Goal: Information Seeking & Learning: Compare options

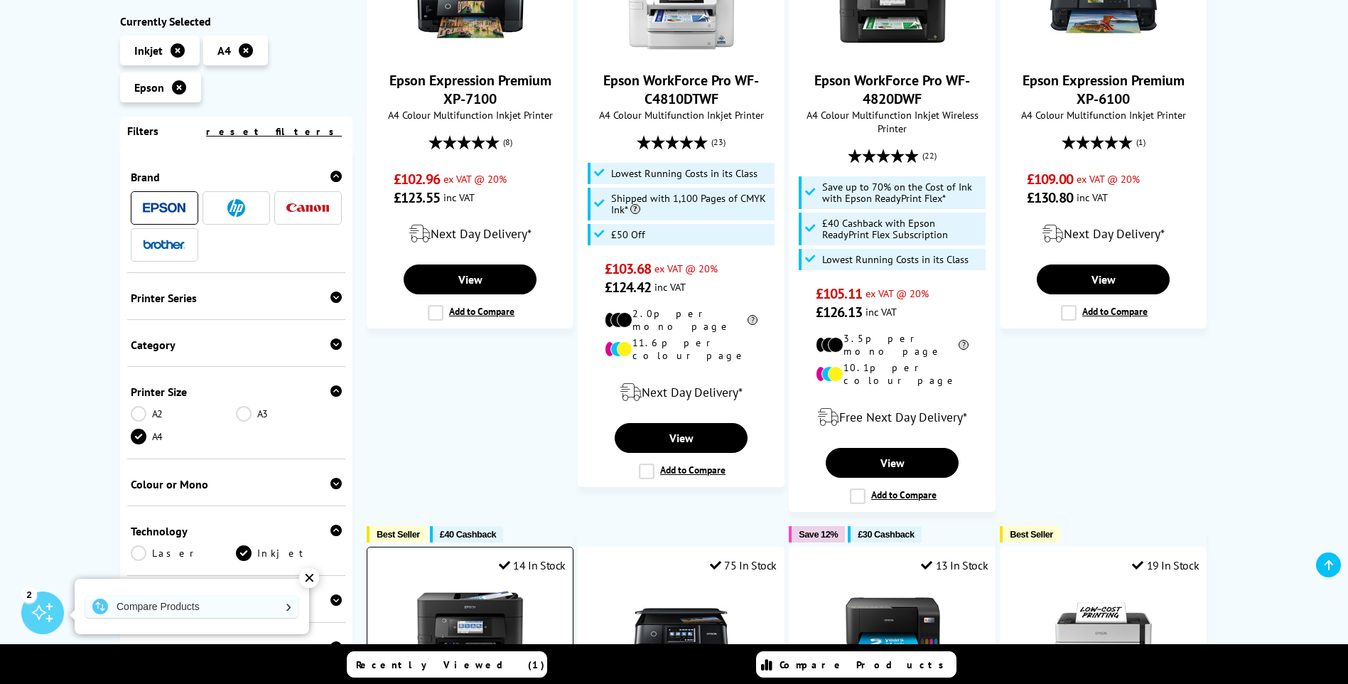
scroll to position [355, 0]
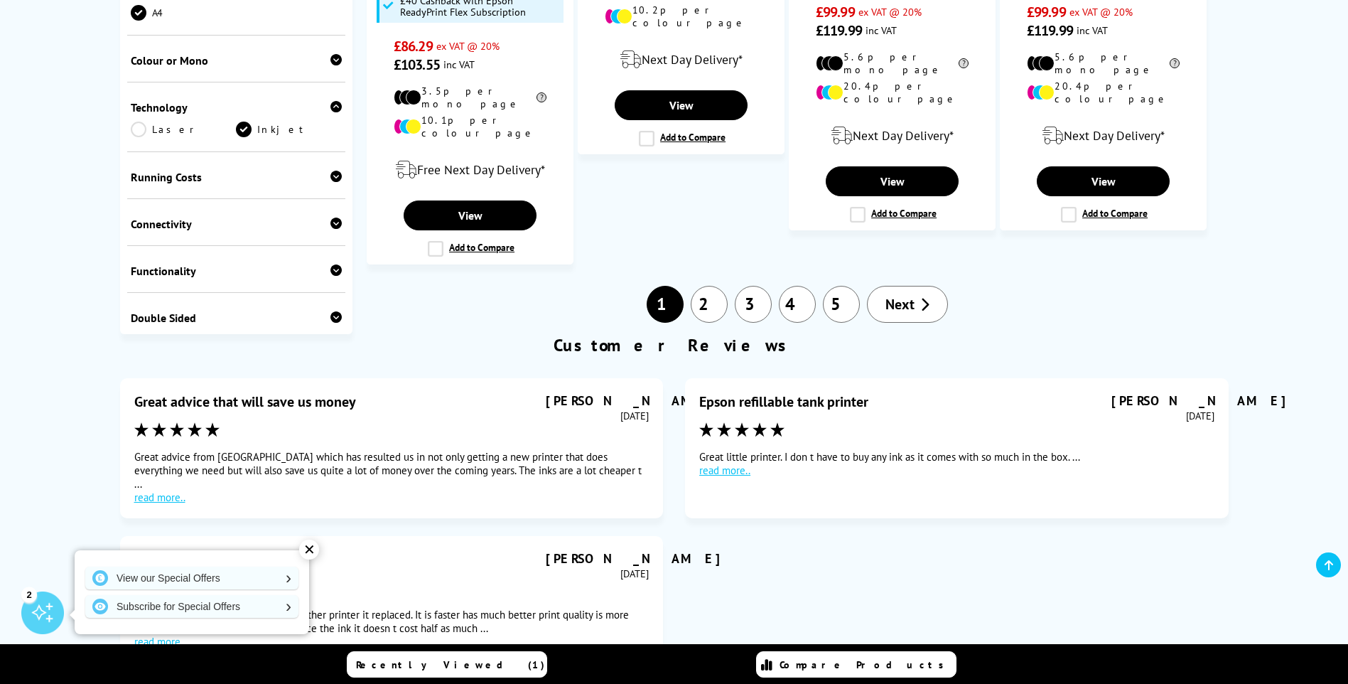
scroll to position [1279, 0]
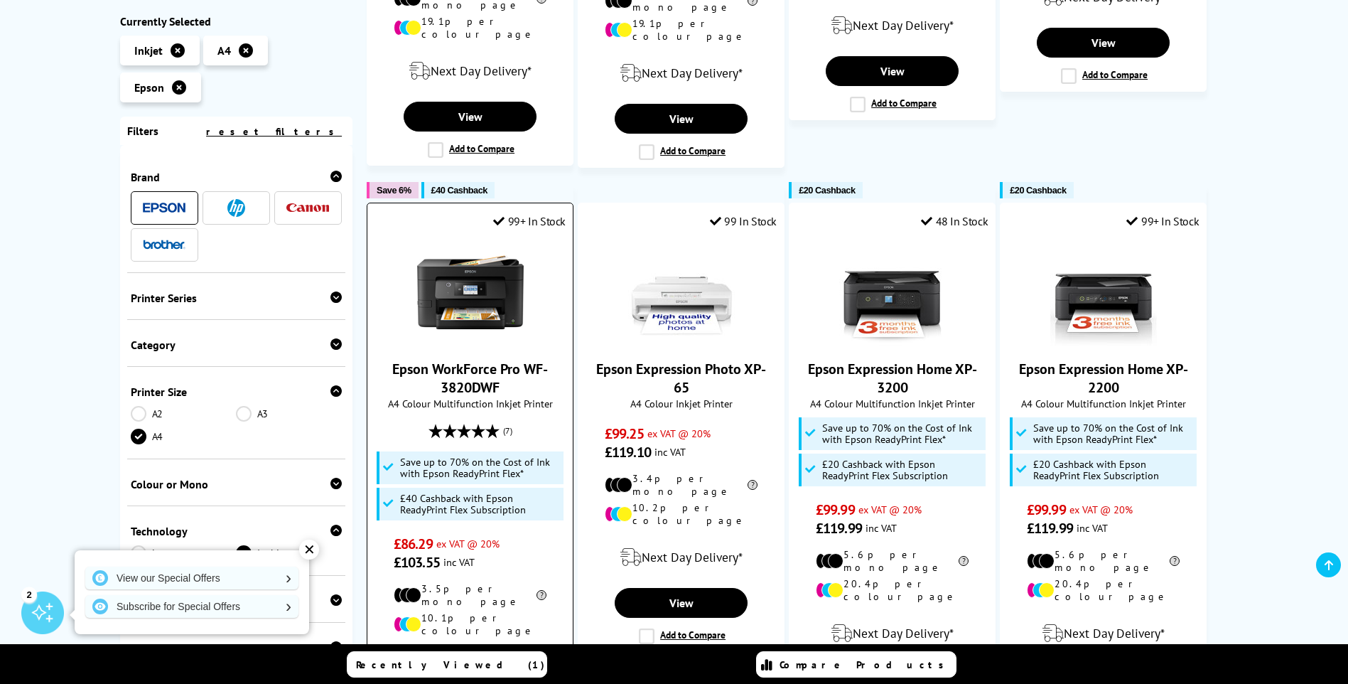
click at [478, 360] on link "Epson WorkForce Pro WF-3820DWF" at bounding box center [470, 378] width 156 height 37
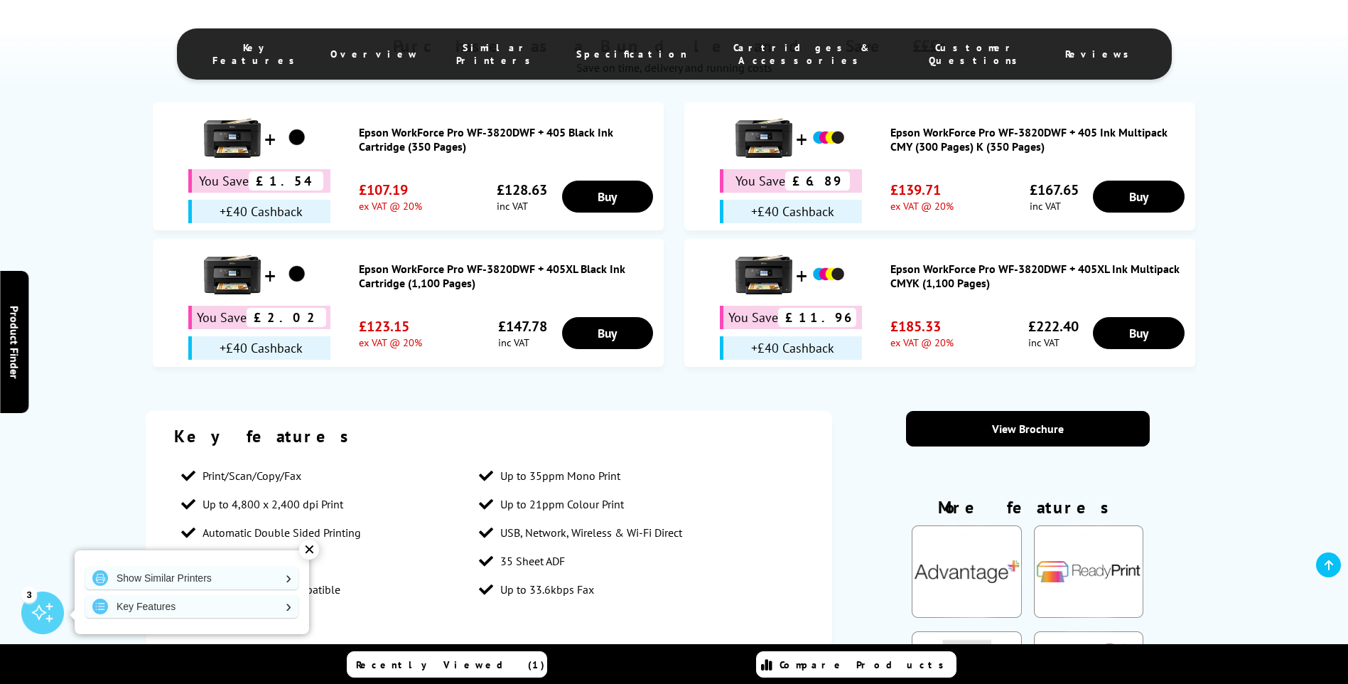
scroll to position [1137, 0]
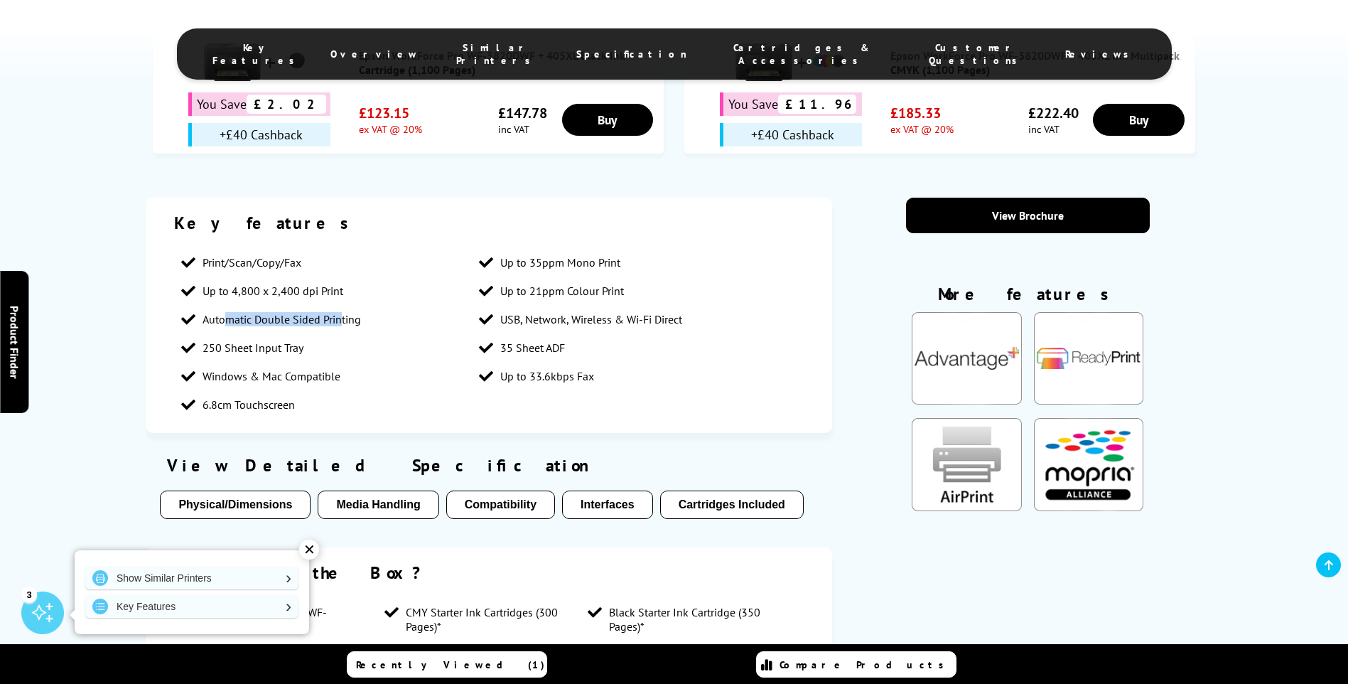
drag, startPoint x: 344, startPoint y: 298, endPoint x: 225, endPoint y: 296, distance: 119.4
click at [225, 312] on span "Automatic Double Sided Printing" at bounding box center [282, 319] width 159 height 14
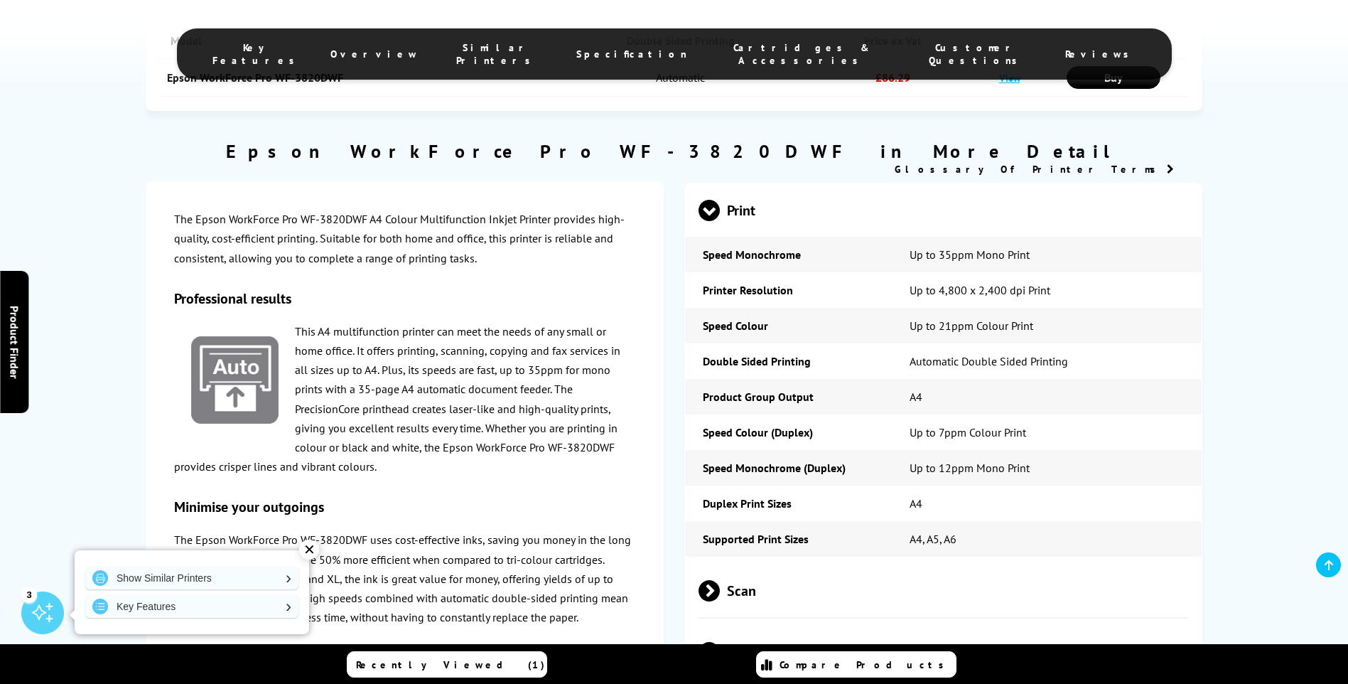
scroll to position [2132, 0]
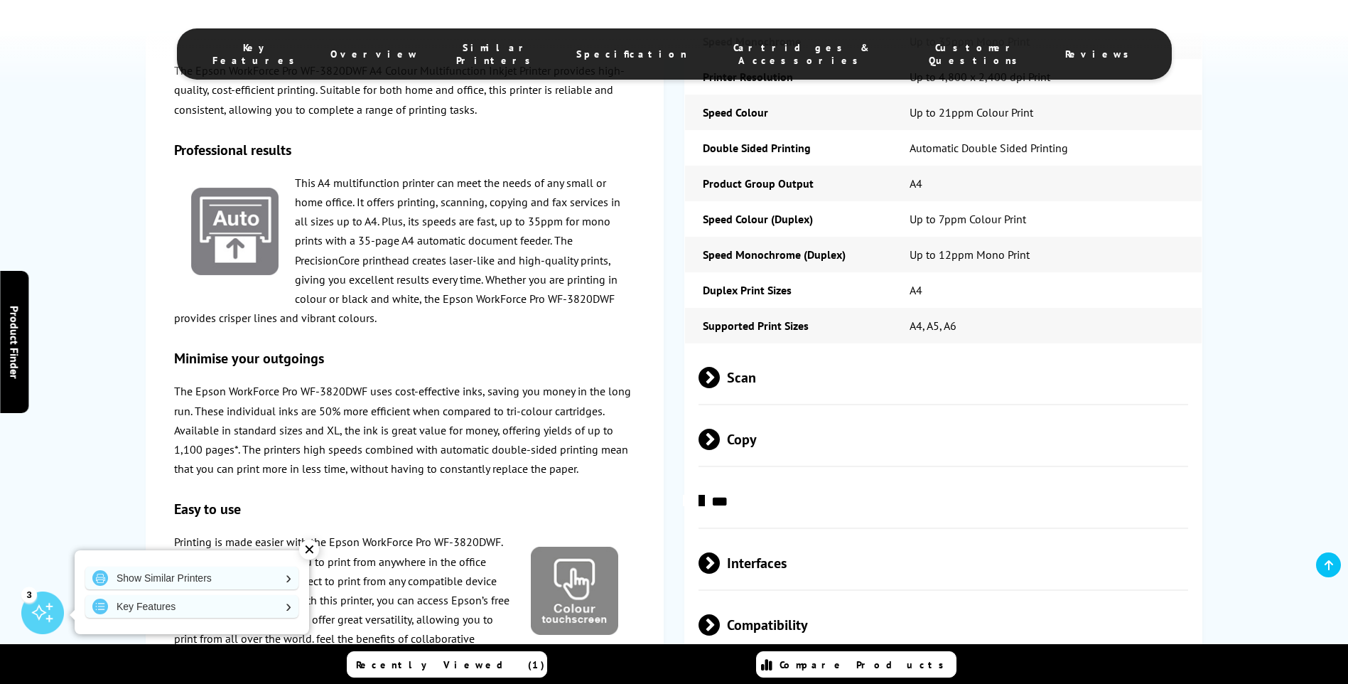
click at [721, 351] on span "Scan" at bounding box center [944, 376] width 490 height 53
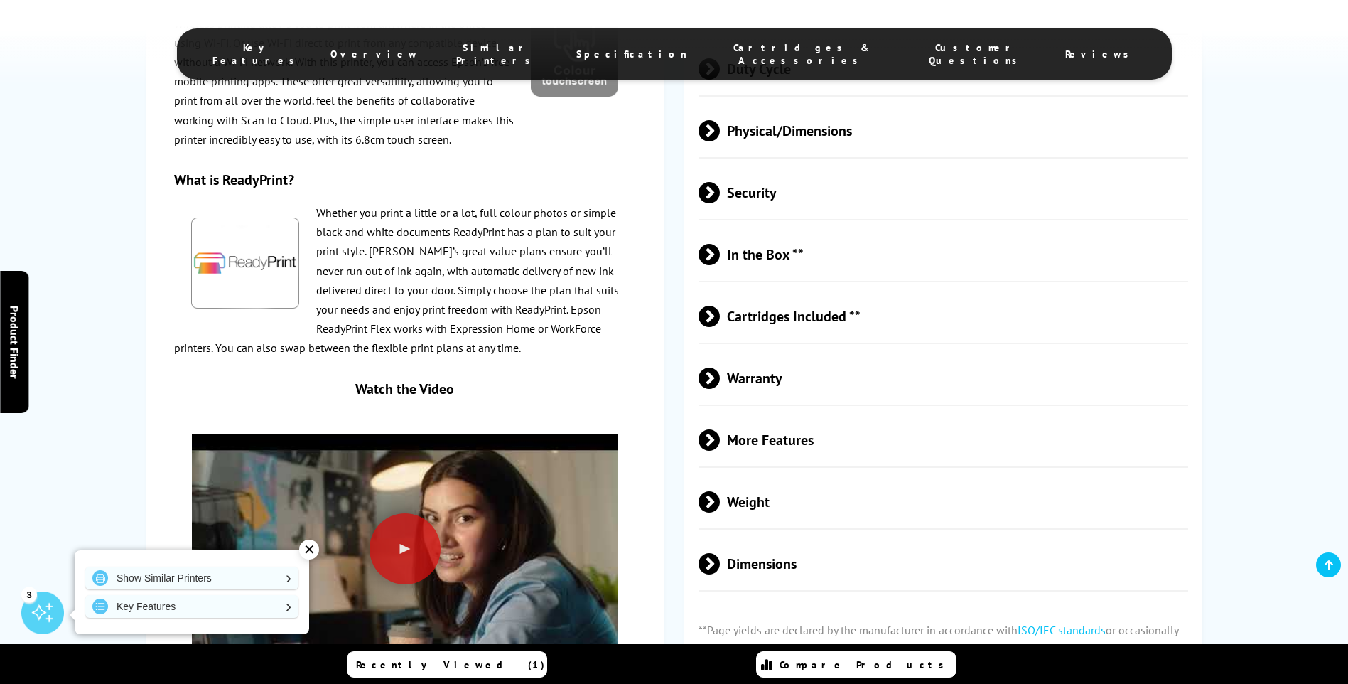
scroll to position [2985, 0]
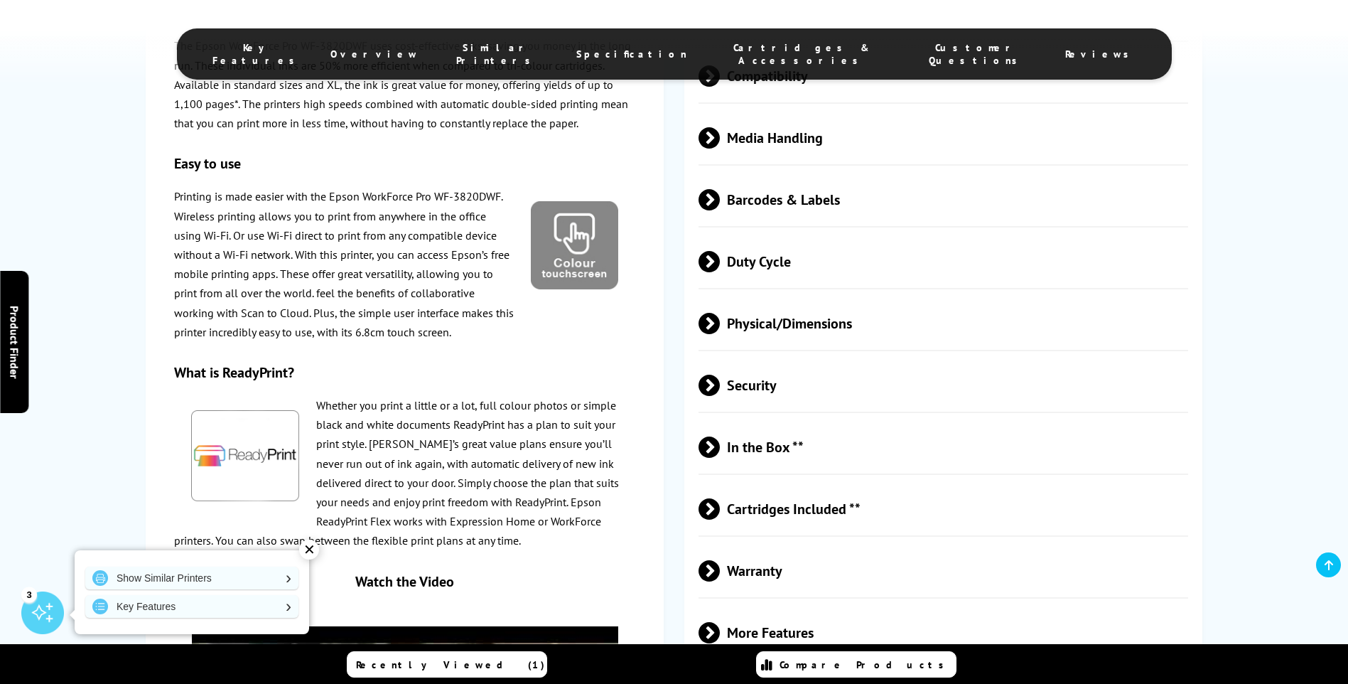
click at [780, 296] on span "Physical/Dimensions" at bounding box center [944, 322] width 490 height 53
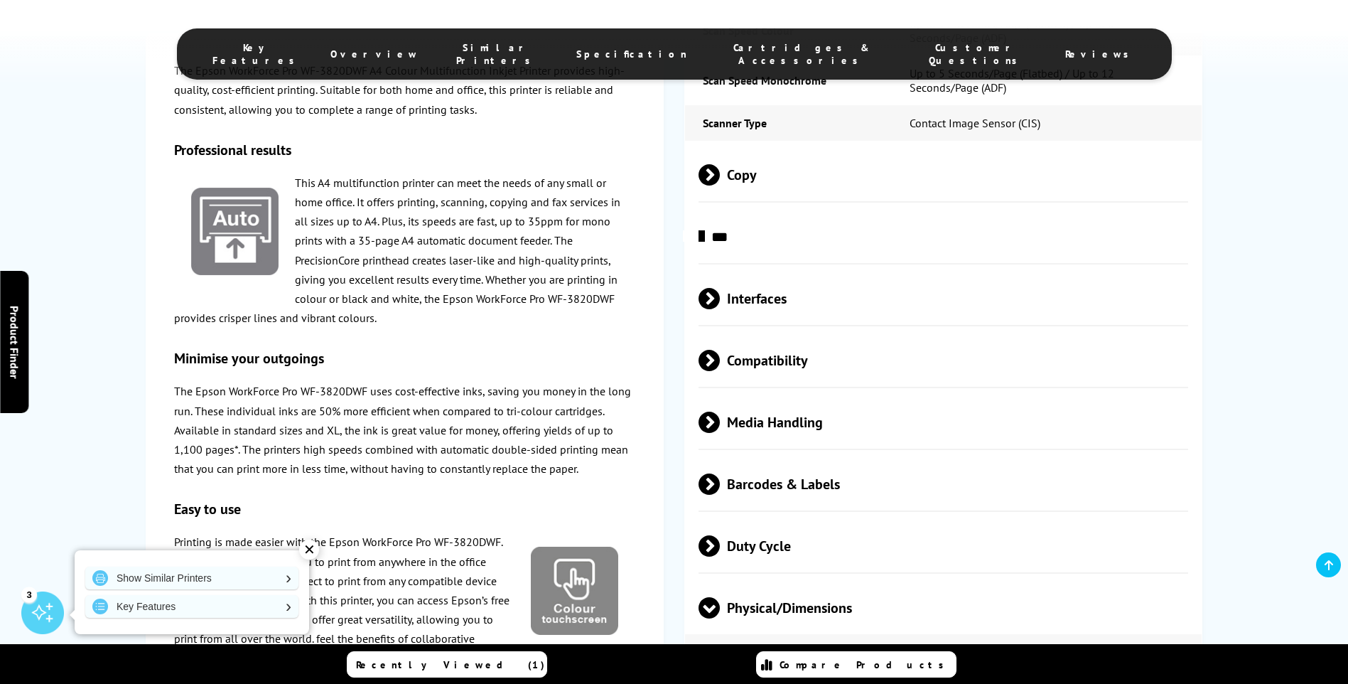
scroll to position [2630, 0]
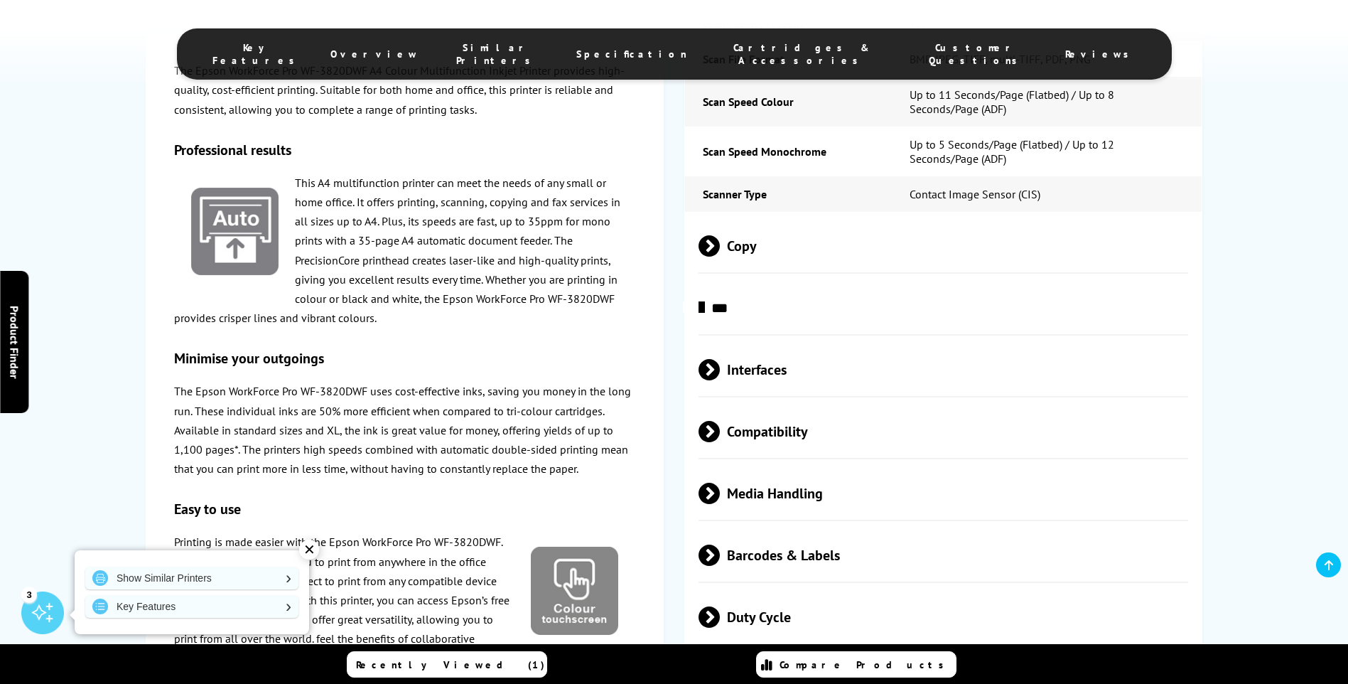
click at [720, 235] on span at bounding box center [720, 245] width 0 height 21
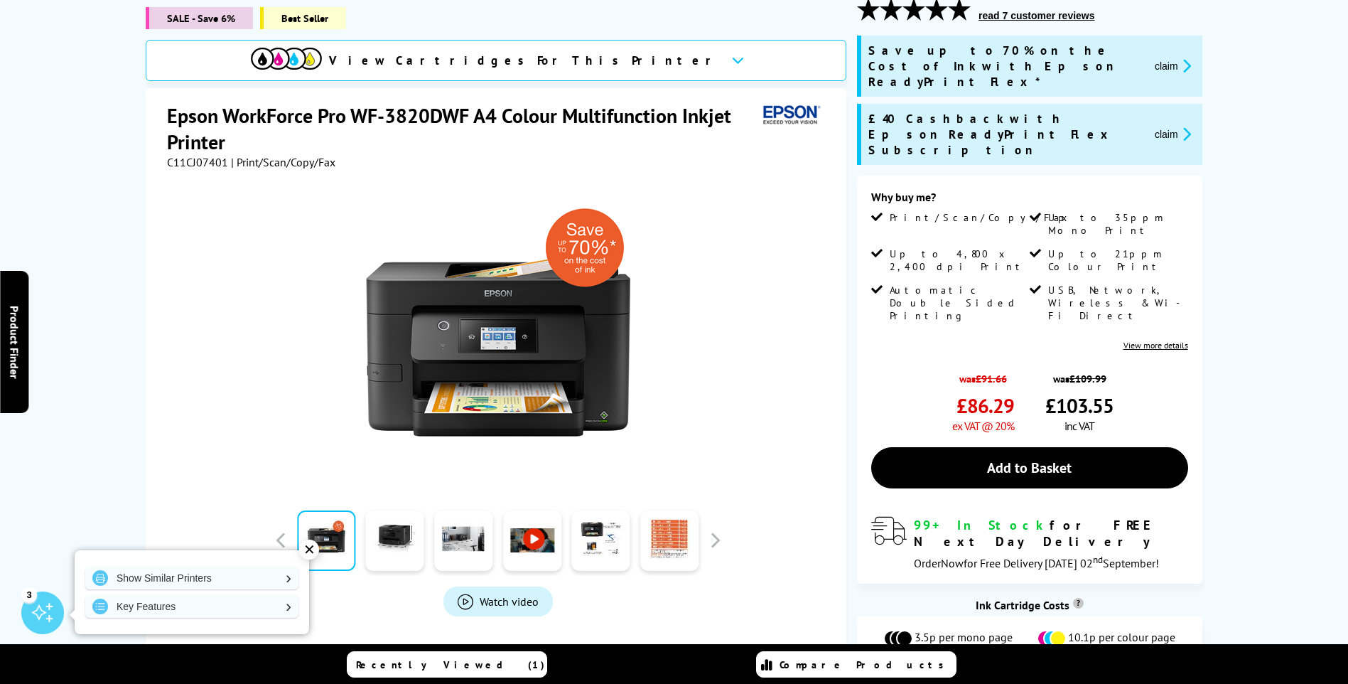
scroll to position [71, 0]
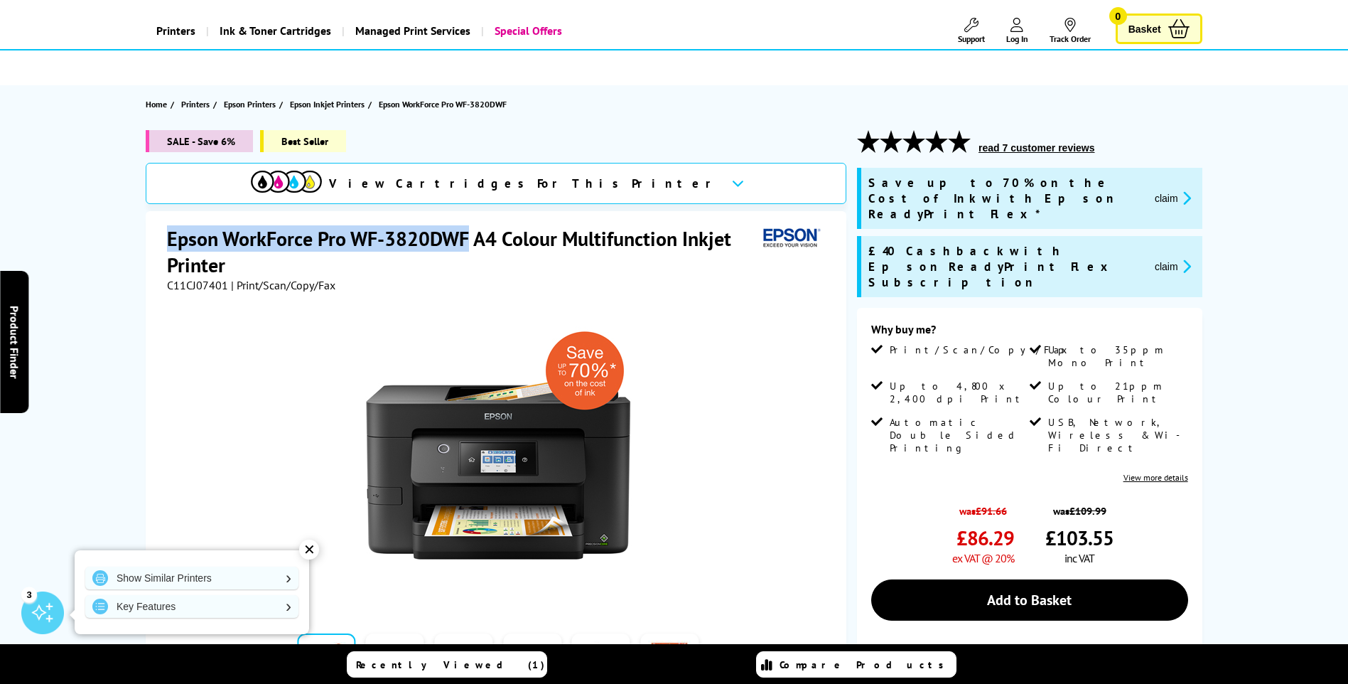
drag, startPoint x: 171, startPoint y: 240, endPoint x: 467, endPoint y: 241, distance: 295.7
click at [467, 241] on h1 "Epson WorkForce Pro WF-3820DWF A4 Colour Multifunction Inkjet Printer" at bounding box center [462, 251] width 591 height 53
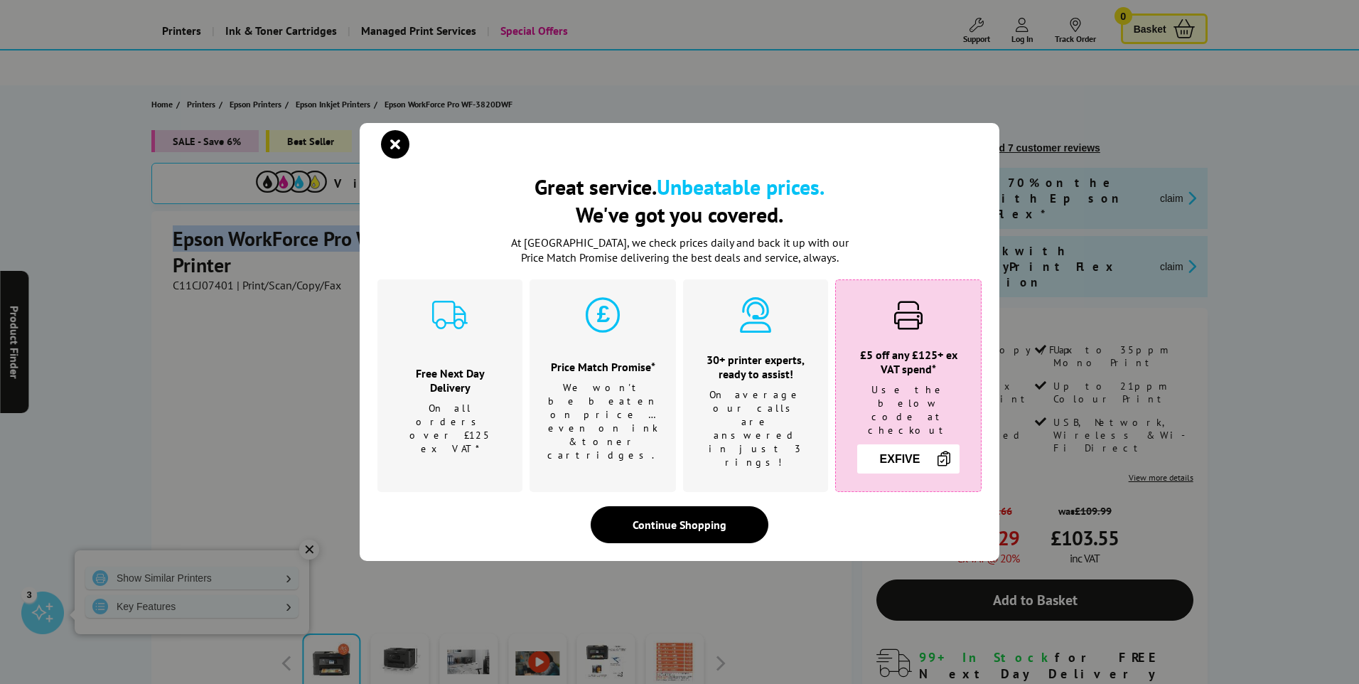
copy h1 "Epson WorkForce Pro WF-3820DWF"
click at [395, 159] on icon "close modal" at bounding box center [395, 144] width 28 height 28
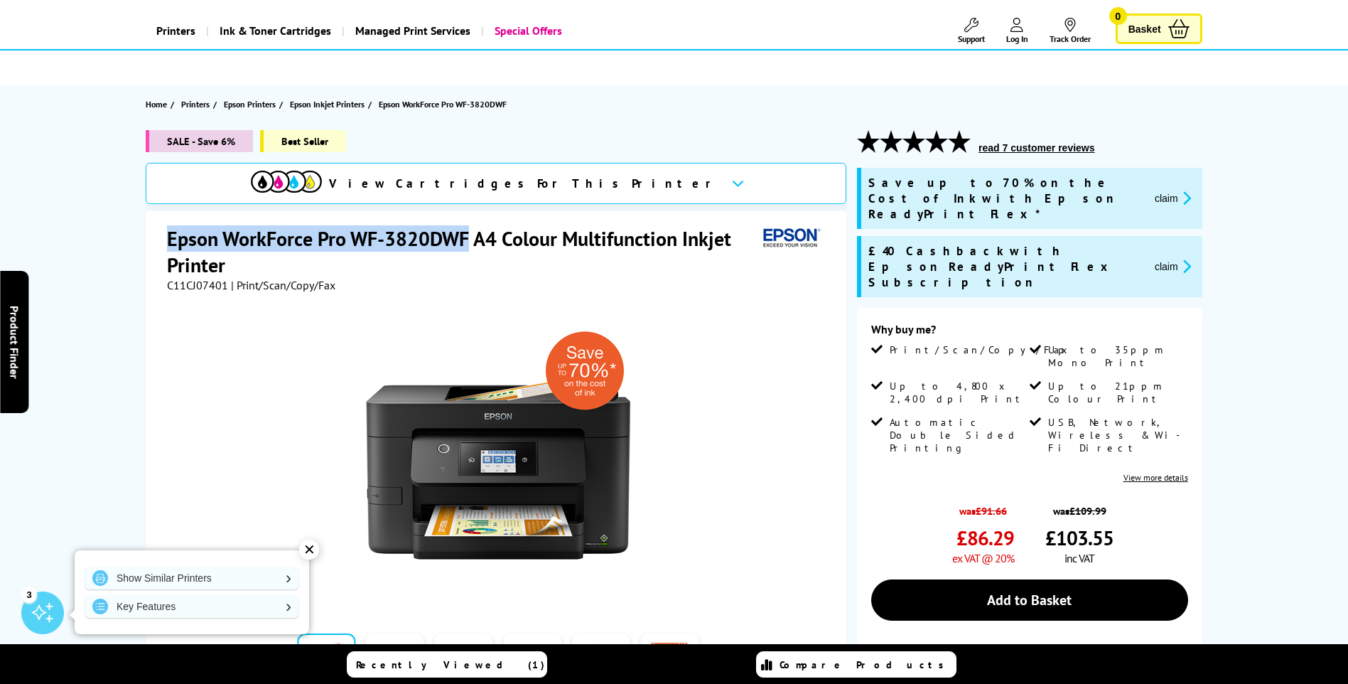
copy h1 "Epson WorkForce Pro WF-3820DWF"
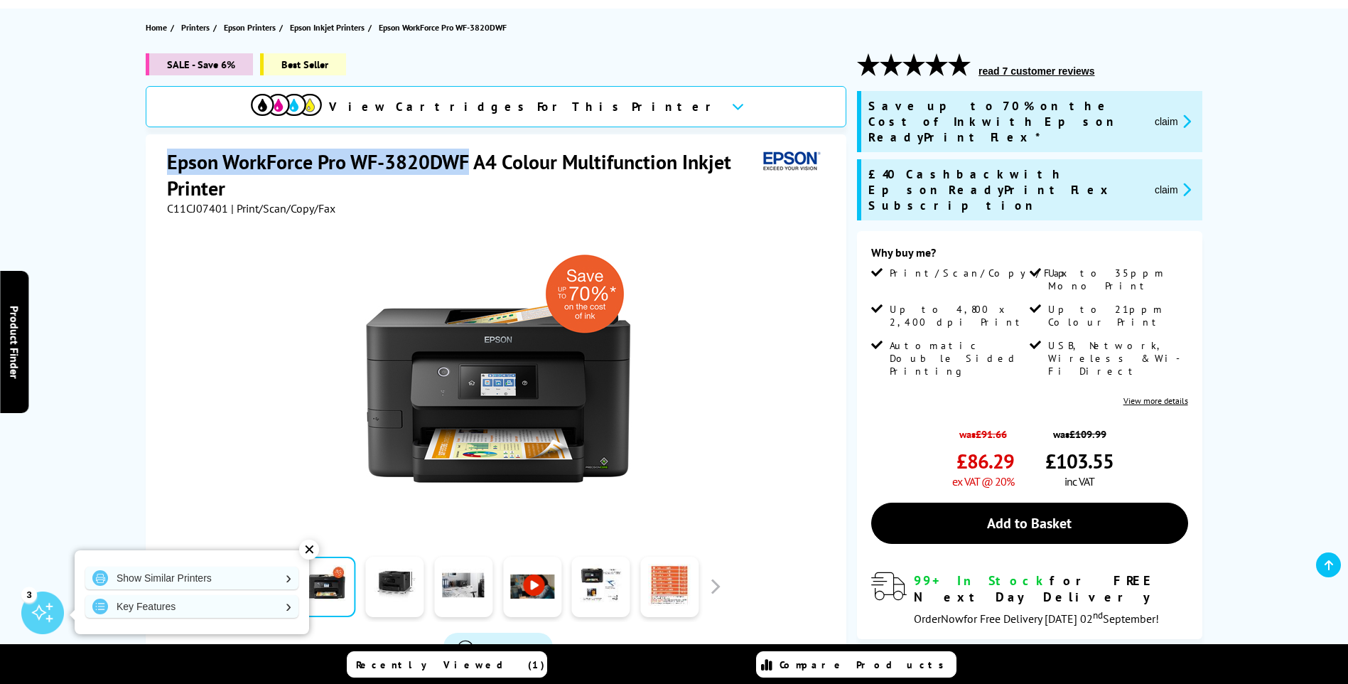
scroll to position [284, 0]
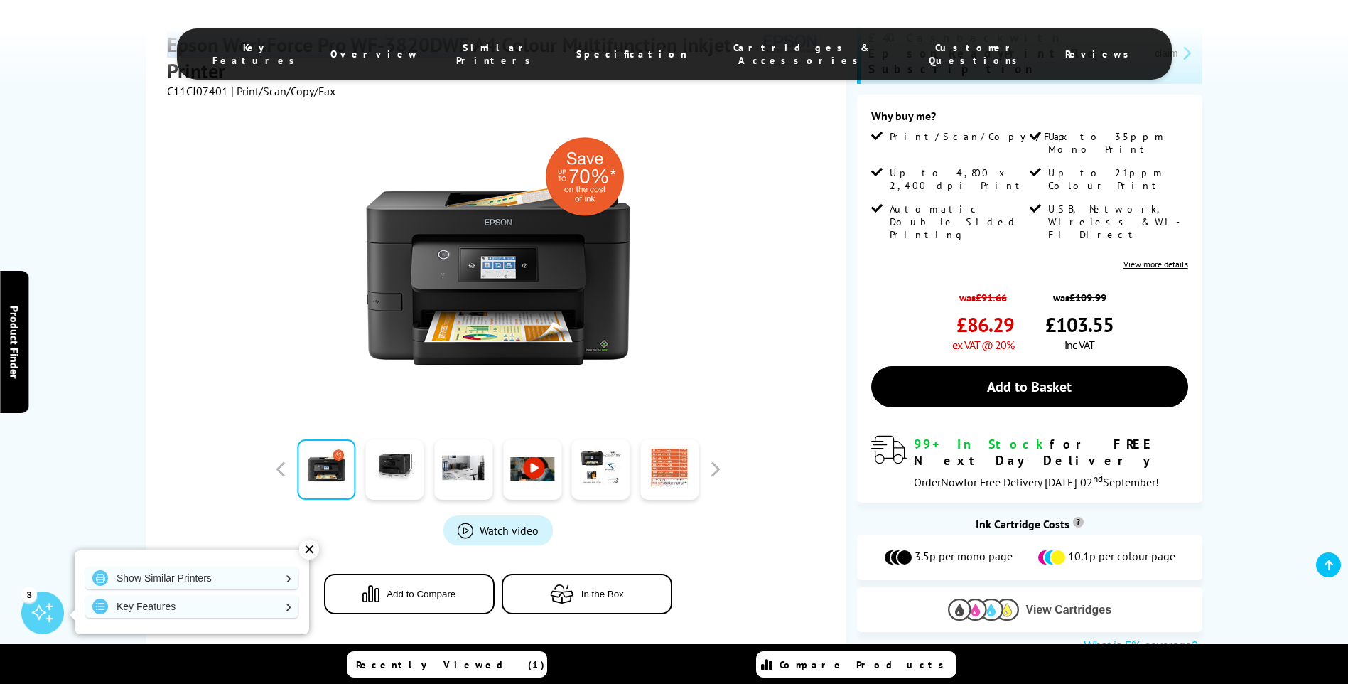
click at [1010, 599] on img at bounding box center [983, 610] width 71 height 22
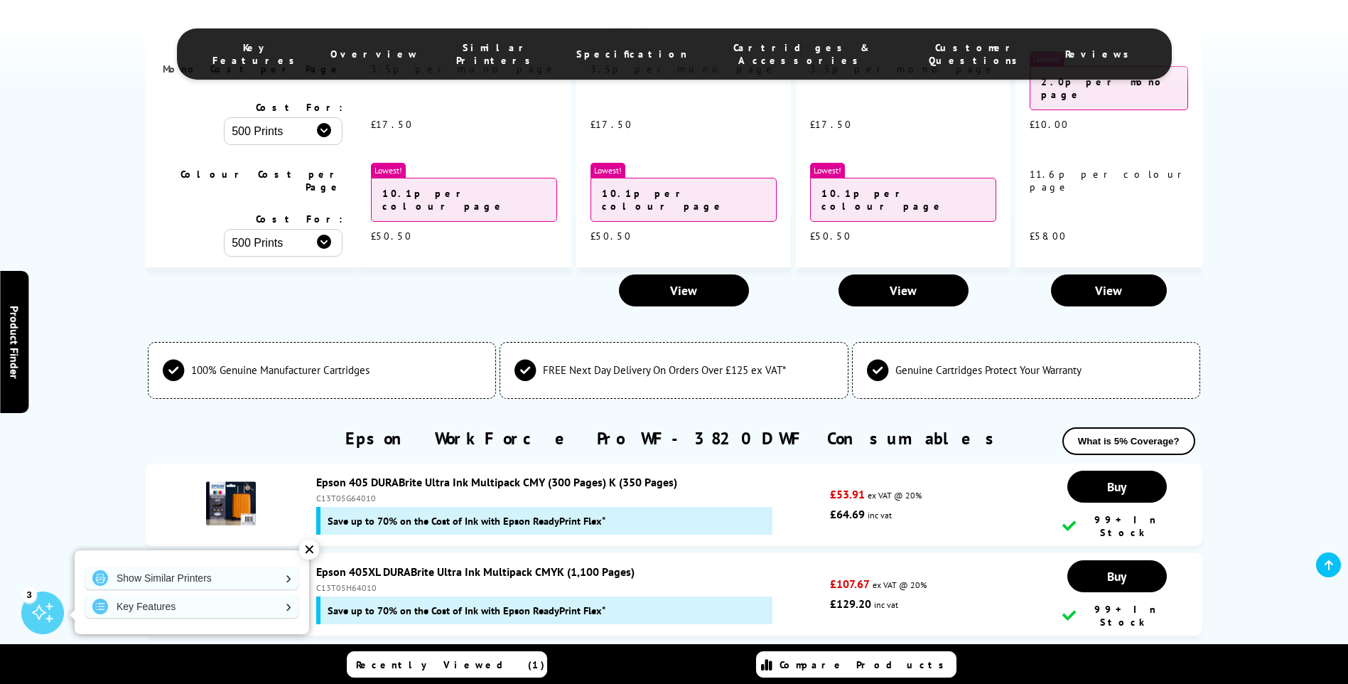
scroll to position [4609, 0]
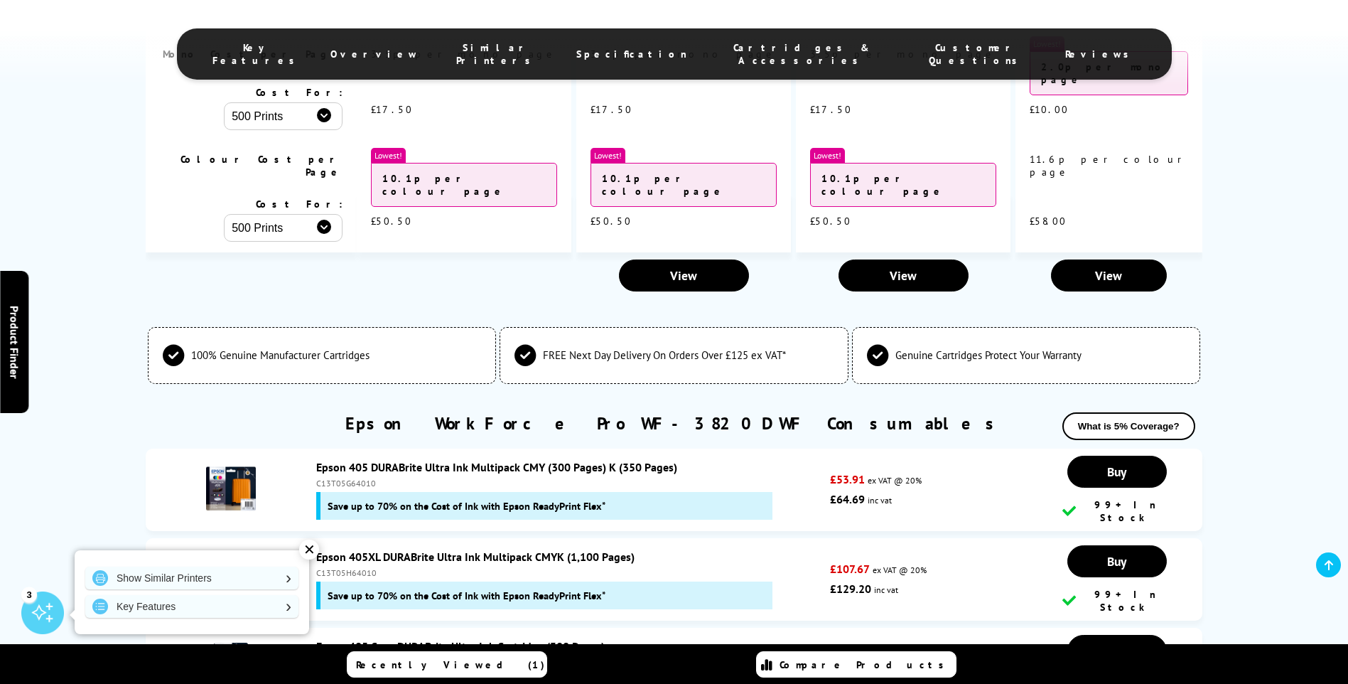
click at [397, 549] on link "Epson 405XL DURABrite Ultra Ink Multipack CMYK (1,100 Pages)" at bounding box center [475, 556] width 318 height 14
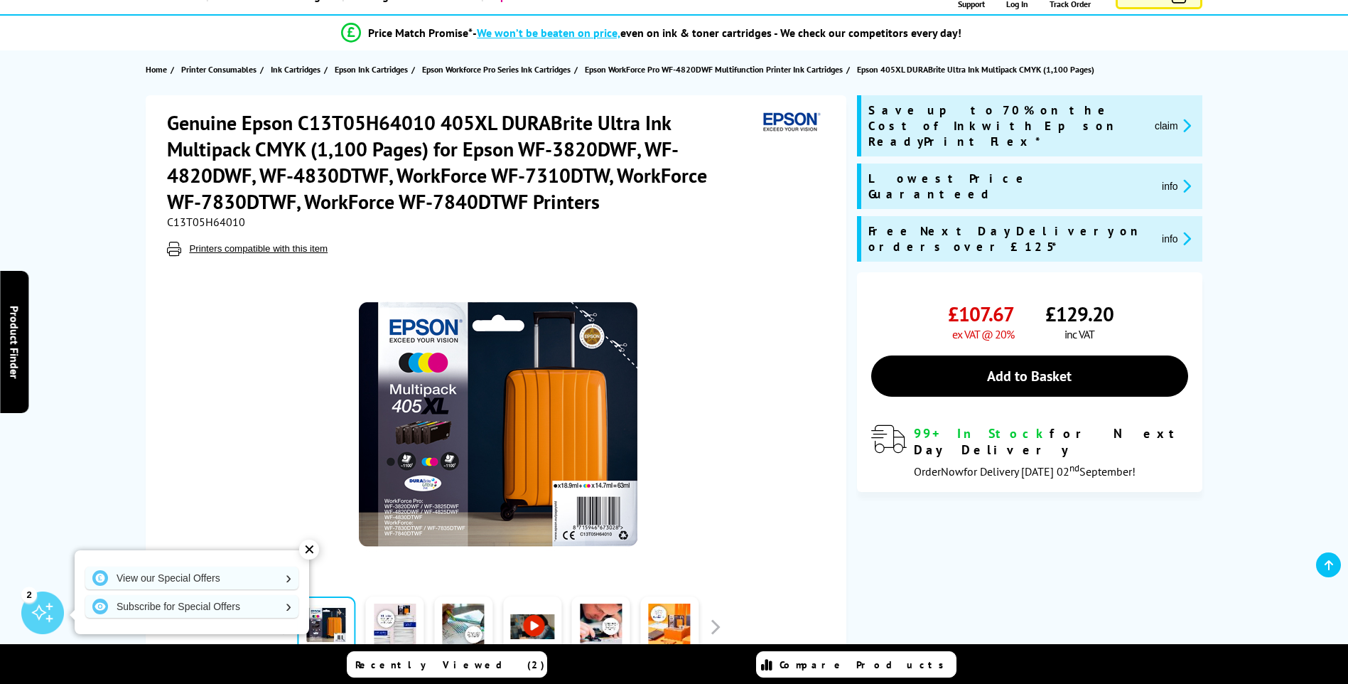
scroll to position [213, 0]
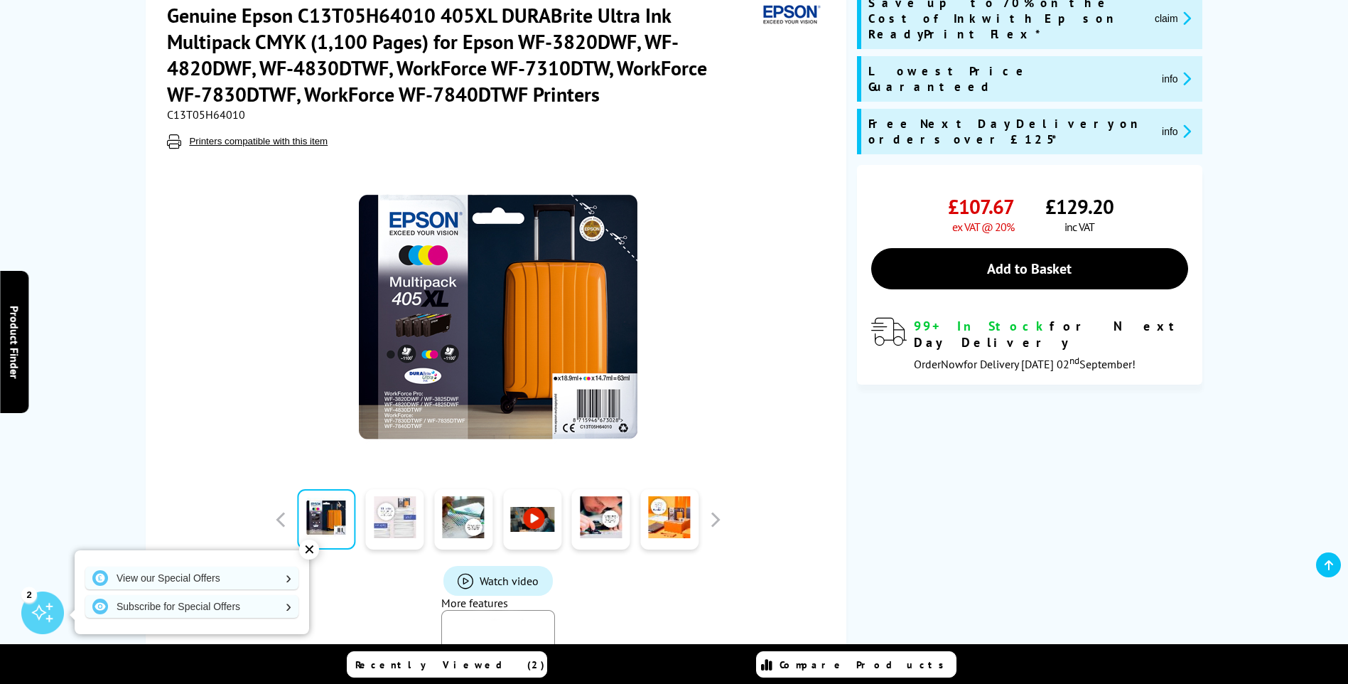
click at [415, 516] on link at bounding box center [395, 519] width 58 height 60
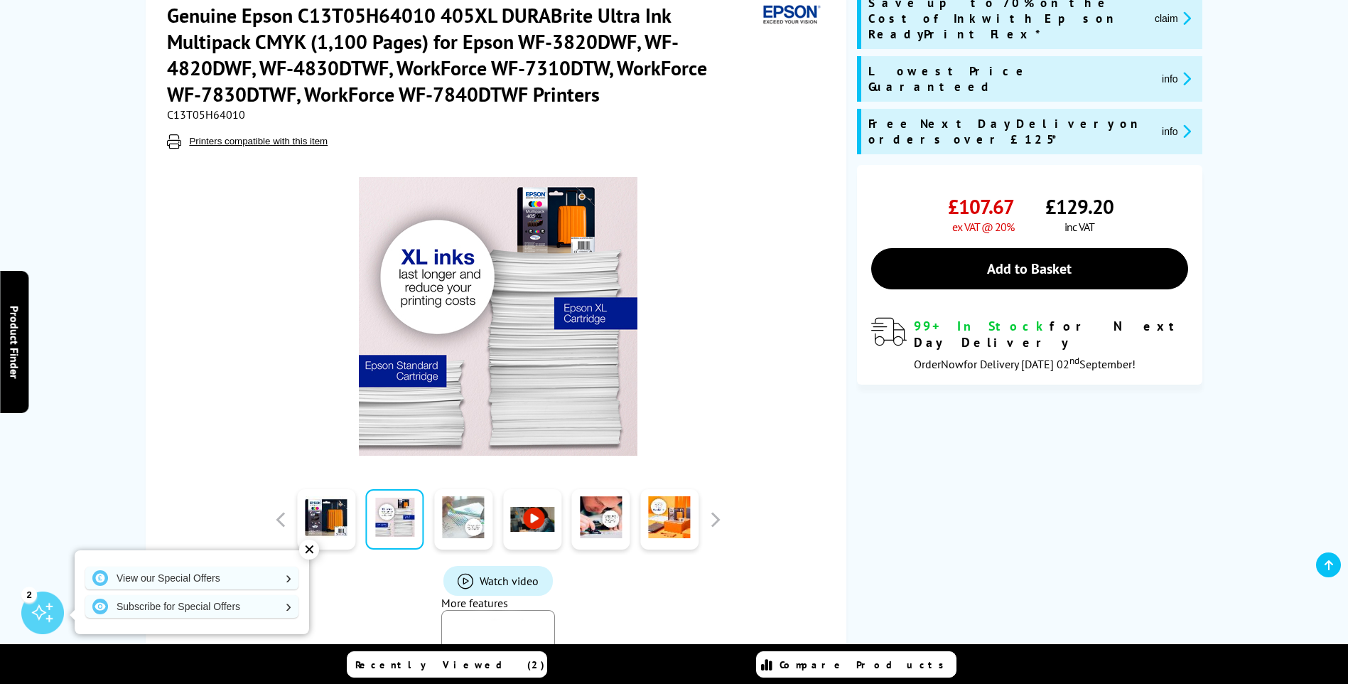
click at [458, 518] on link at bounding box center [463, 519] width 58 height 60
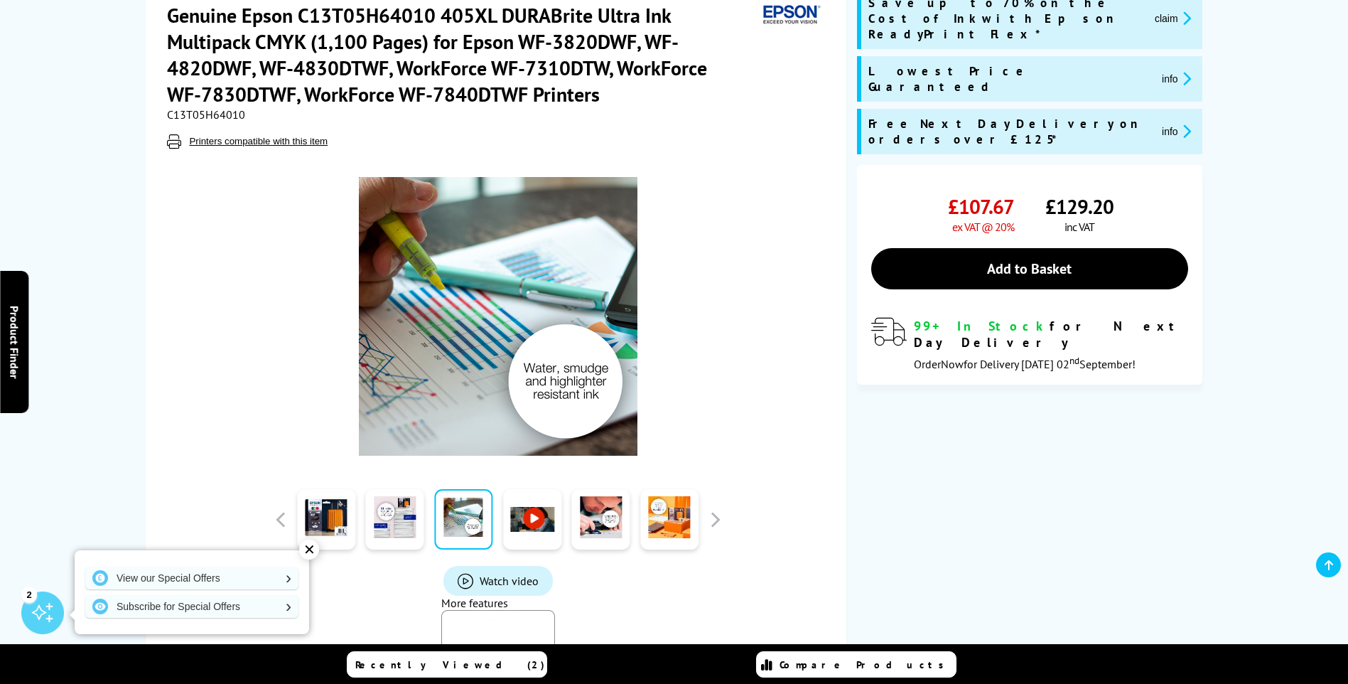
click at [510, 522] on link at bounding box center [532, 519] width 58 height 60
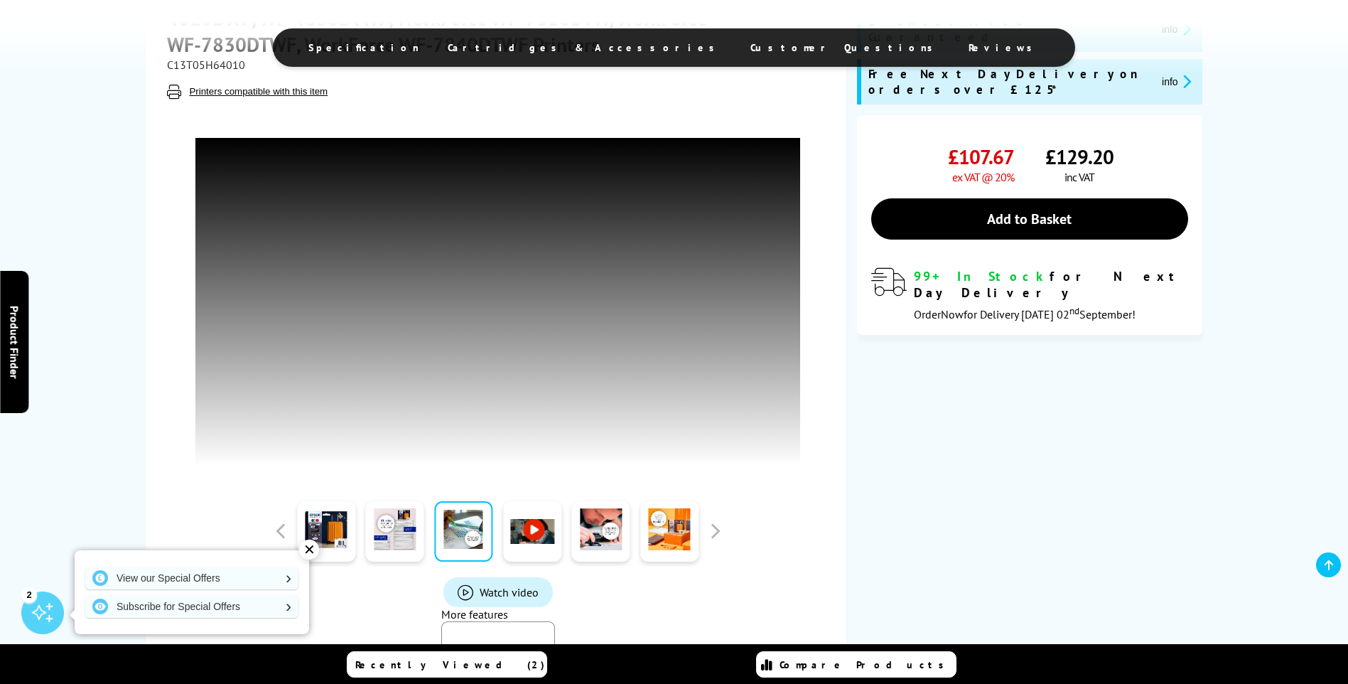
scroll to position [284, 0]
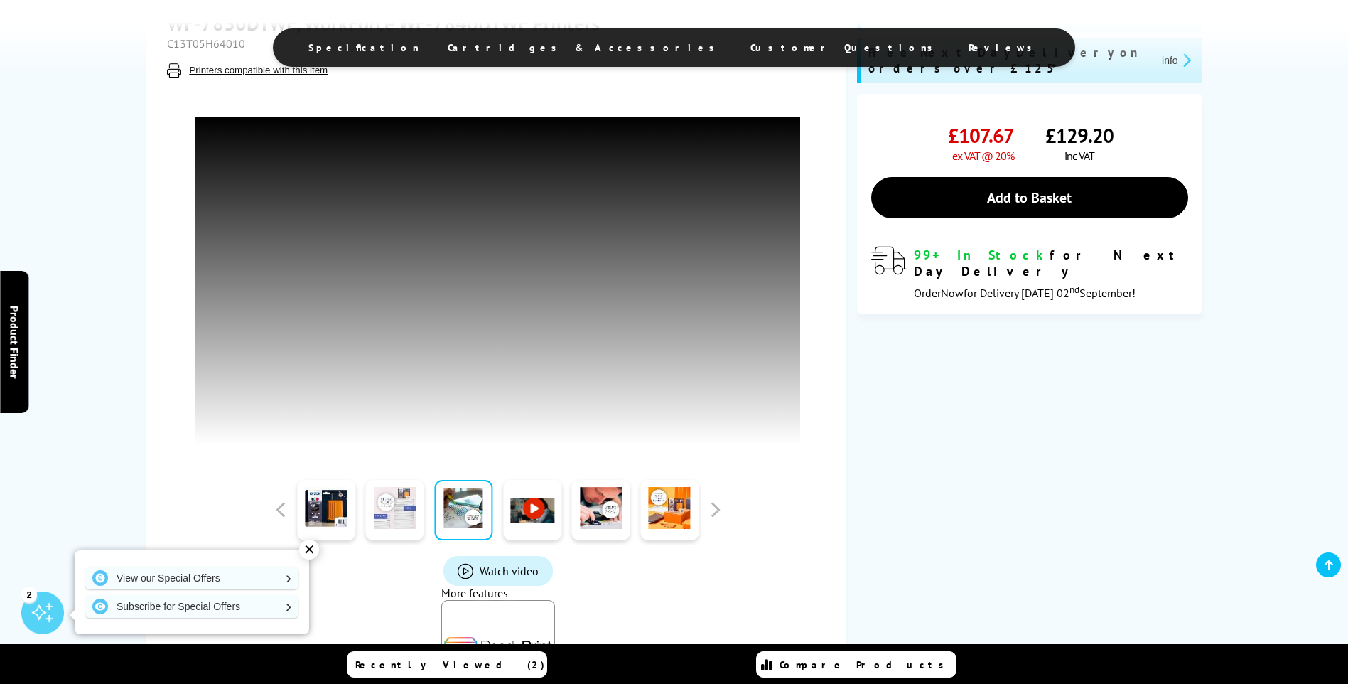
click at [418, 521] on link at bounding box center [395, 510] width 58 height 60
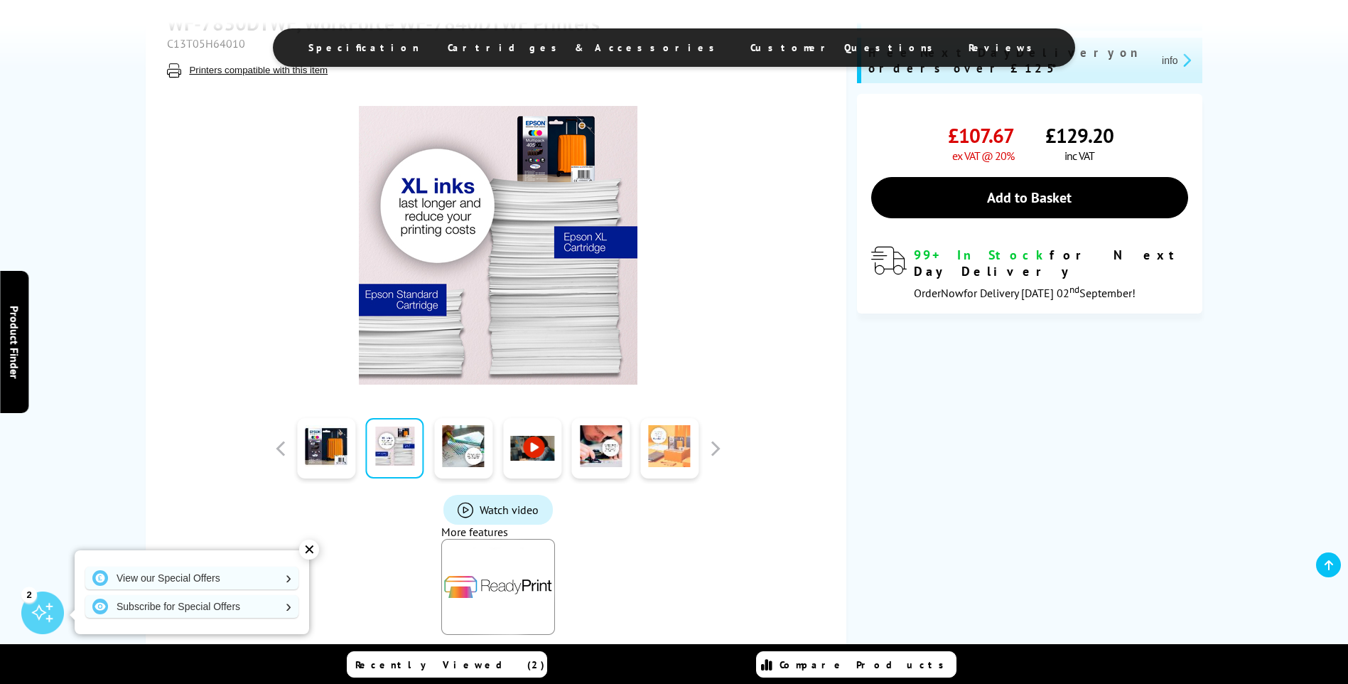
click at [682, 446] on link at bounding box center [669, 448] width 58 height 60
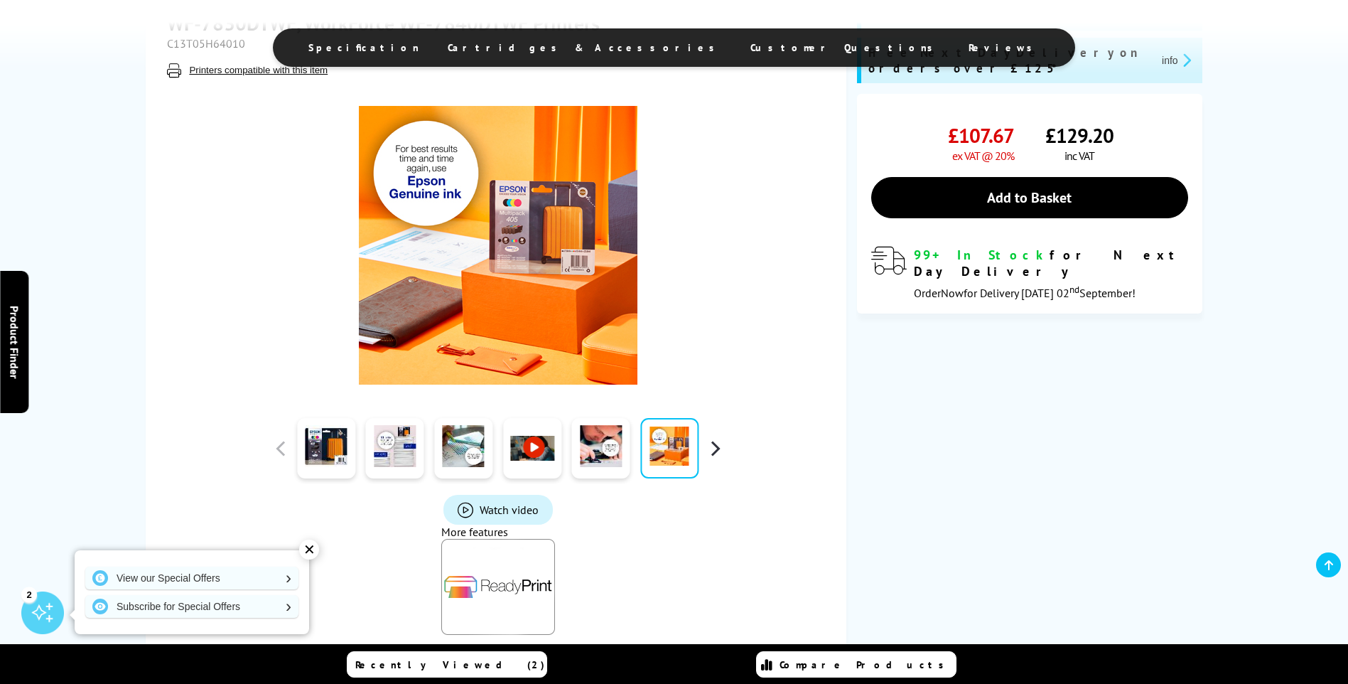
click at [709, 451] on button "button" at bounding box center [714, 448] width 21 height 21
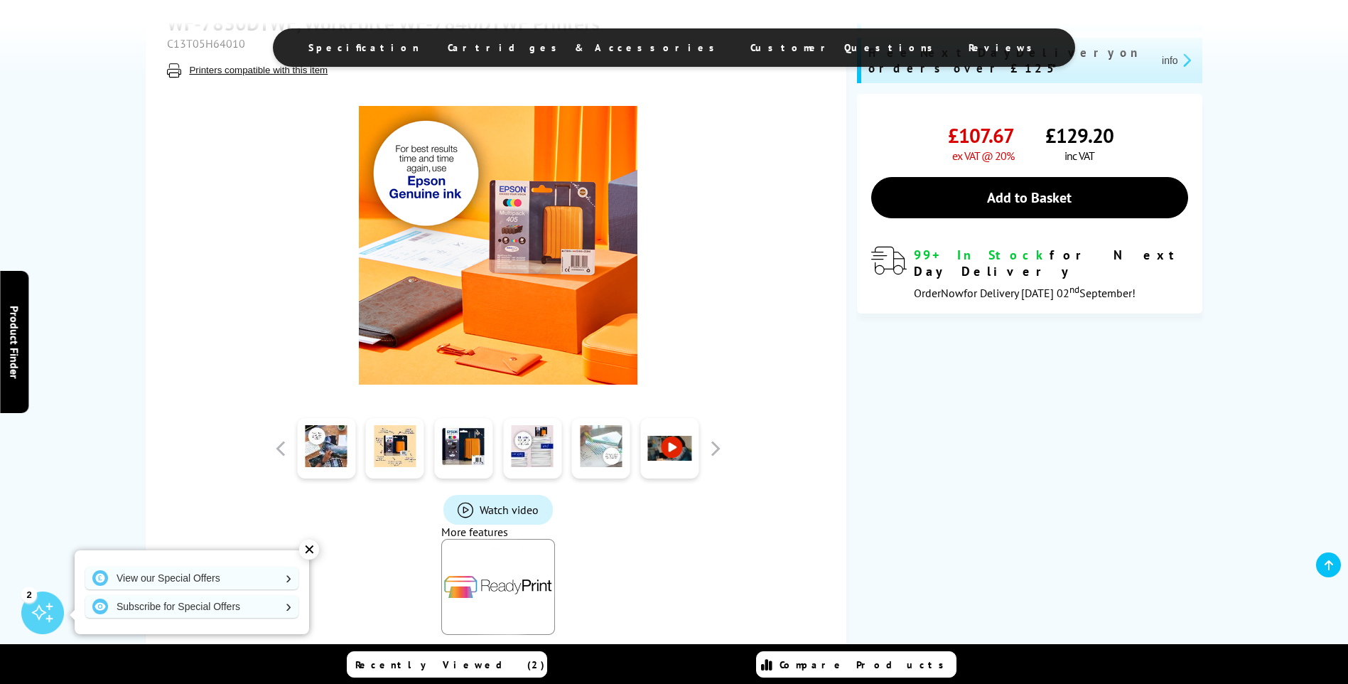
click at [594, 451] on link at bounding box center [601, 448] width 58 height 60
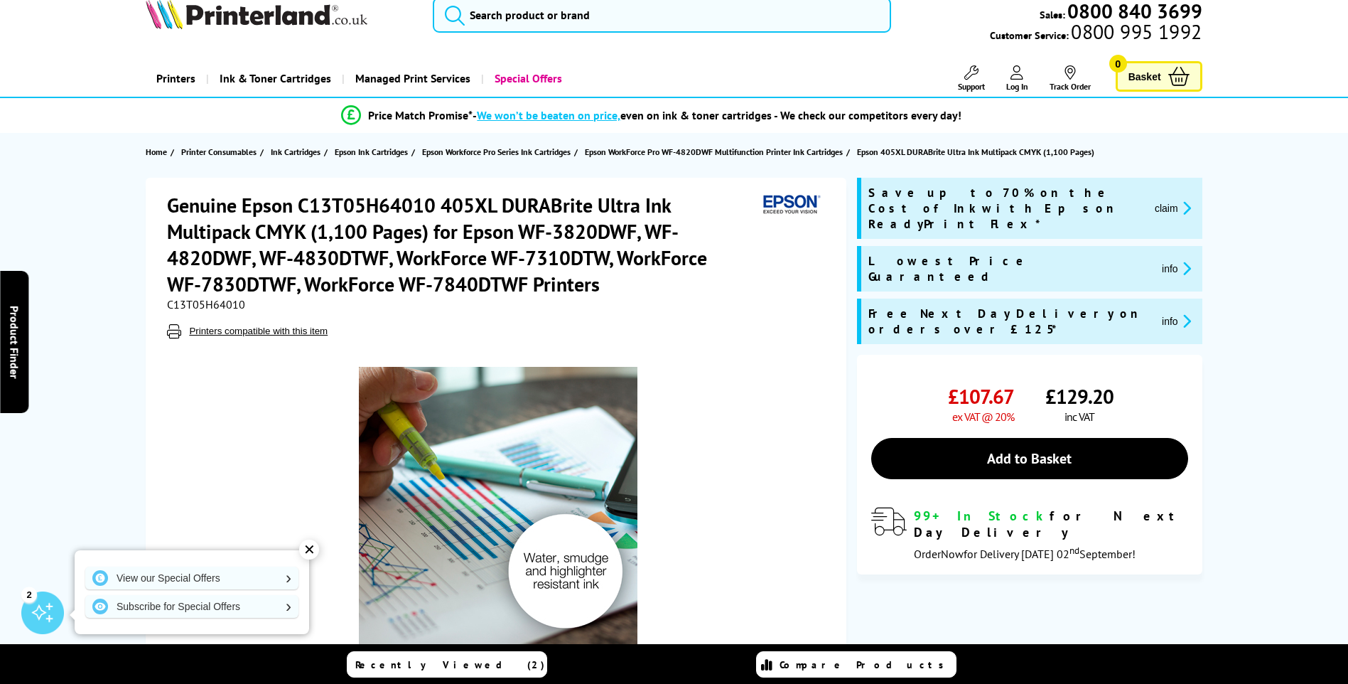
scroll to position [0, 0]
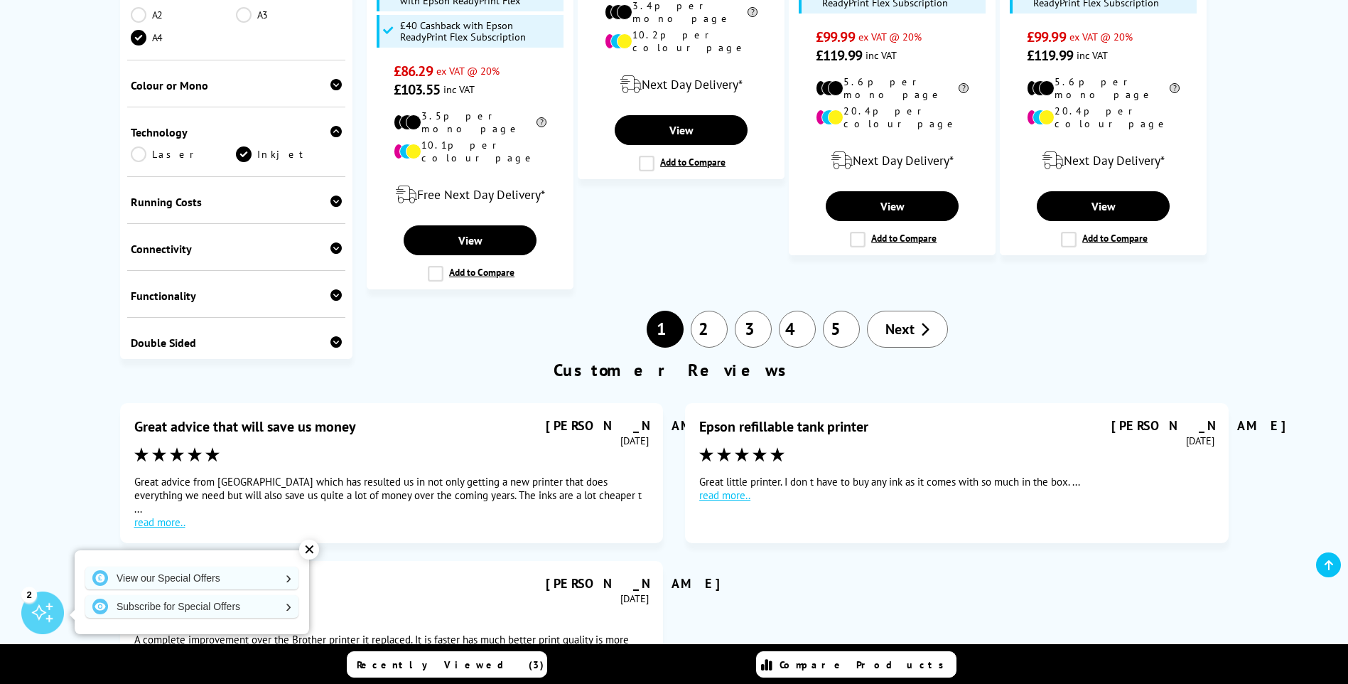
scroll to position [1777, 0]
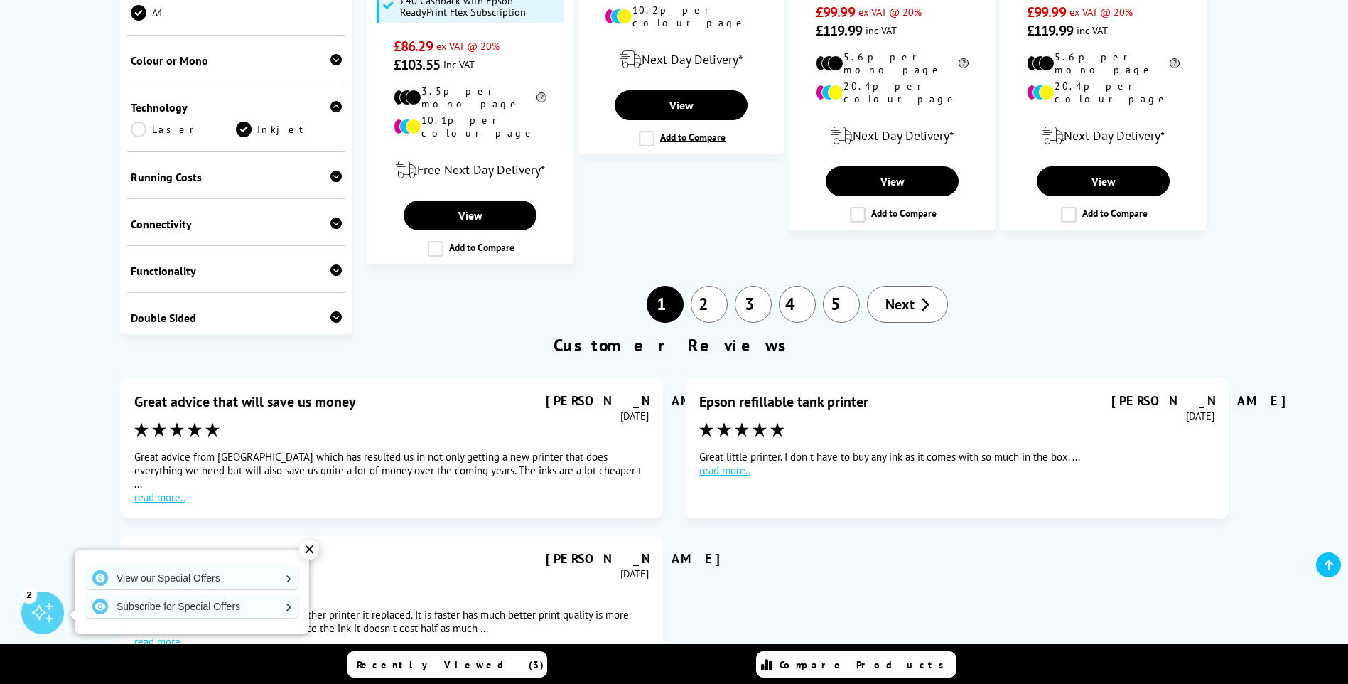
click at [703, 286] on link "2" at bounding box center [709, 304] width 37 height 37
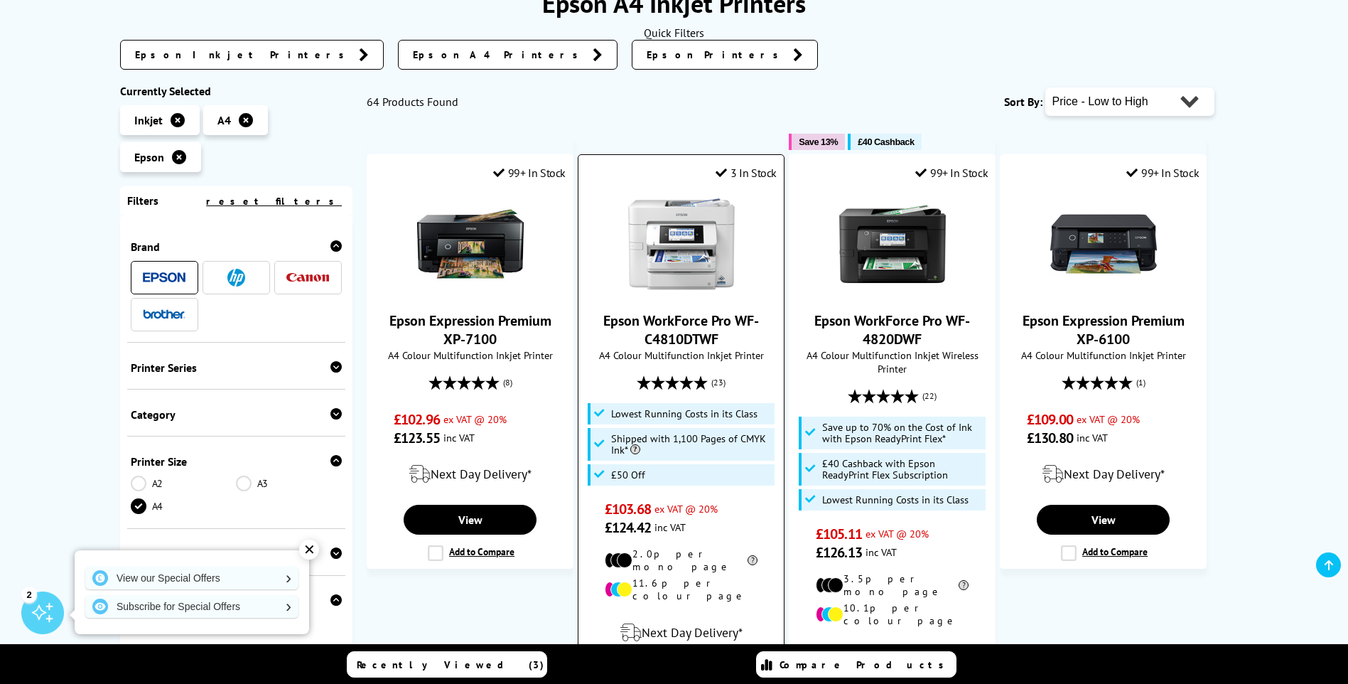
scroll to position [213, 0]
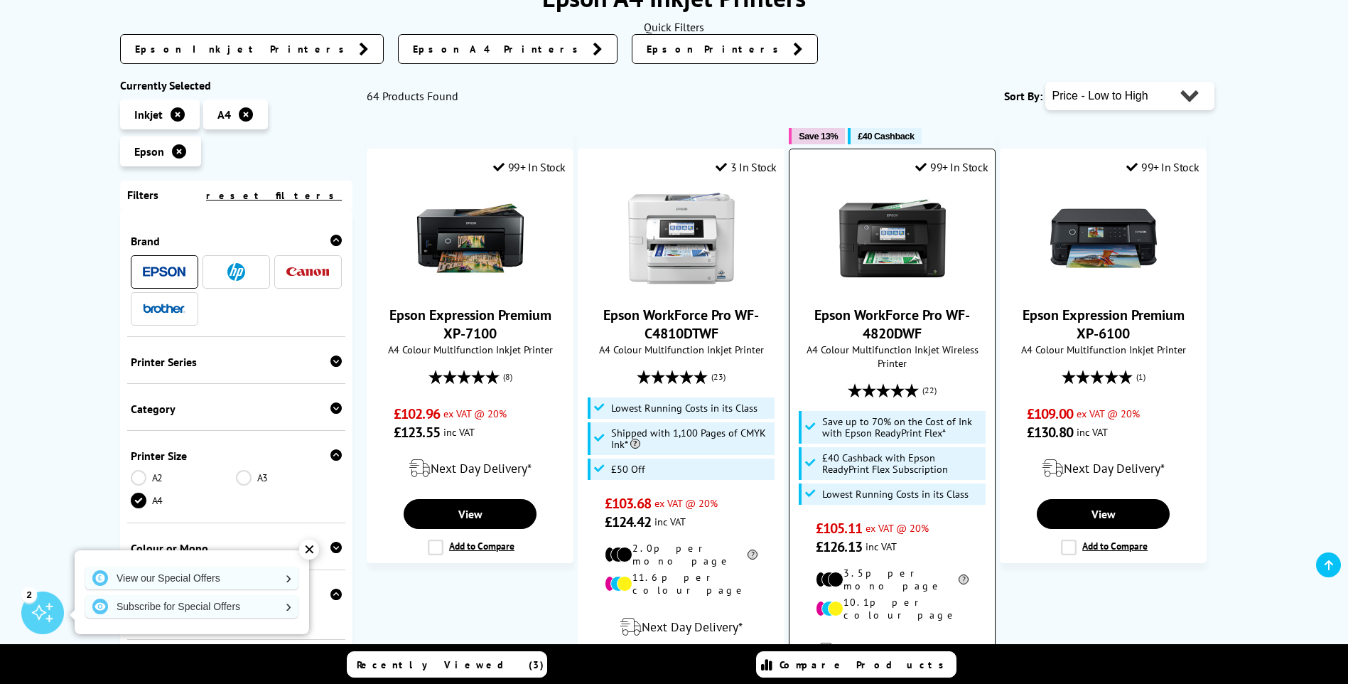
click at [891, 333] on link "Epson WorkForce Pro WF-4820DWF" at bounding box center [893, 324] width 156 height 37
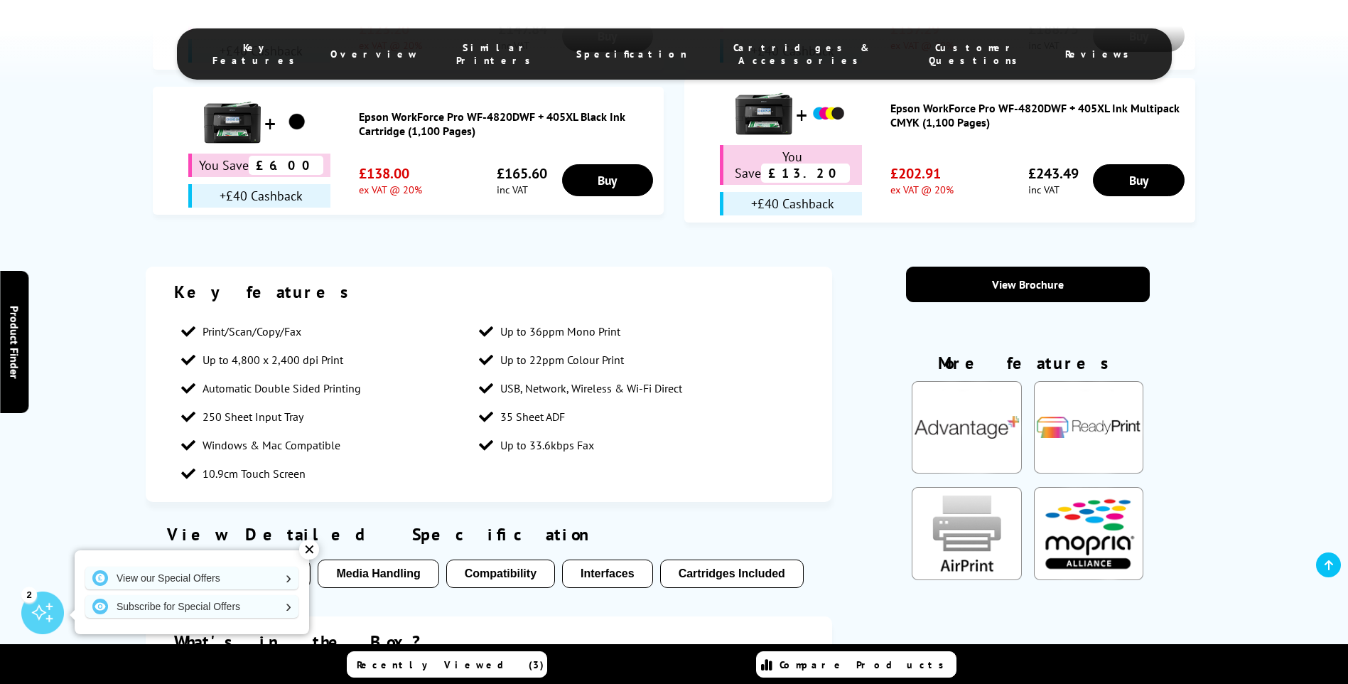
scroll to position [1493, 0]
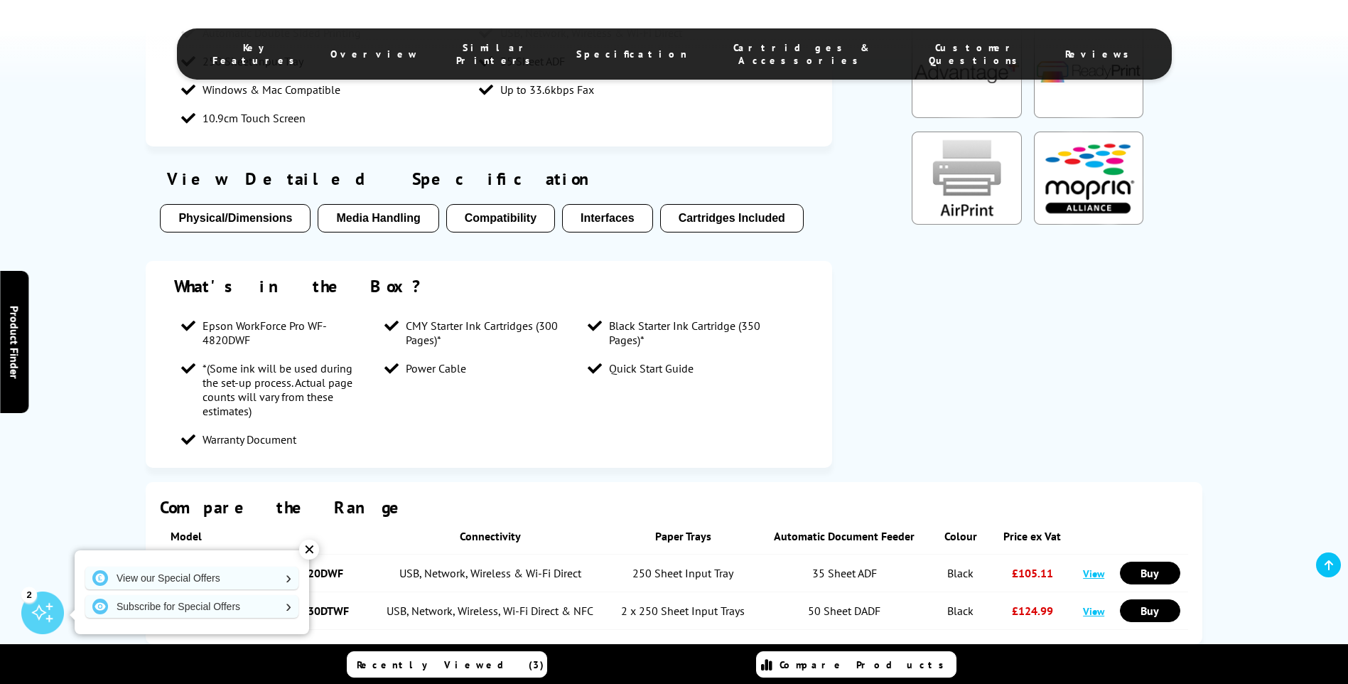
click at [291, 204] on button "Physical/Dimensions" at bounding box center [235, 218] width 151 height 28
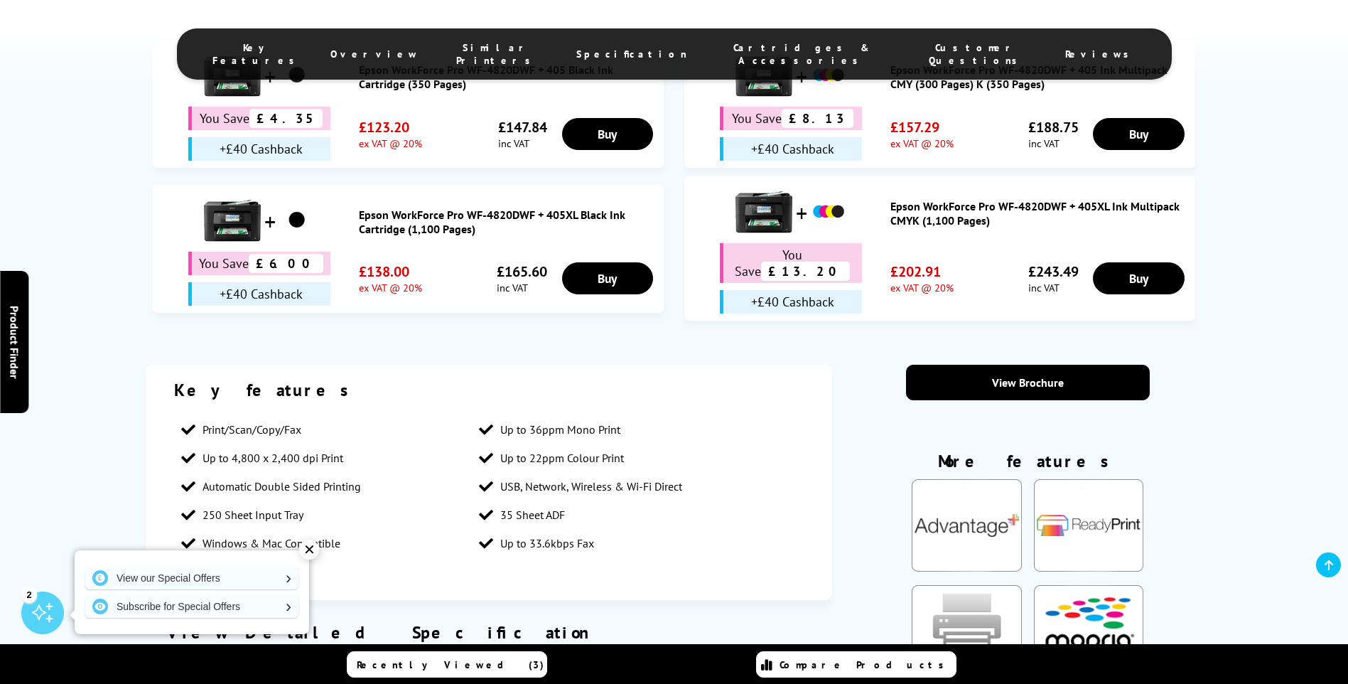
scroll to position [1098, 0]
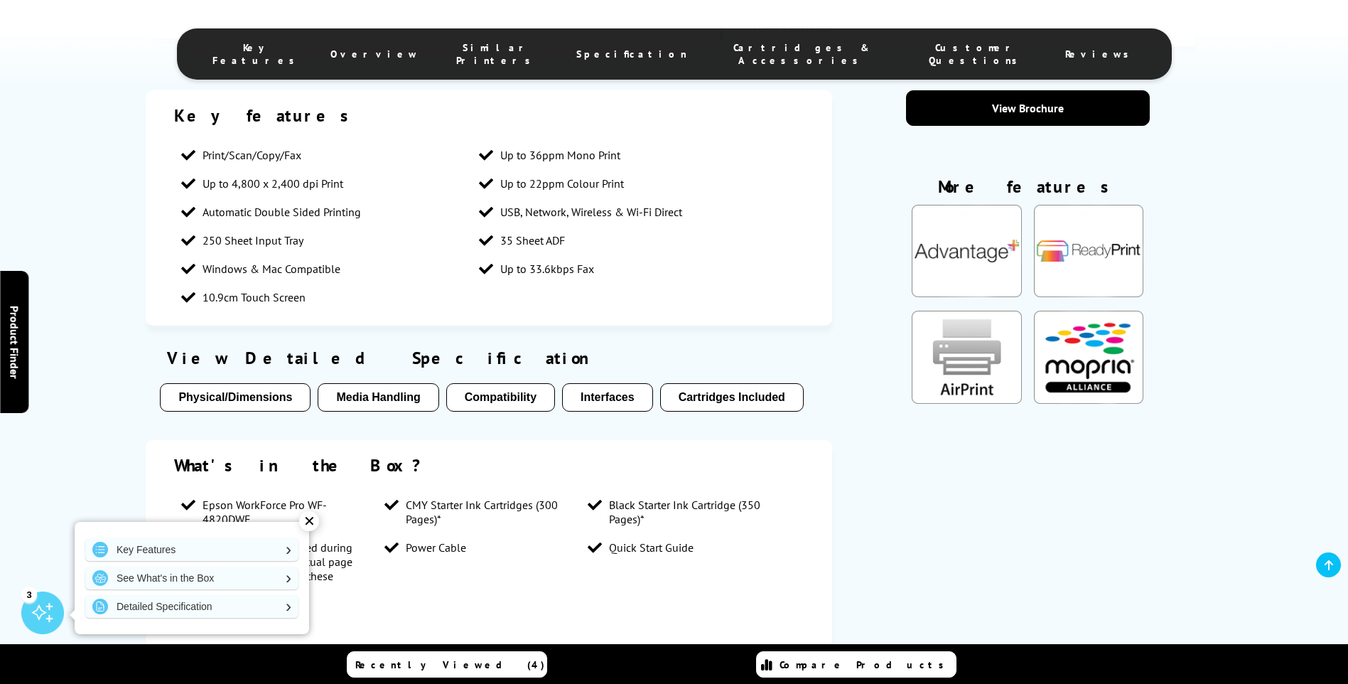
scroll to position [1279, 0]
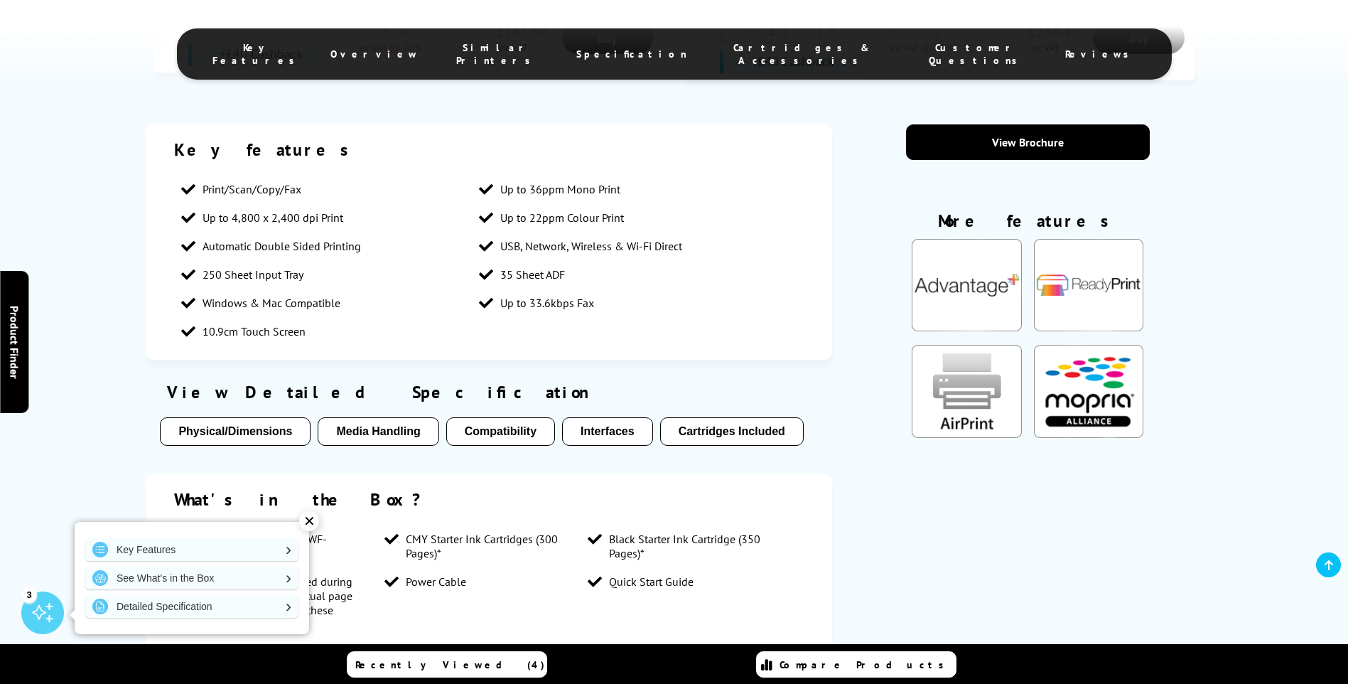
click at [395, 417] on button "Media Handling" at bounding box center [378, 431] width 121 height 28
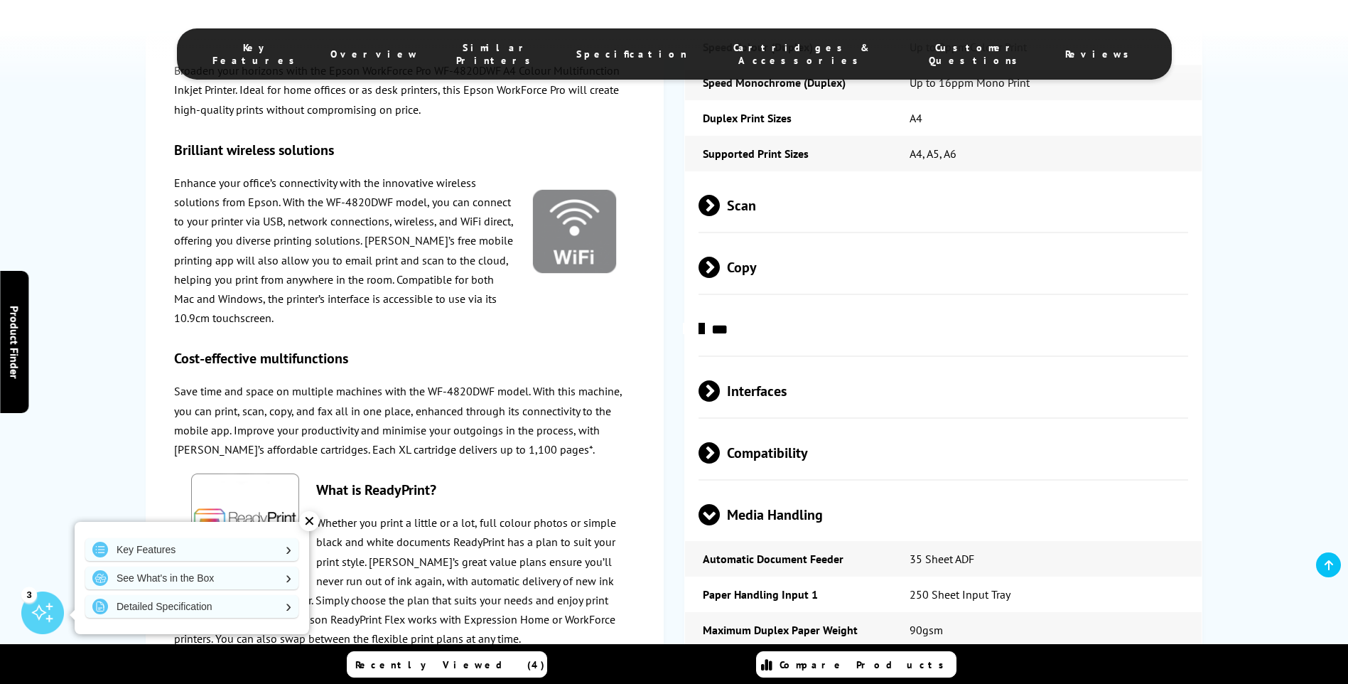
scroll to position [2405, 0]
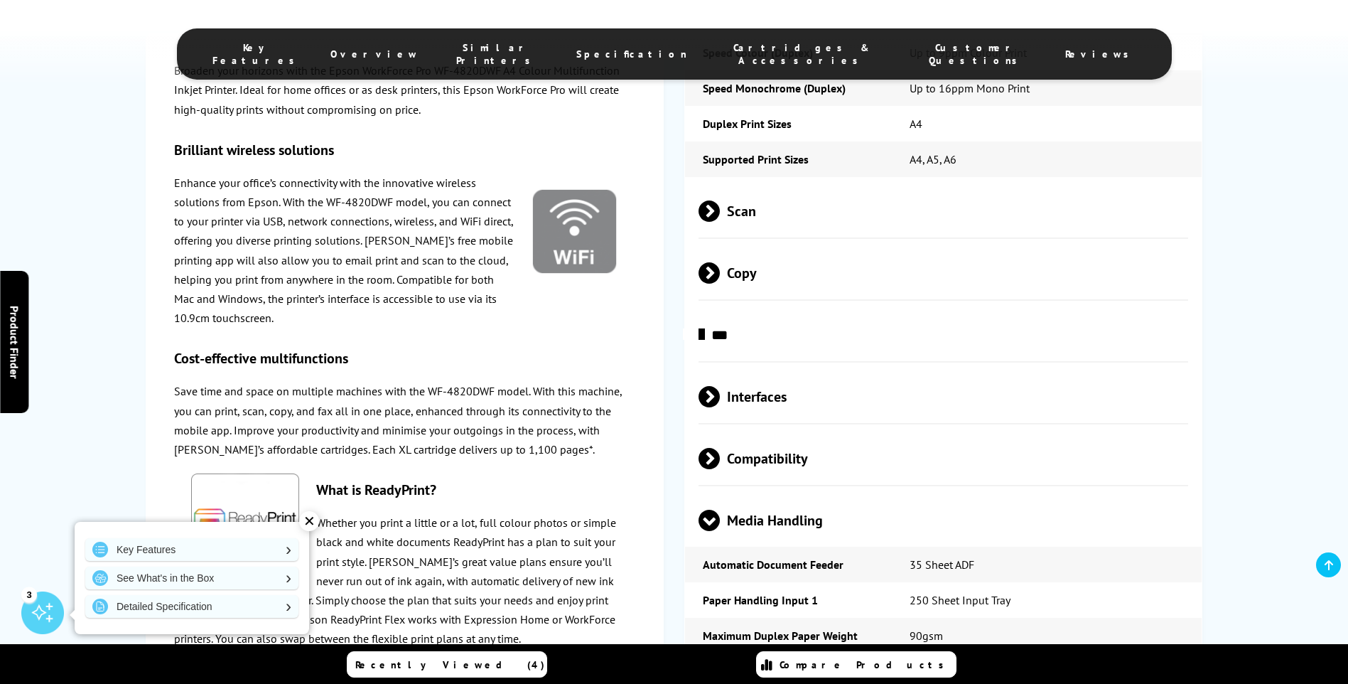
click at [720, 262] on span at bounding box center [720, 272] width 0 height 21
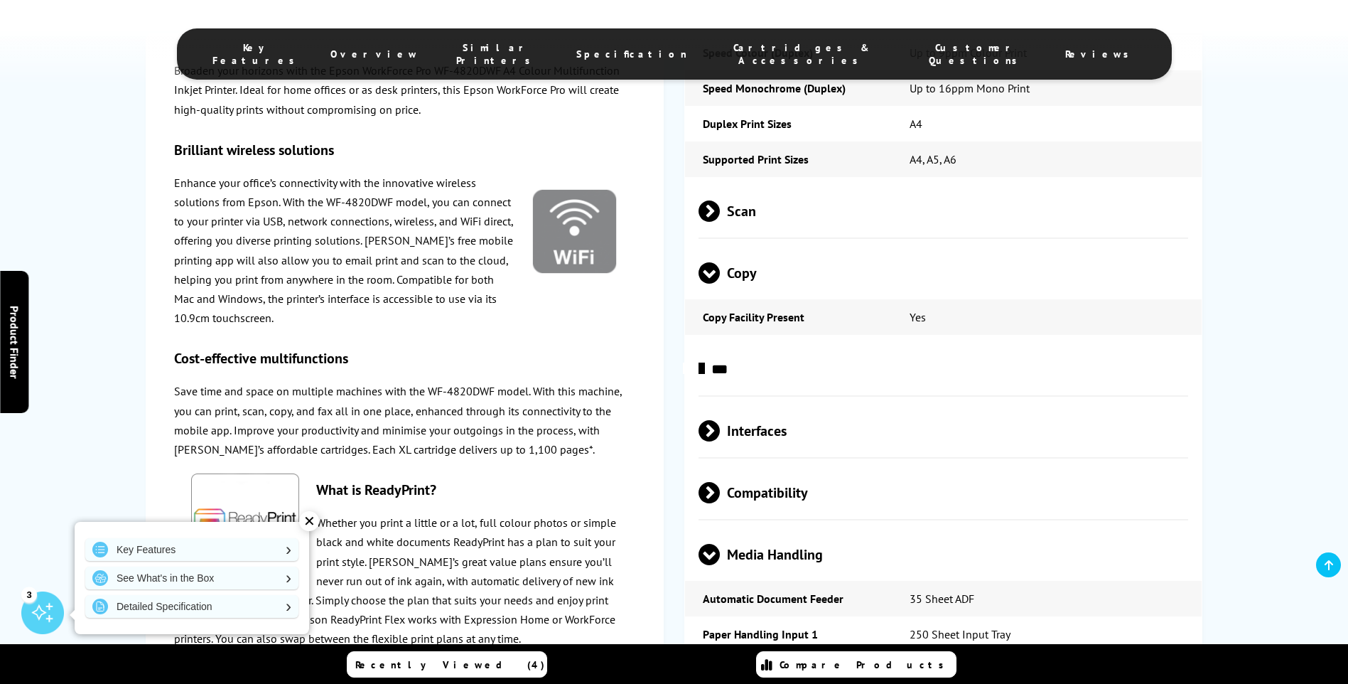
scroll to position [2334, 0]
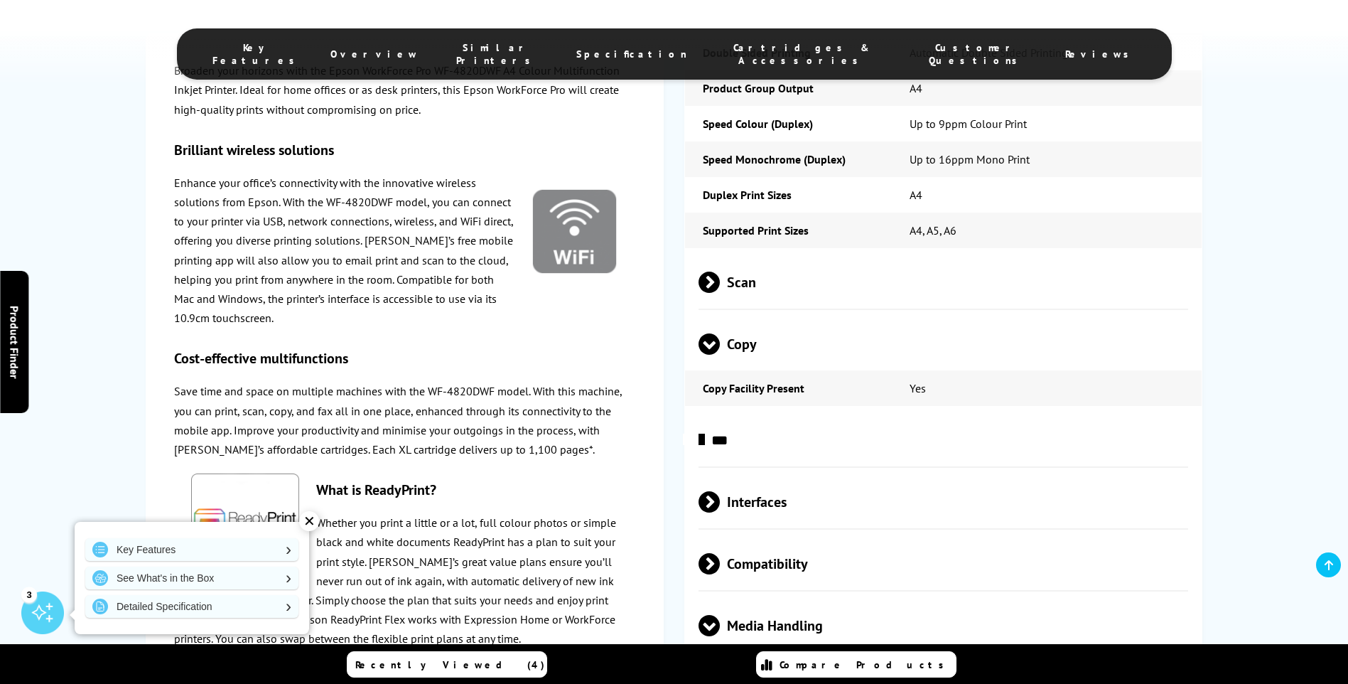
click at [720, 272] on span at bounding box center [720, 282] width 0 height 21
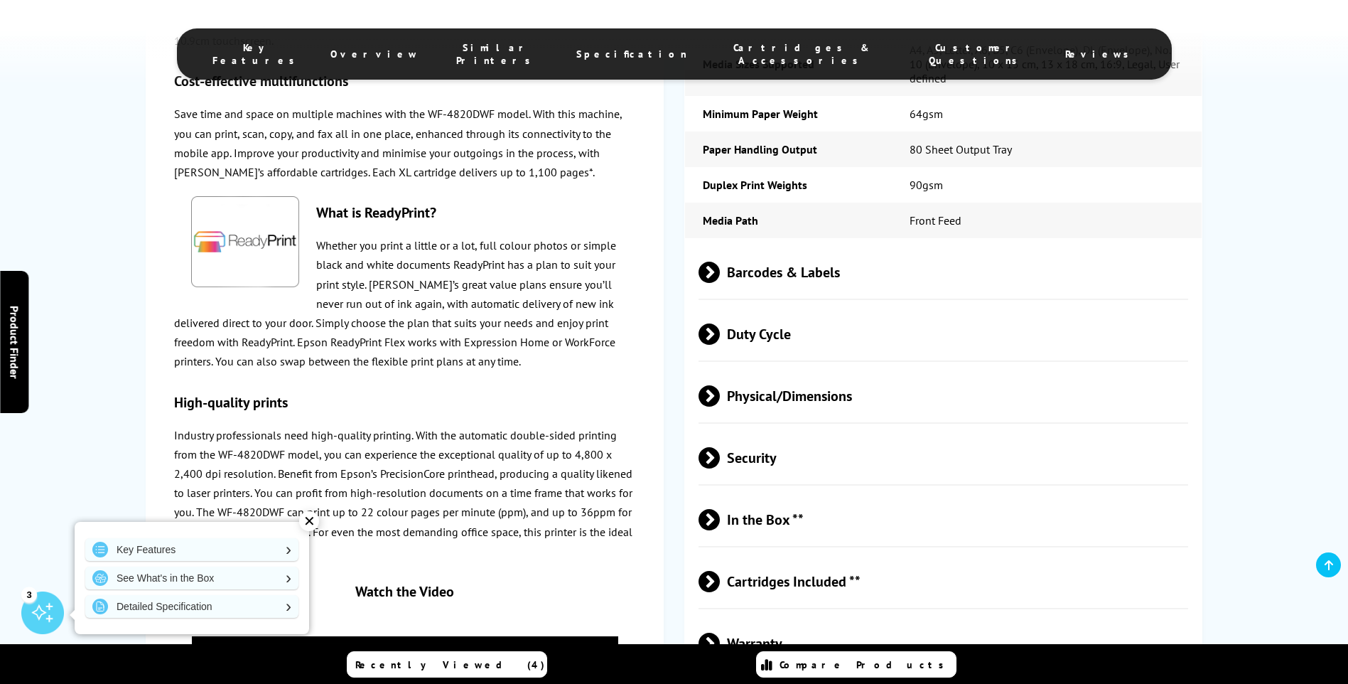
scroll to position [3543, 0]
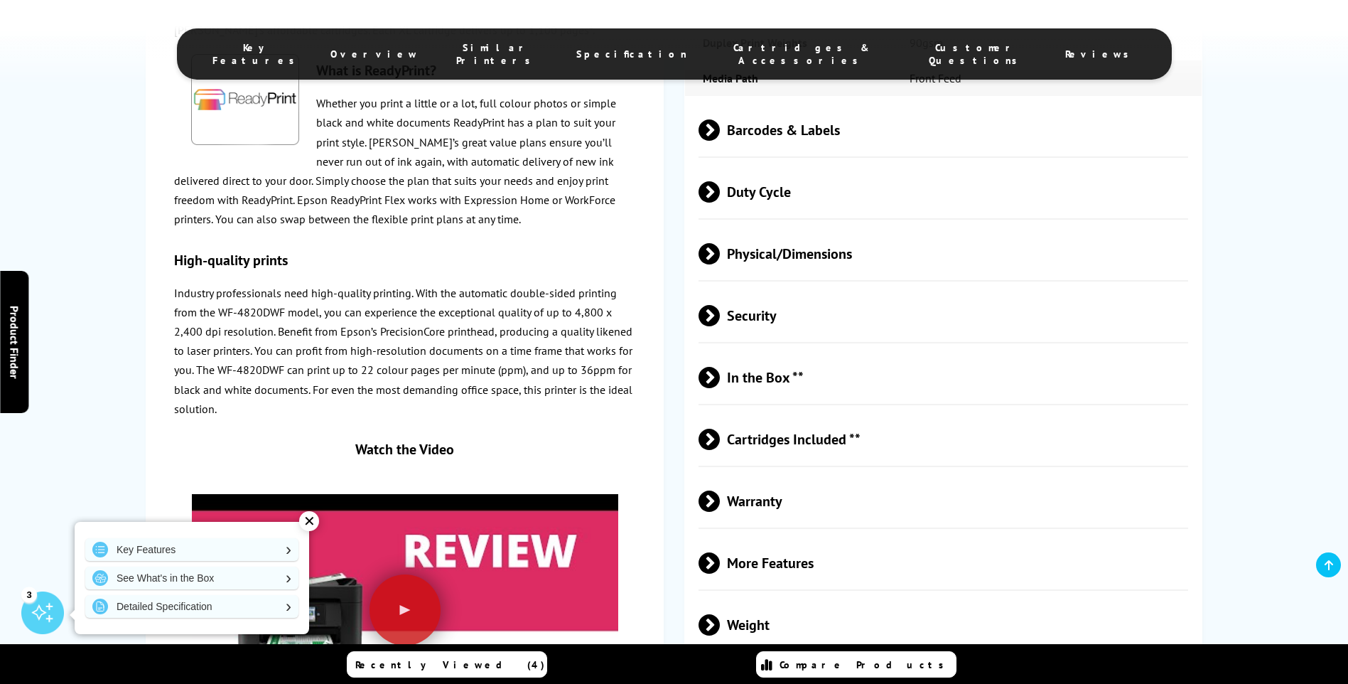
click at [783, 412] on span "Cartridges Included **" at bounding box center [944, 438] width 490 height 53
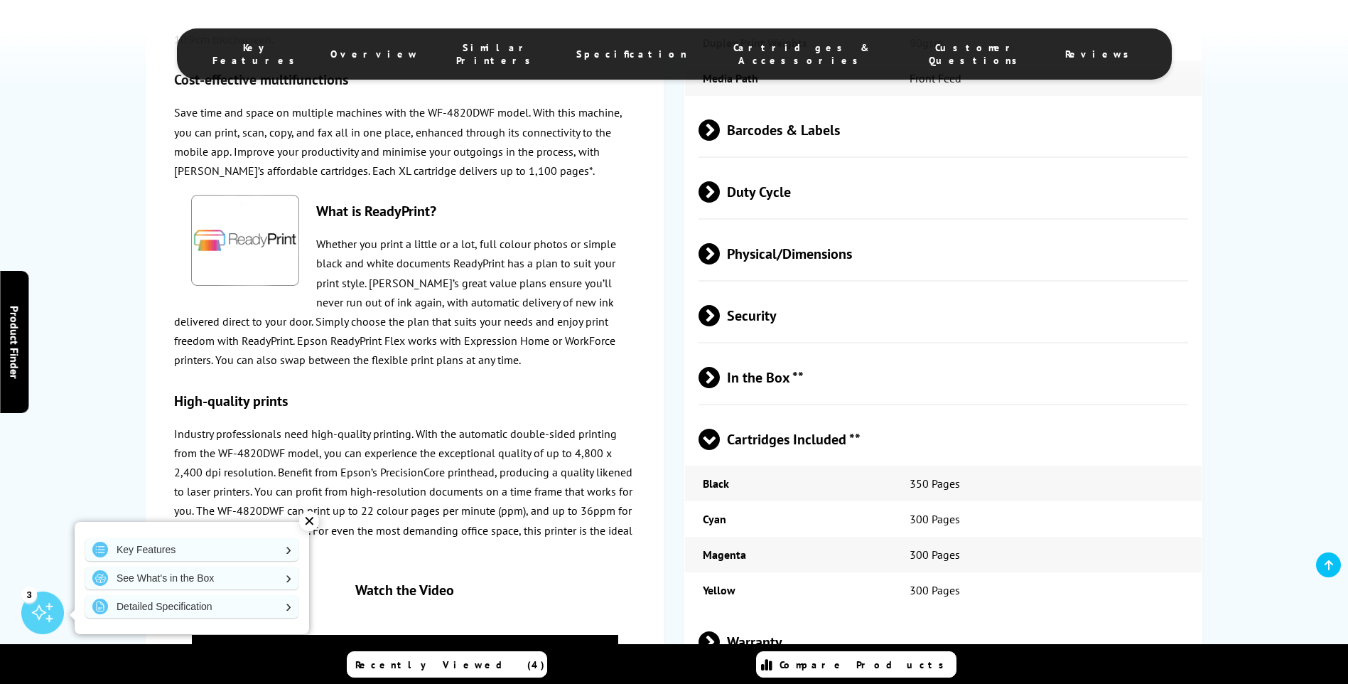
click at [779, 615] on span "Warranty" at bounding box center [944, 641] width 490 height 53
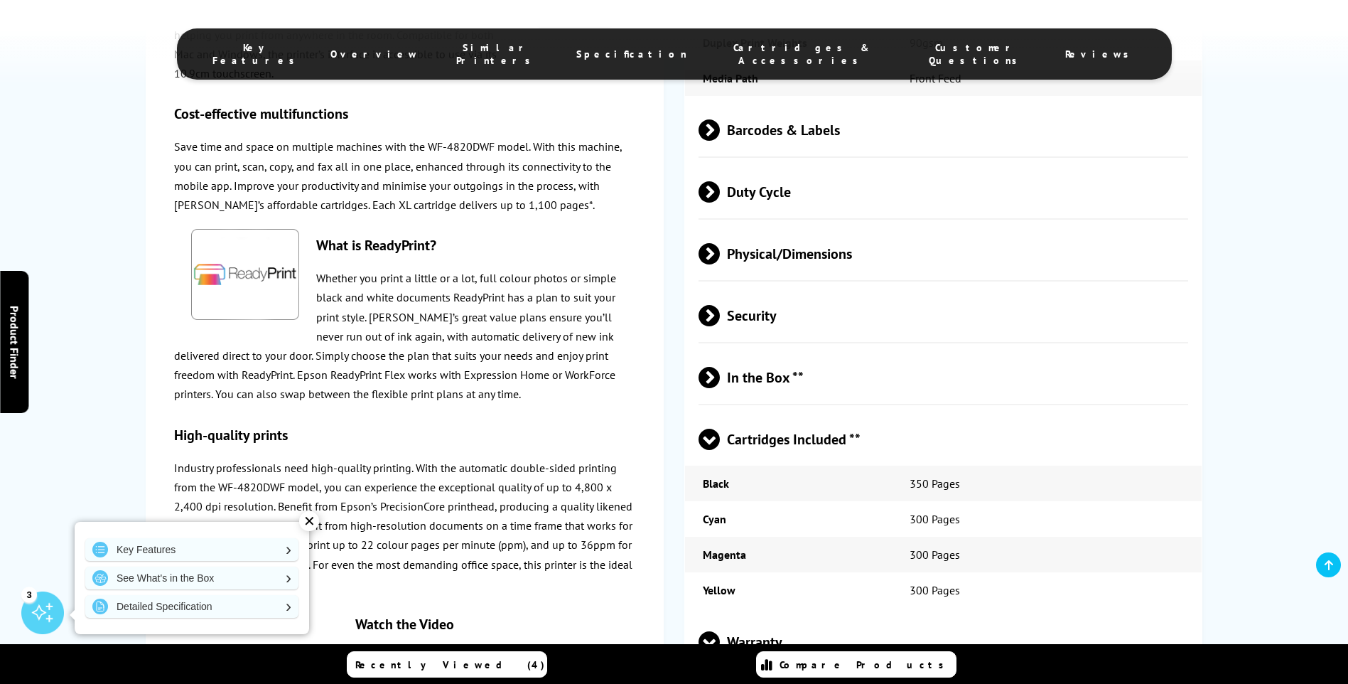
scroll to position [3756, 0]
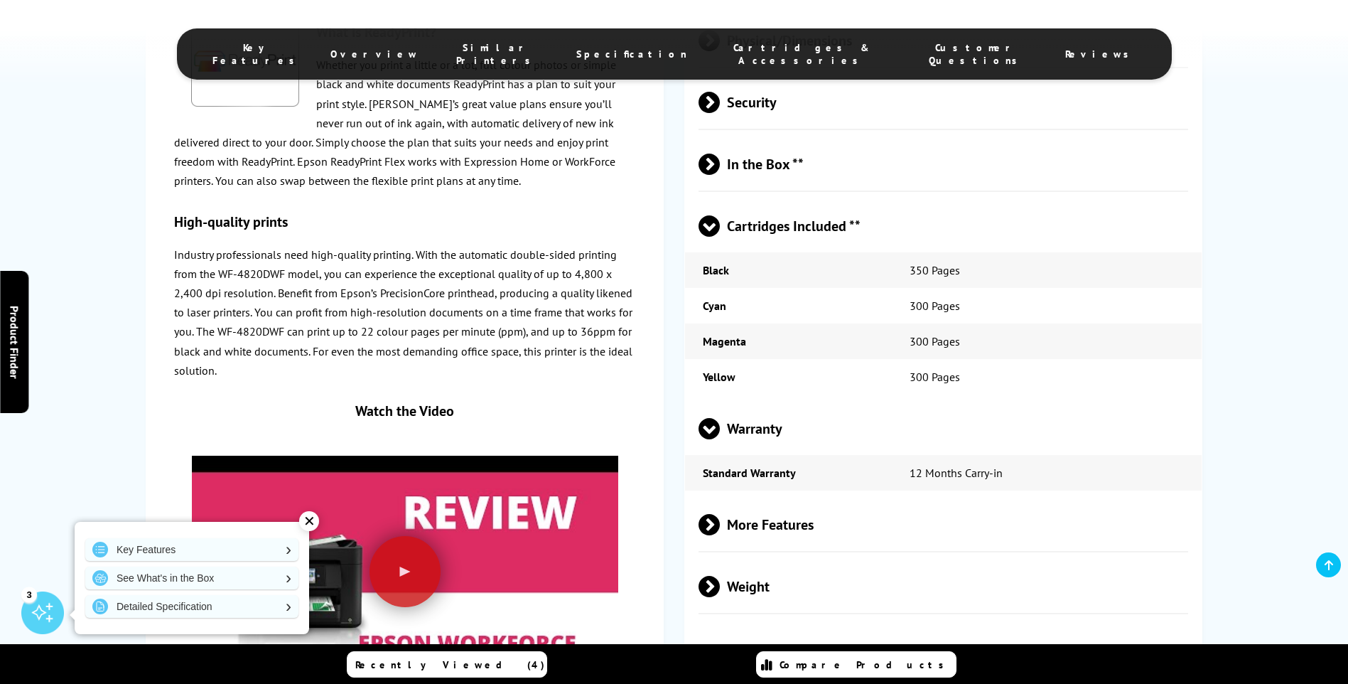
click at [768, 498] on span "More Features" at bounding box center [944, 524] width 490 height 53
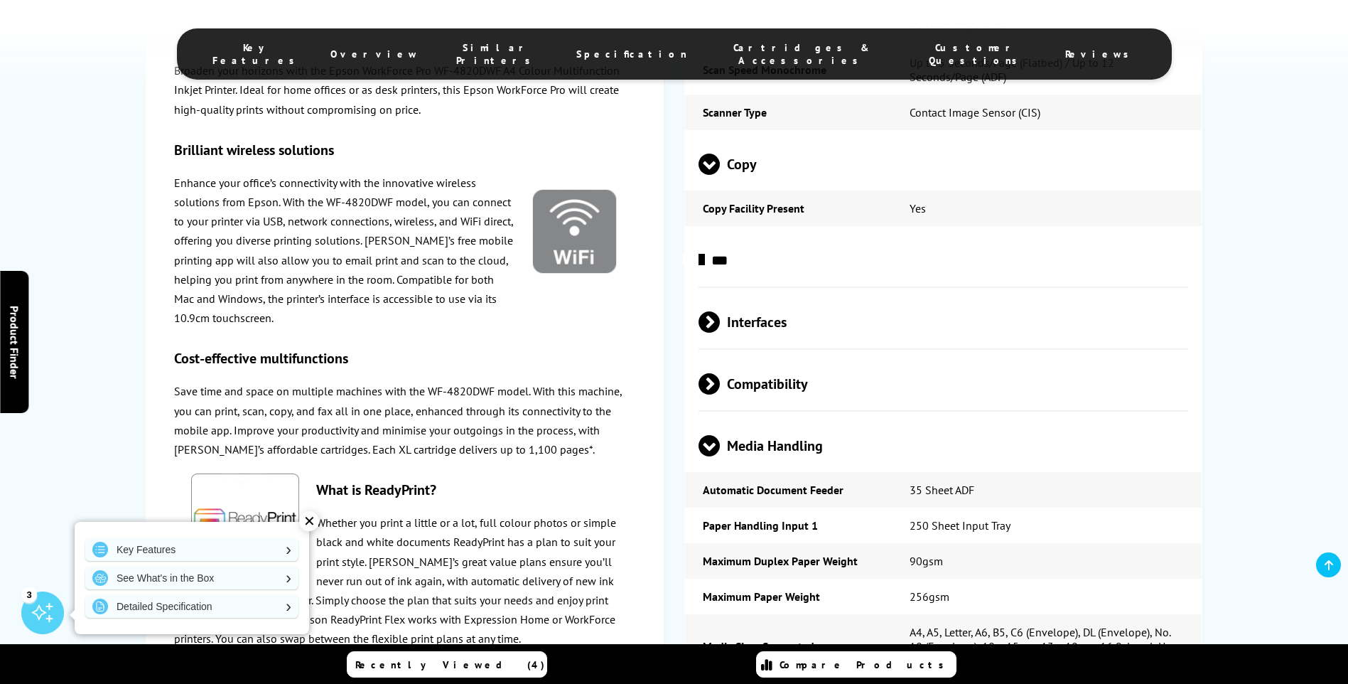
scroll to position [2832, 0]
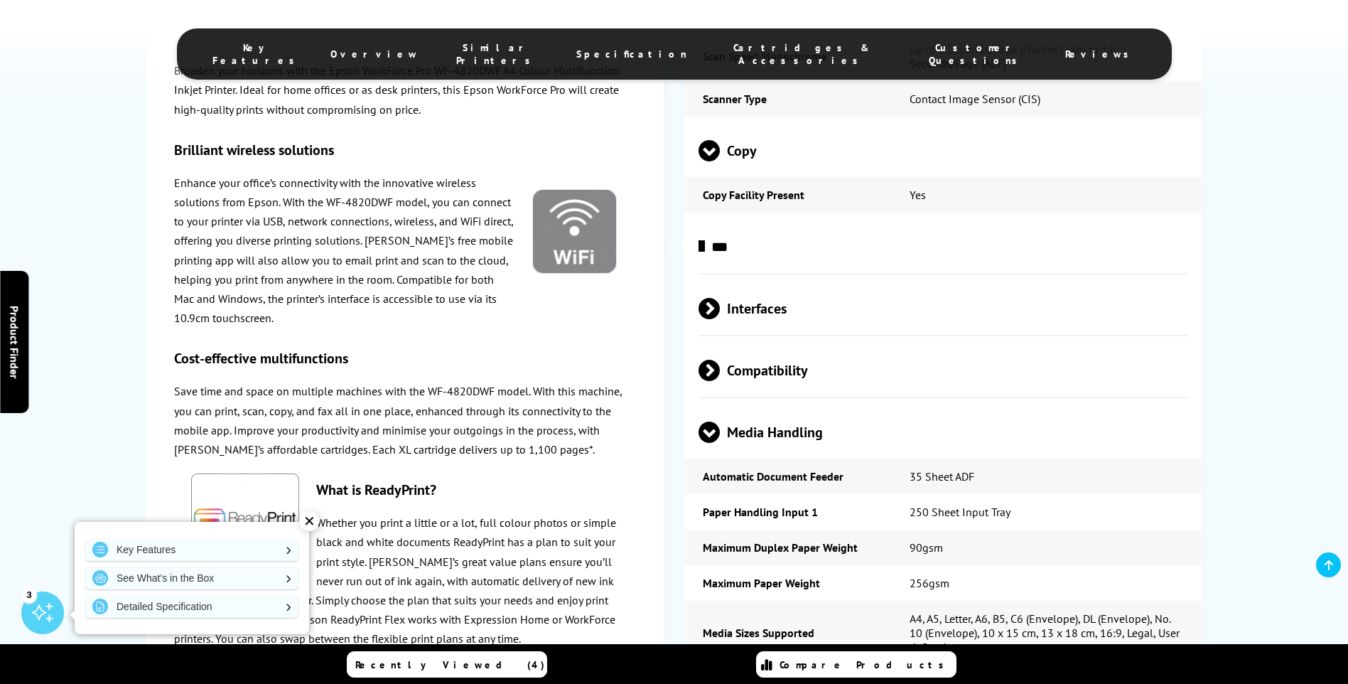
click at [720, 298] on span at bounding box center [720, 308] width 0 height 21
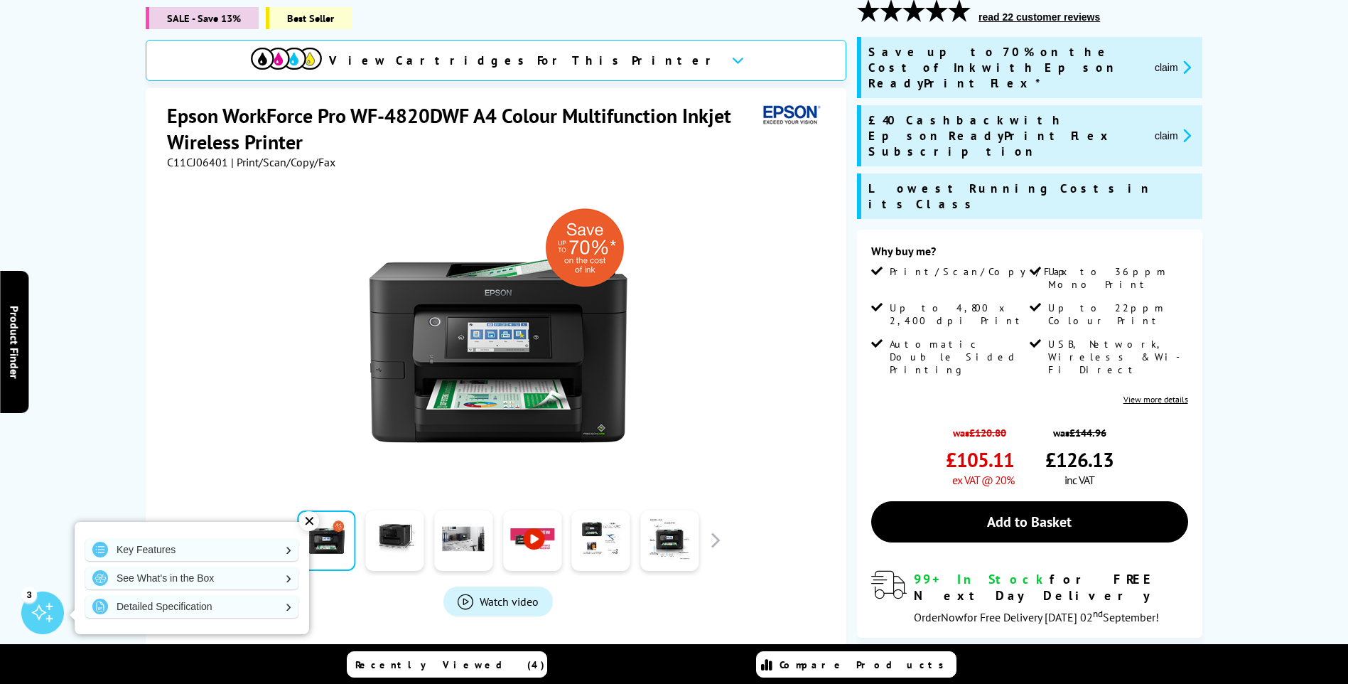
scroll to position [0, 0]
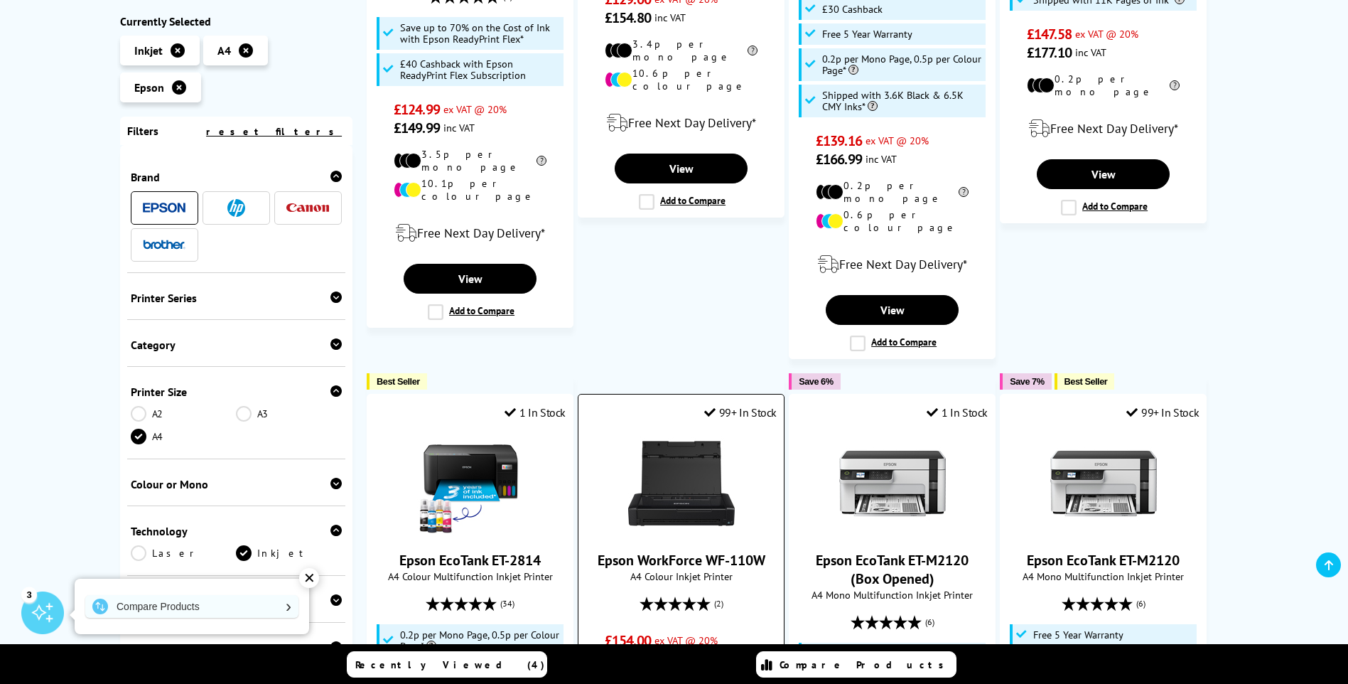
scroll to position [1635, 0]
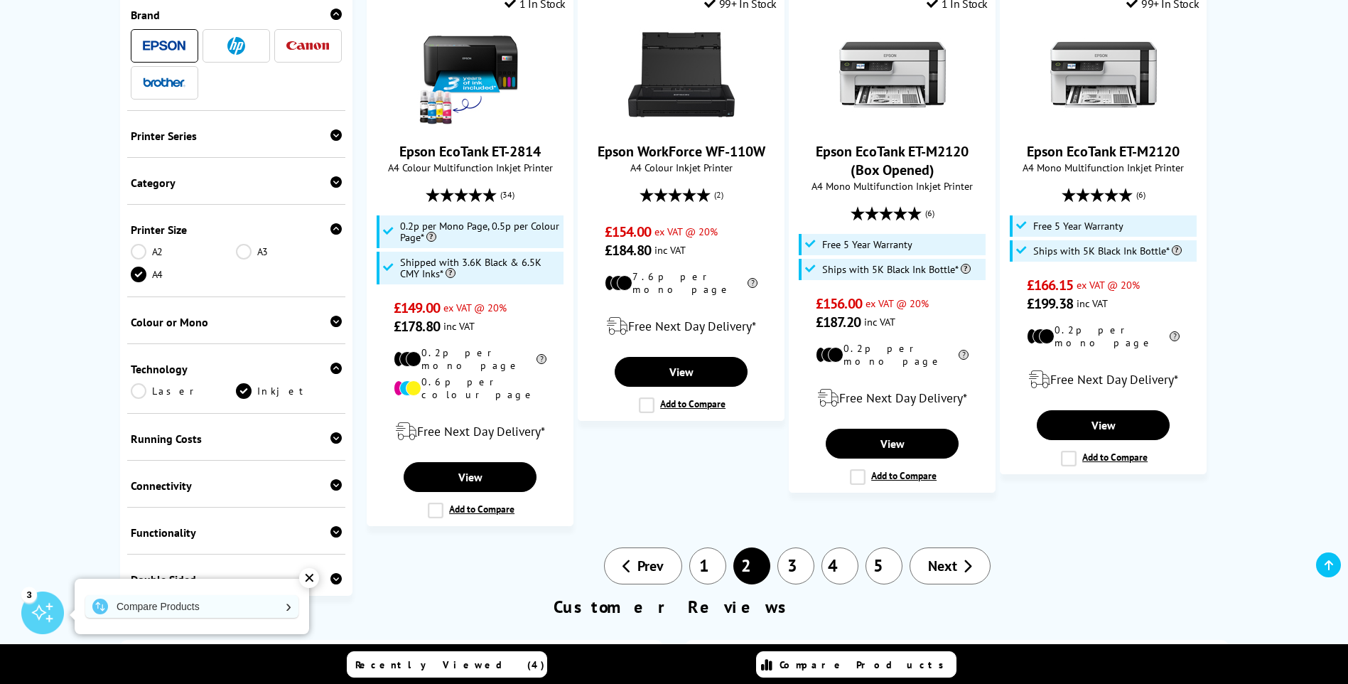
click at [705, 547] on link "1" at bounding box center [707, 565] width 37 height 37
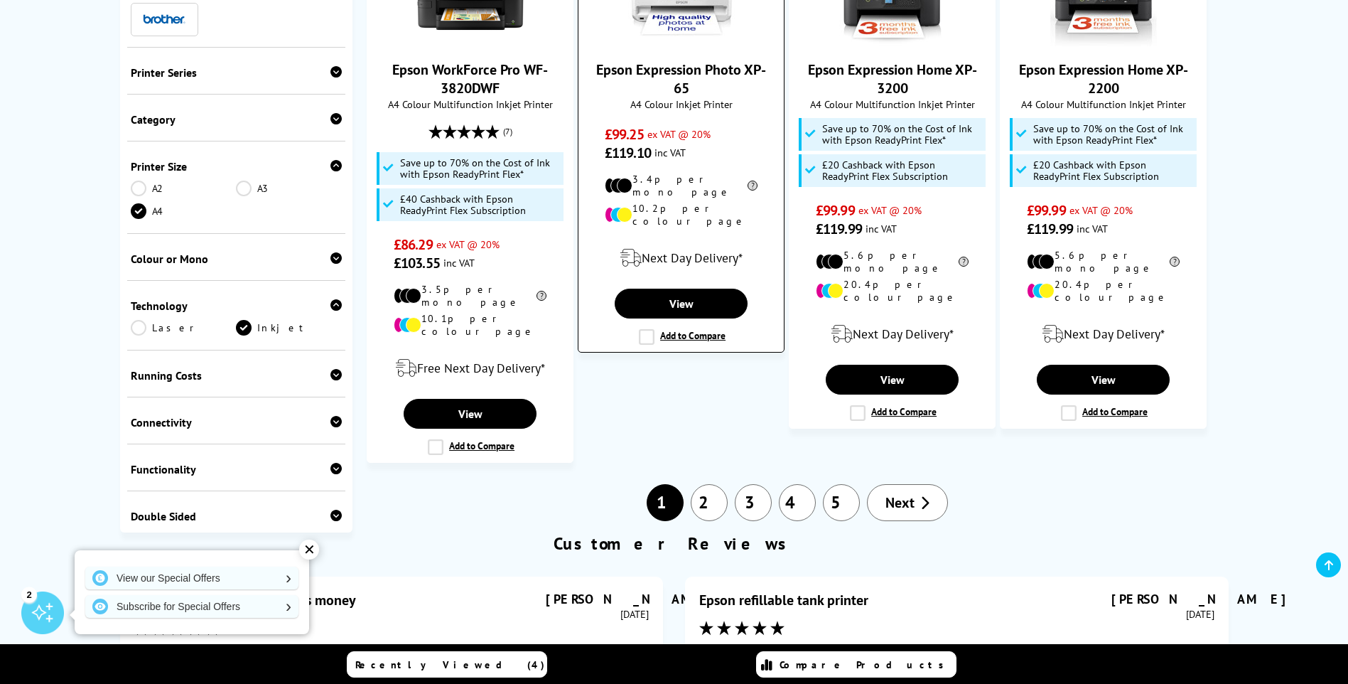
scroll to position [1351, 0]
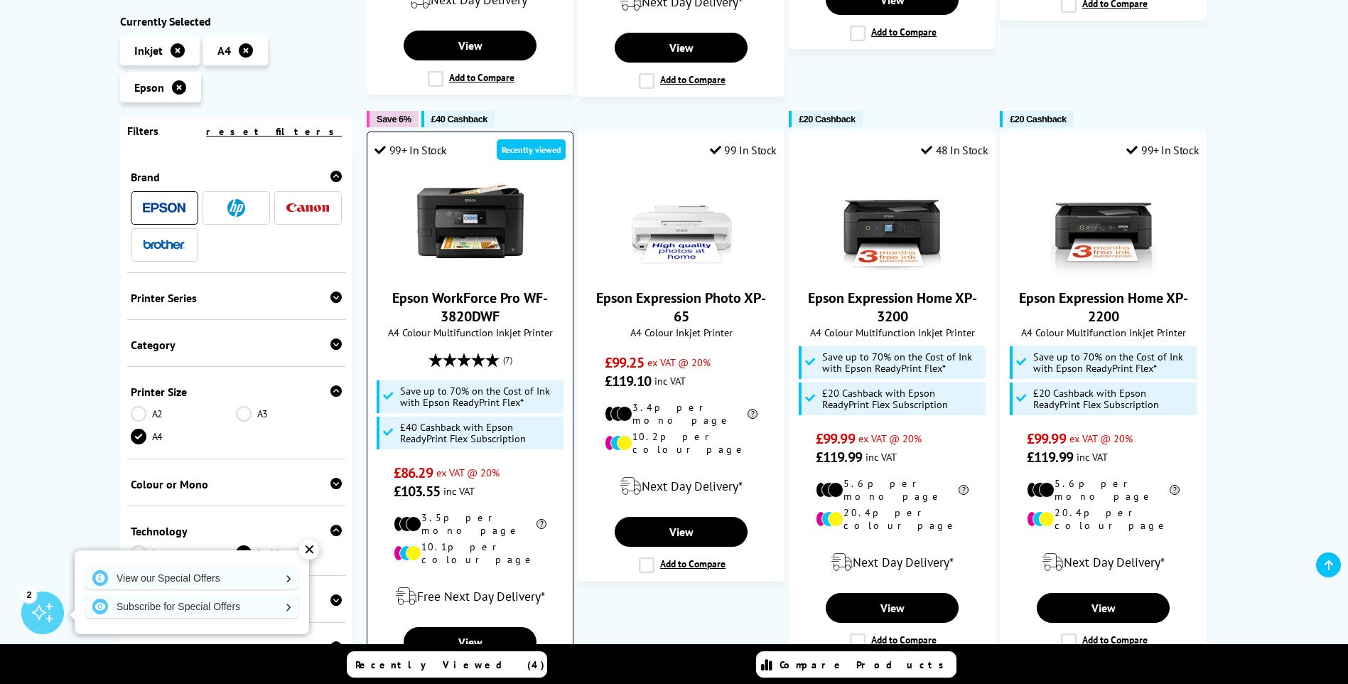
click at [461, 198] on img at bounding box center [470, 221] width 107 height 107
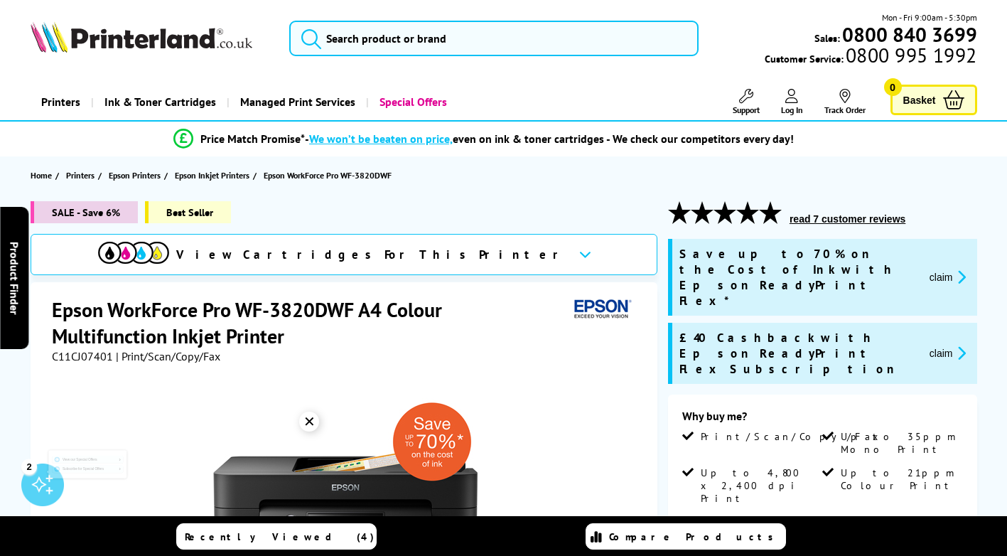
click at [539, 336] on h1 "Epson WorkForce Pro WF-3820DWF A4 Colour Multifunction Inkjet Printer" at bounding box center [310, 322] width 517 height 53
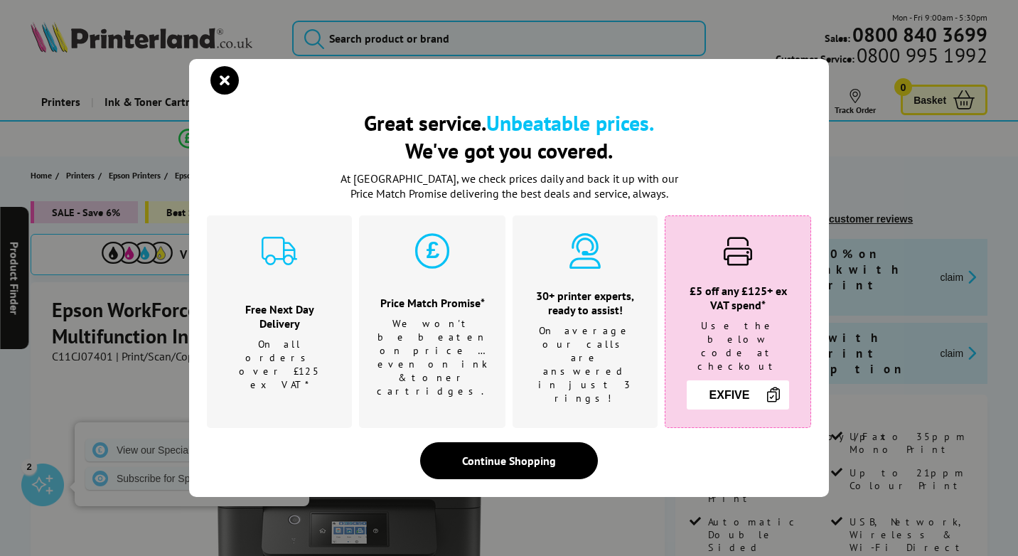
click at [212, 90] on icon "close modal" at bounding box center [224, 80] width 28 height 28
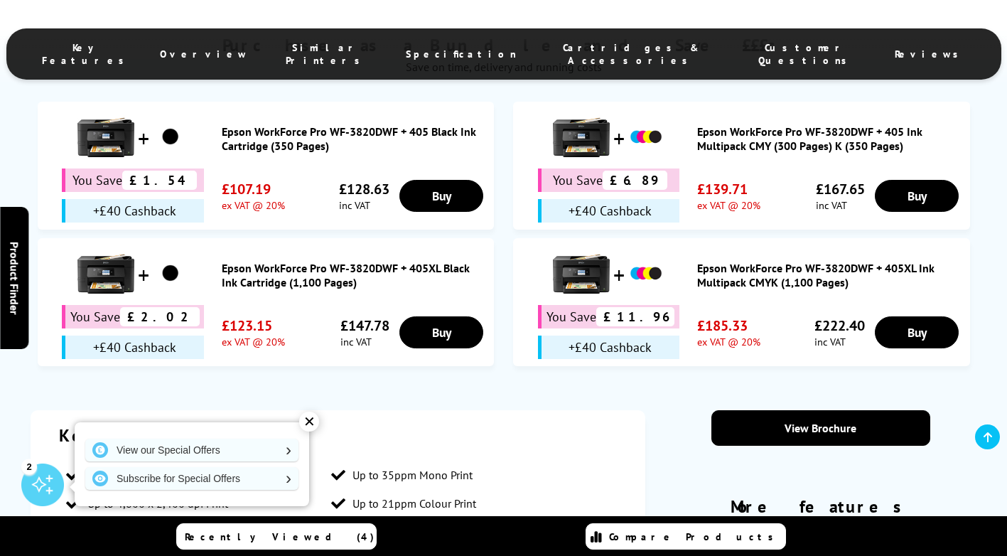
scroll to position [1208, 0]
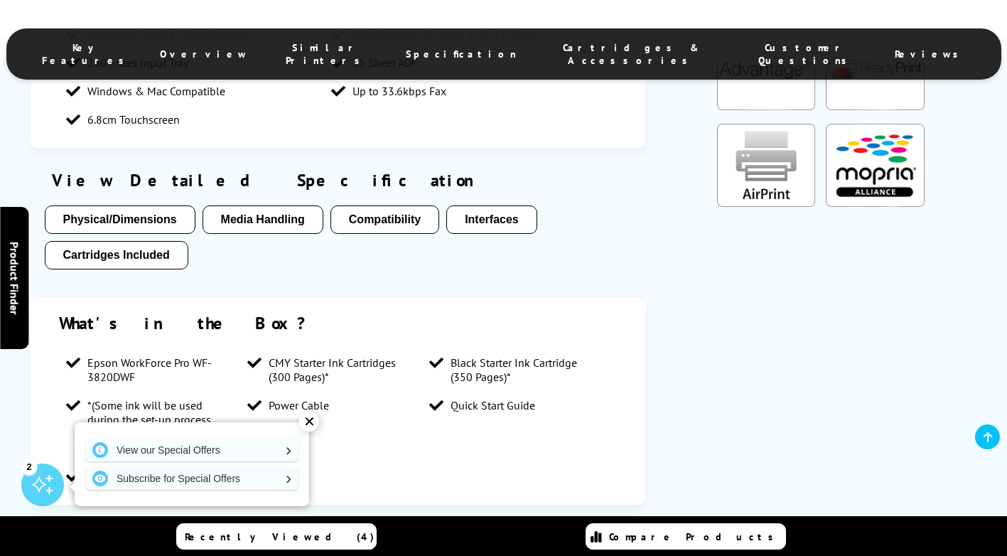
click at [298, 205] on button "Media Handling" at bounding box center [263, 219] width 121 height 28
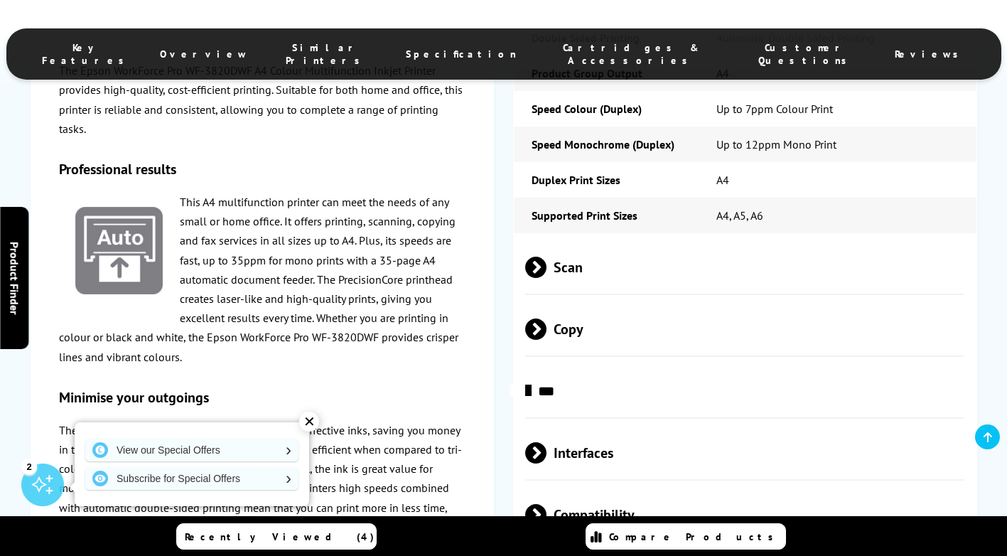
scroll to position [2346, 0]
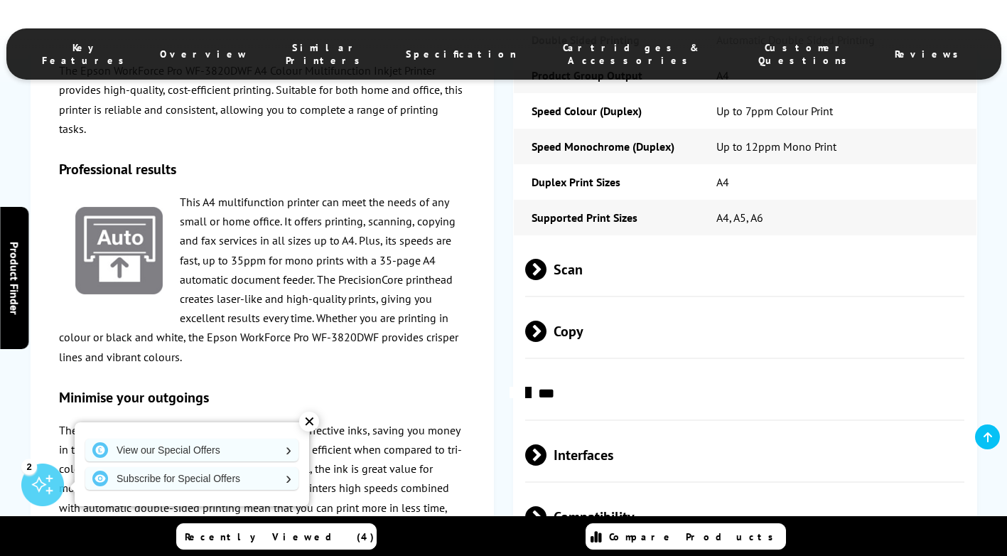
click at [547, 259] on span at bounding box center [547, 269] width 0 height 21
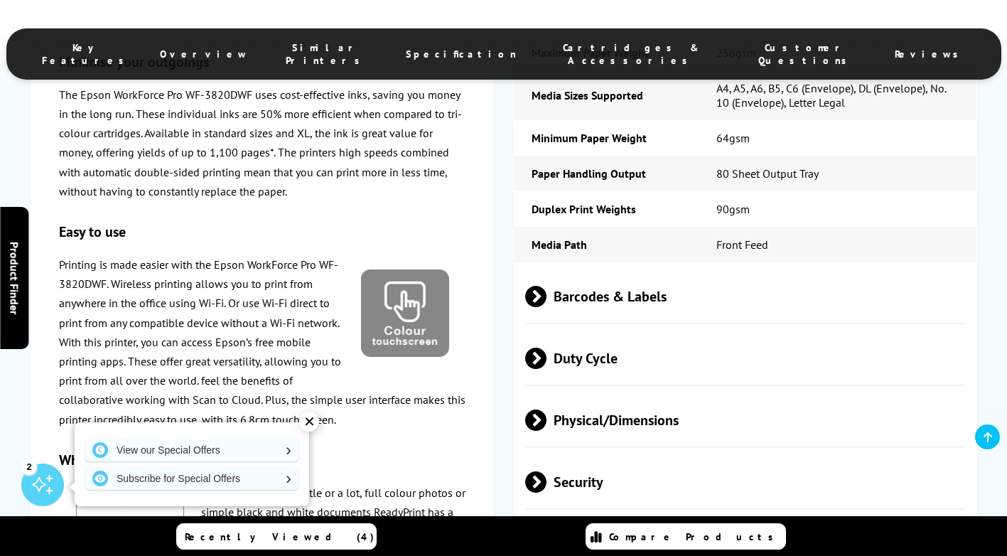
scroll to position [3484, 0]
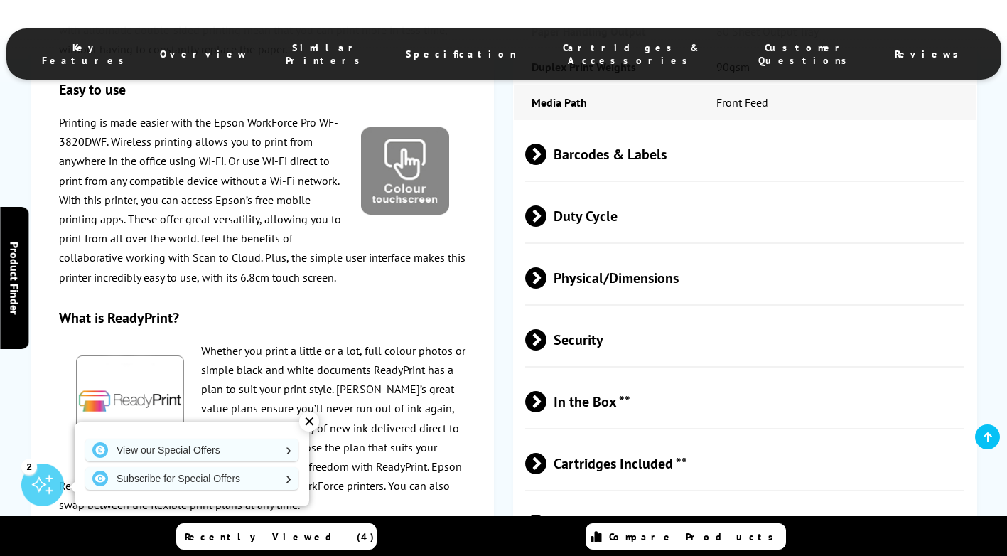
click at [591, 436] on span "Cartridges Included **" at bounding box center [744, 462] width 439 height 53
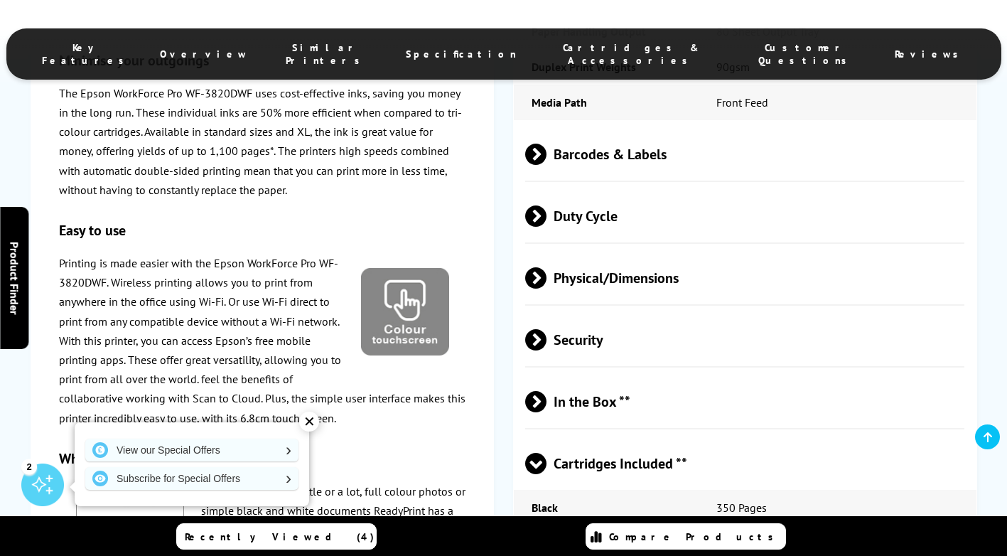
scroll to position [3768, 0]
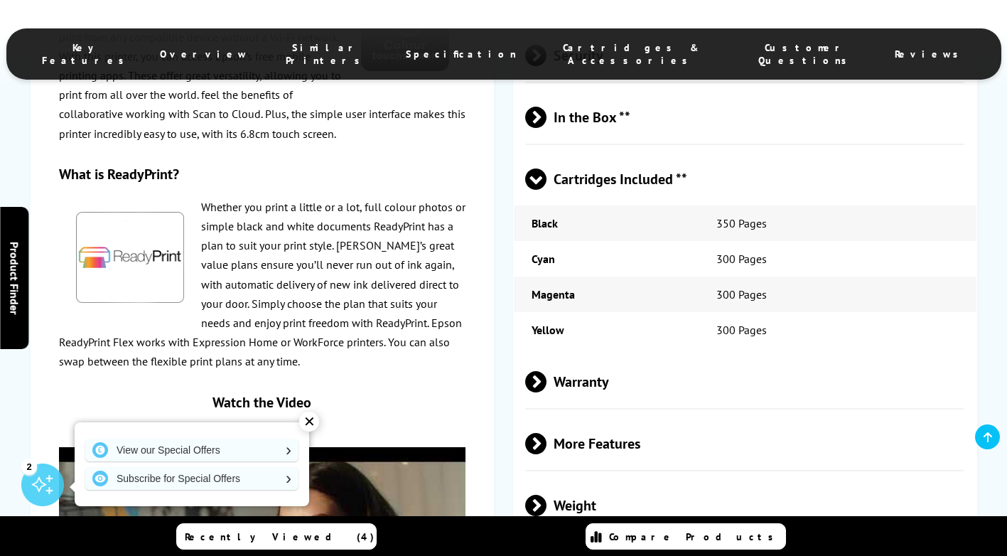
click at [566, 355] on span "Warranty" at bounding box center [744, 381] width 439 height 53
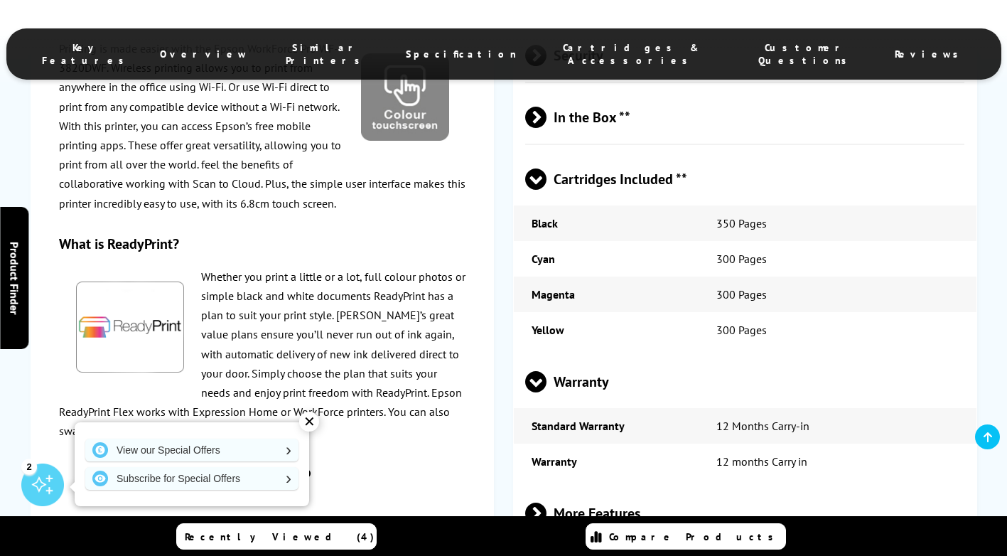
scroll to position [3910, 0]
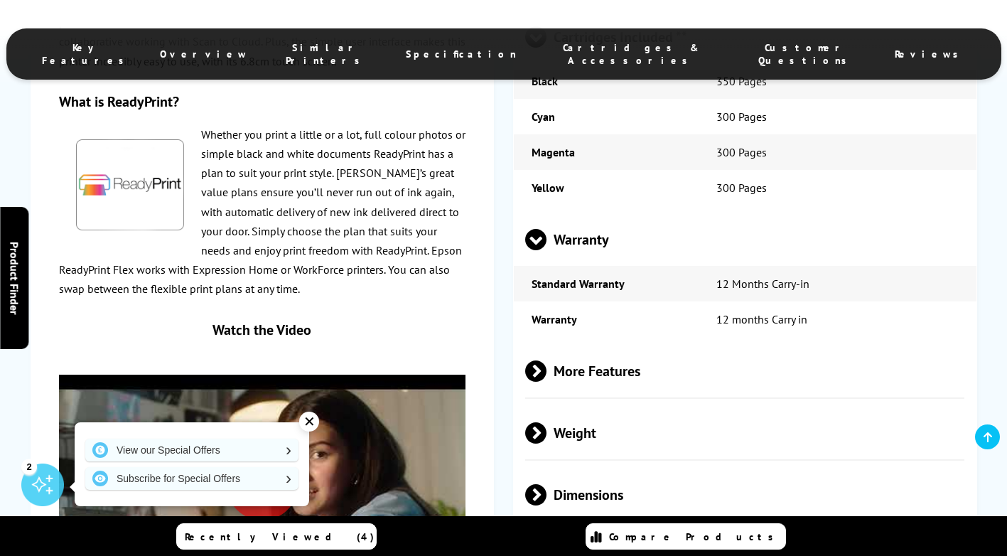
click at [571, 344] on span "More Features" at bounding box center [744, 370] width 439 height 53
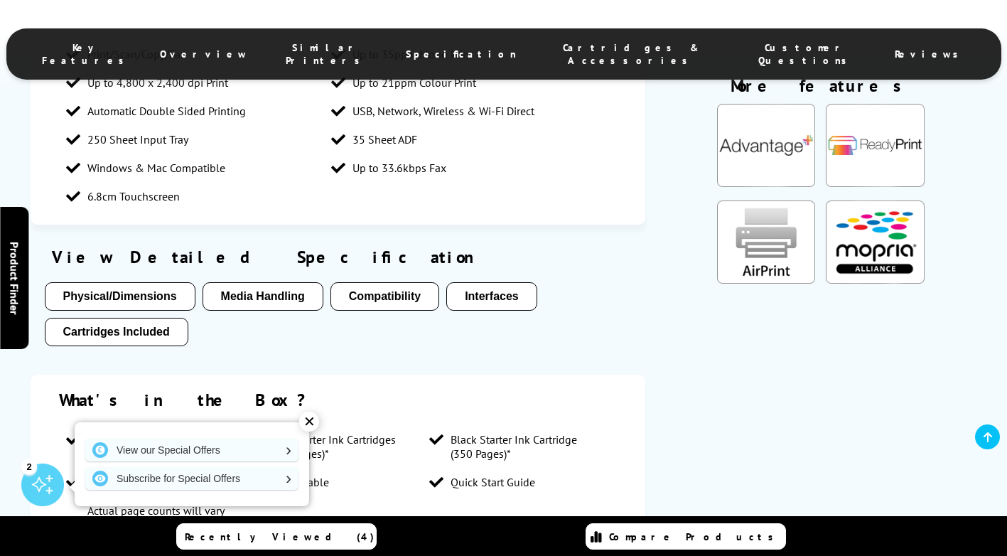
scroll to position [1422, 0]
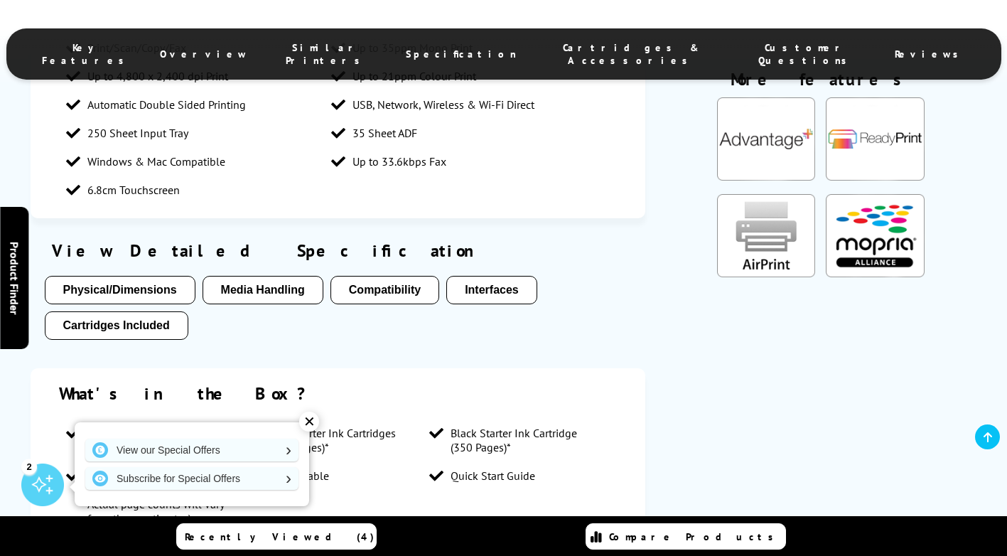
click at [484, 276] on button "Interfaces" at bounding box center [491, 290] width 91 height 28
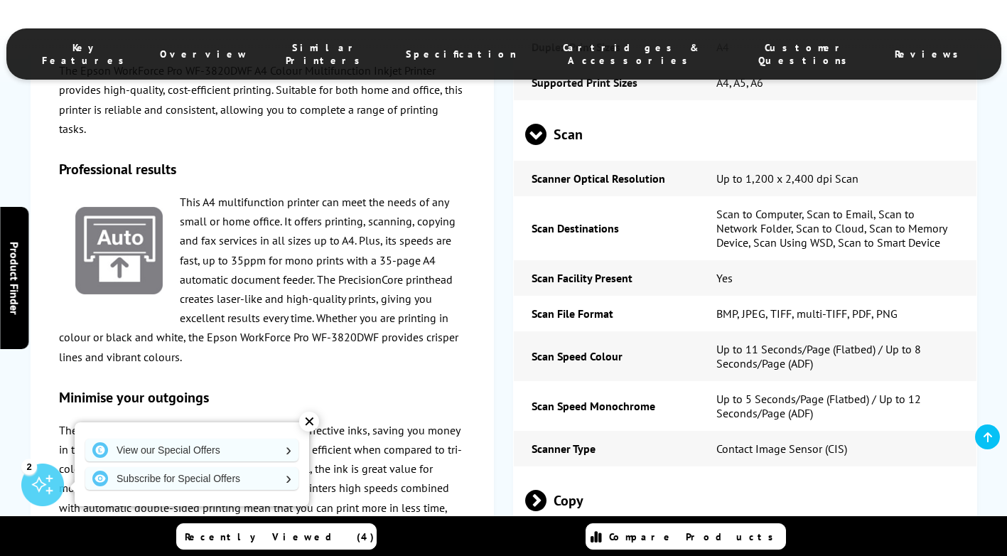
scroll to position [2488, 0]
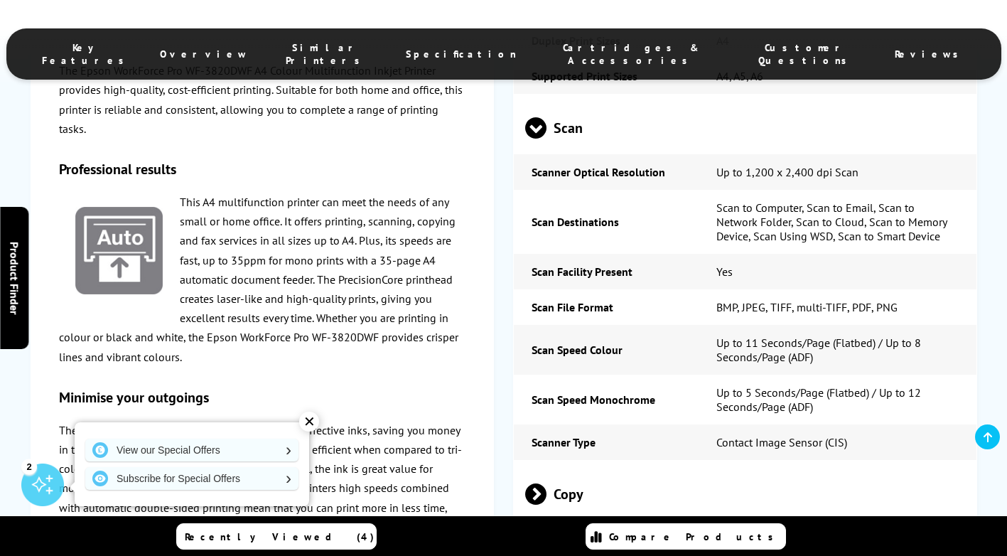
click at [311, 428] on div "✕" at bounding box center [309, 422] width 20 height 20
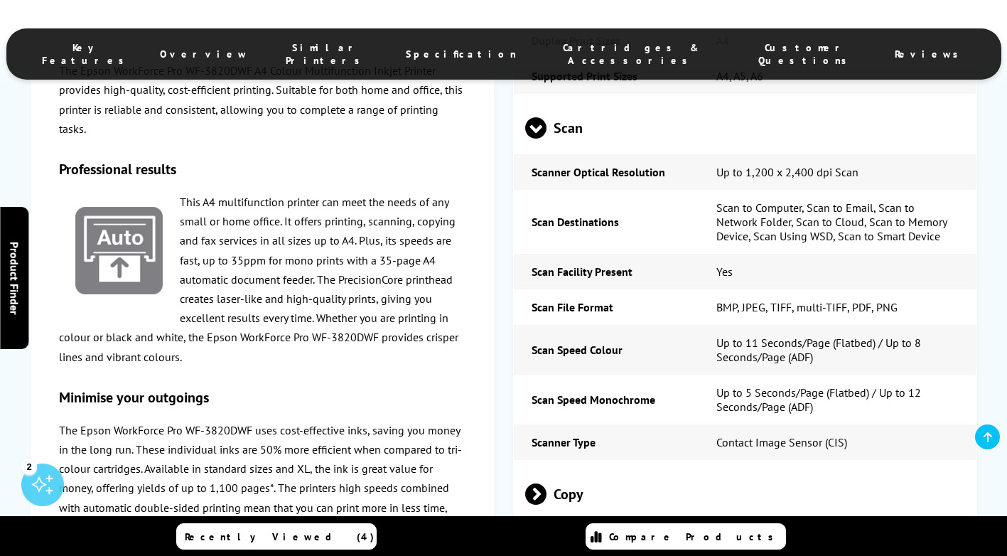
scroll to position [2701, 0]
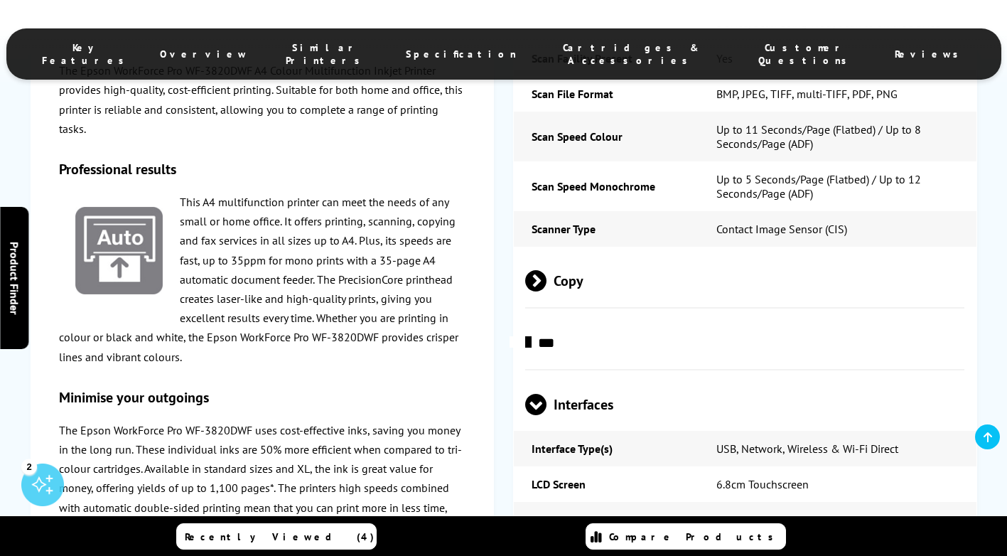
click at [301, 423] on p "The Epson WorkForce Pro WF-3820DWF uses cost-effective inks, saving you money i…" at bounding box center [262, 479] width 407 height 116
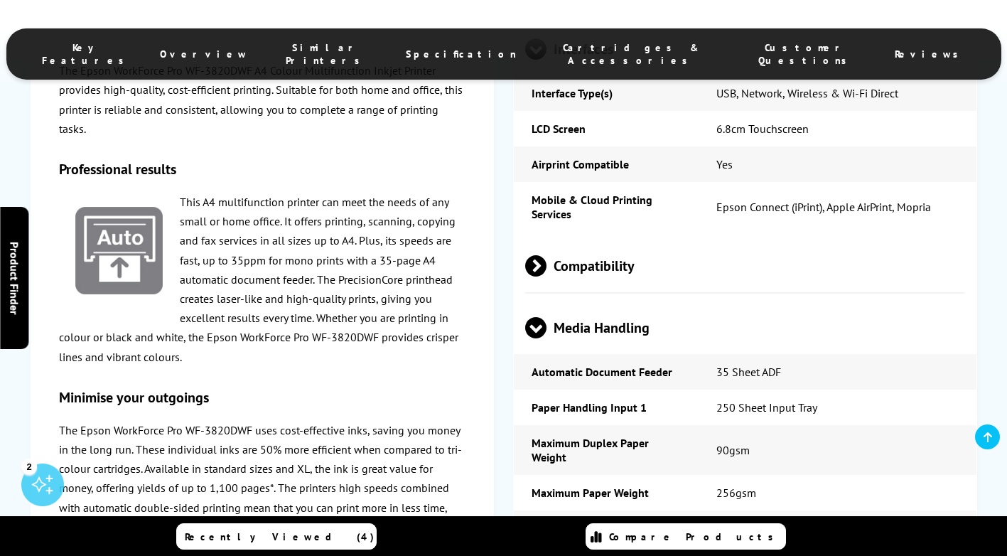
scroll to position [2630, 0]
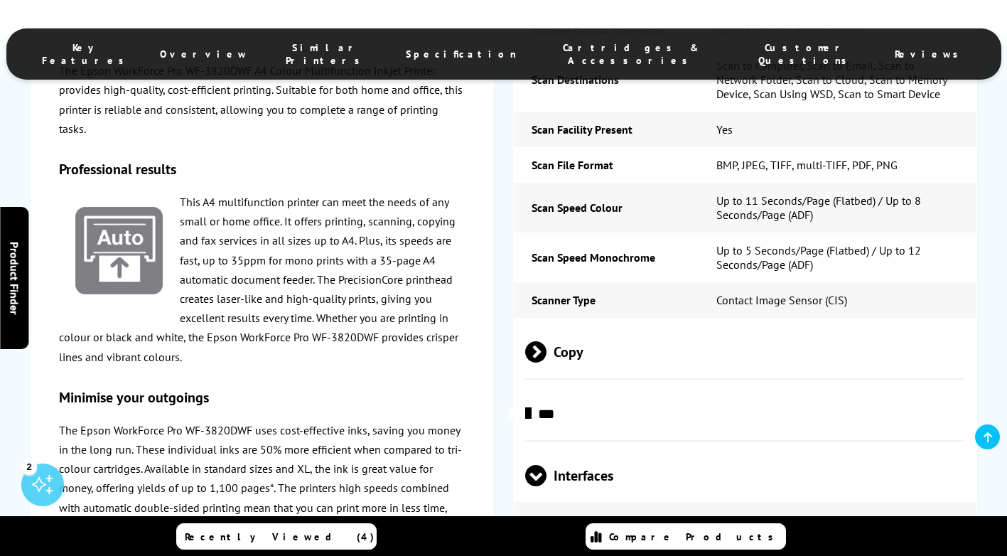
click at [462, 51] on span "Specification" at bounding box center [461, 54] width 111 height 13
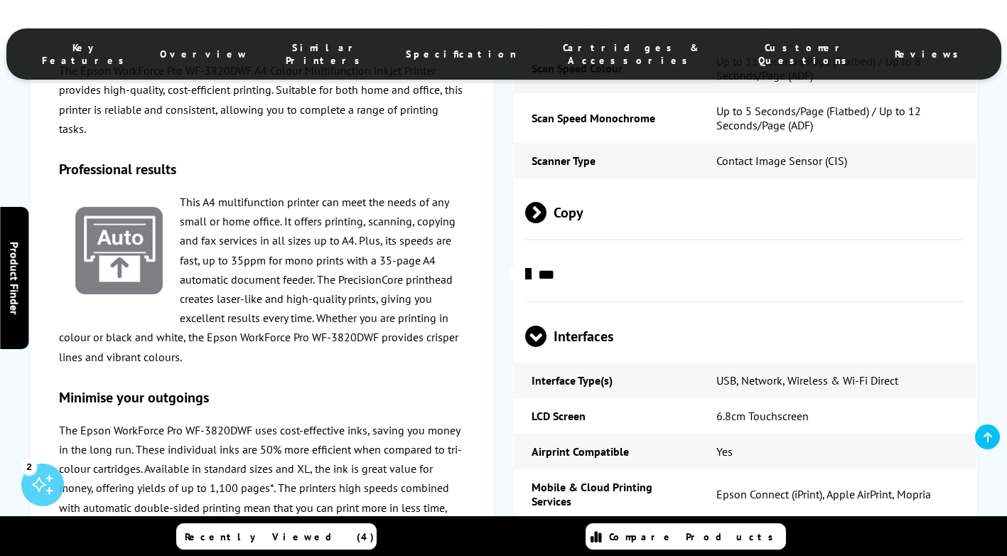
scroll to position [2777, 0]
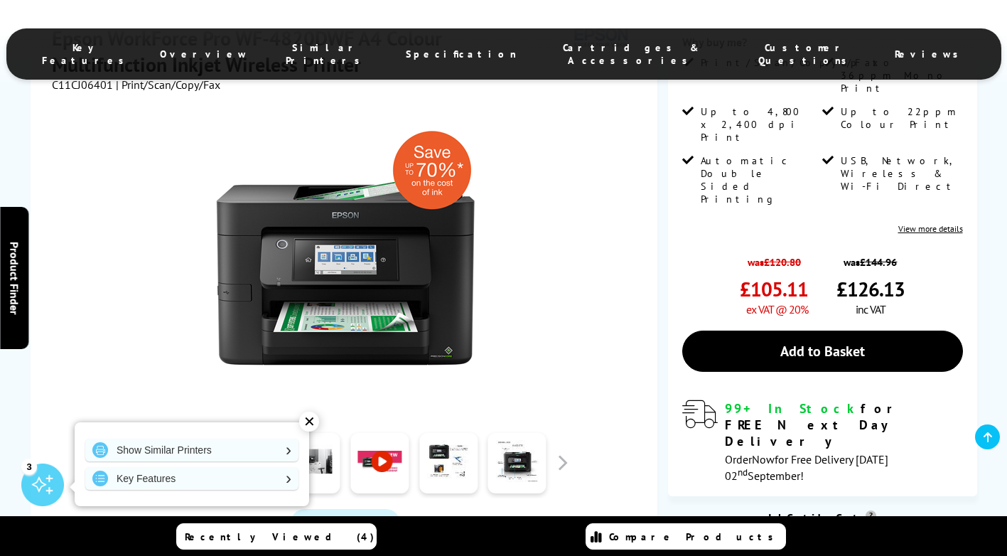
scroll to position [853, 0]
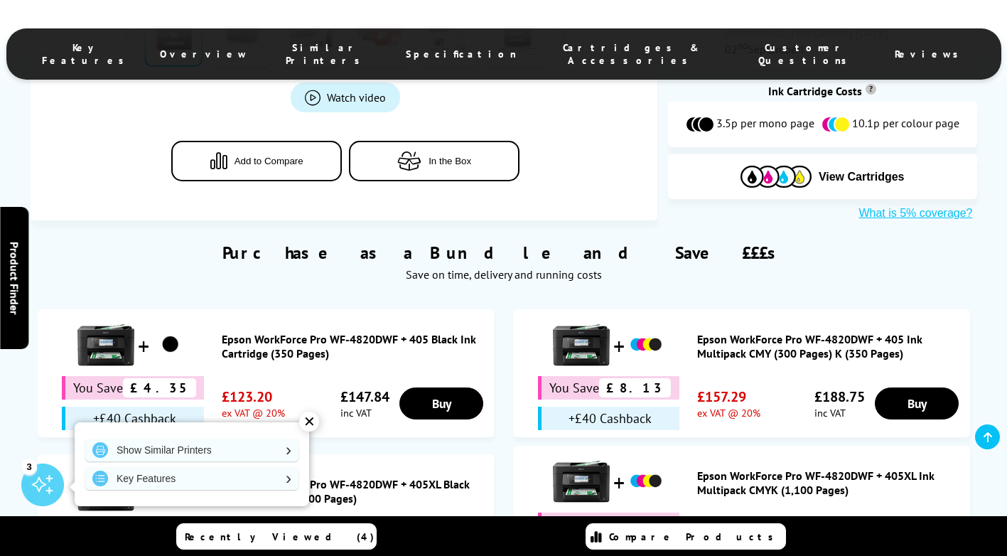
click at [308, 419] on div "✕" at bounding box center [309, 422] width 20 height 20
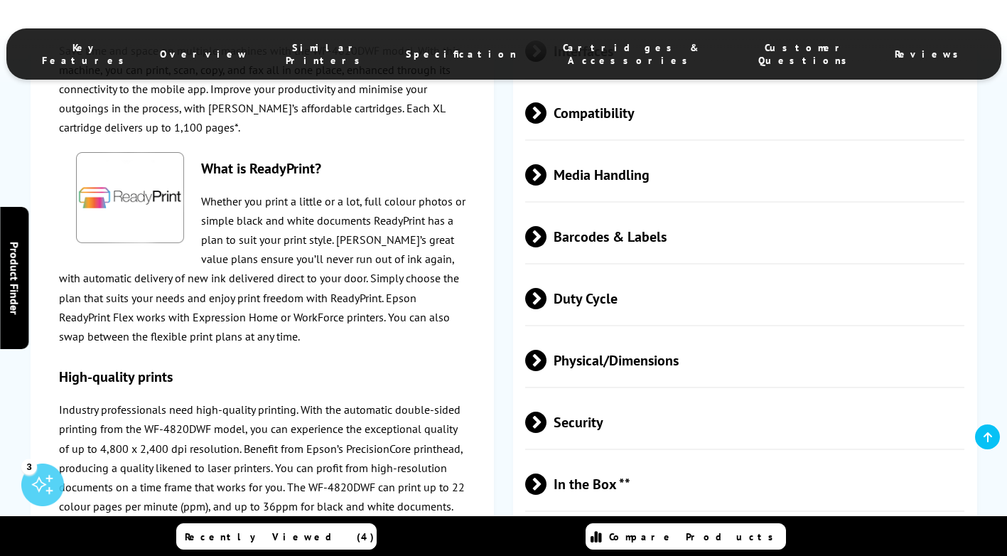
scroll to position [2914, 0]
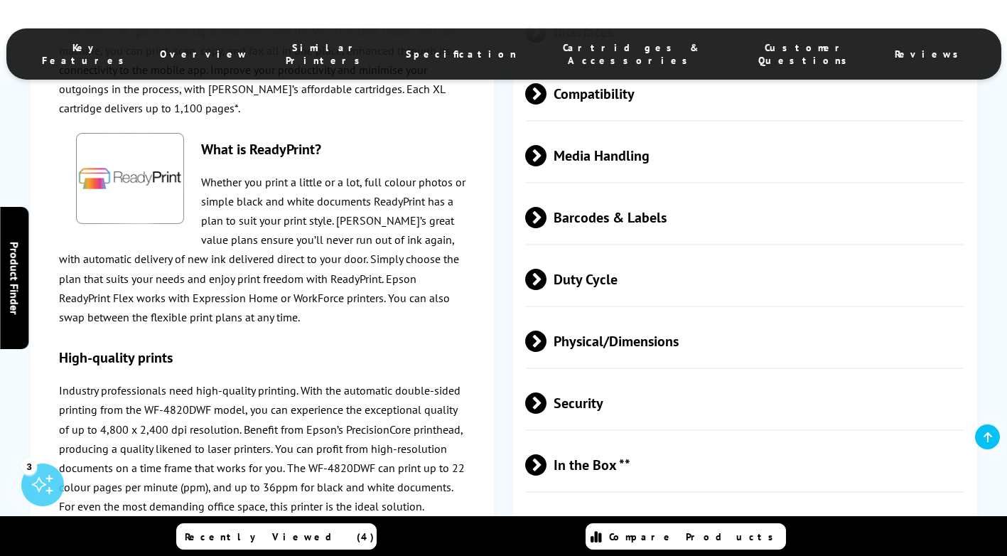
click at [586, 438] on span "In the Box **" at bounding box center [744, 464] width 439 height 53
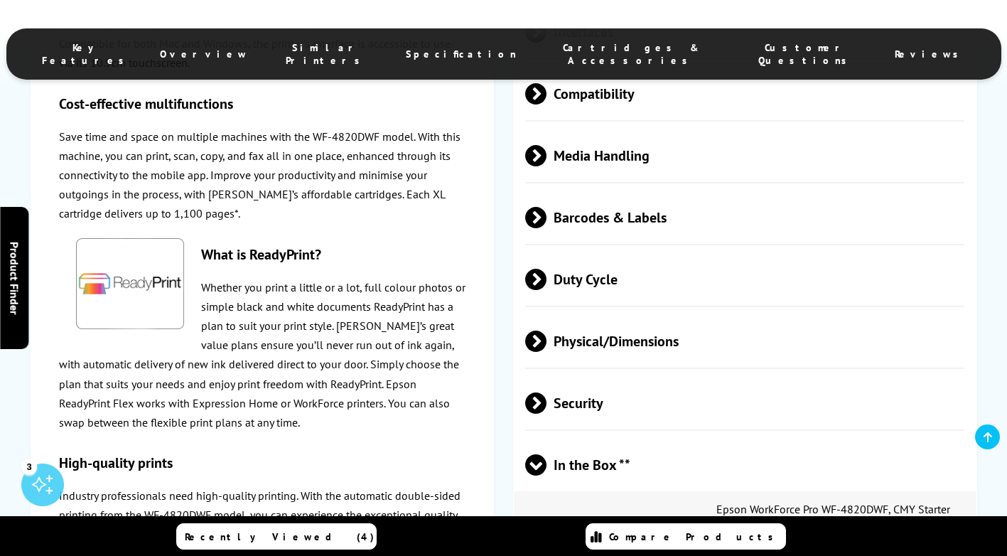
scroll to position [3270, 0]
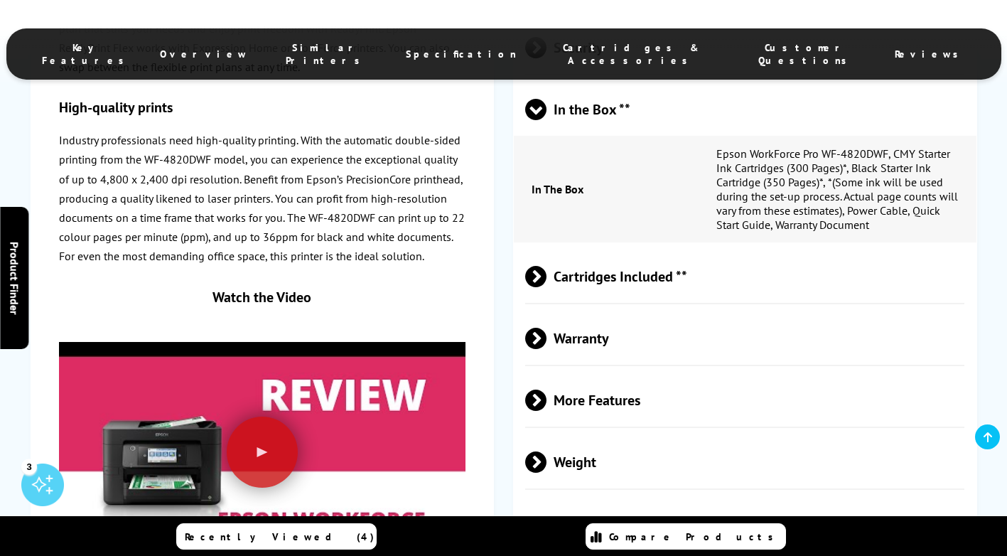
click at [606, 249] on span "Cartridges Included **" at bounding box center [744, 275] width 439 height 53
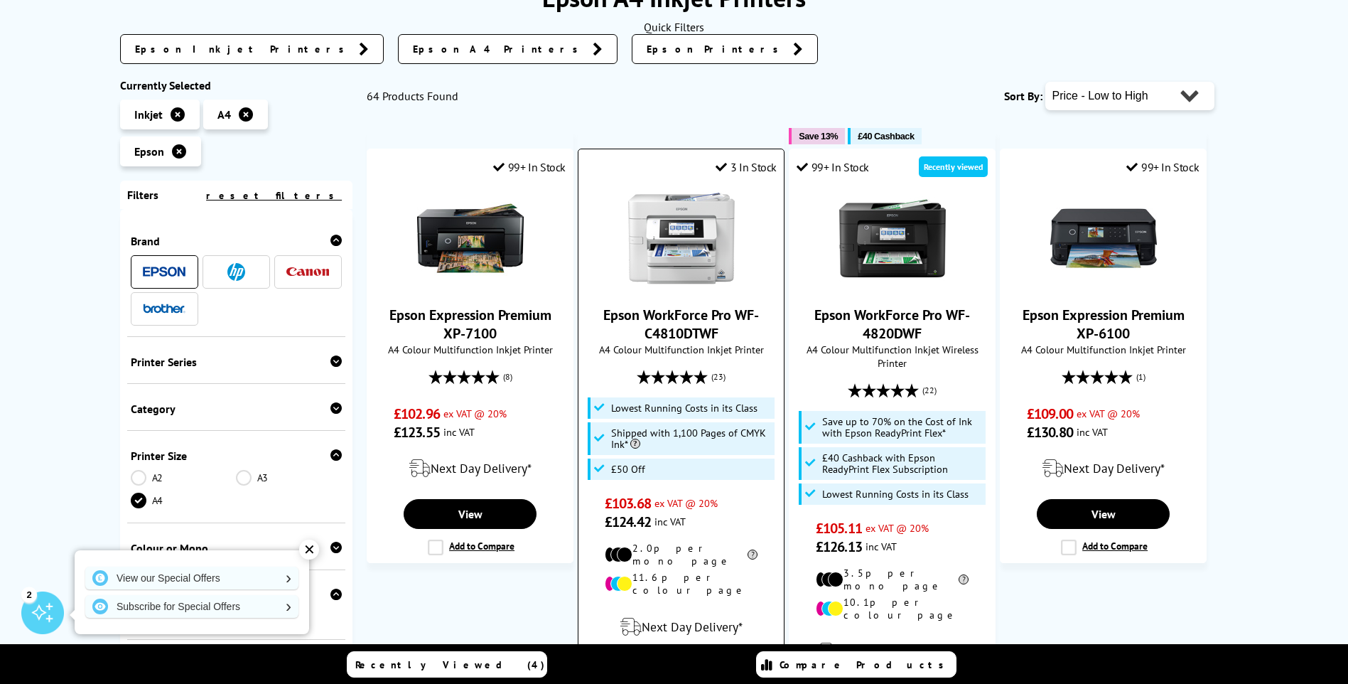
click at [687, 255] on img at bounding box center [681, 238] width 107 height 107
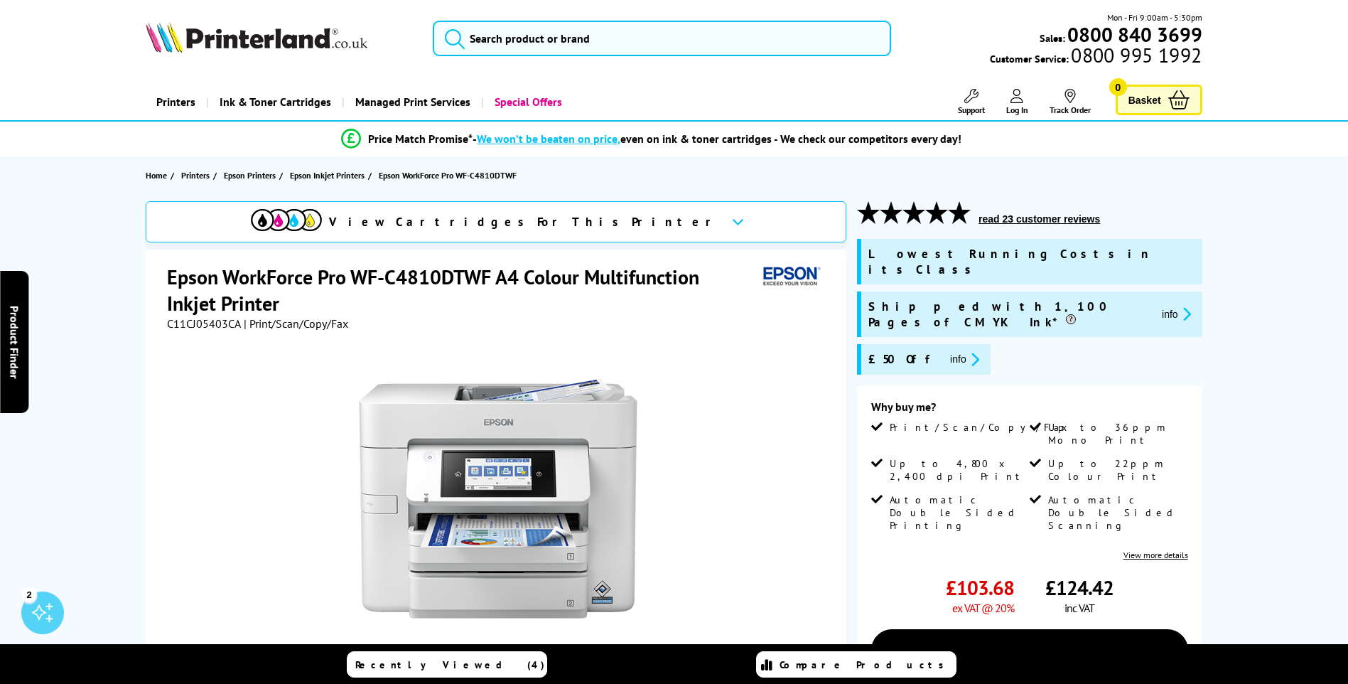
click at [1215, 309] on div "View Cartridges For This Printer Epson WorkForce Pro WF-C4810DTWF A4 Colour Mul…" at bounding box center [674, 559] width 1137 height 716
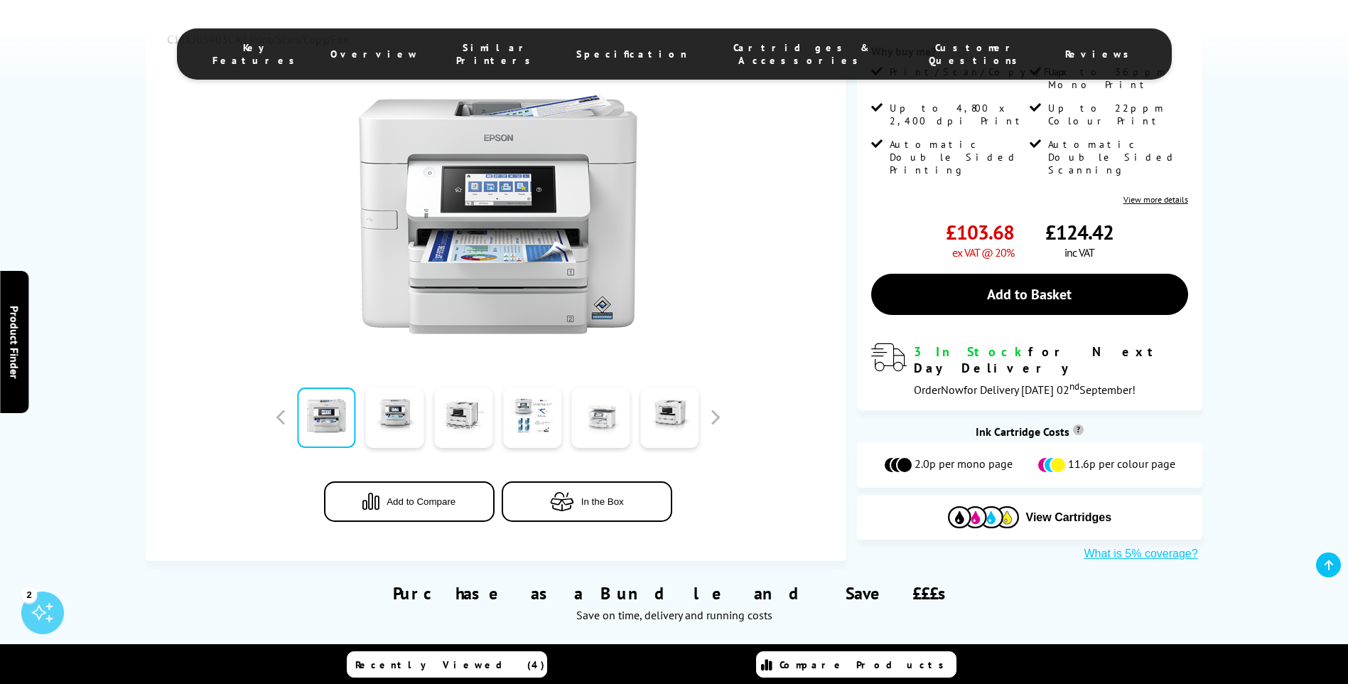
scroll to position [213, 0]
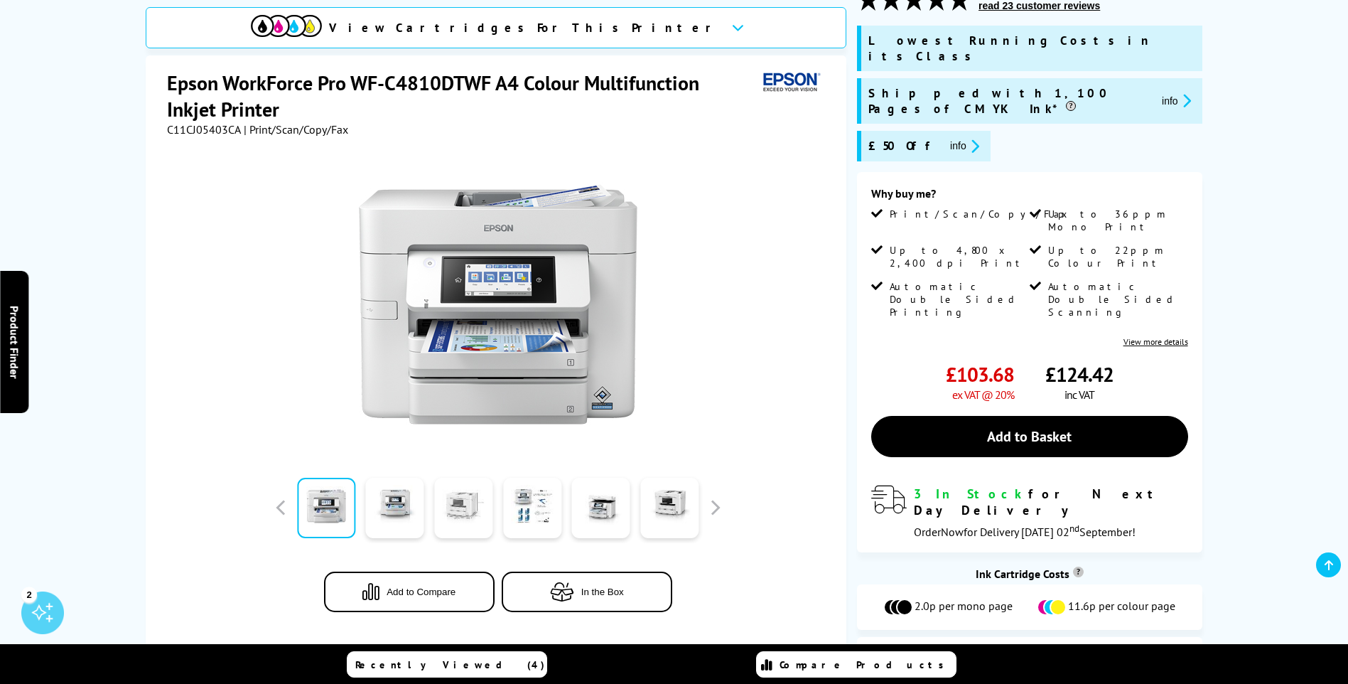
click at [470, 489] on link at bounding box center [463, 508] width 58 height 60
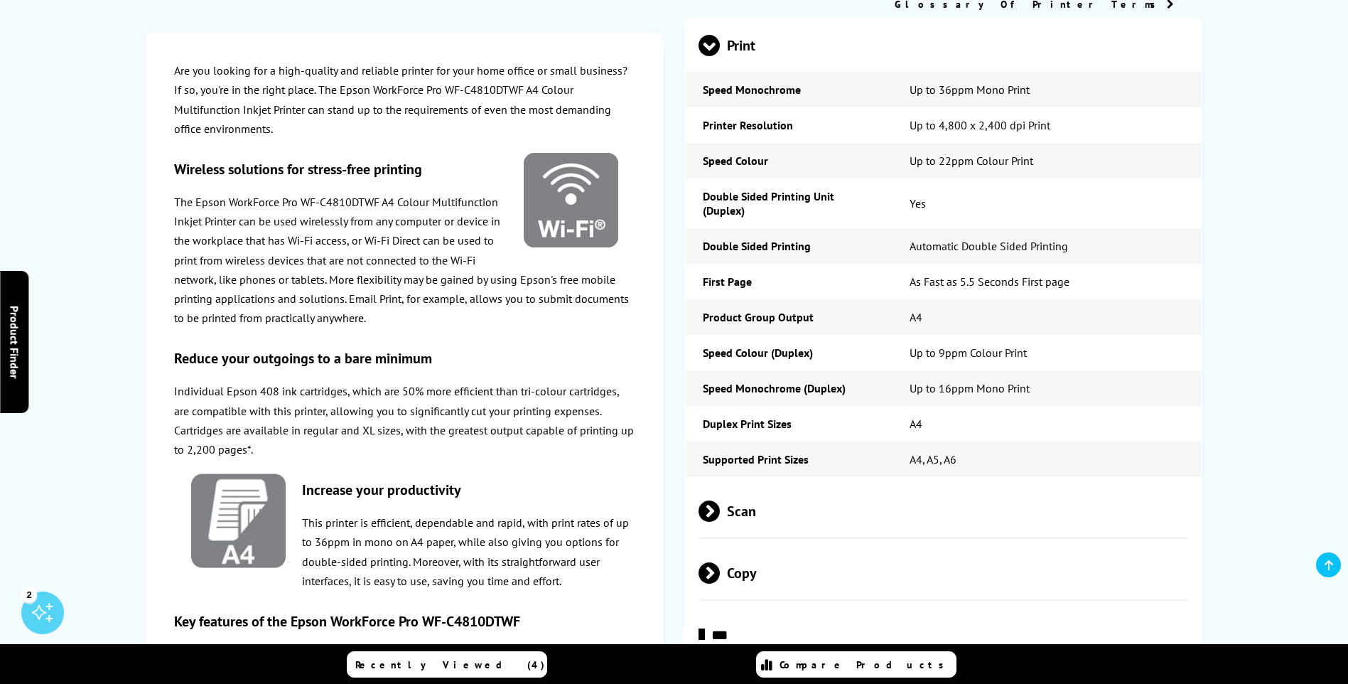
scroll to position [2061, 0]
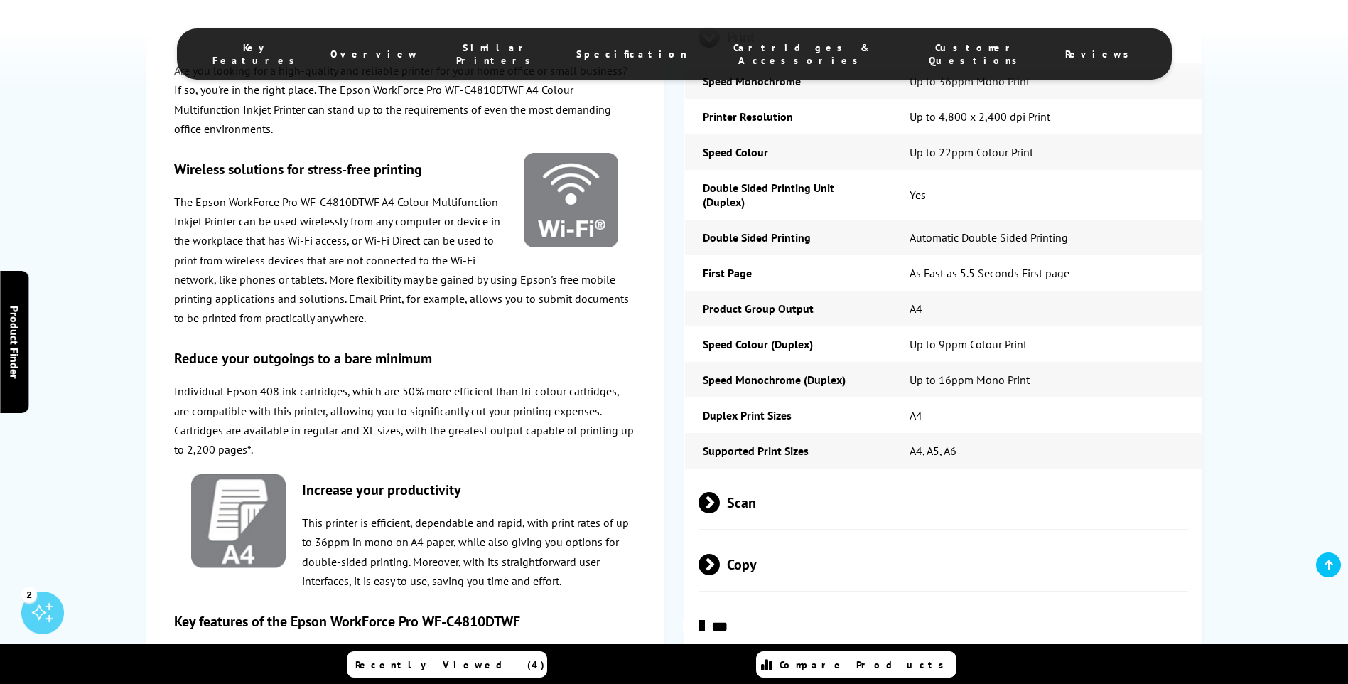
click at [822, 476] on span "Scan" at bounding box center [944, 502] width 490 height 53
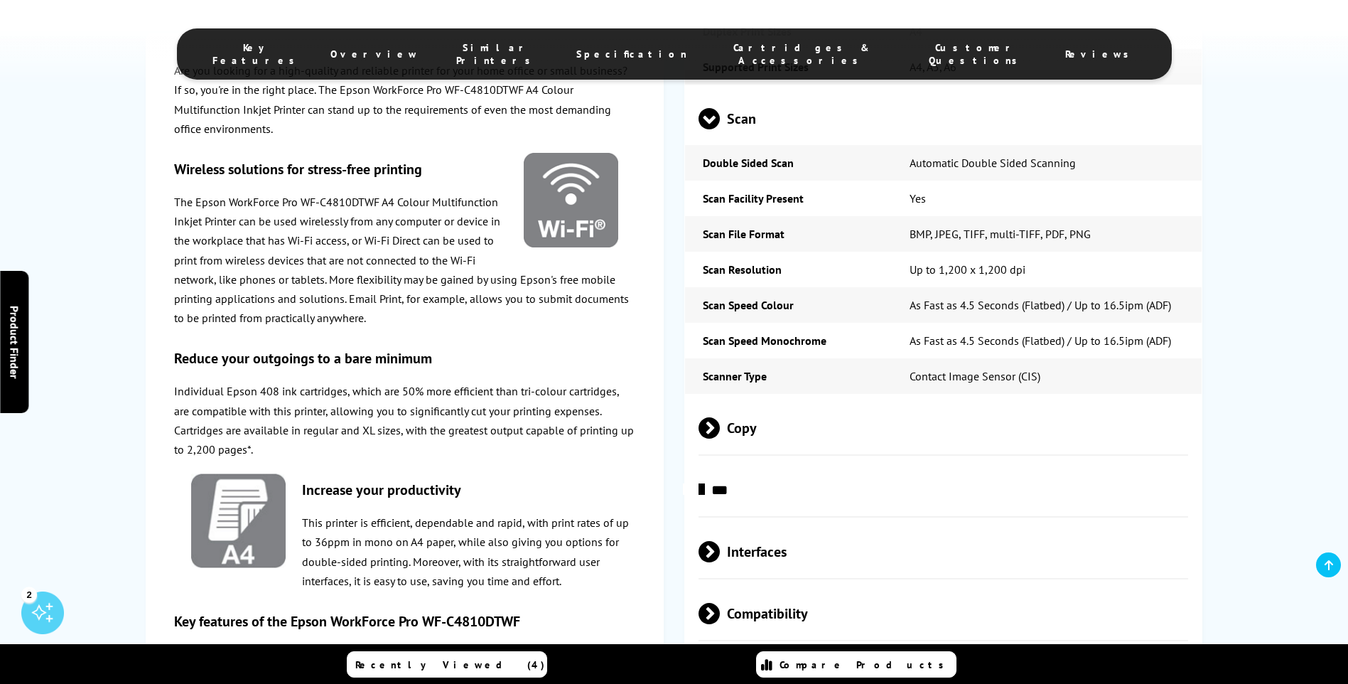
scroll to position [2488, 0]
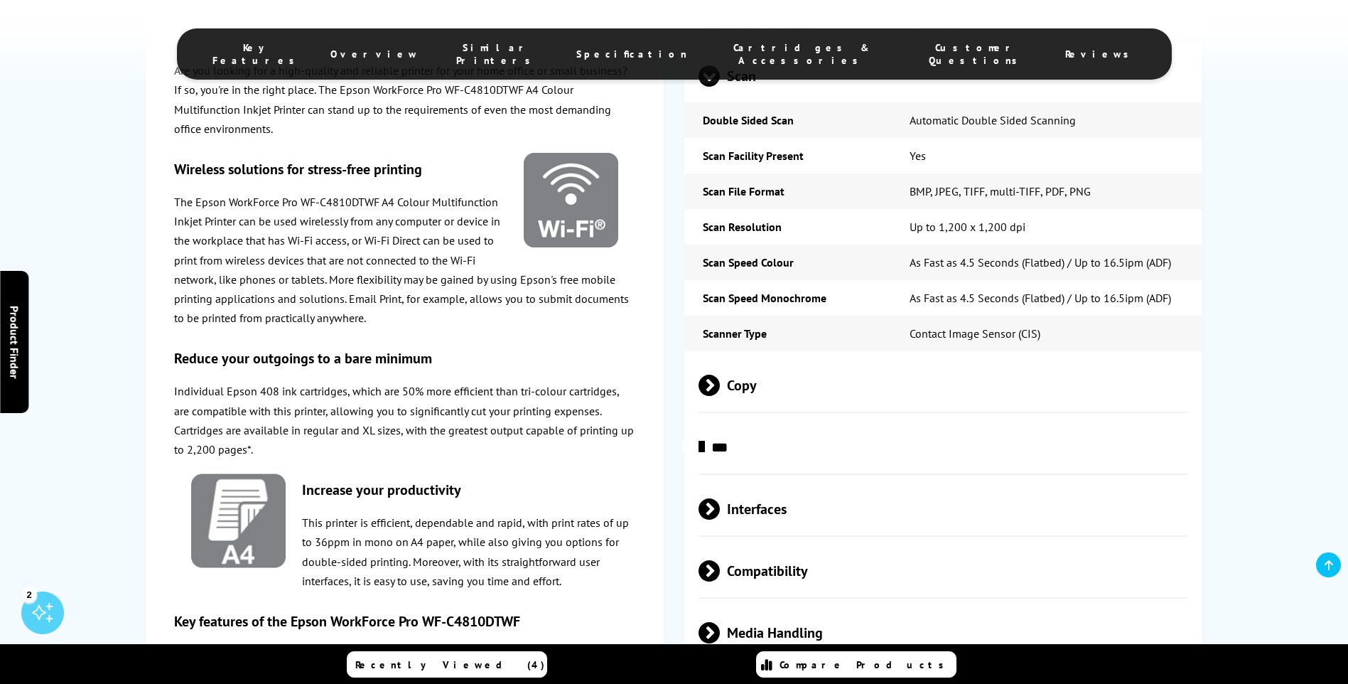
click at [754, 358] on span "Copy" at bounding box center [944, 384] width 490 height 53
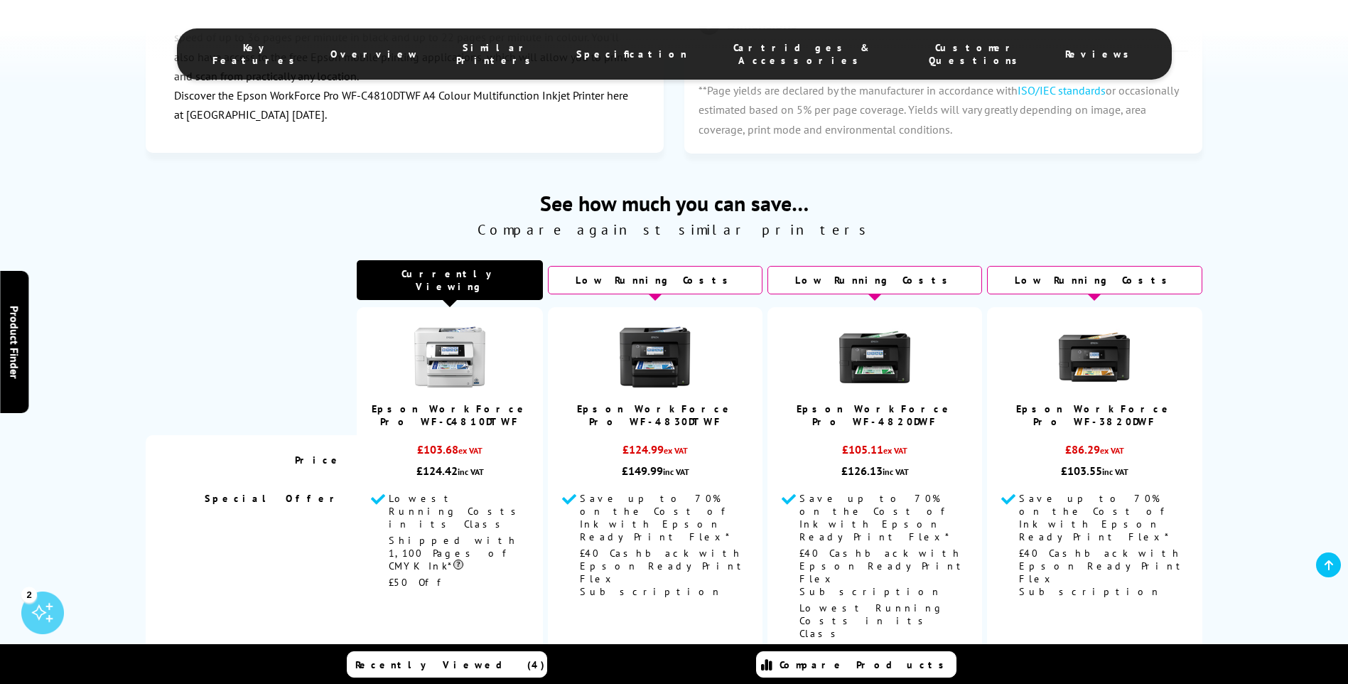
scroll to position [3341, 0]
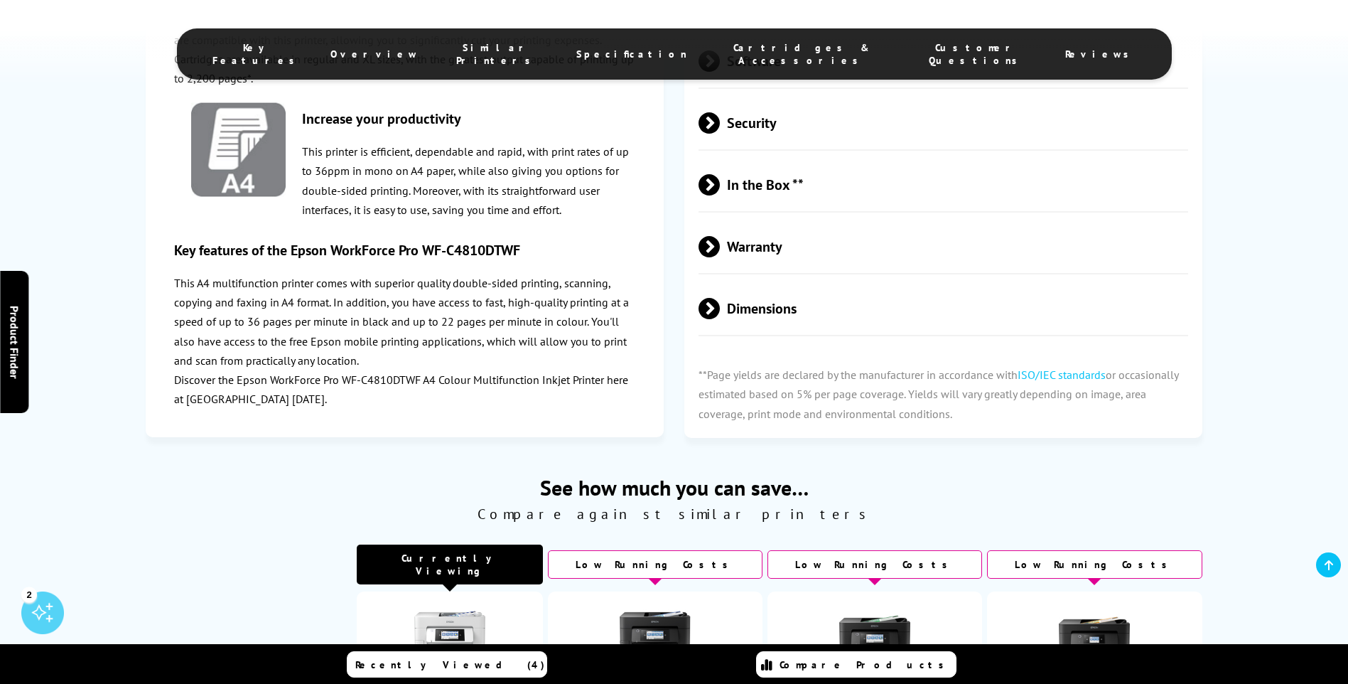
click at [638, 48] on span "Specification" at bounding box center [631, 54] width 111 height 13
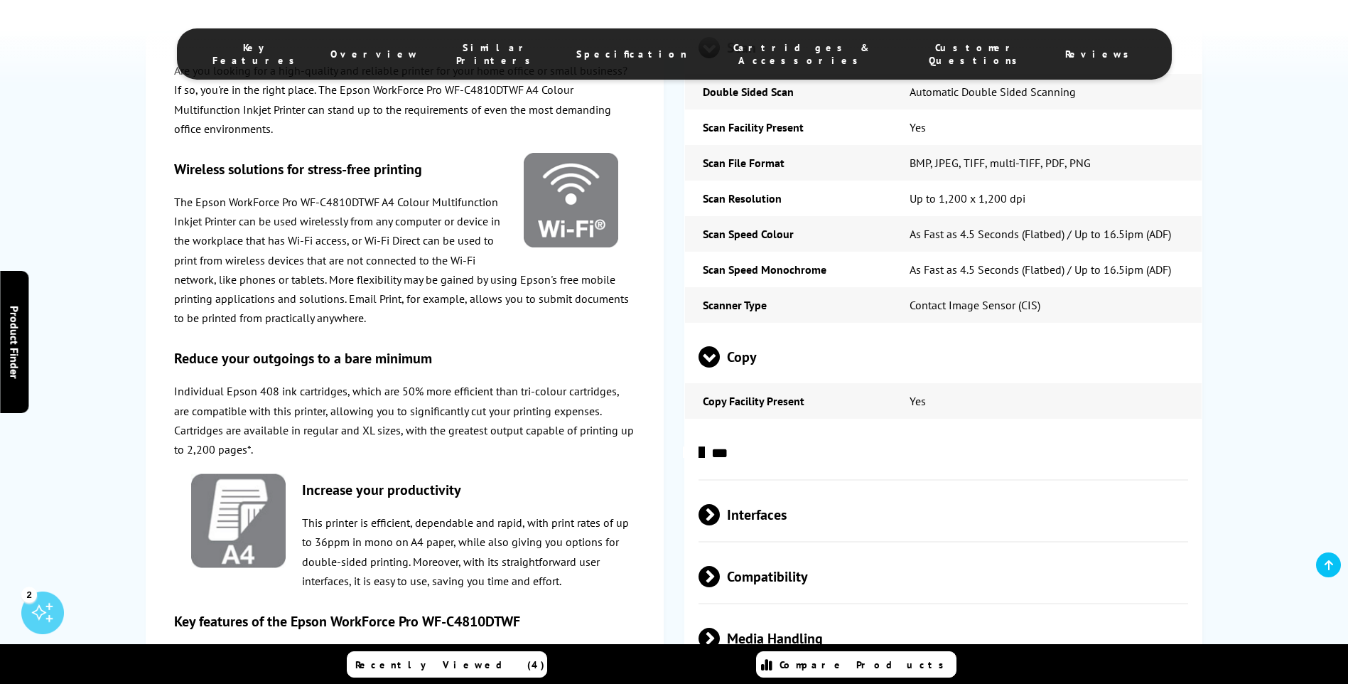
scroll to position [2872, 0]
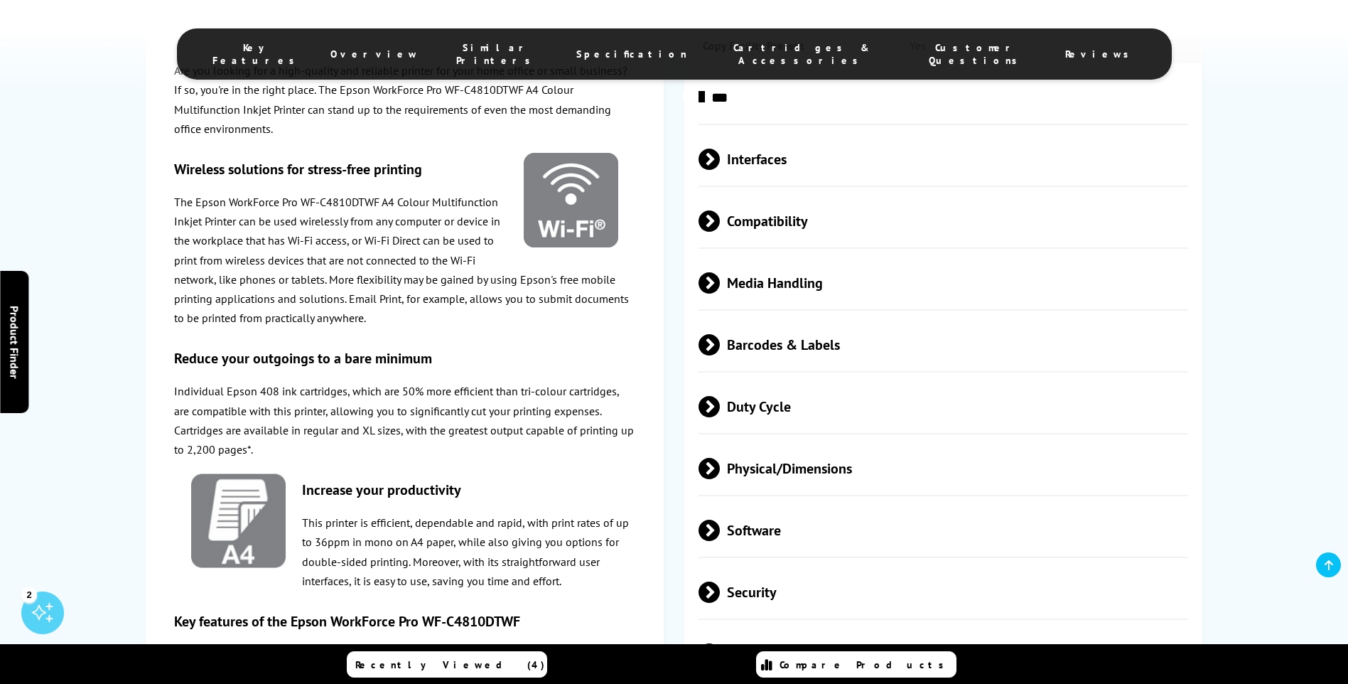
click at [777, 441] on span "Physical/Dimensions" at bounding box center [944, 467] width 490 height 53
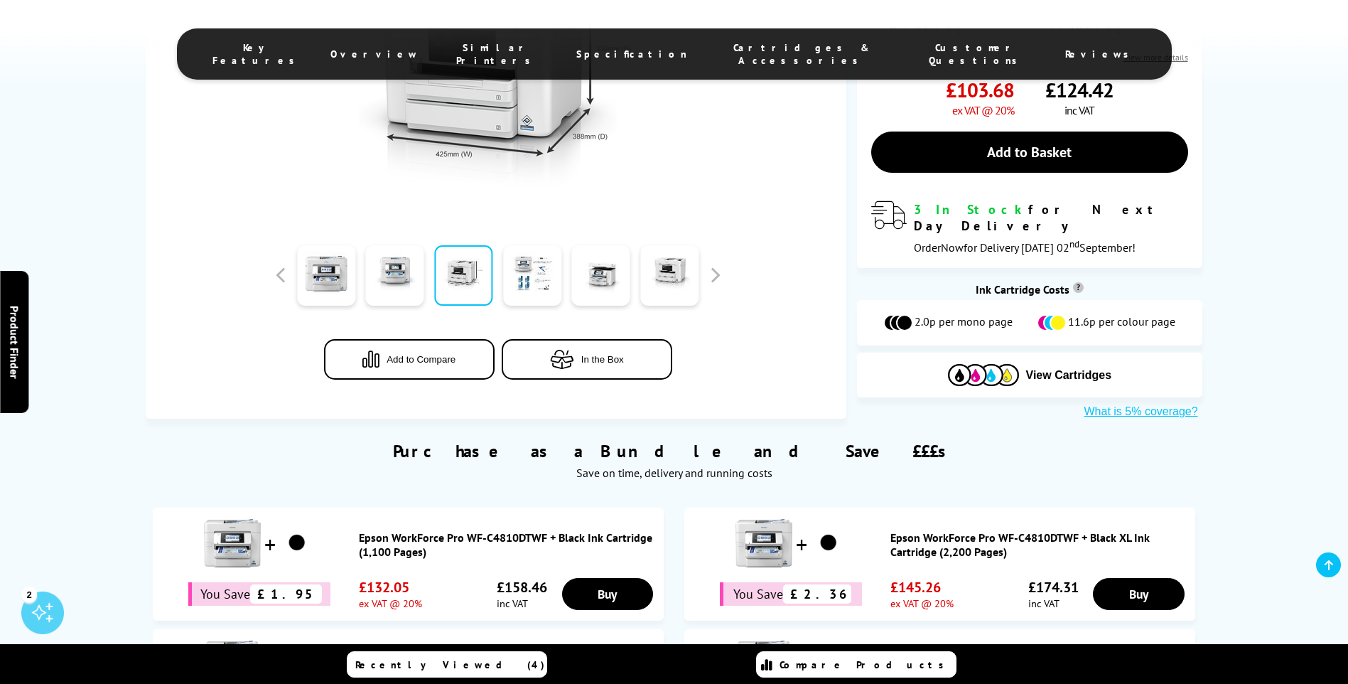
scroll to position [213, 0]
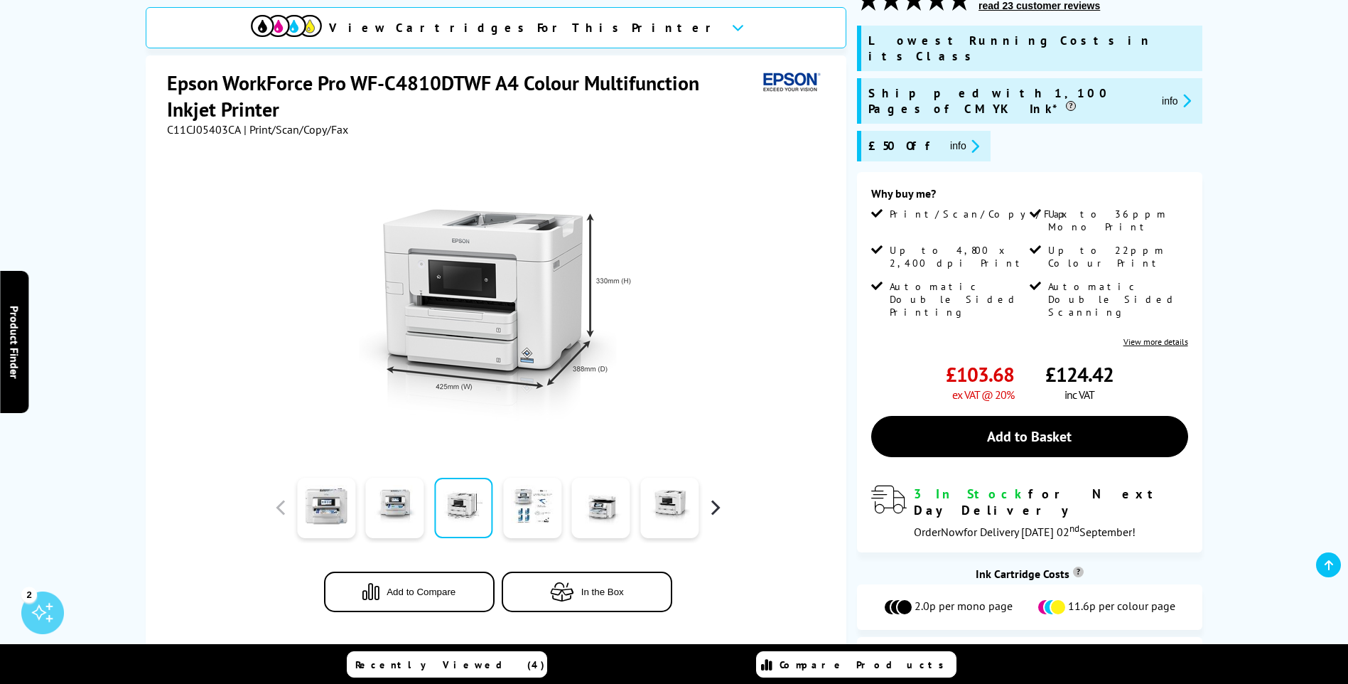
click at [717, 497] on button "button" at bounding box center [714, 507] width 21 height 21
click at [340, 481] on link at bounding box center [326, 508] width 58 height 60
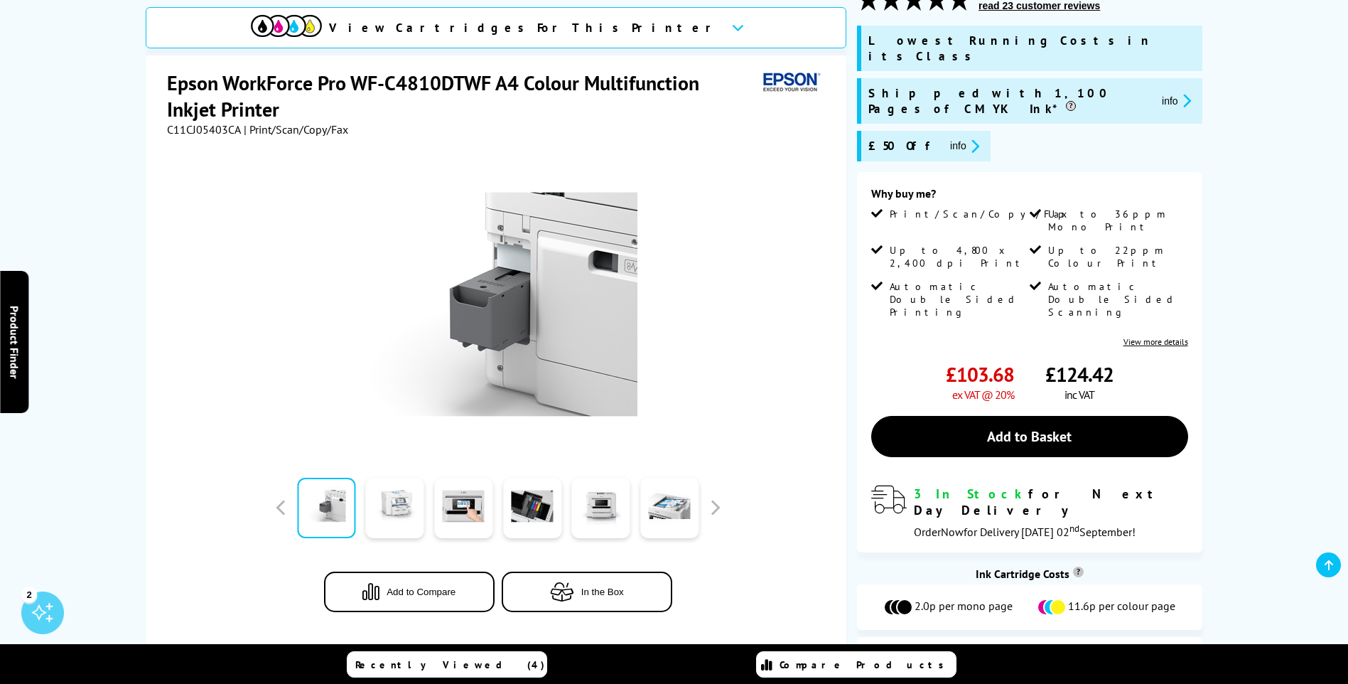
click at [383, 486] on link at bounding box center [395, 508] width 58 height 60
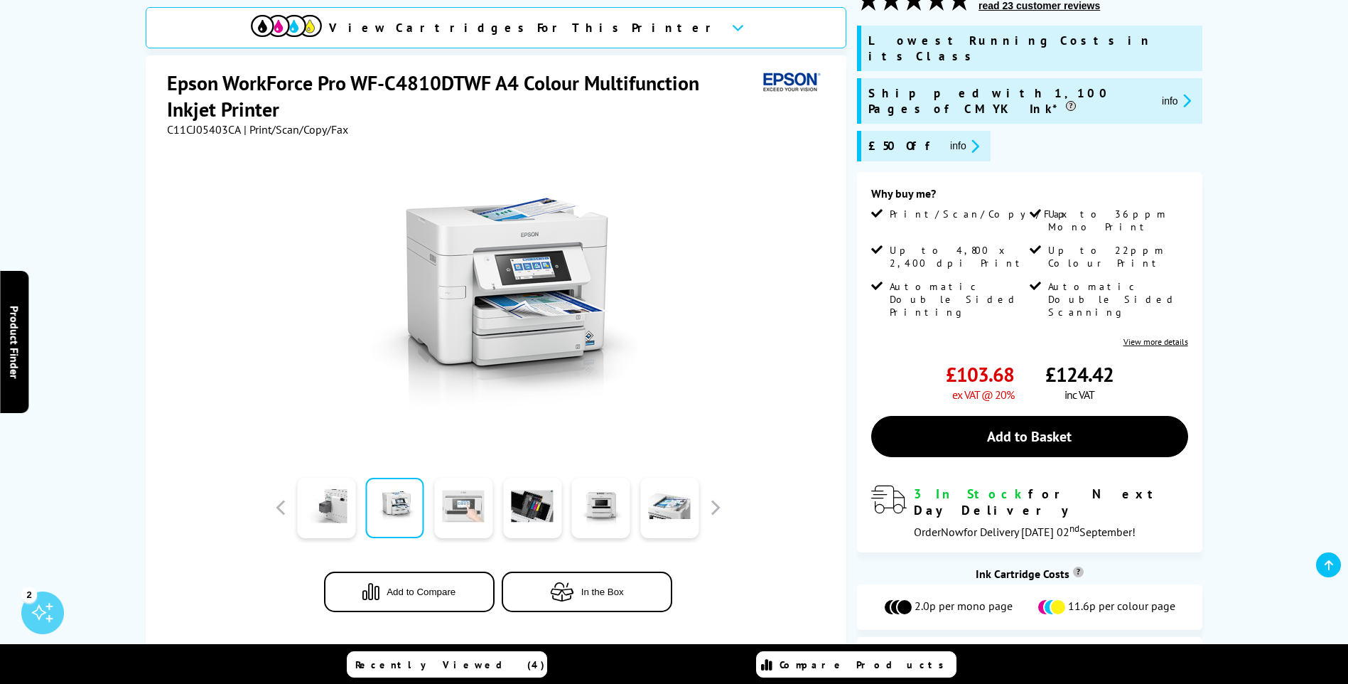
click at [460, 488] on link at bounding box center [463, 508] width 58 height 60
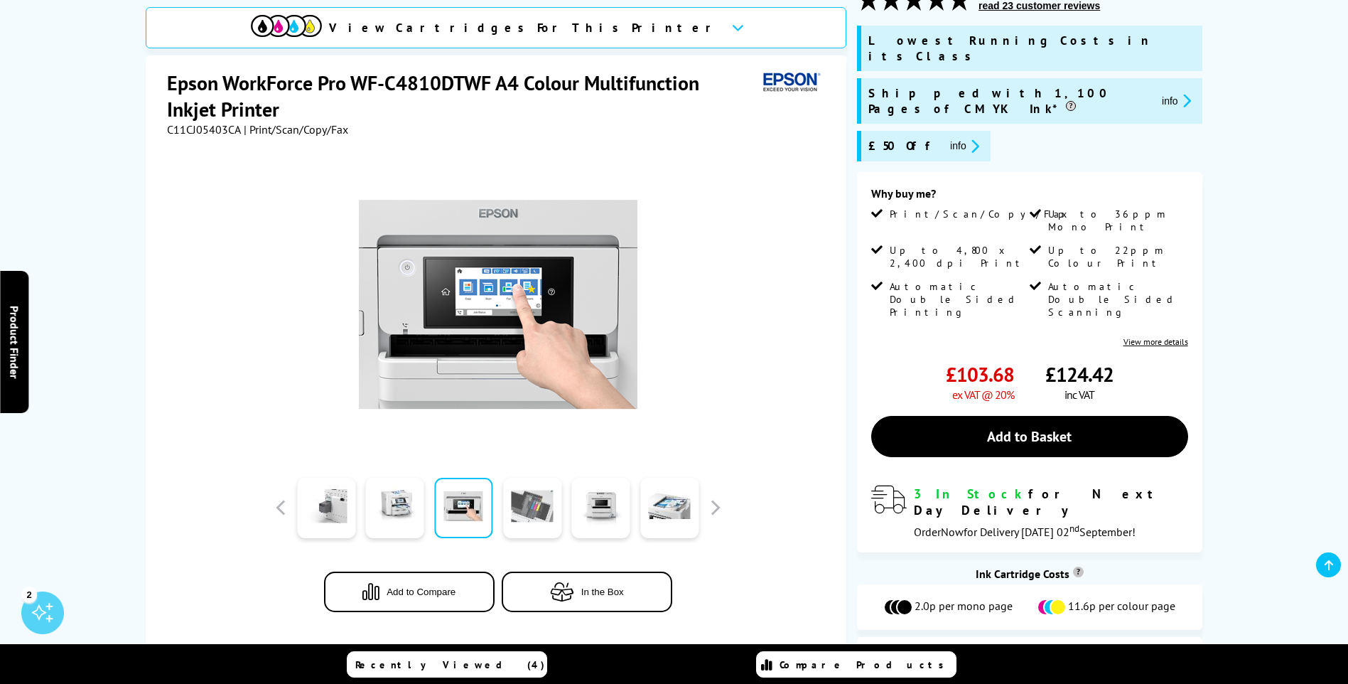
click at [515, 490] on link at bounding box center [532, 508] width 58 height 60
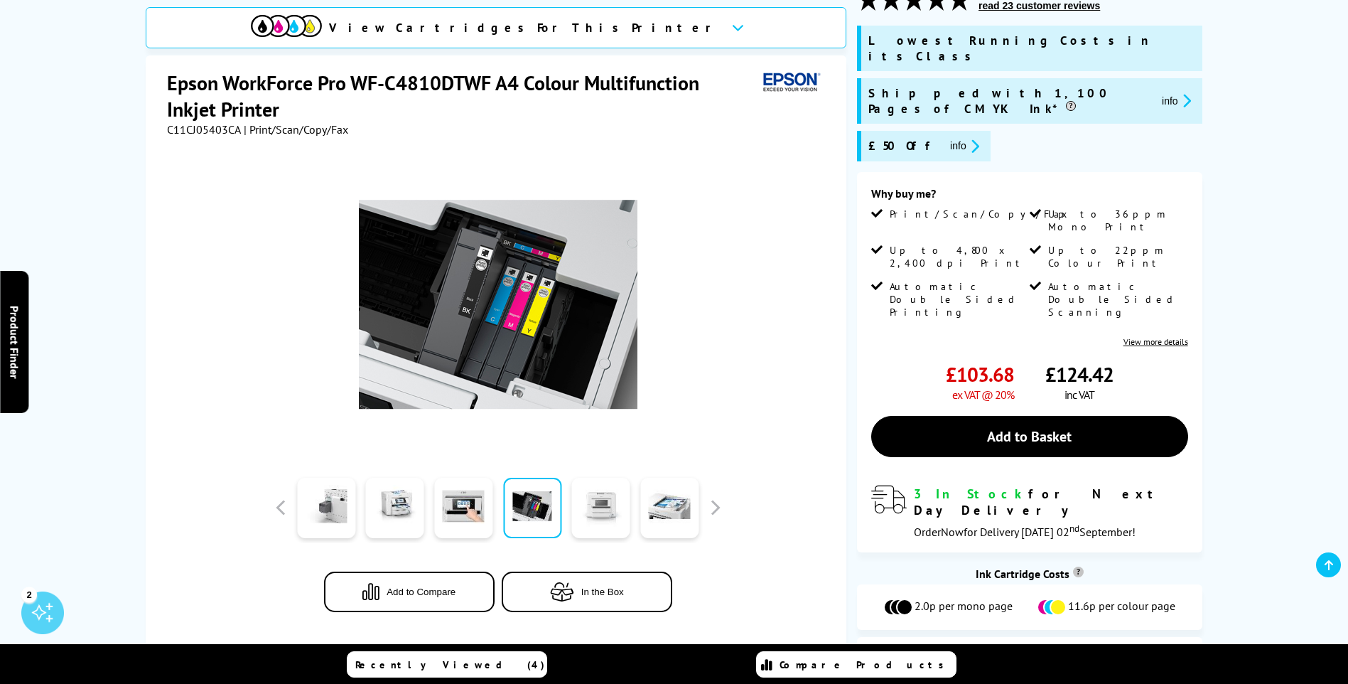
click at [596, 491] on link at bounding box center [601, 508] width 58 height 60
click at [670, 491] on link at bounding box center [669, 508] width 58 height 60
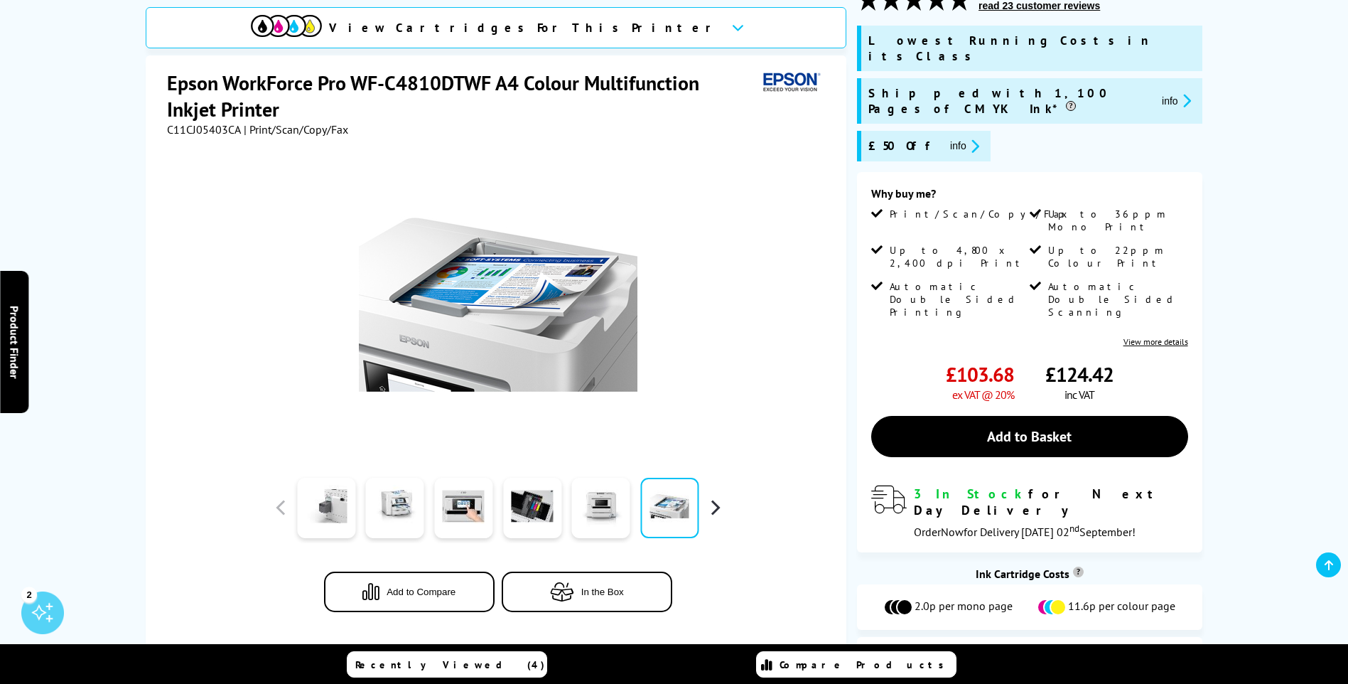
click at [714, 497] on button "button" at bounding box center [714, 507] width 21 height 21
click at [338, 487] on link at bounding box center [326, 508] width 58 height 60
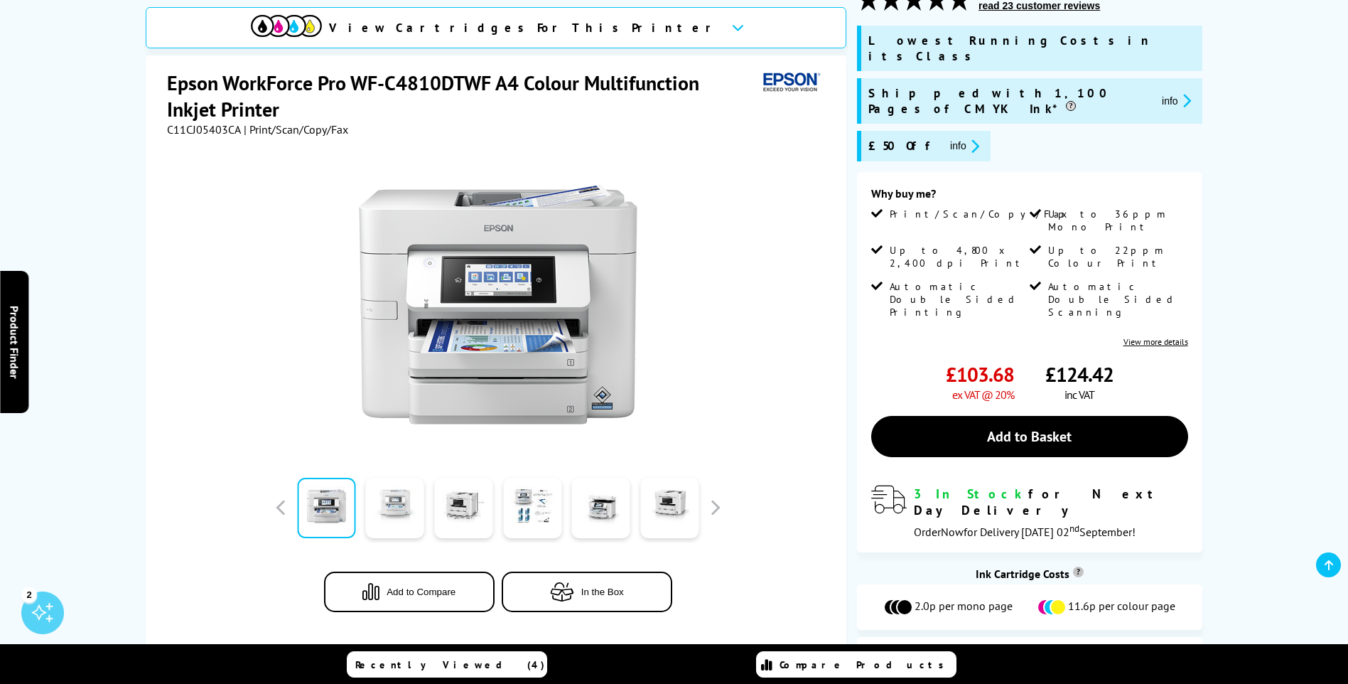
click at [373, 488] on link at bounding box center [395, 508] width 58 height 60
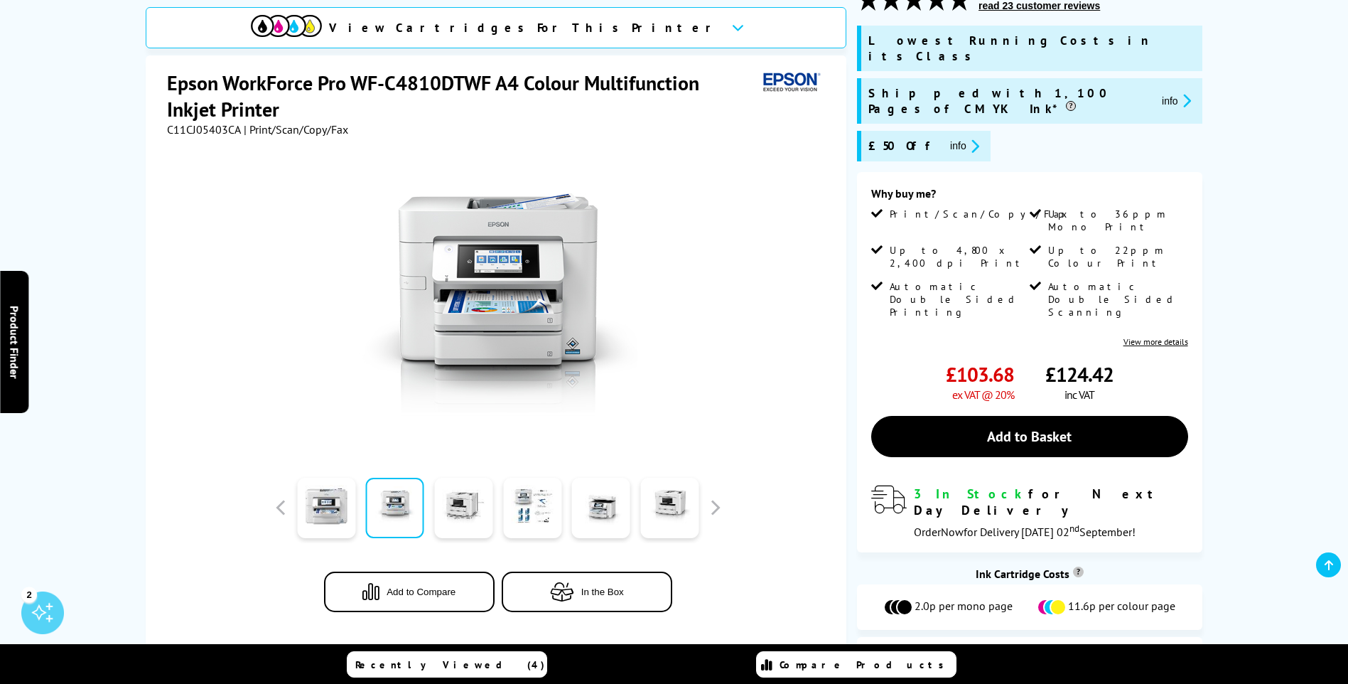
click at [458, 488] on link at bounding box center [463, 508] width 58 height 60
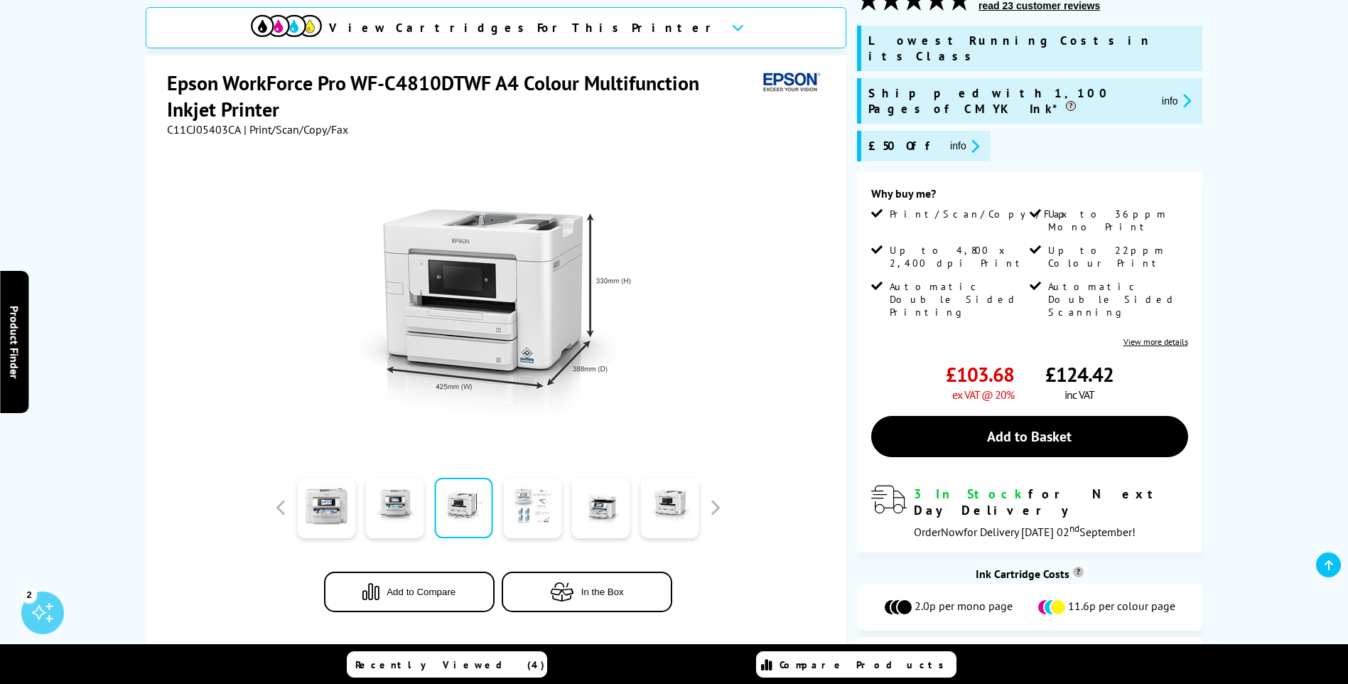
click at [546, 487] on link at bounding box center [532, 508] width 58 height 60
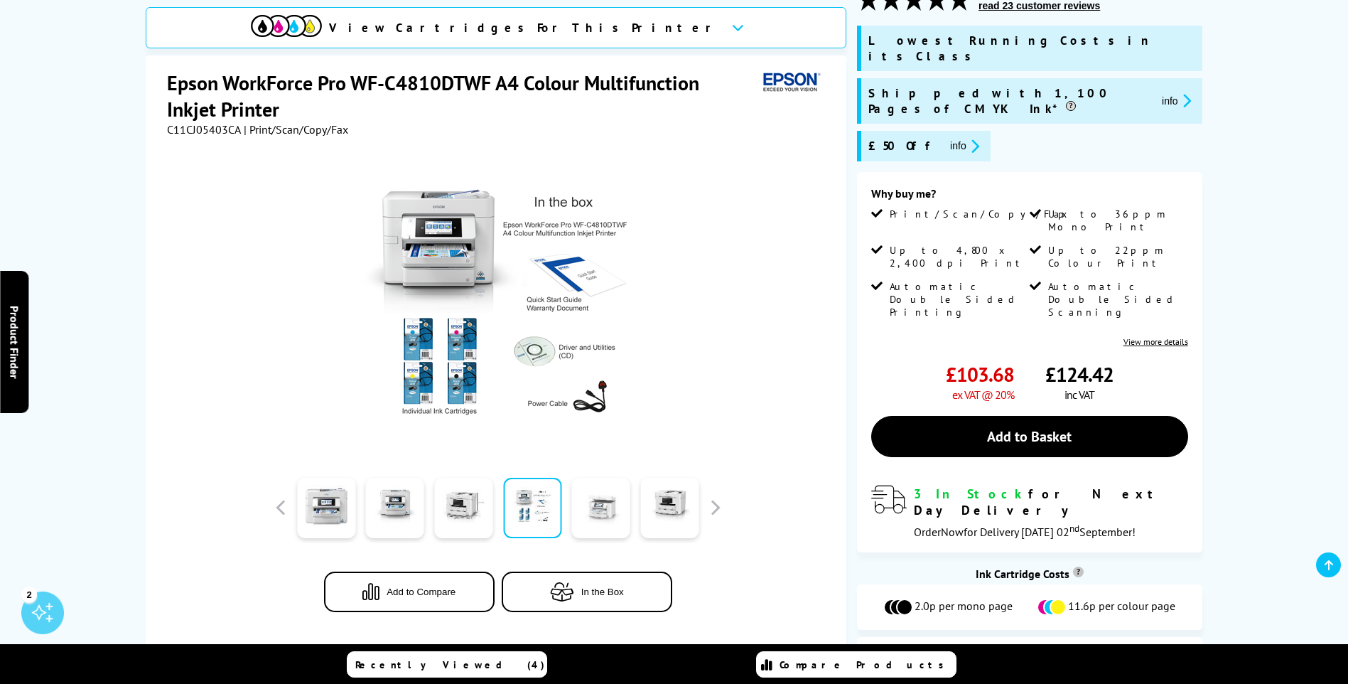
click at [615, 490] on link at bounding box center [601, 508] width 58 height 60
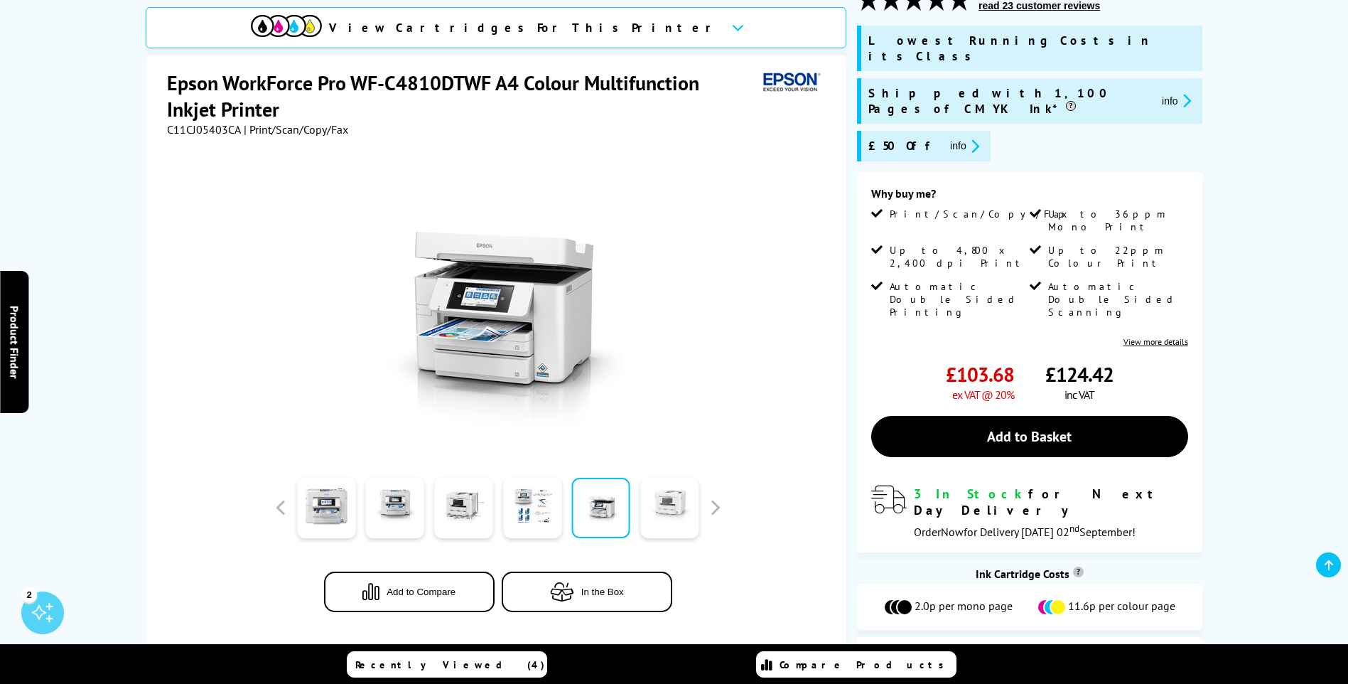
click at [650, 490] on link at bounding box center [669, 508] width 58 height 60
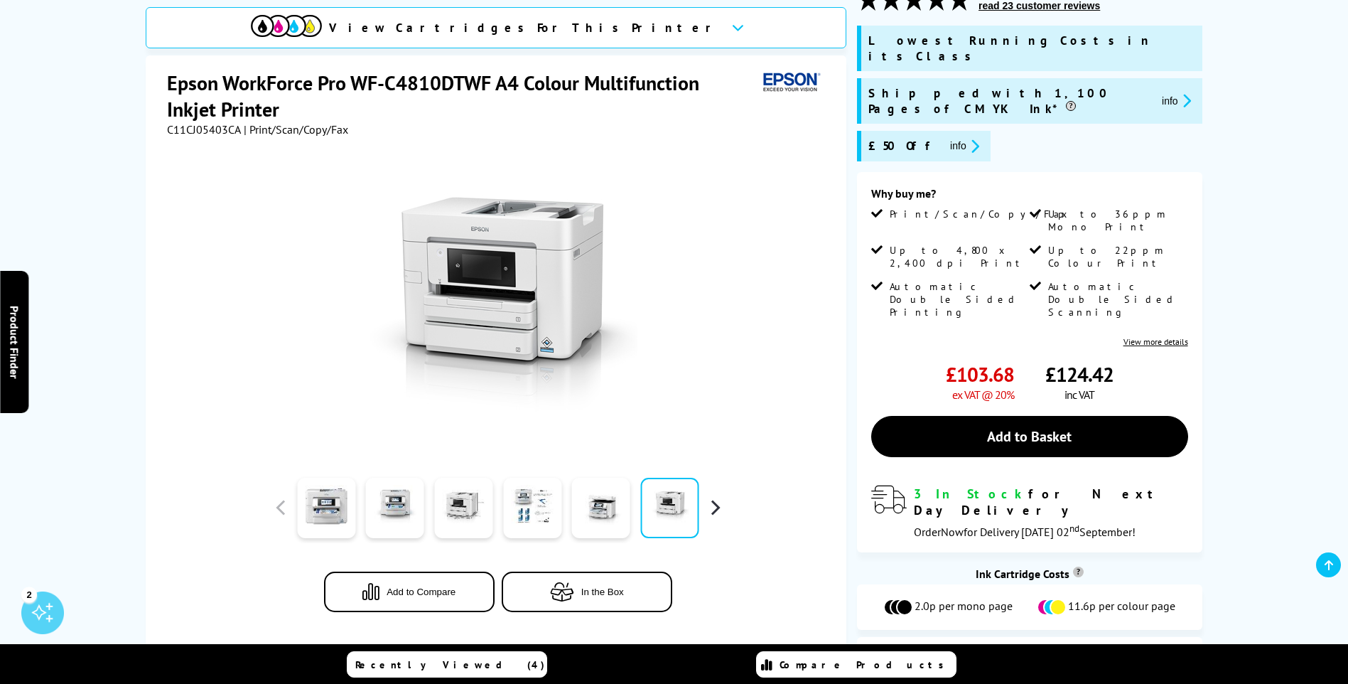
click at [719, 497] on button "button" at bounding box center [714, 507] width 21 height 21
click at [553, 491] on link at bounding box center [532, 508] width 58 height 60
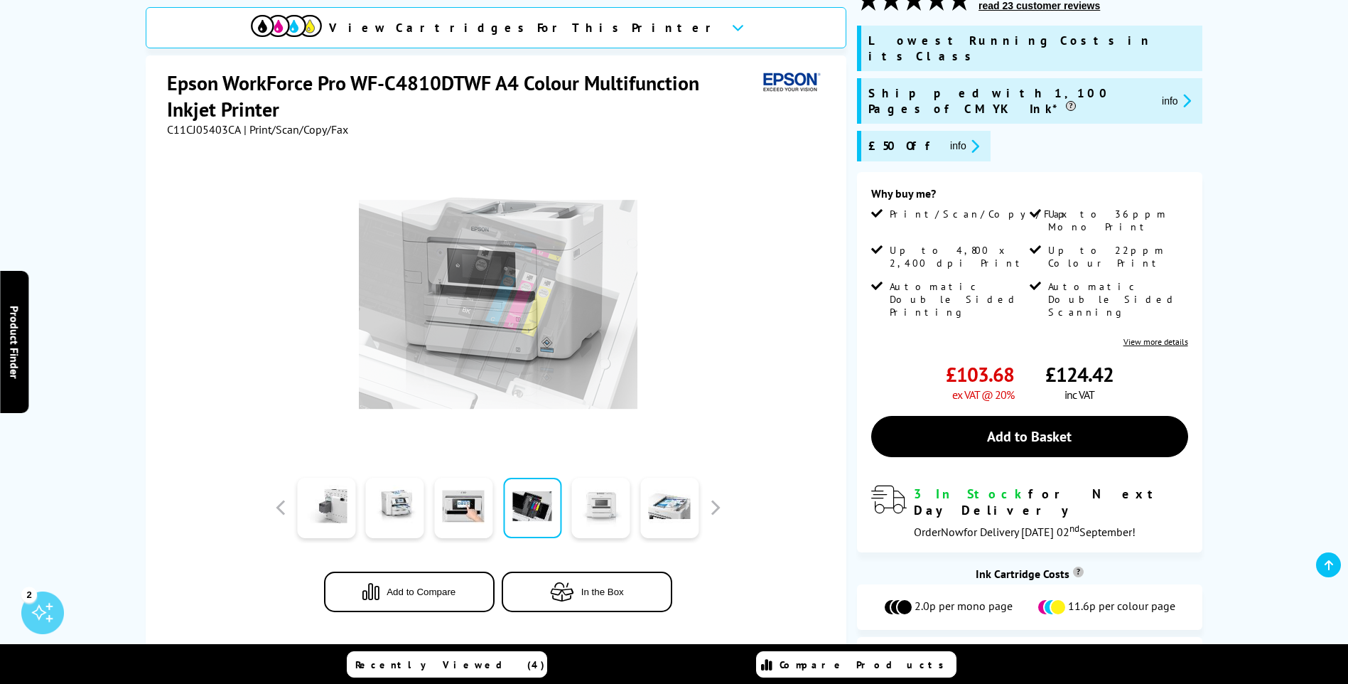
click at [596, 490] on link at bounding box center [601, 508] width 58 height 60
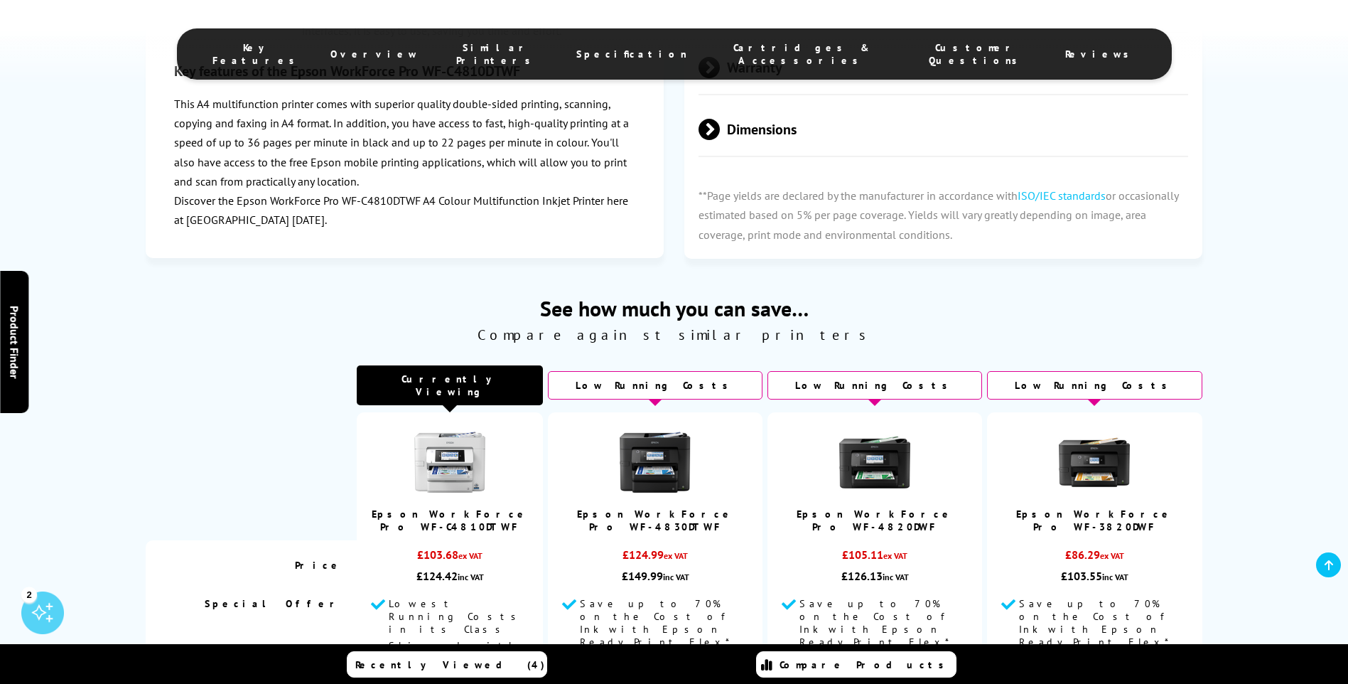
scroll to position [4336, 0]
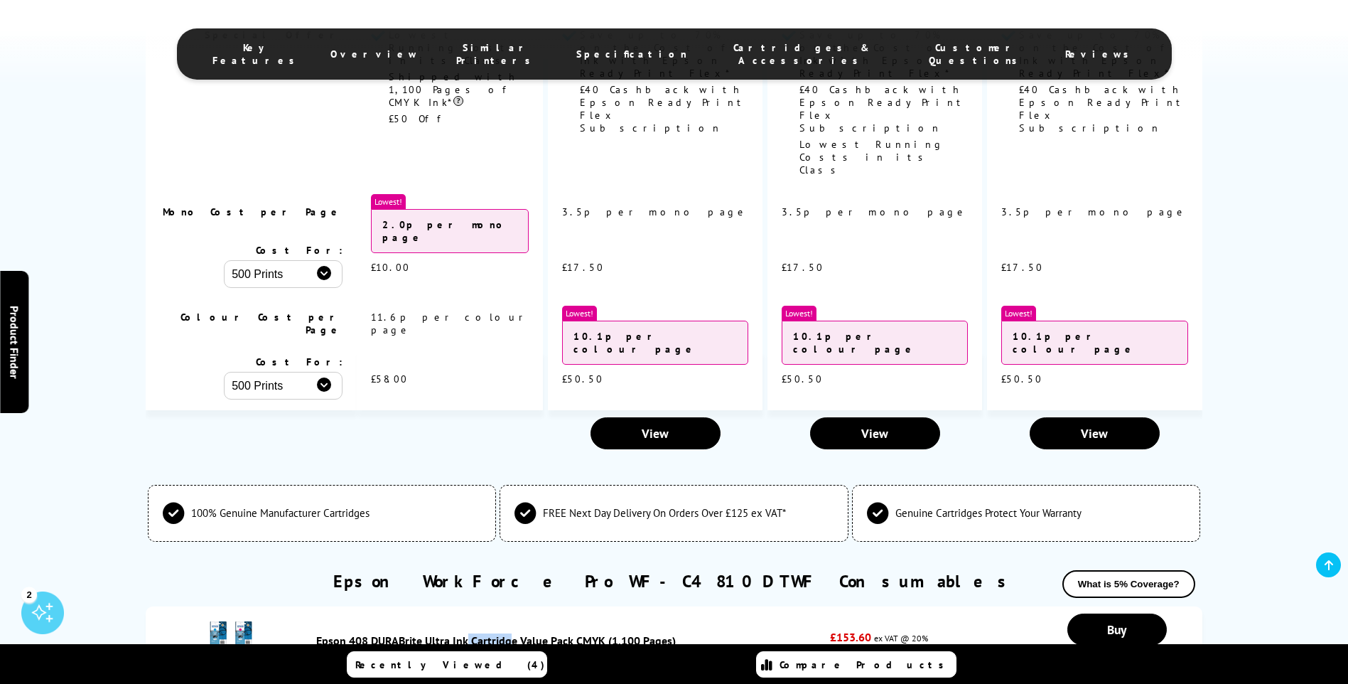
drag, startPoint x: 335, startPoint y: 436, endPoint x: 369, endPoint y: 436, distance: 34.1
click at [369, 633] on div "Epson 408 DURABrite Ultra Ink Cartridge Value Pack CMYK (1,100 Pages) EPS408INK…" at bounding box center [569, 647] width 521 height 28
drag, startPoint x: 363, startPoint y: 436, endPoint x: 355, endPoint y: 436, distance: 8.5
copy link "Epson 408"
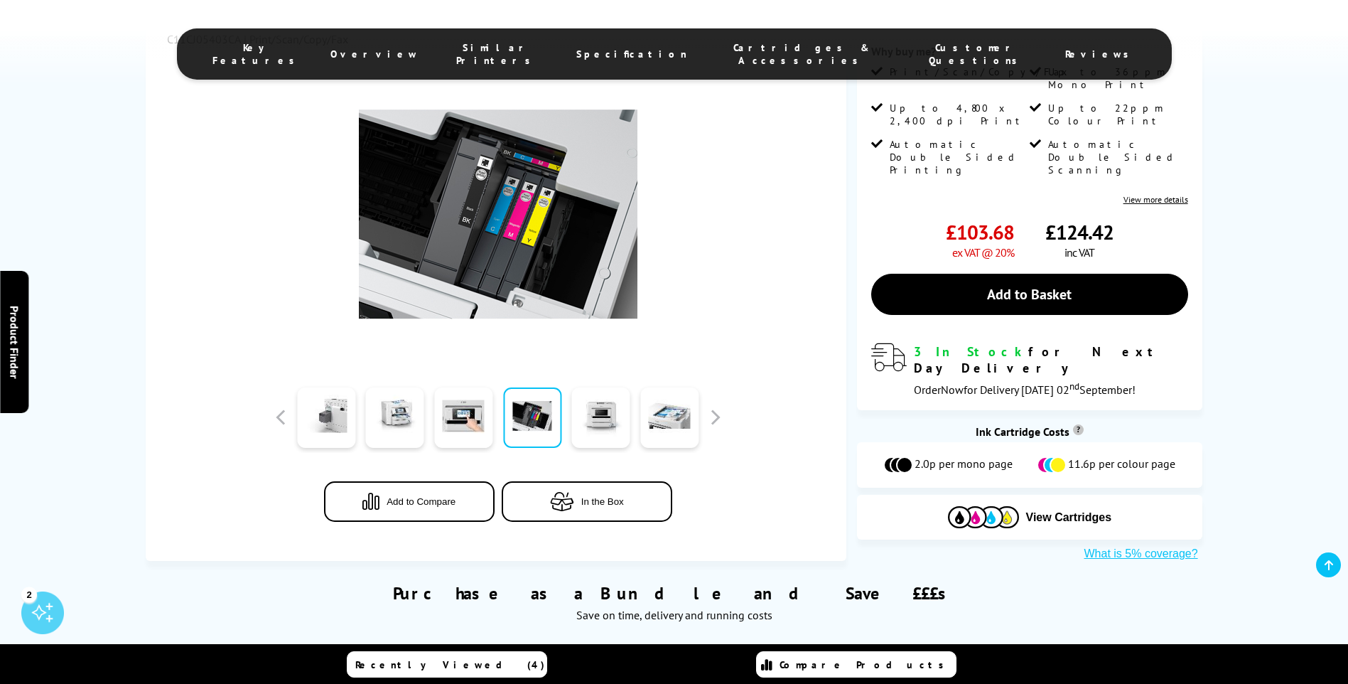
scroll to position [0, 0]
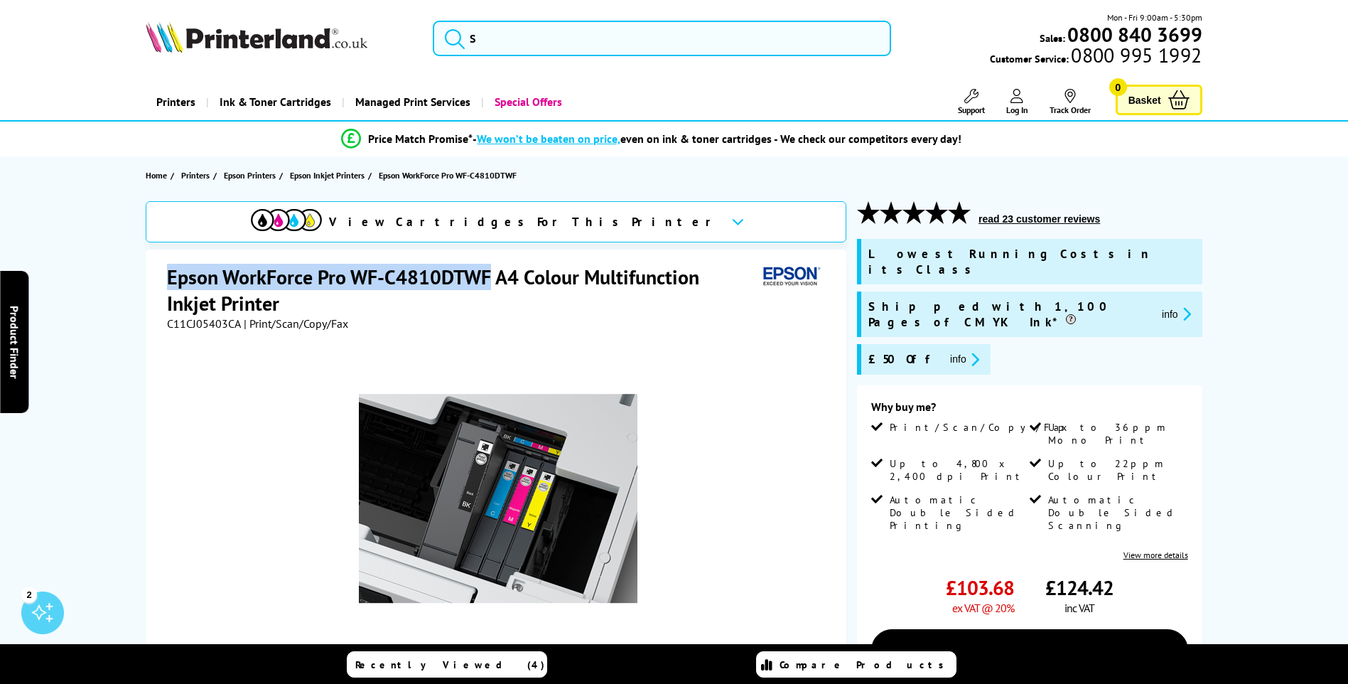
drag, startPoint x: 171, startPoint y: 273, endPoint x: 489, endPoint y: 284, distance: 317.9
click at [489, 284] on h1 "Epson WorkForce Pro WF-C4810DTWF A4 Colour Multifunction Inkjet Printer" at bounding box center [462, 290] width 591 height 53
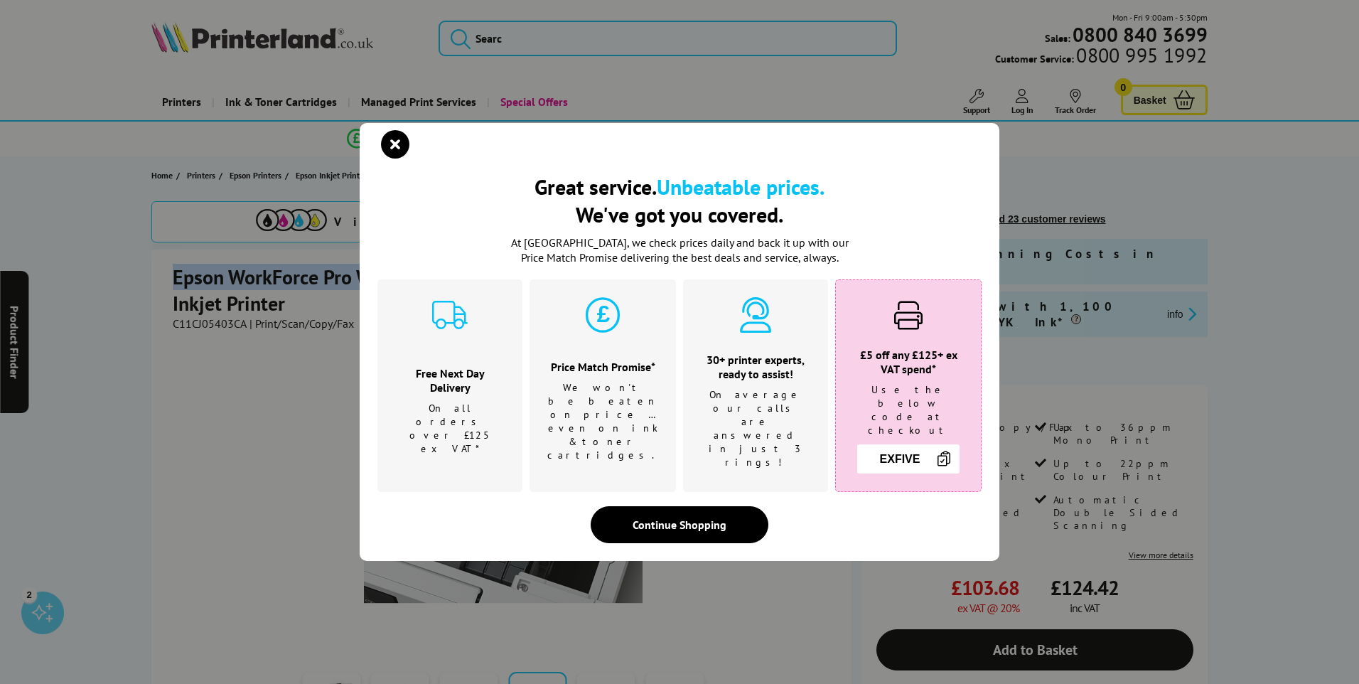
copy h1 "Epson WorkForce Pro WF-C4810DTWF"
click at [387, 157] on icon "close modal" at bounding box center [395, 144] width 28 height 28
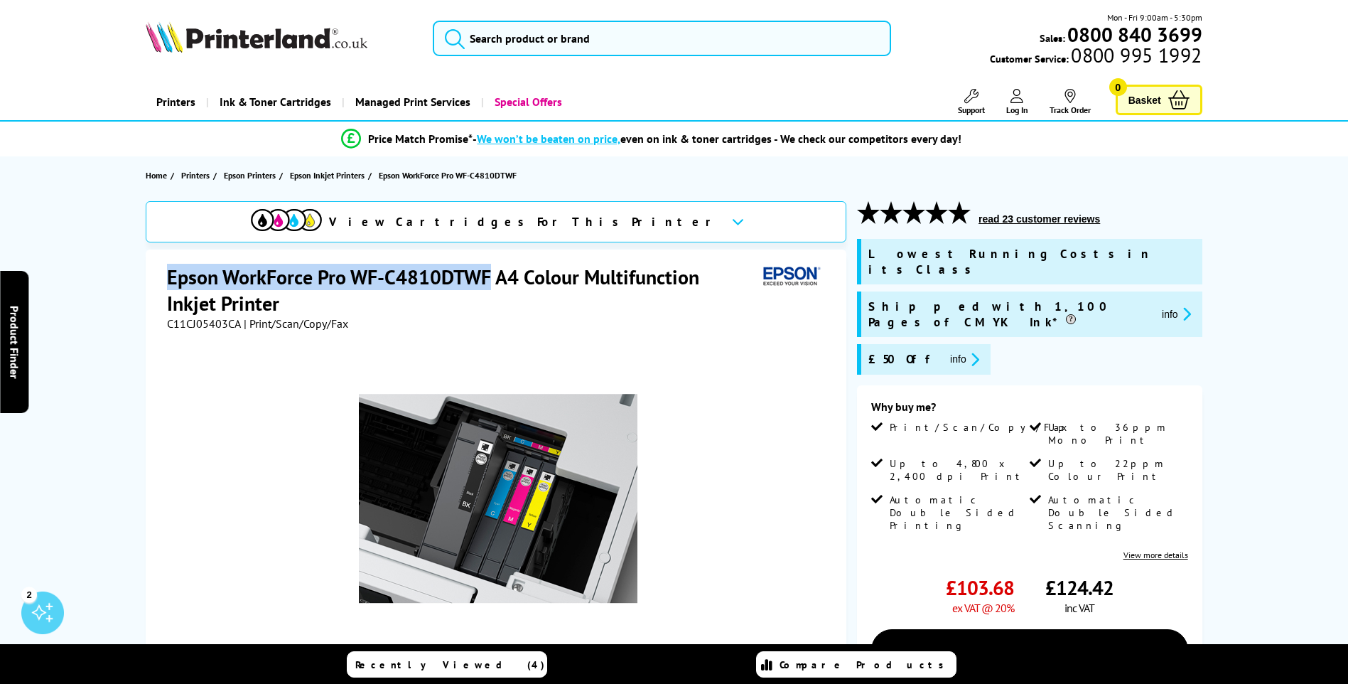
copy h1 "Epson WorkForce Pro WF-C4810DTWF"
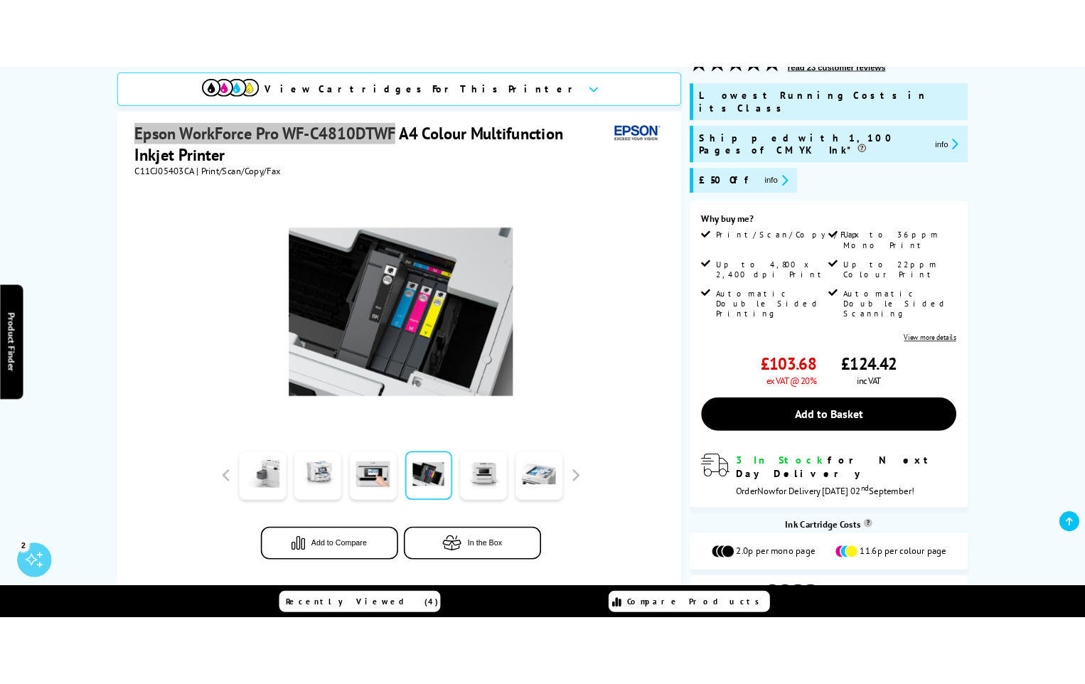
scroll to position [426, 0]
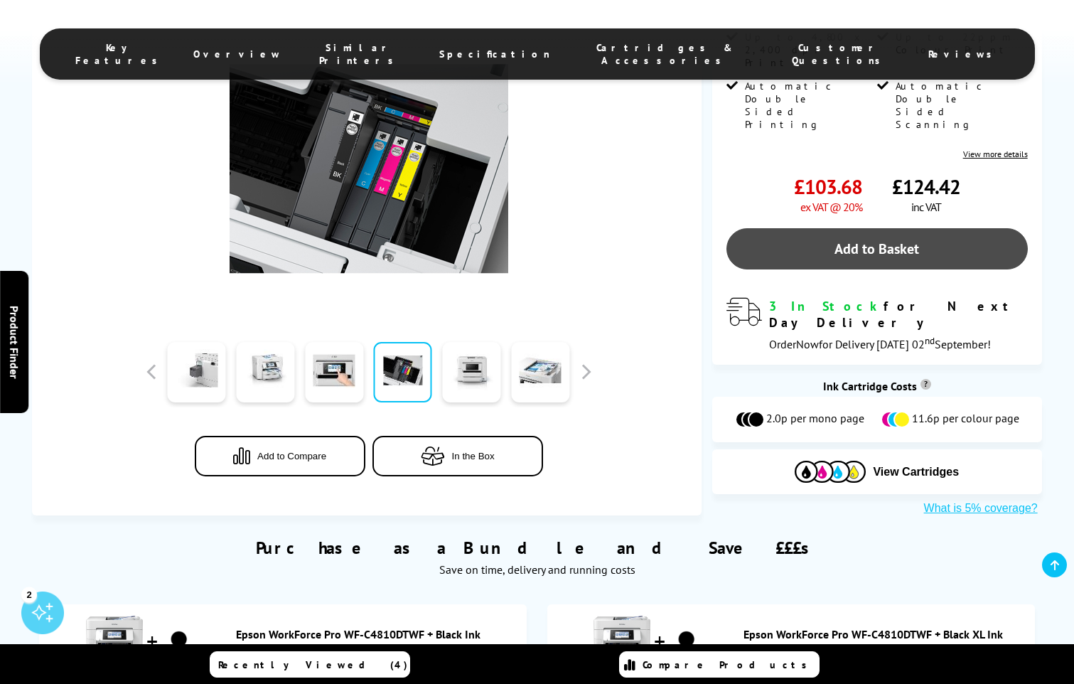
click at [937, 228] on link "Add to Basket" at bounding box center [876, 248] width 301 height 41
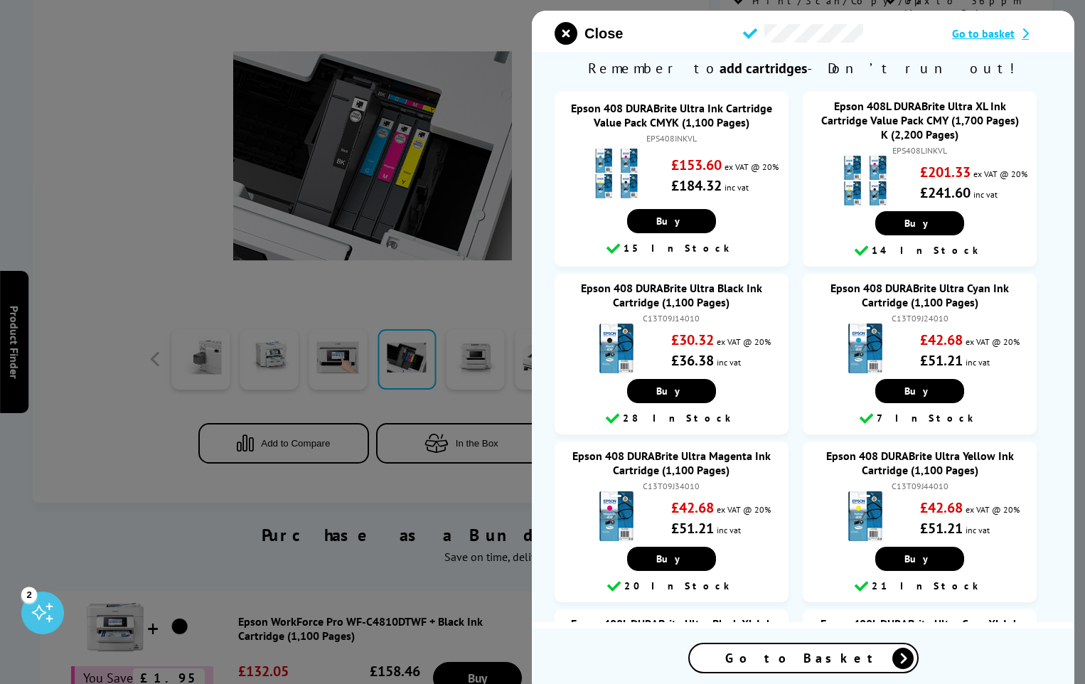
click at [1023, 35] on icon at bounding box center [1021, 33] width 14 height 11
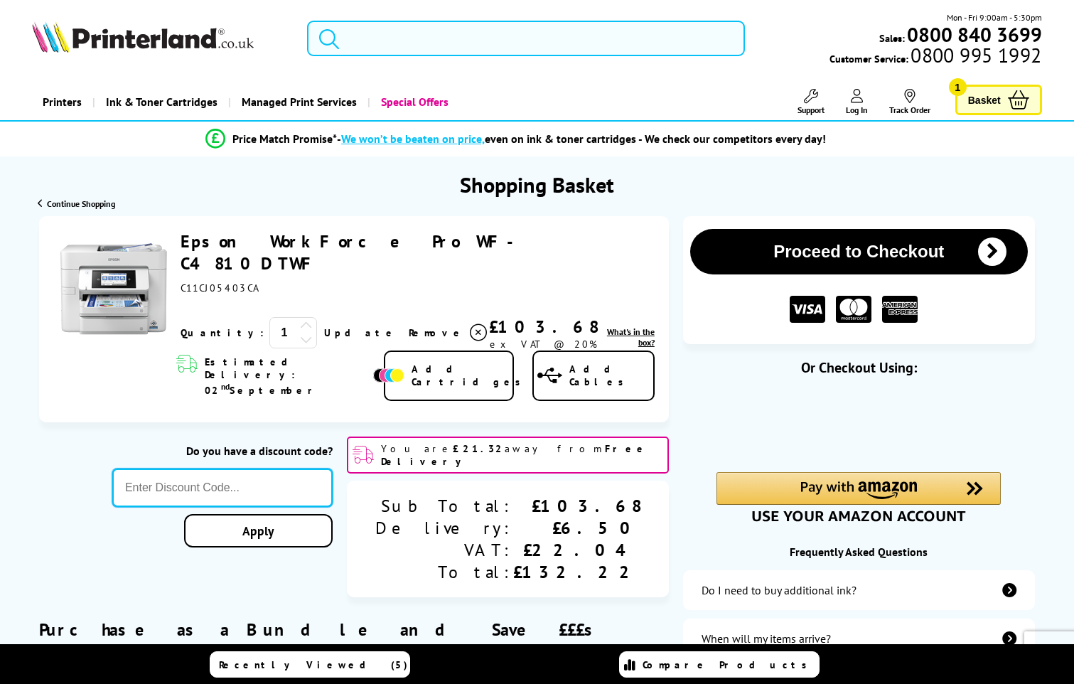
click at [333, 468] on input "text" at bounding box center [222, 487] width 220 height 38
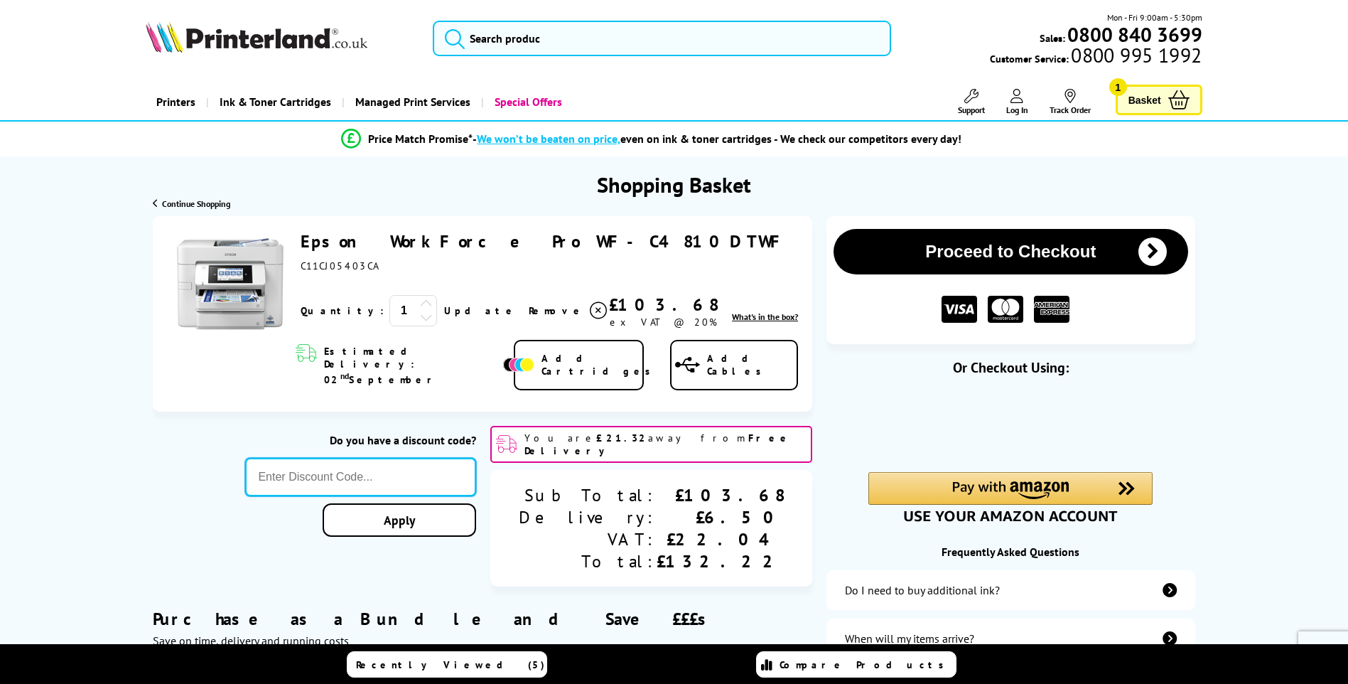
click at [407, 467] on input "text" at bounding box center [360, 477] width 231 height 38
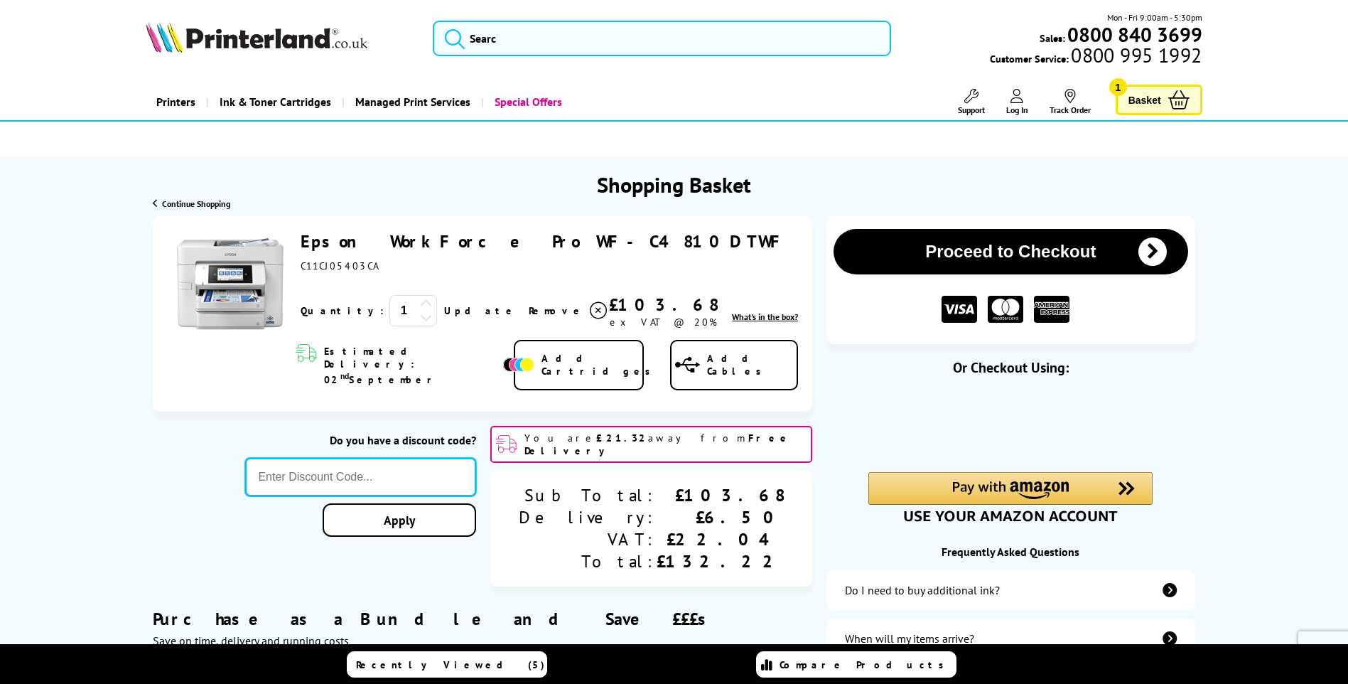
drag, startPoint x: 409, startPoint y: 453, endPoint x: 393, endPoint y: 461, distance: 17.8
click at [393, 461] on input "text" at bounding box center [360, 477] width 231 height 38
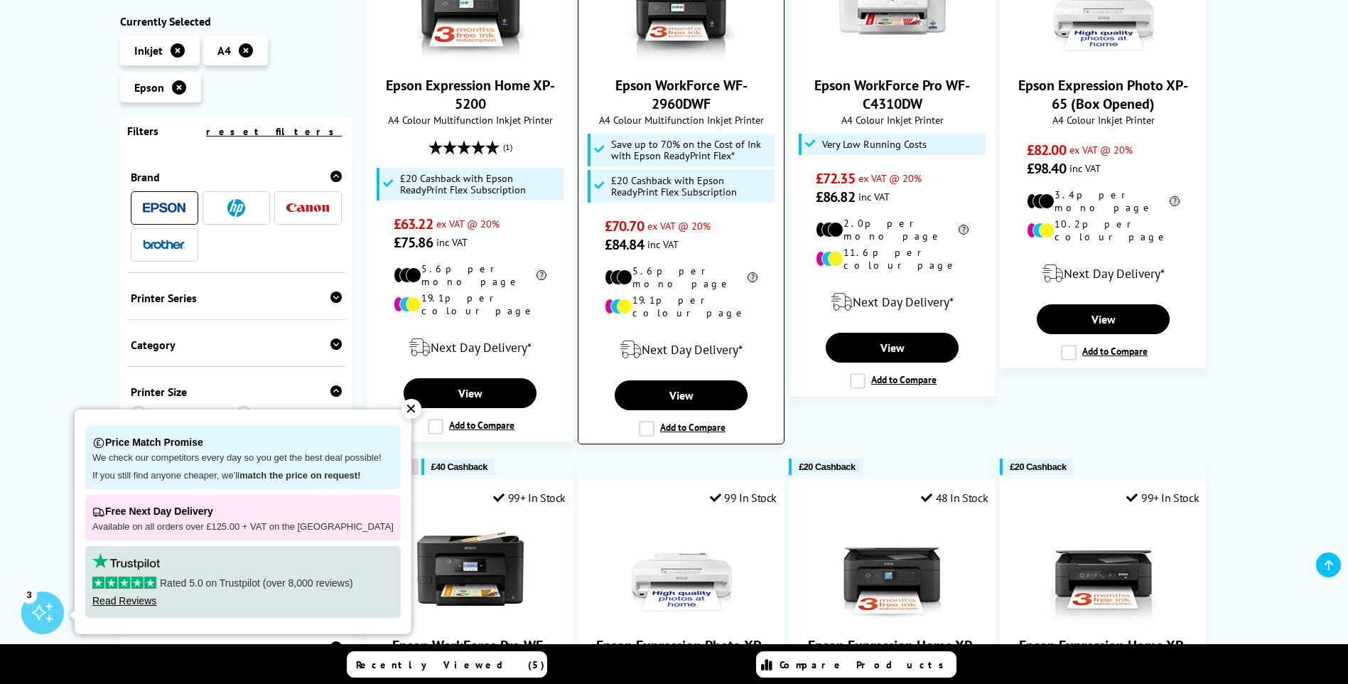
scroll to position [1351, 0]
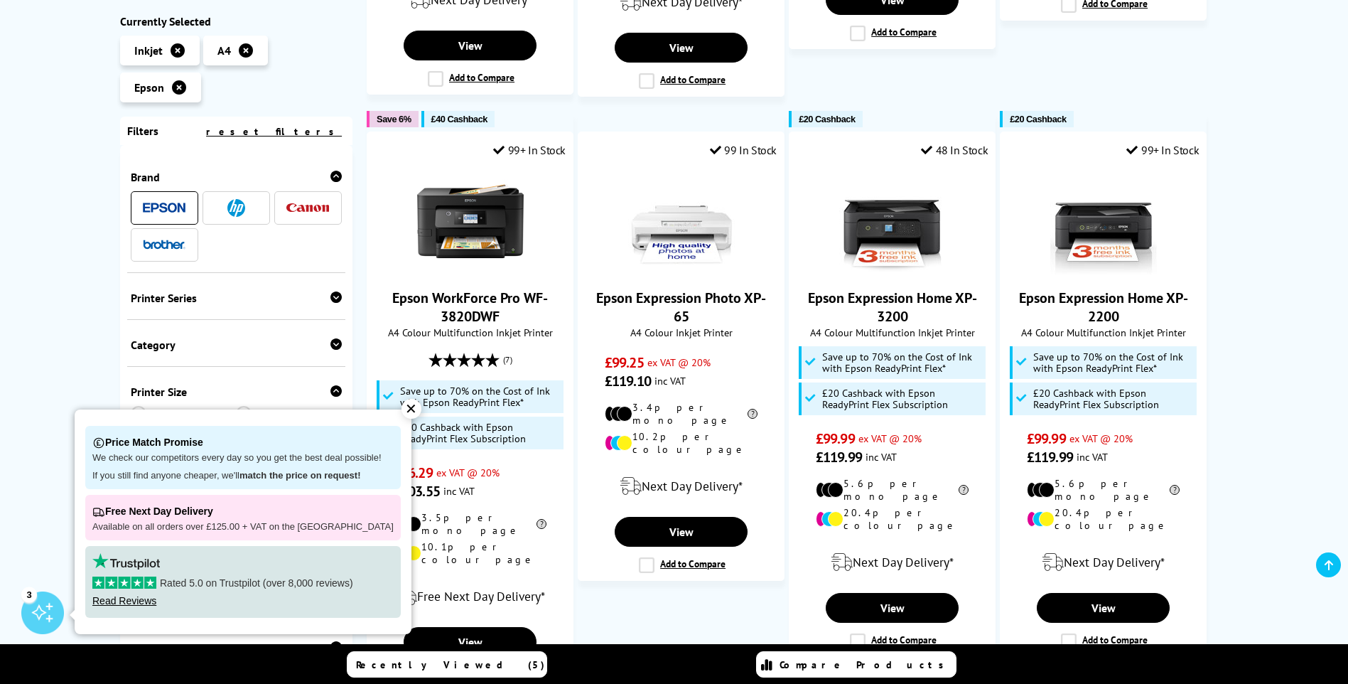
click at [402, 404] on div "✕" at bounding box center [412, 409] width 20 height 20
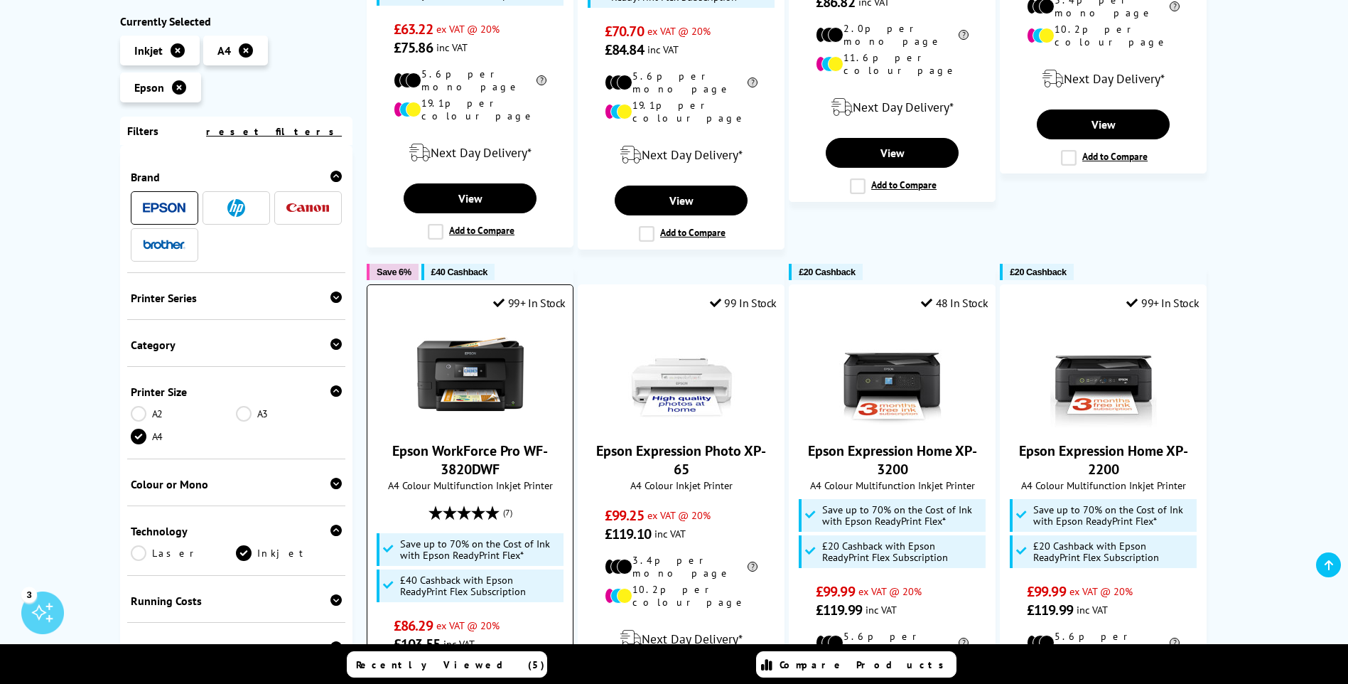
scroll to position [1493, 0]
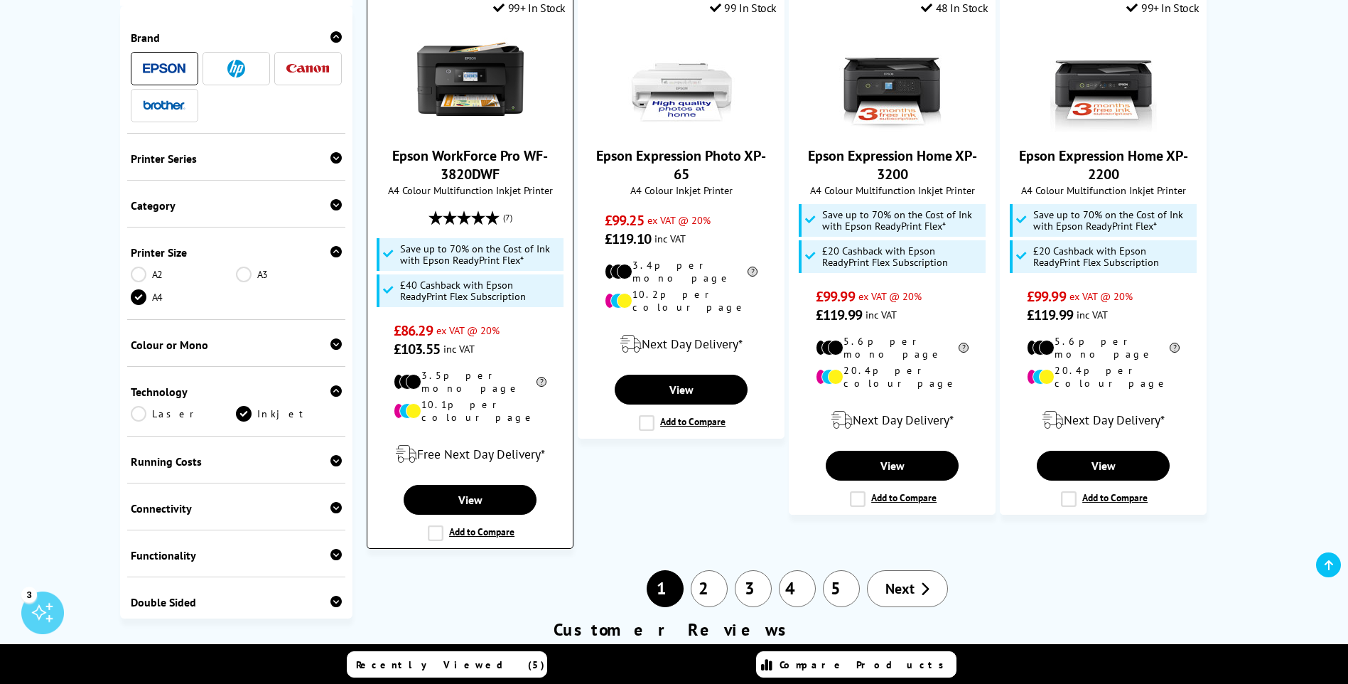
click at [454, 146] on link "Epson WorkForce Pro WF-3820DWF" at bounding box center [470, 164] width 156 height 37
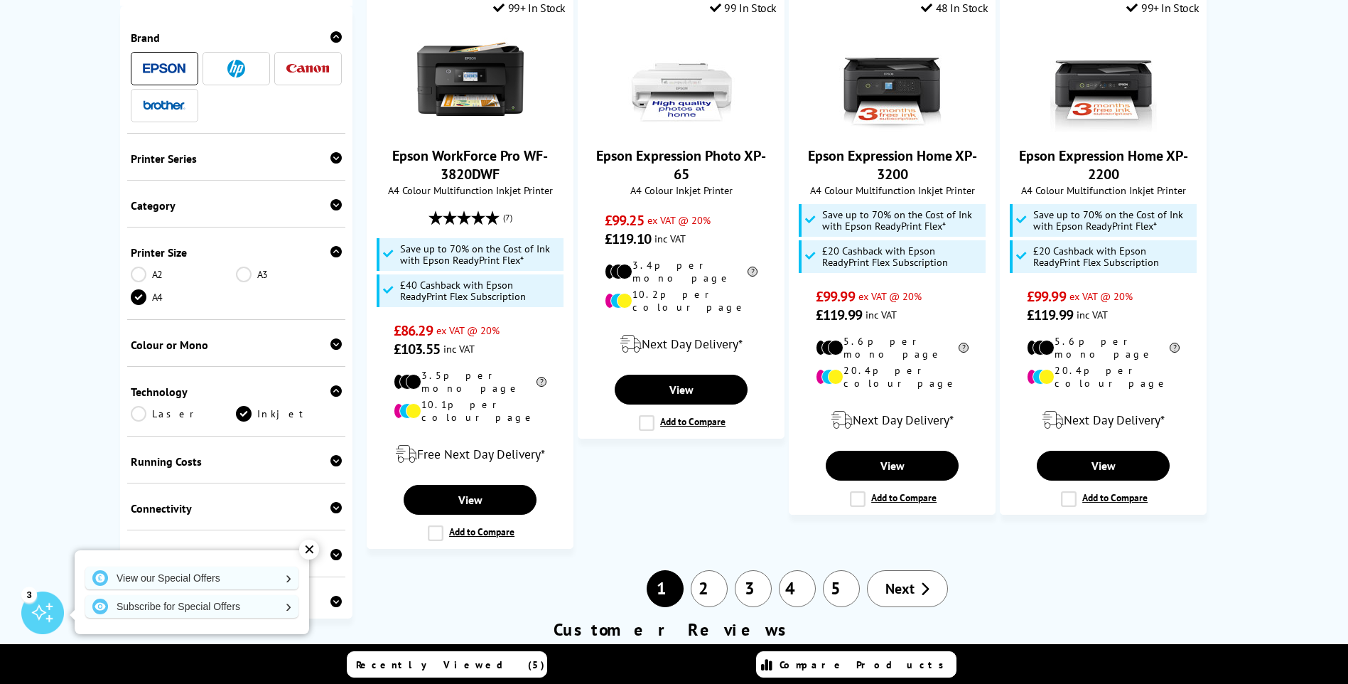
click at [714, 570] on link "2" at bounding box center [709, 588] width 37 height 37
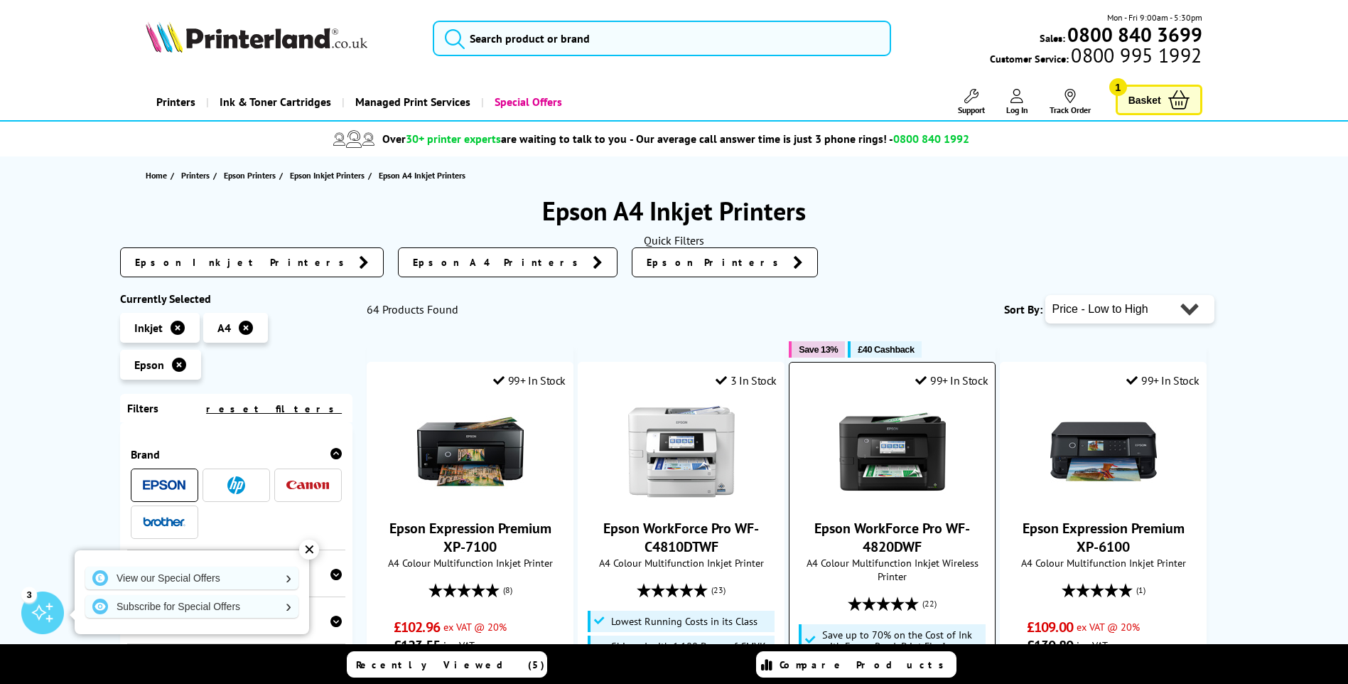
click at [930, 427] on img at bounding box center [892, 451] width 107 height 107
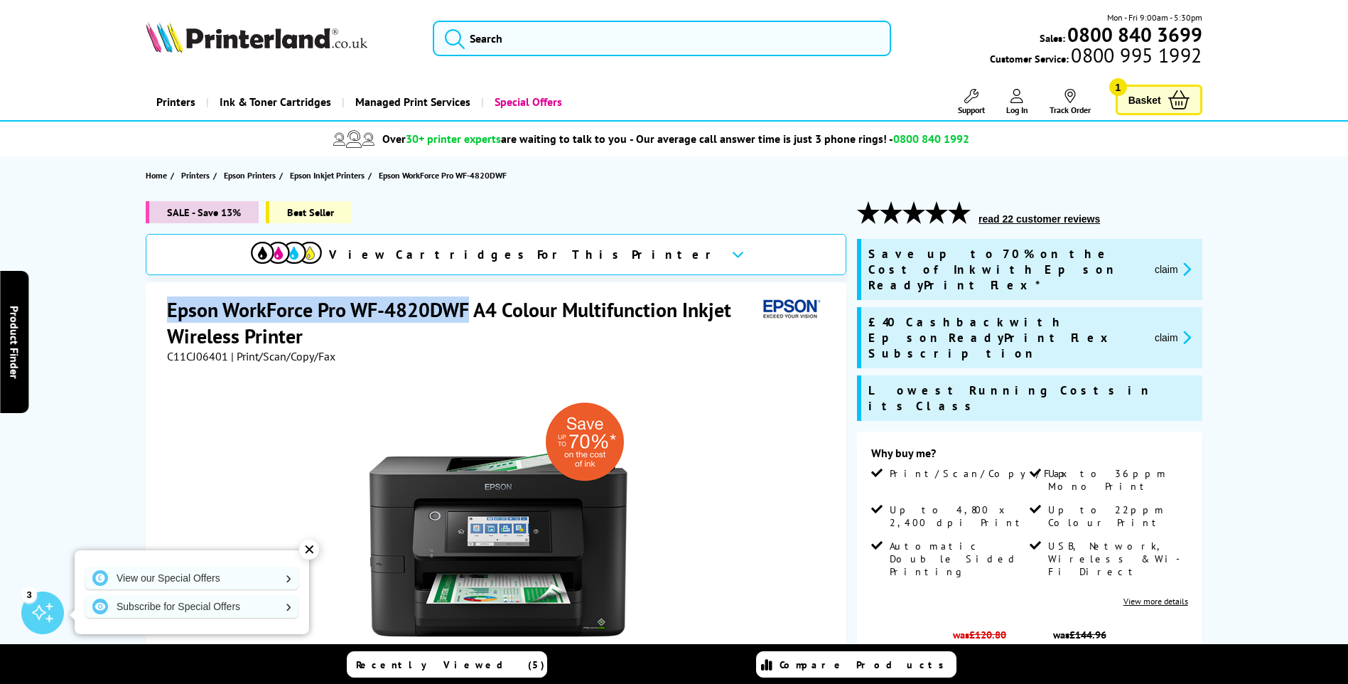
drag, startPoint x: 171, startPoint y: 312, endPoint x: 482, endPoint y: 318, distance: 310.7
click at [473, 318] on h1 "Epson WorkForce Pro WF-4820DWF A4 Colour Multifunction Inkjet Wireless Printer" at bounding box center [462, 322] width 591 height 53
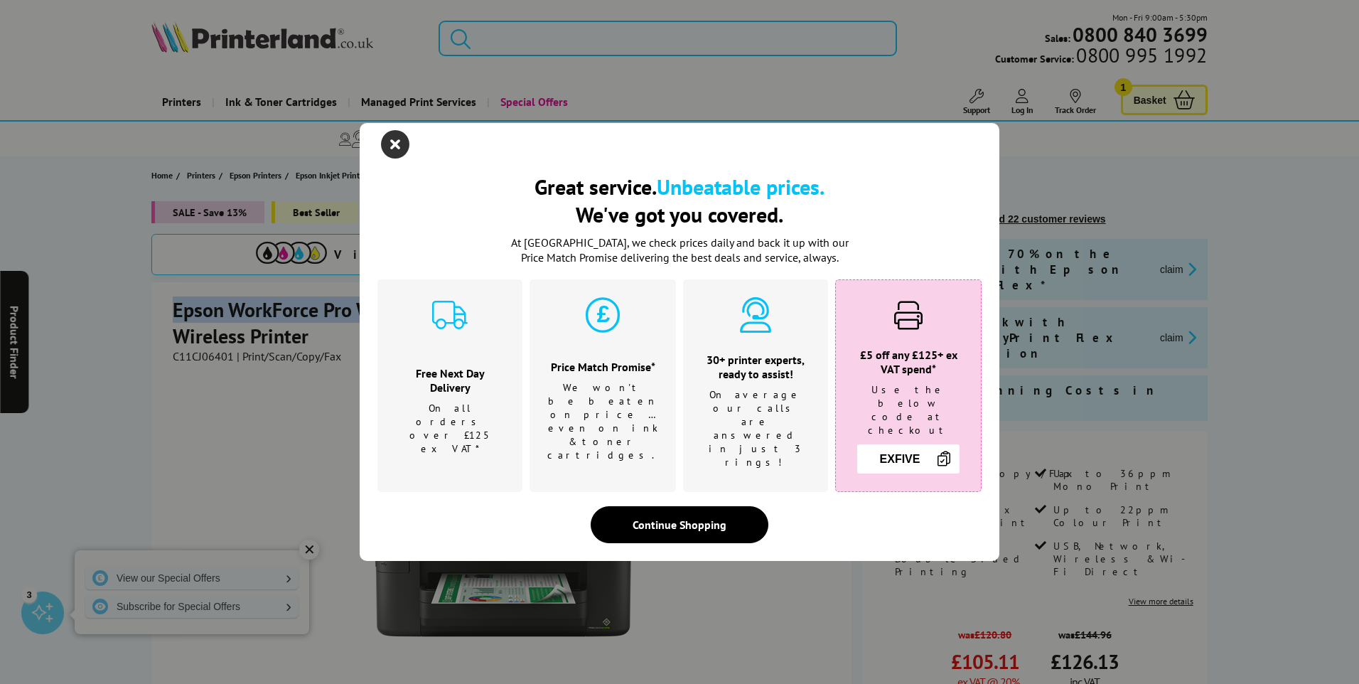
click at [387, 153] on icon "close modal" at bounding box center [395, 144] width 28 height 28
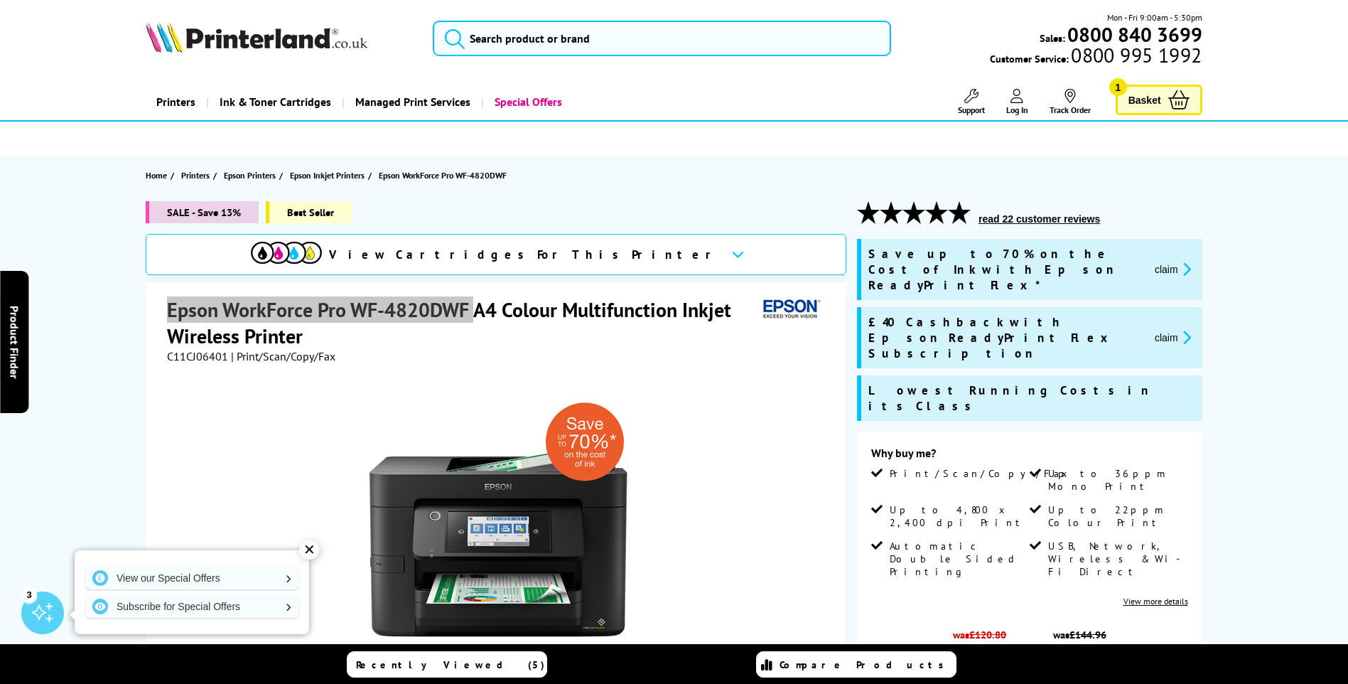
scroll to position [498, 0]
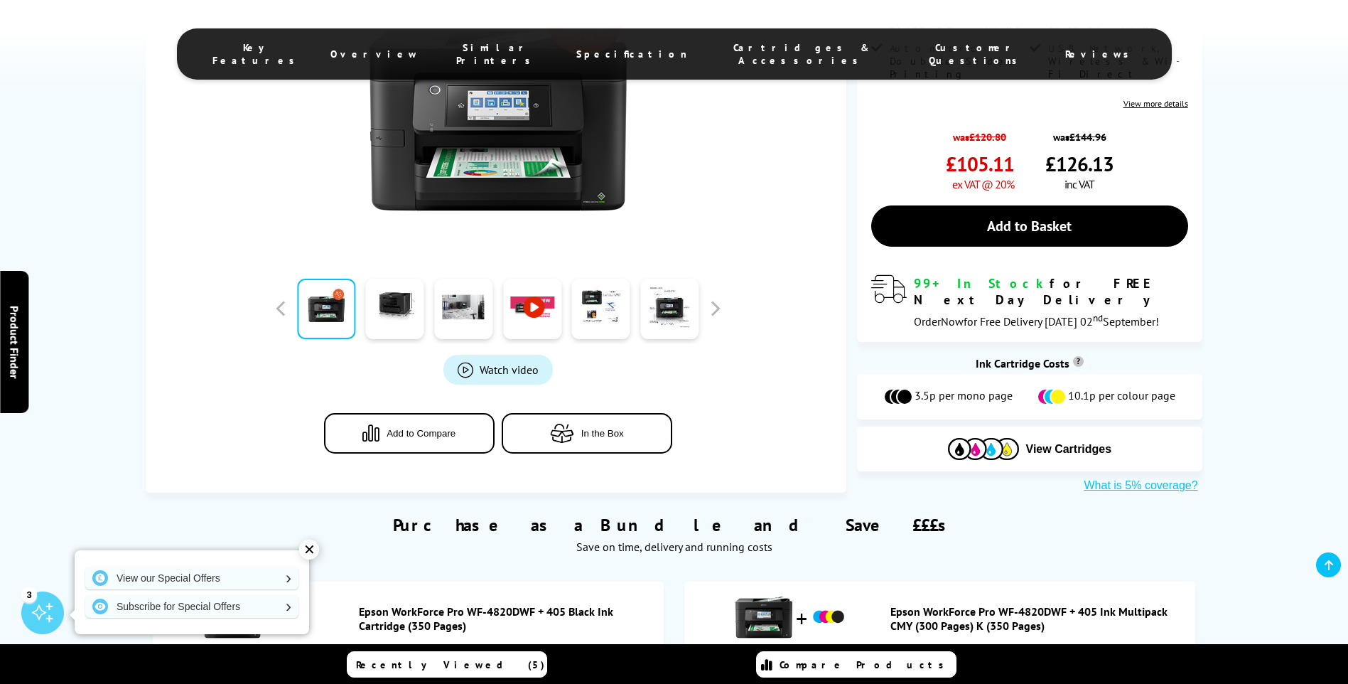
drag, startPoint x: 1076, startPoint y: 348, endPoint x: 1088, endPoint y: 357, distance: 15.2
click at [1076, 443] on span "View Cartridges" at bounding box center [1069, 449] width 86 height 13
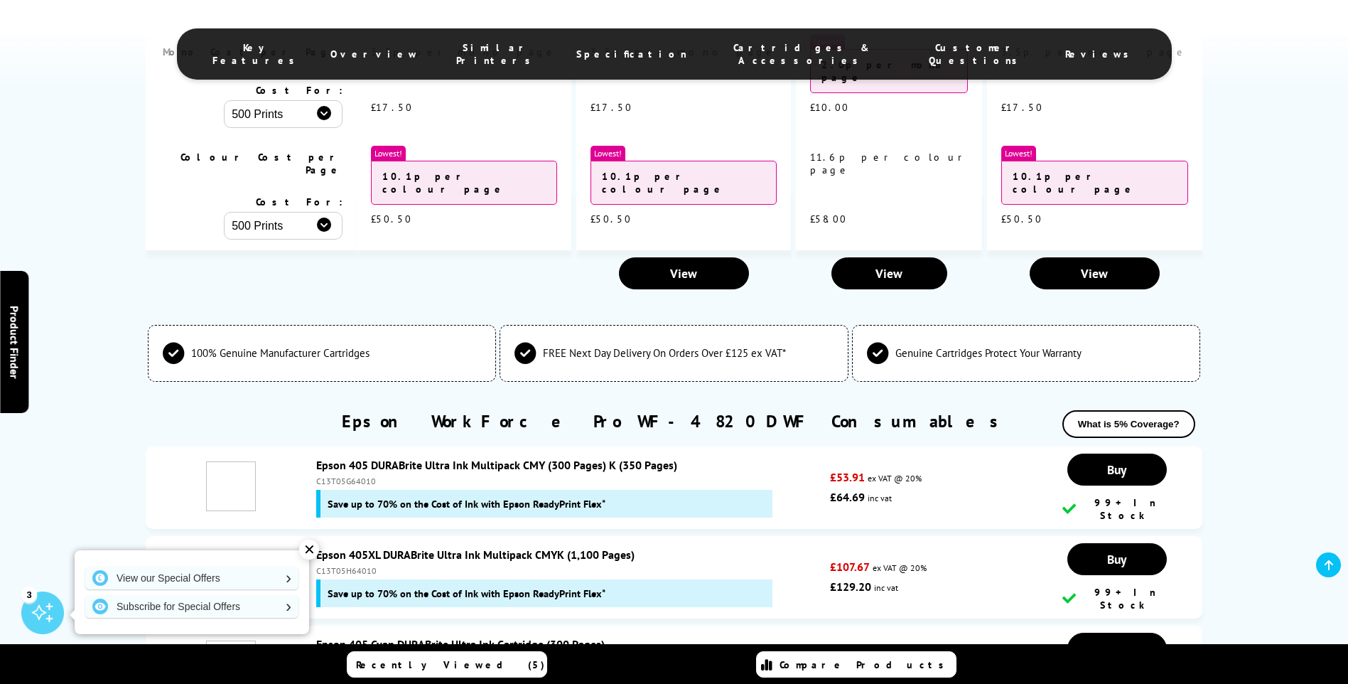
scroll to position [4070, 0]
drag, startPoint x: 311, startPoint y: 321, endPoint x: 529, endPoint y: 325, distance: 217.6
click at [529, 547] on div "Epson 405XL DURABrite Ultra Ink Multipack CMYK (1,100 Pages) C13T05H64010 Save …" at bounding box center [569, 577] width 521 height 60
copy link "Epson 405XL DURABrite Ultra Ink Multipack"
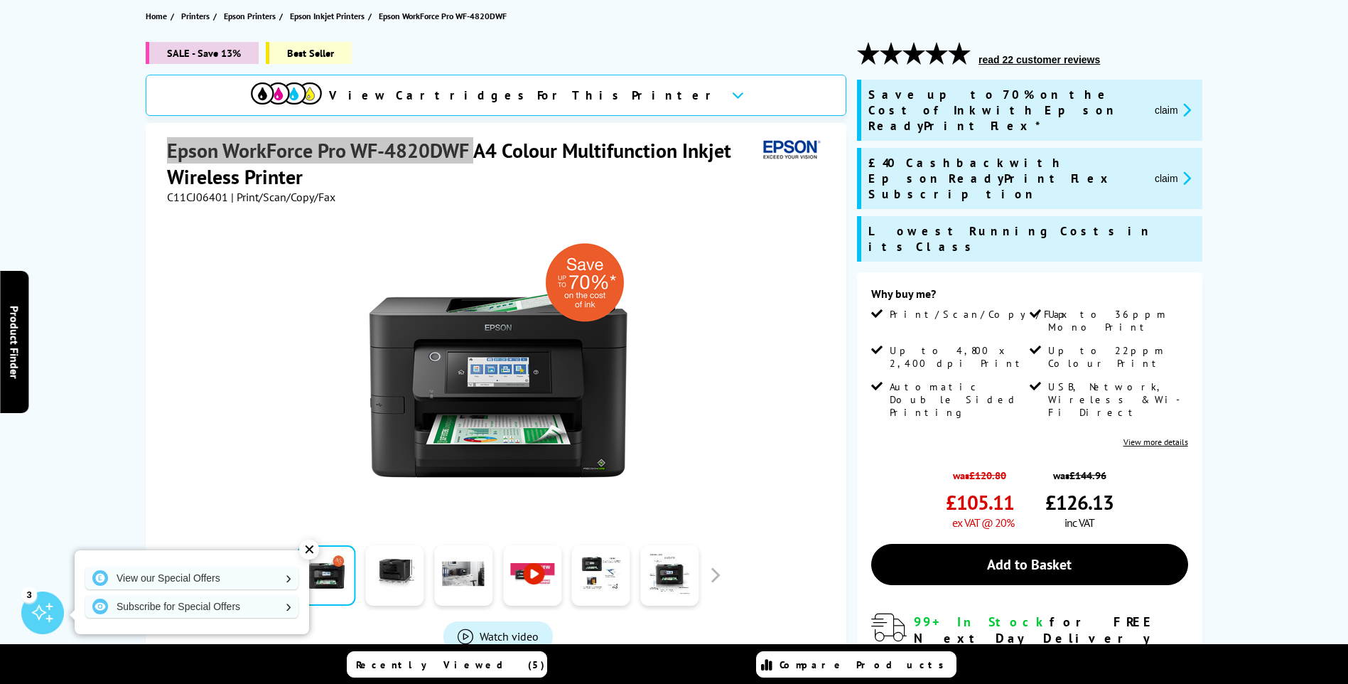
scroll to position [0, 0]
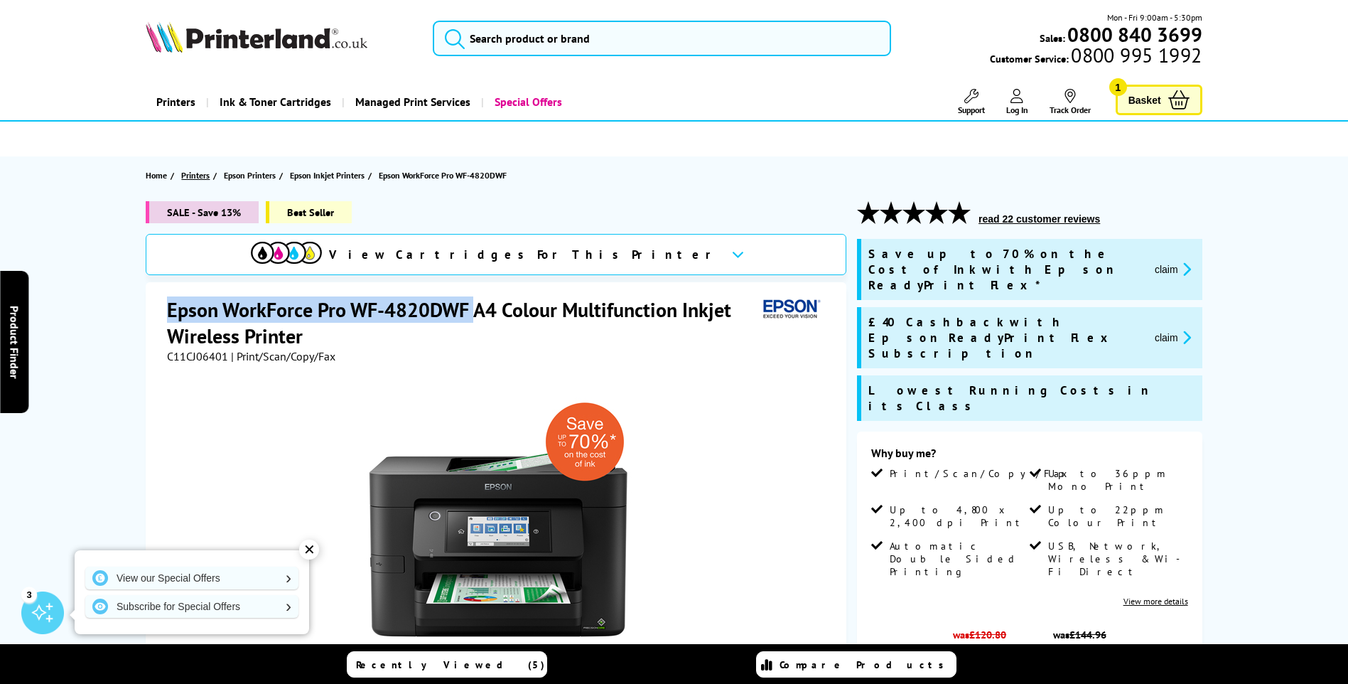
click at [203, 175] on span "Printers" at bounding box center [195, 175] width 28 height 15
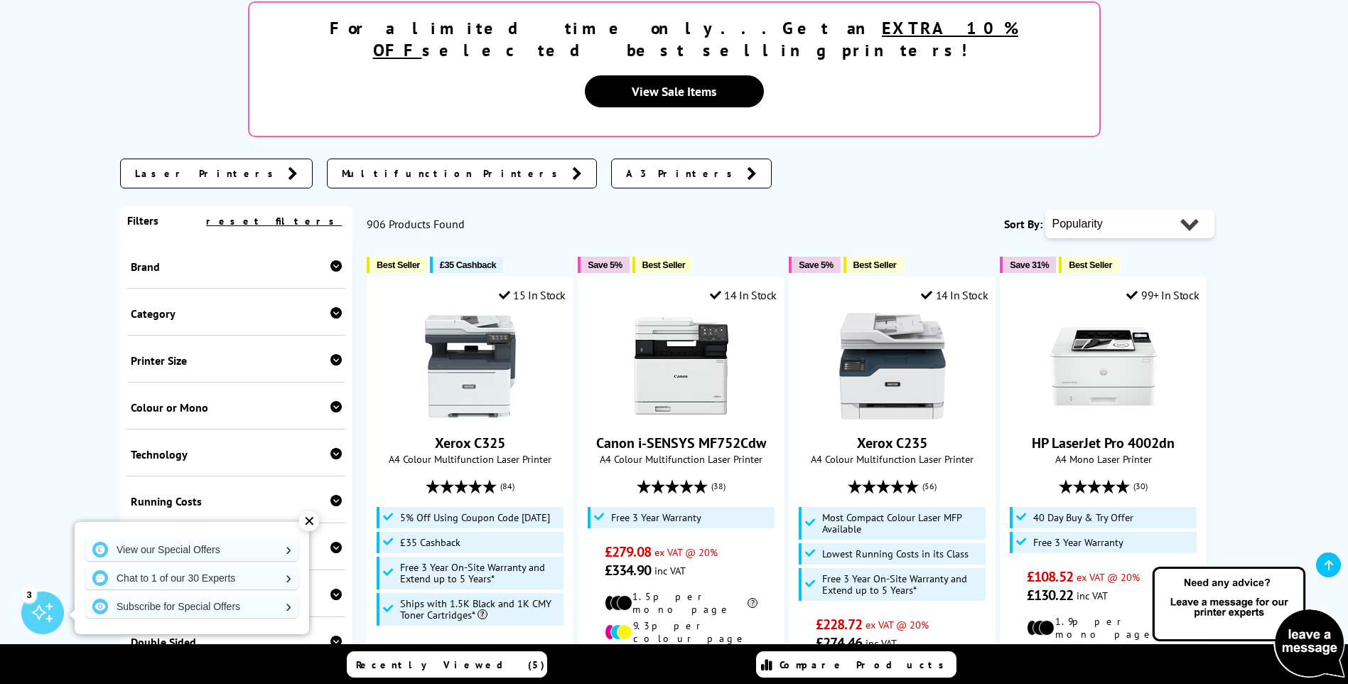
click at [302, 525] on div "✕" at bounding box center [309, 521] width 20 height 20
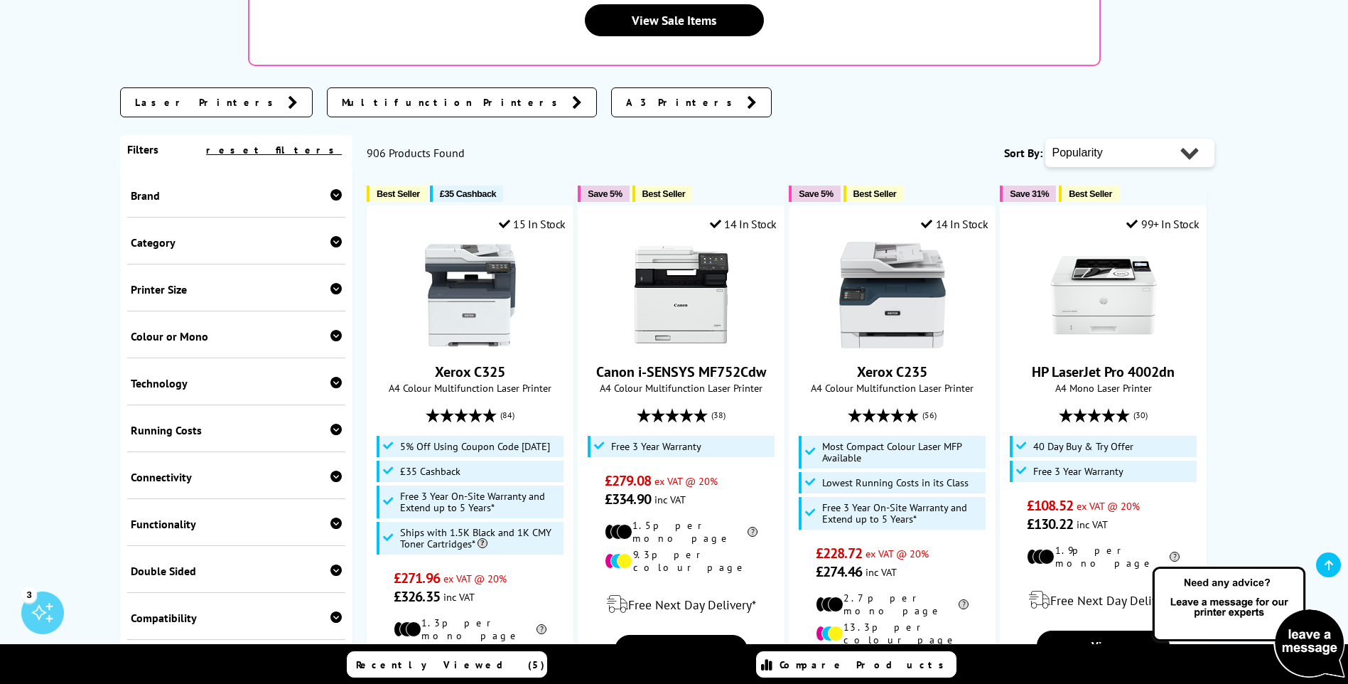
click at [342, 95] on span "Multifunction Printers" at bounding box center [453, 102] width 223 height 14
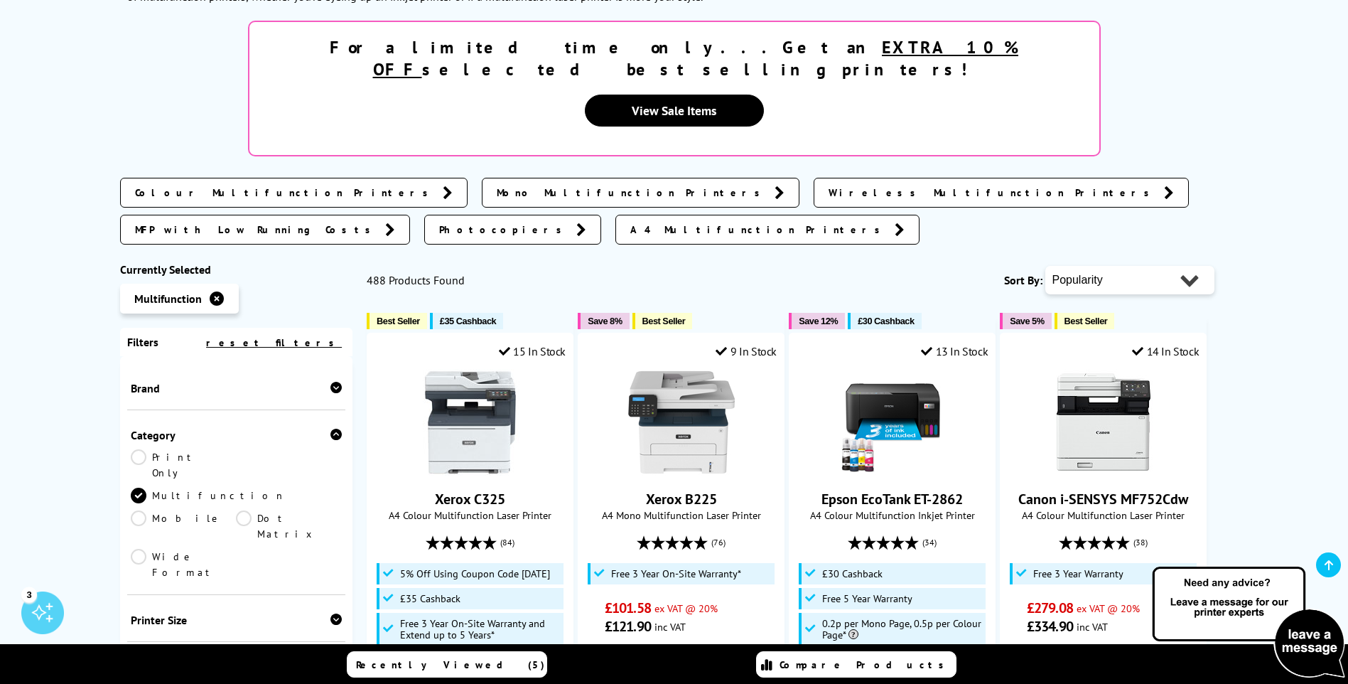
click at [220, 613] on div "Printer Size" at bounding box center [237, 620] width 212 height 14
click at [240, 634] on link "A4" at bounding box center [289, 642] width 106 height 16
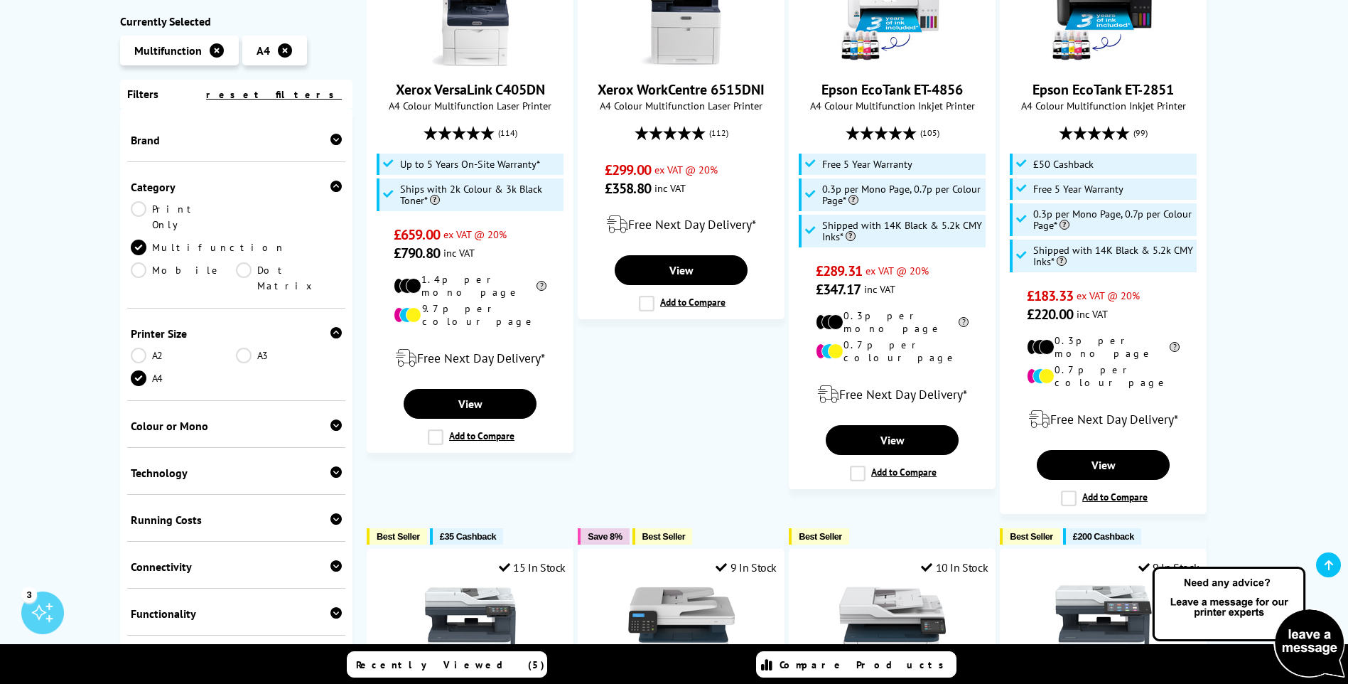
scroll to position [426, 0]
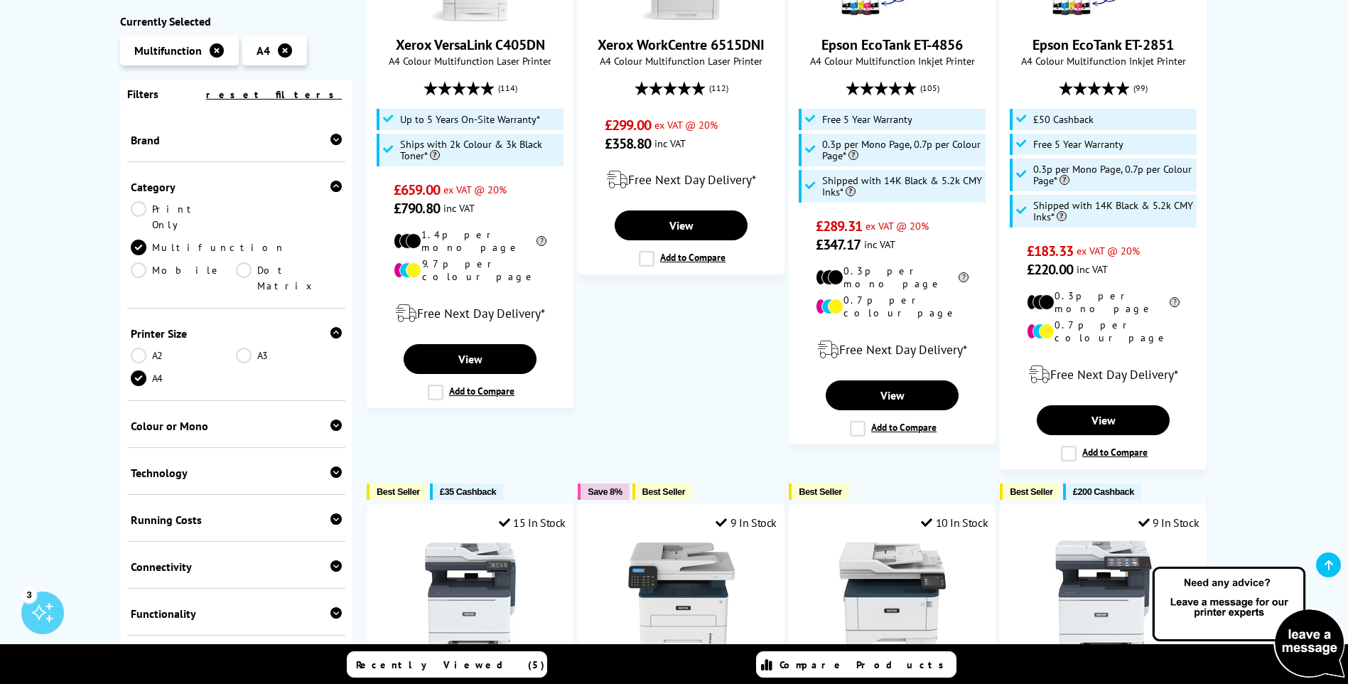
click at [206, 401] on div "Colour or Mono Colour Mono" at bounding box center [236, 424] width 219 height 47
click at [200, 401] on div "Colour or Mono Colour Mono" at bounding box center [236, 424] width 219 height 47
click at [195, 419] on div "Colour or Mono" at bounding box center [237, 426] width 212 height 14
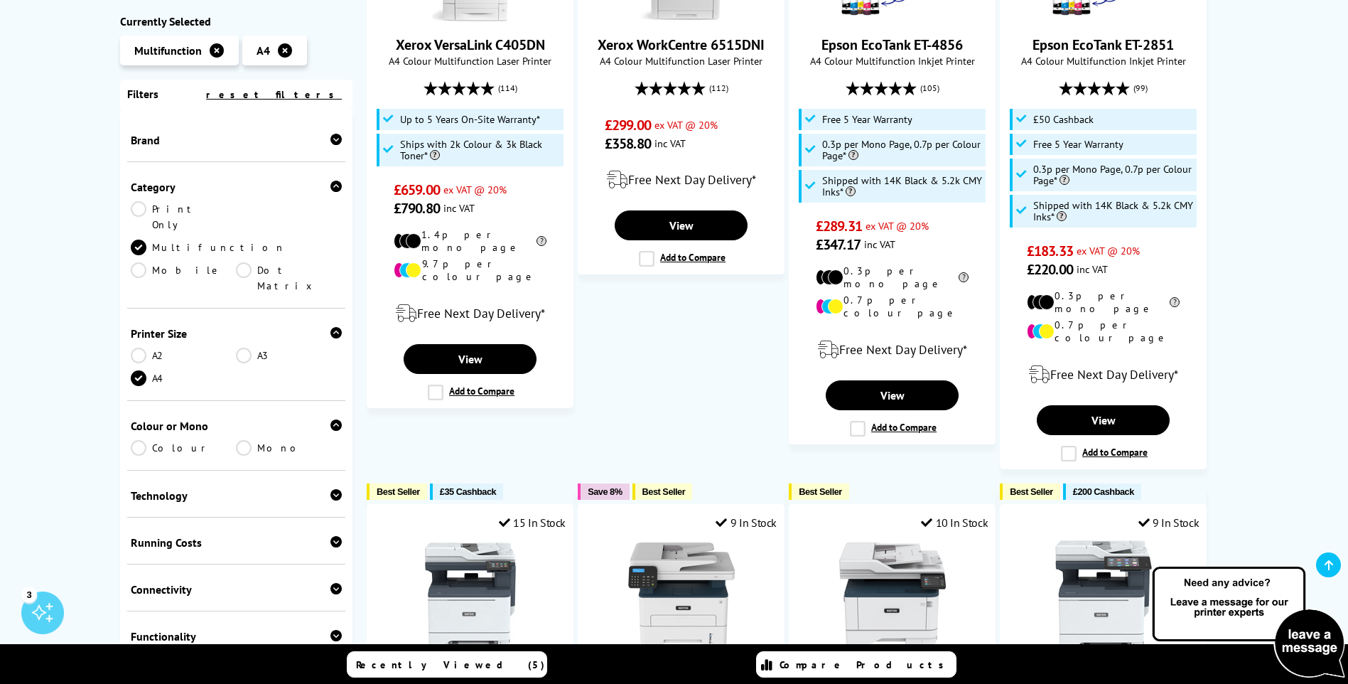
click at [157, 440] on link "Colour" at bounding box center [184, 448] width 106 height 16
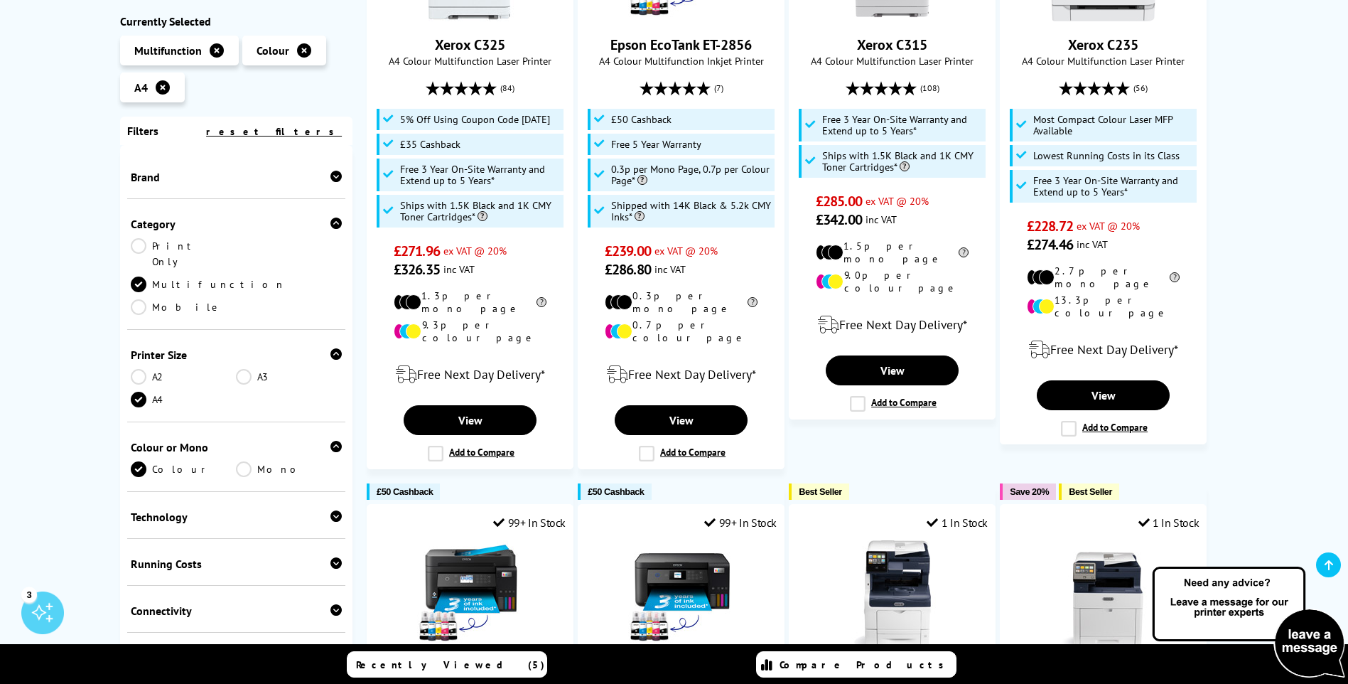
click at [195, 510] on div "Technology" at bounding box center [237, 517] width 212 height 14
click at [254, 531] on link "Inkjet" at bounding box center [289, 539] width 106 height 16
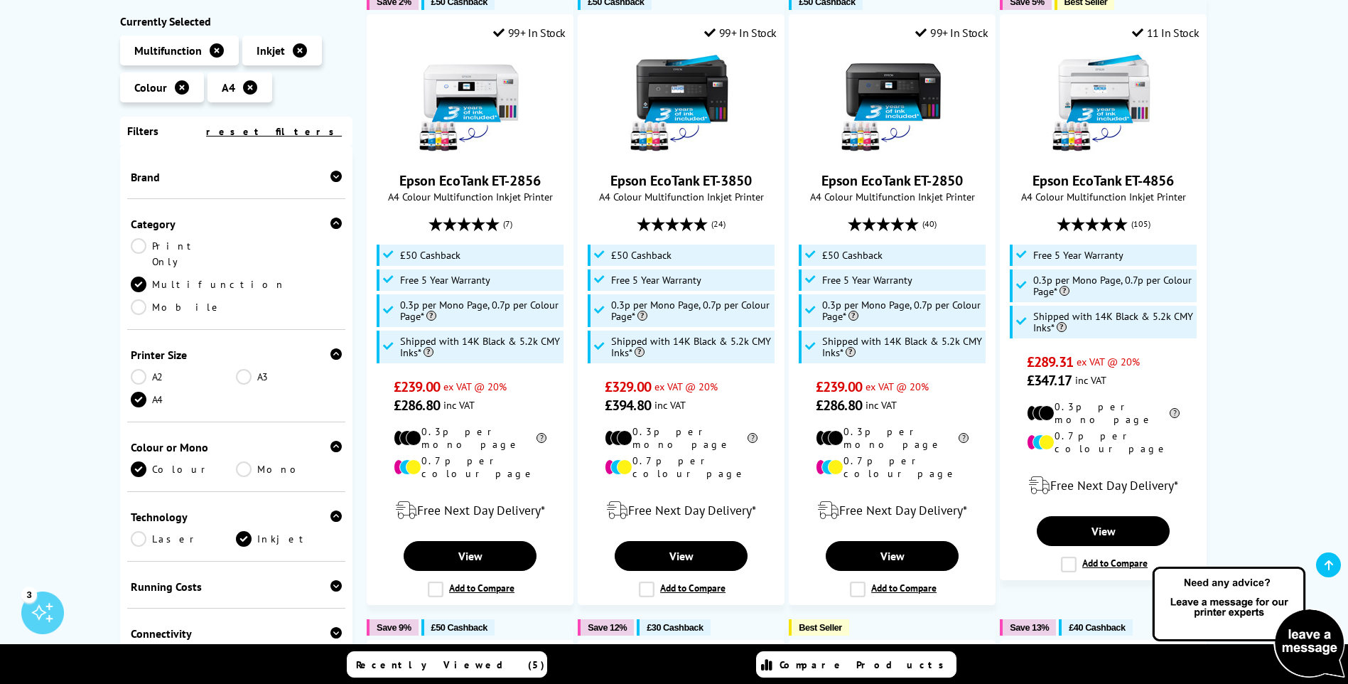
scroll to position [284, 0]
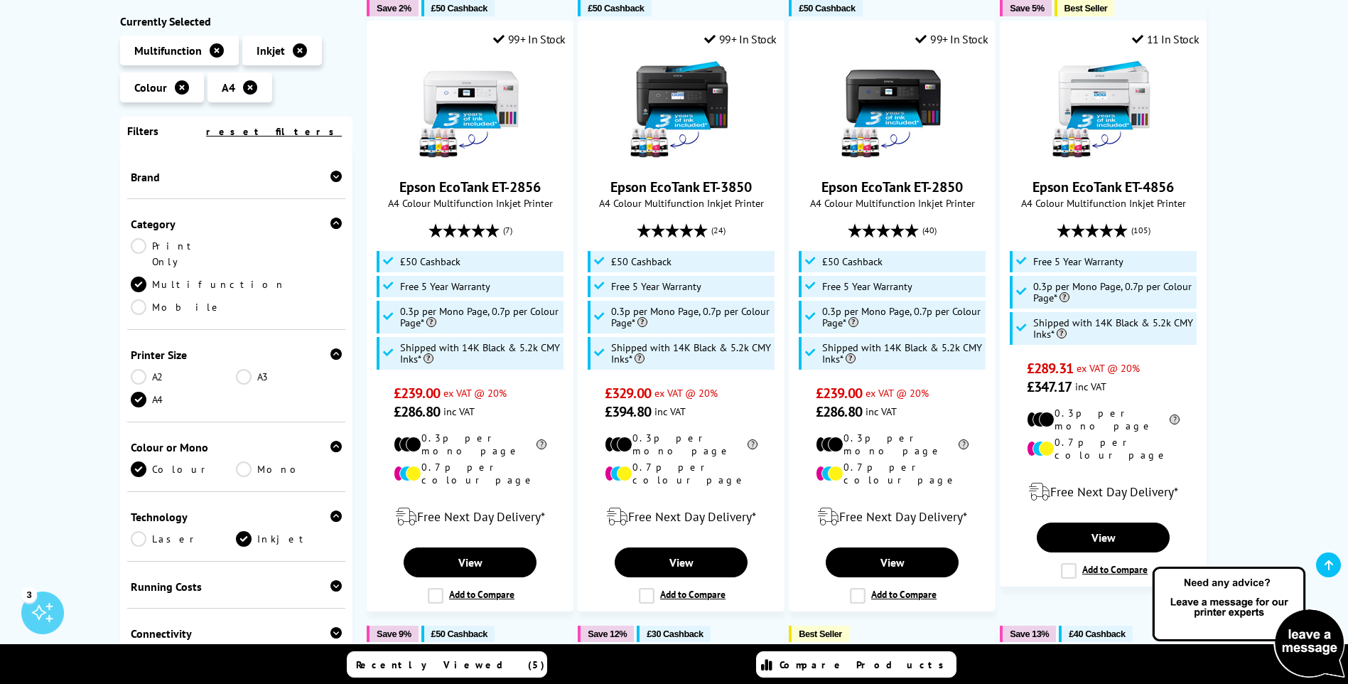
click at [300, 176] on div "Brand" at bounding box center [237, 177] width 212 height 14
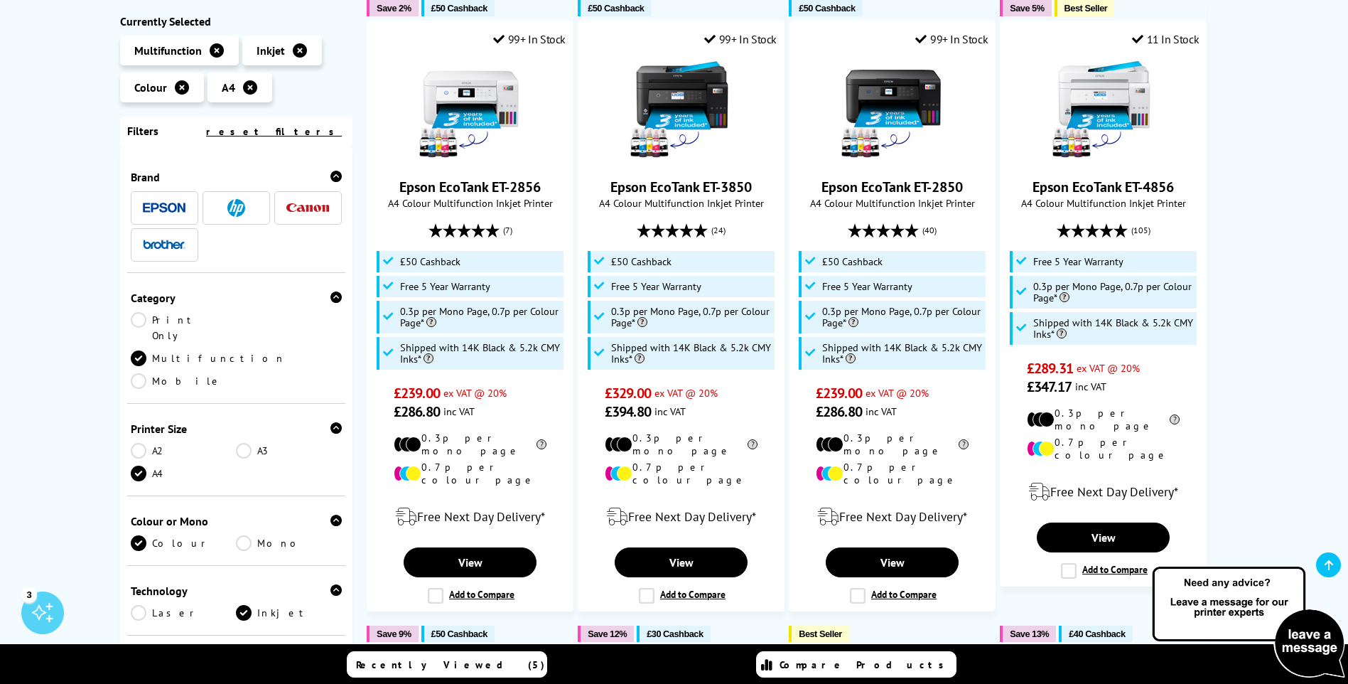
click at [239, 212] on img at bounding box center [236, 208] width 18 height 18
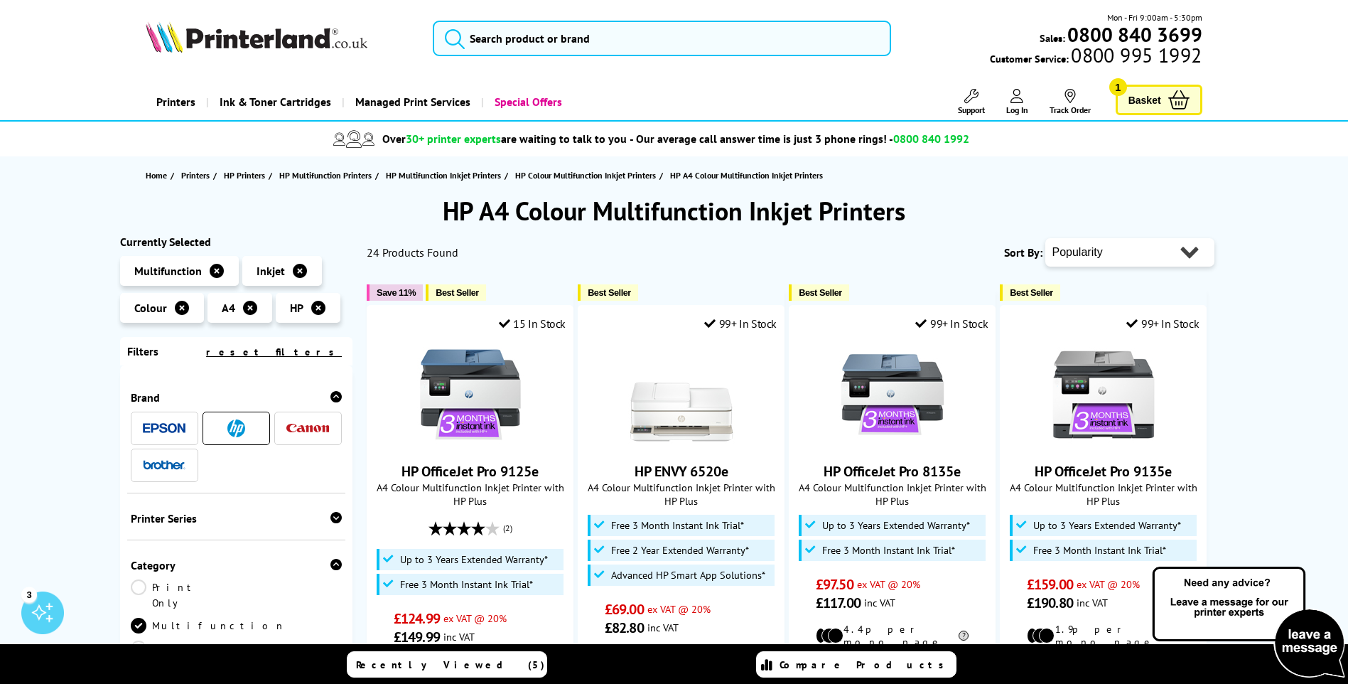
click at [1115, 257] on select "Popularity Rating Price - Low to High Price - High to Low Running Costs - Low t…" at bounding box center [1130, 252] width 169 height 28
select select "Price Ascending"
click at [1046, 238] on select "Popularity Rating Price - Low to High Price - High to Low Running Costs - Low t…" at bounding box center [1130, 252] width 169 height 28
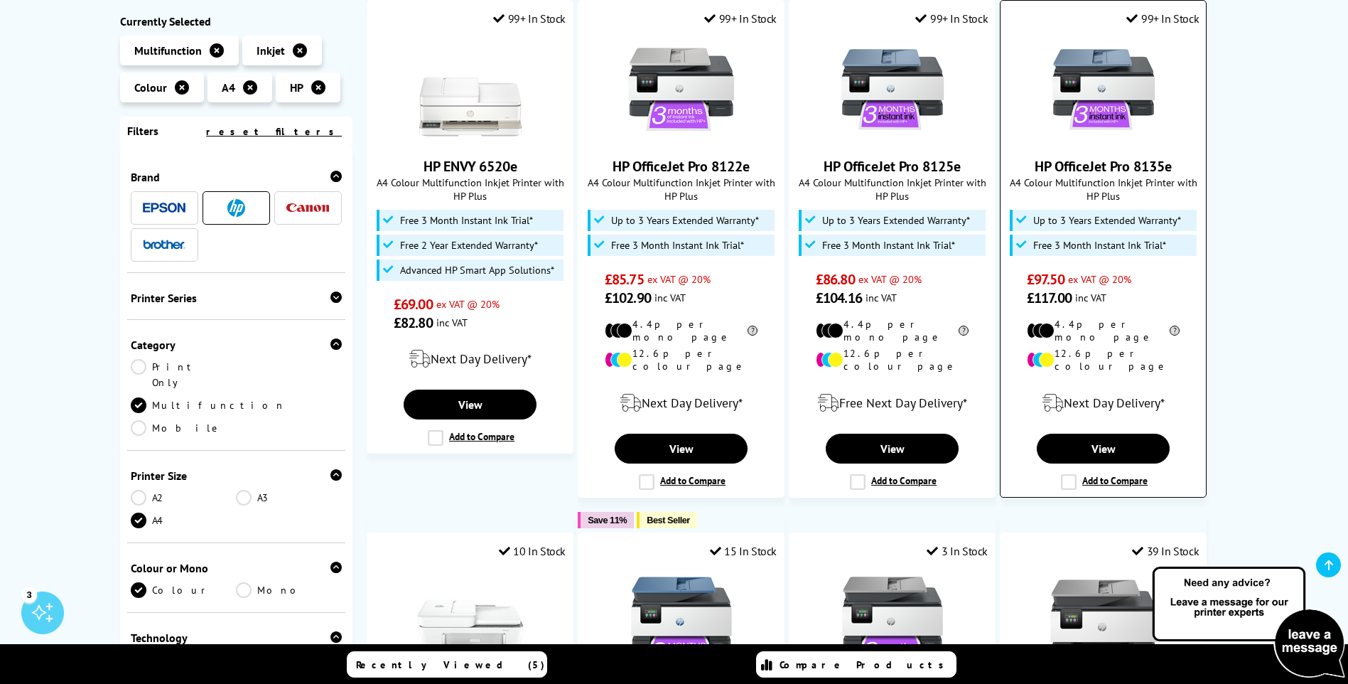
scroll to position [213, 0]
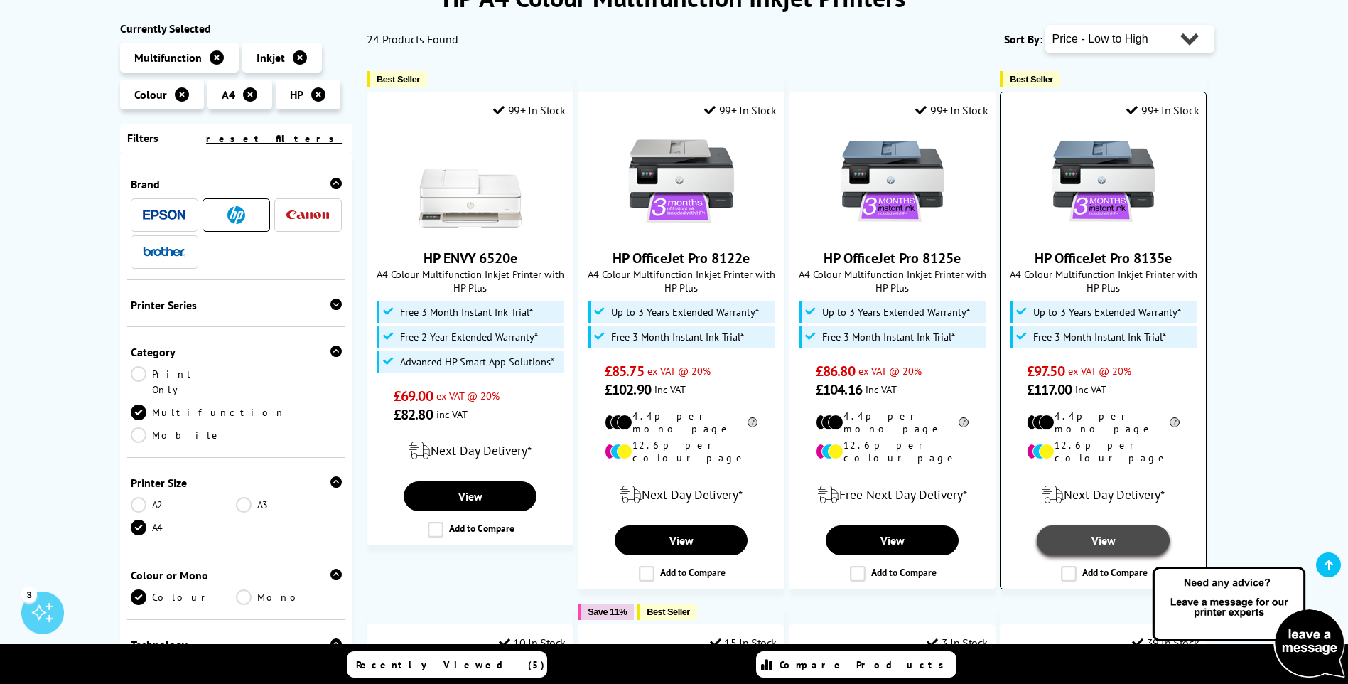
click at [1103, 525] on link "View" at bounding box center [1103, 540] width 132 height 30
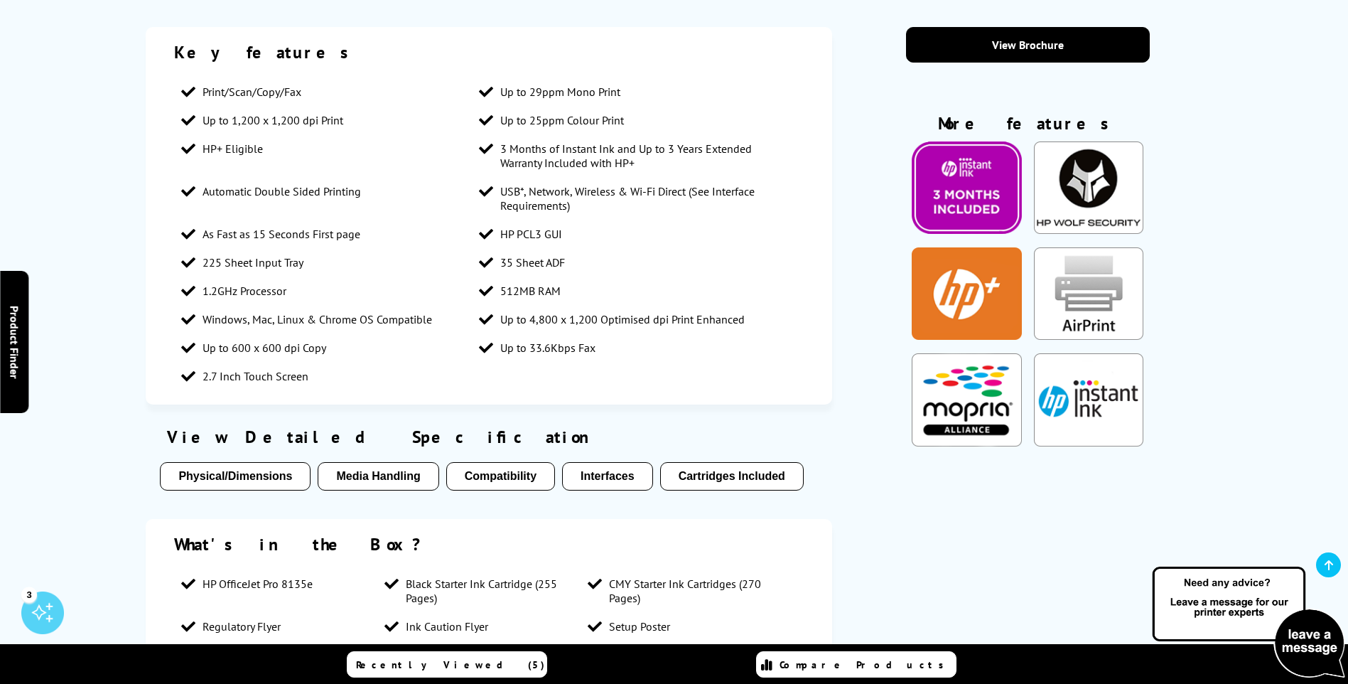
scroll to position [1351, 0]
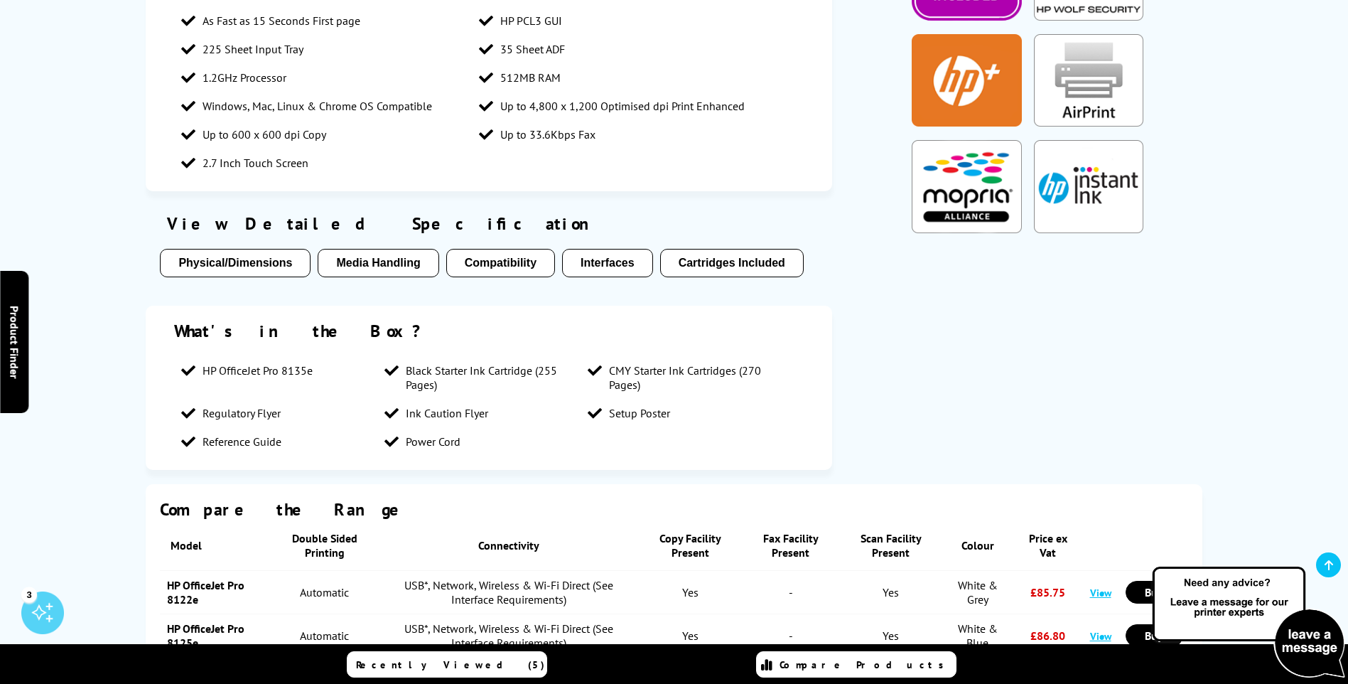
click at [216, 257] on button "Physical/Dimensions" at bounding box center [235, 263] width 151 height 28
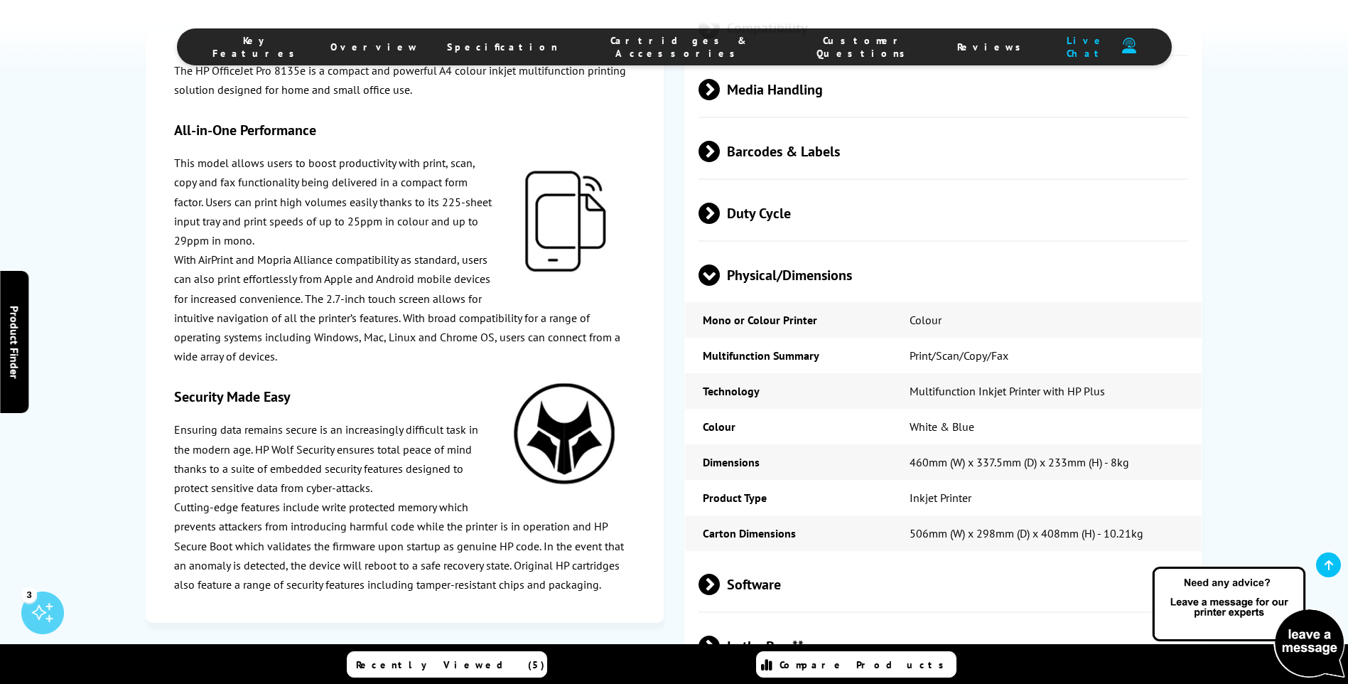
scroll to position [3367, 0]
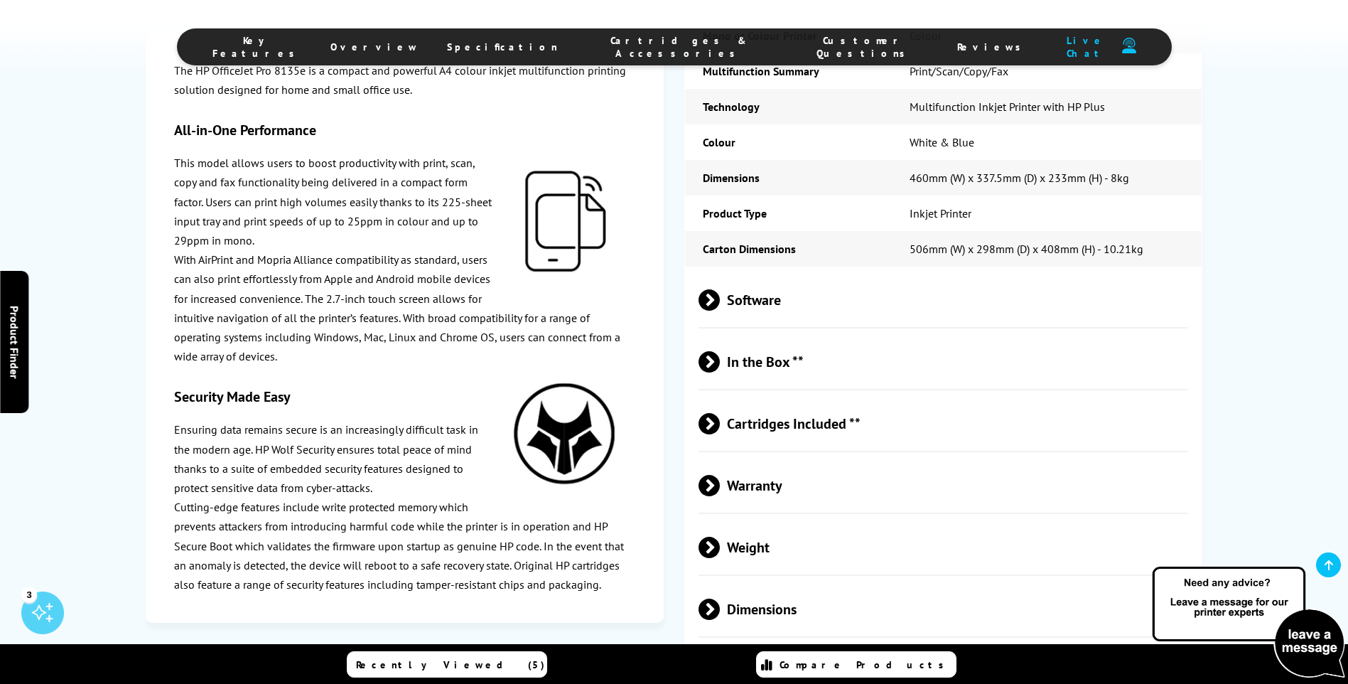
click at [785, 435] on span "Cartridges Included **" at bounding box center [944, 423] width 490 height 53
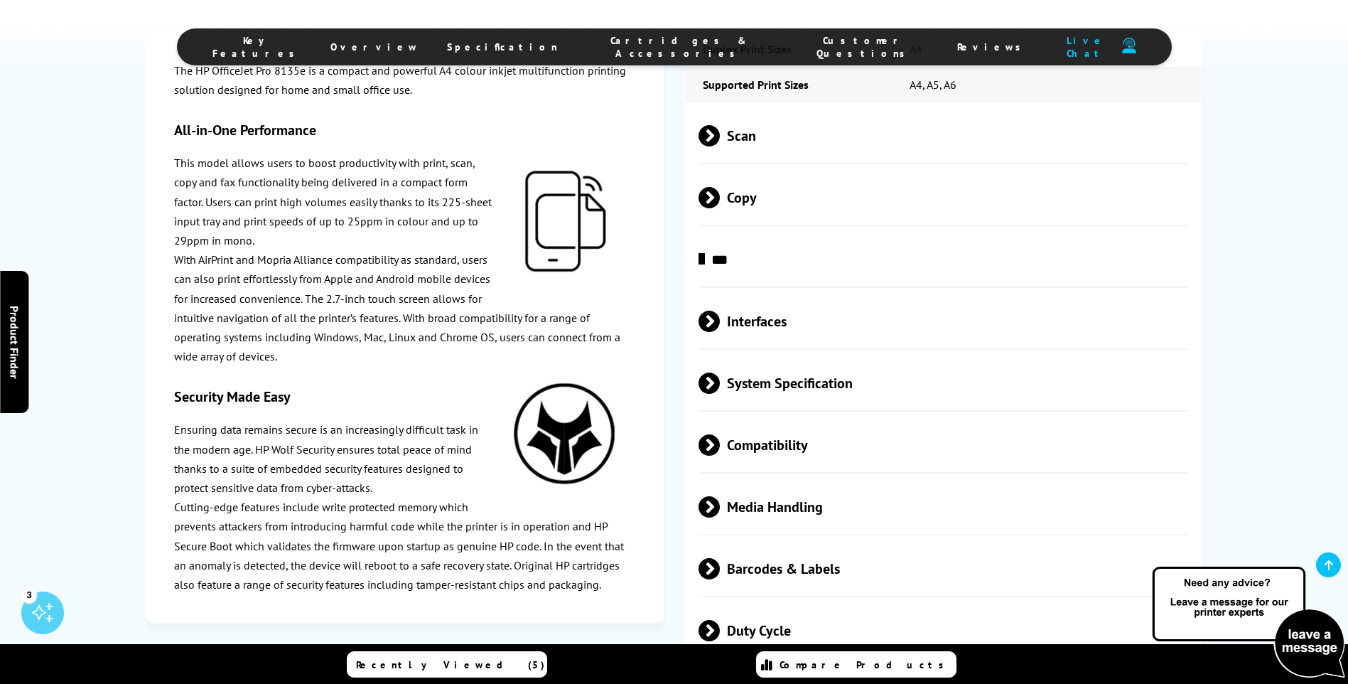
scroll to position [2656, 0]
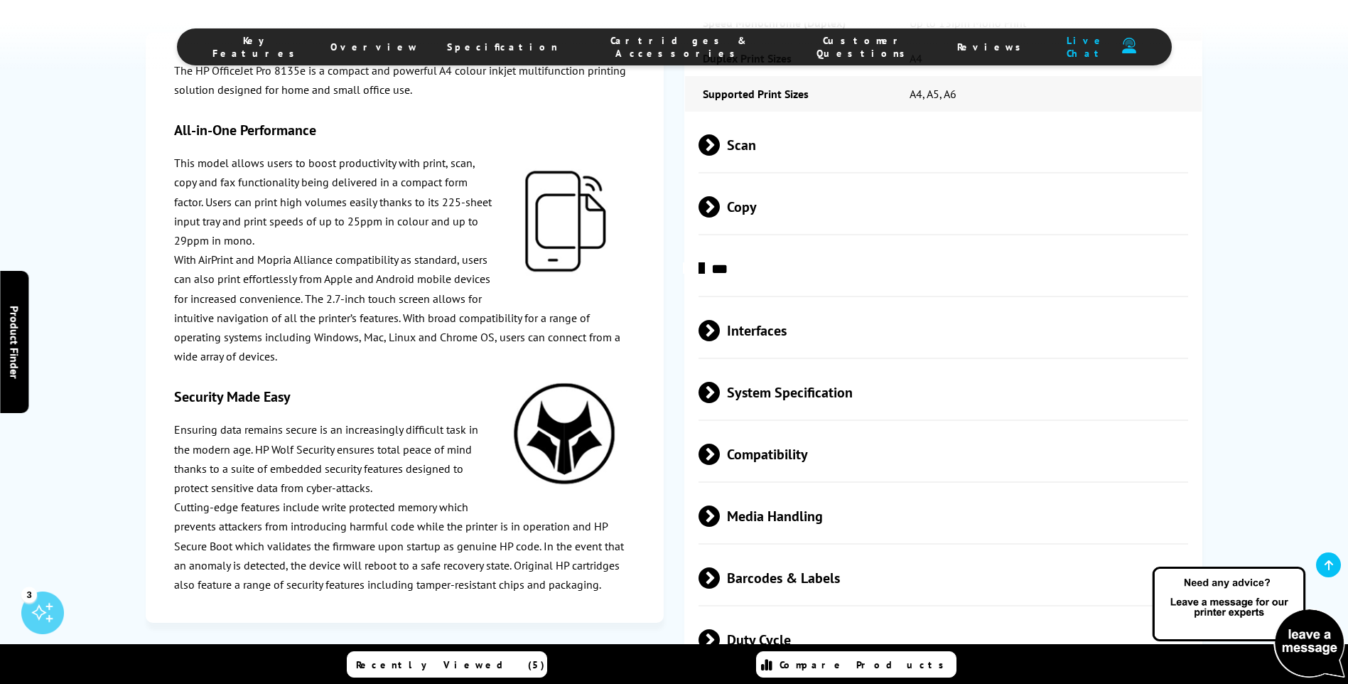
click at [783, 404] on span "System Specification" at bounding box center [944, 392] width 490 height 53
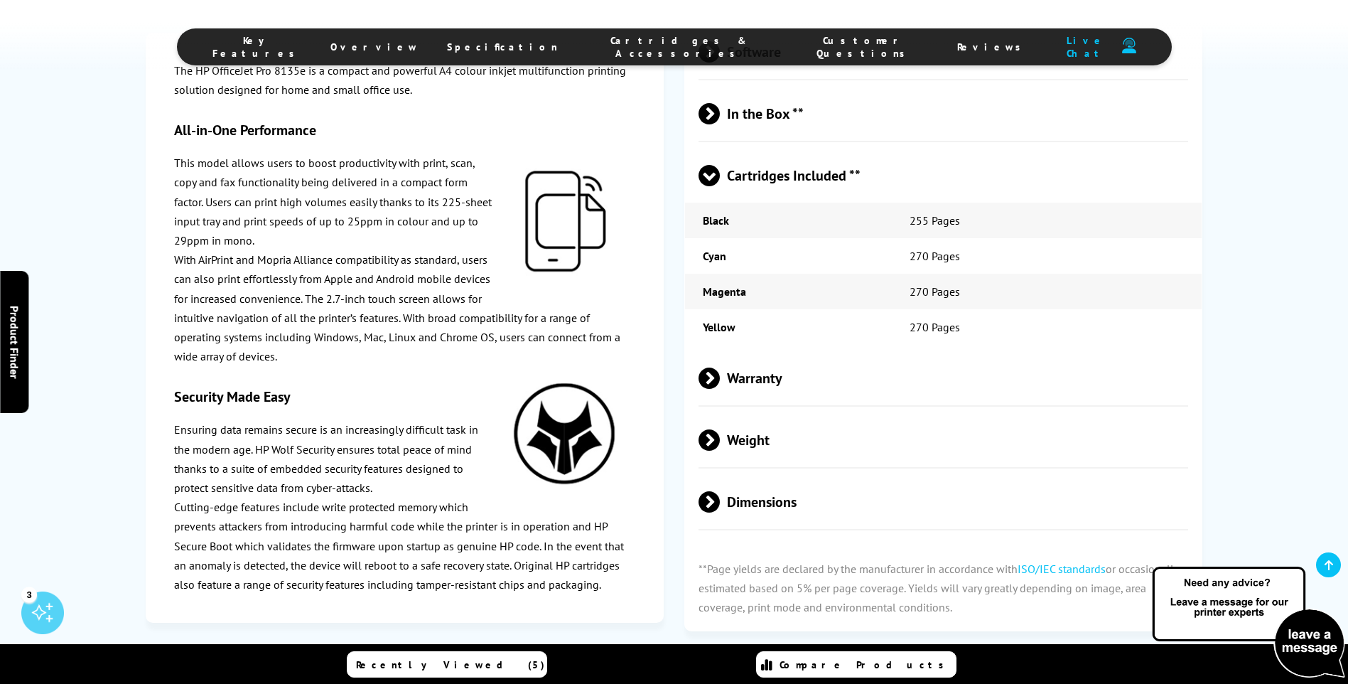
scroll to position [3794, 0]
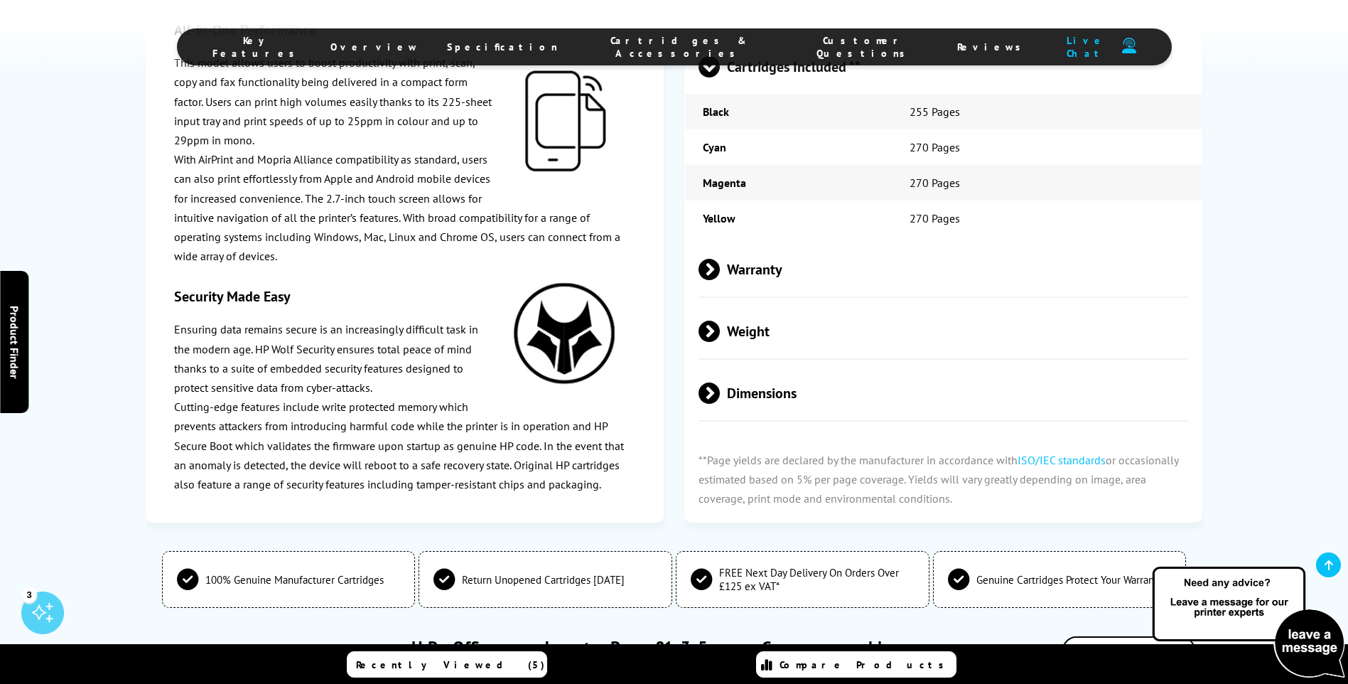
click at [746, 273] on span "Warranty" at bounding box center [944, 269] width 490 height 53
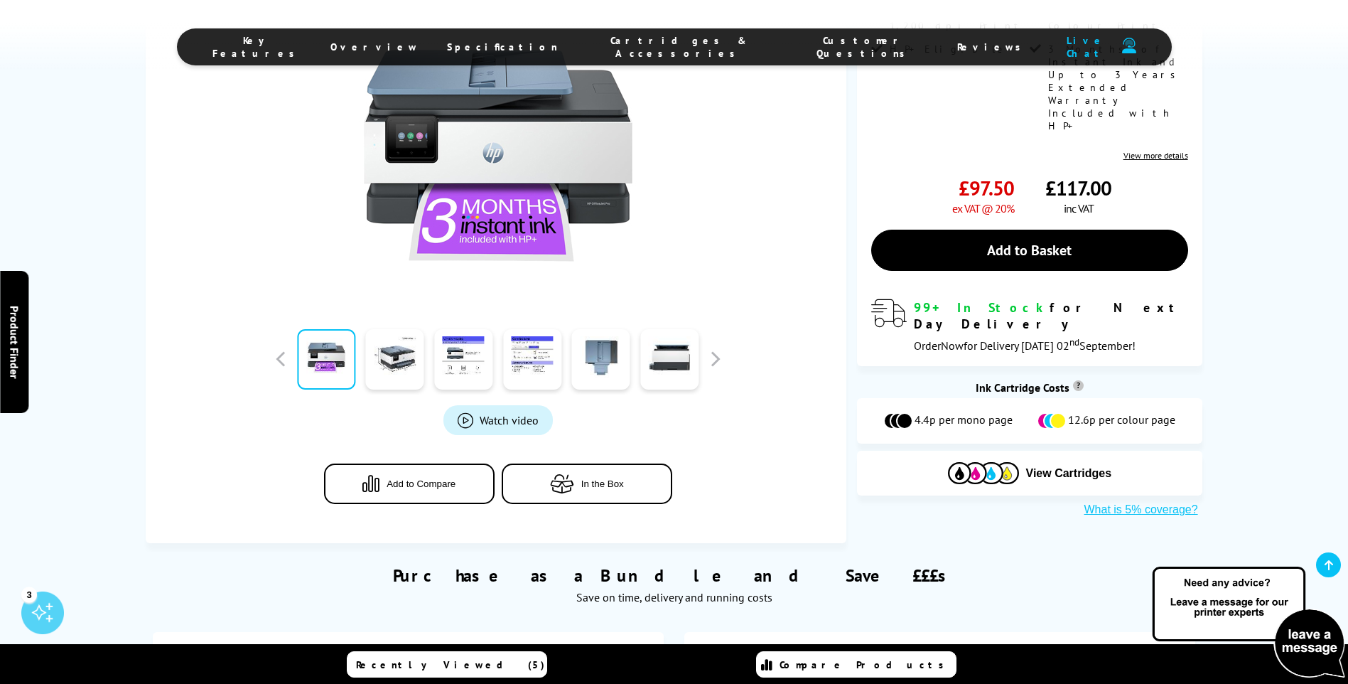
scroll to position [382, 0]
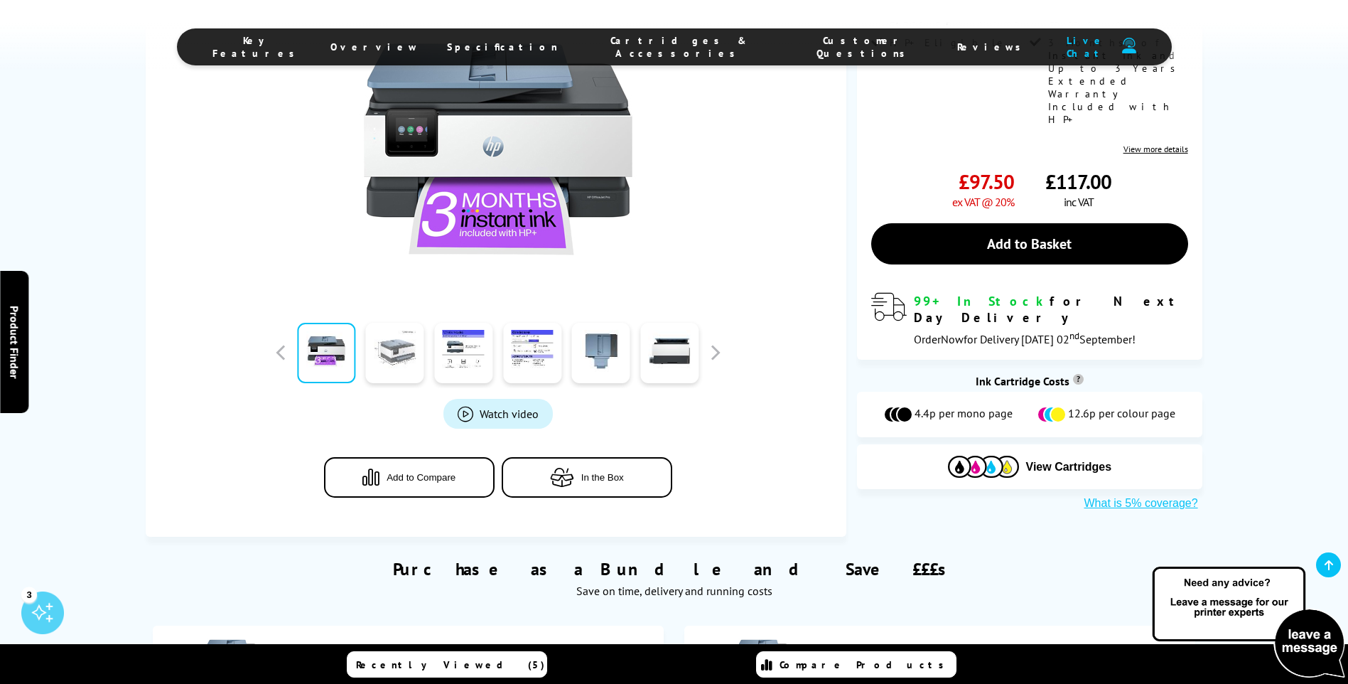
click at [407, 358] on link at bounding box center [395, 353] width 58 height 60
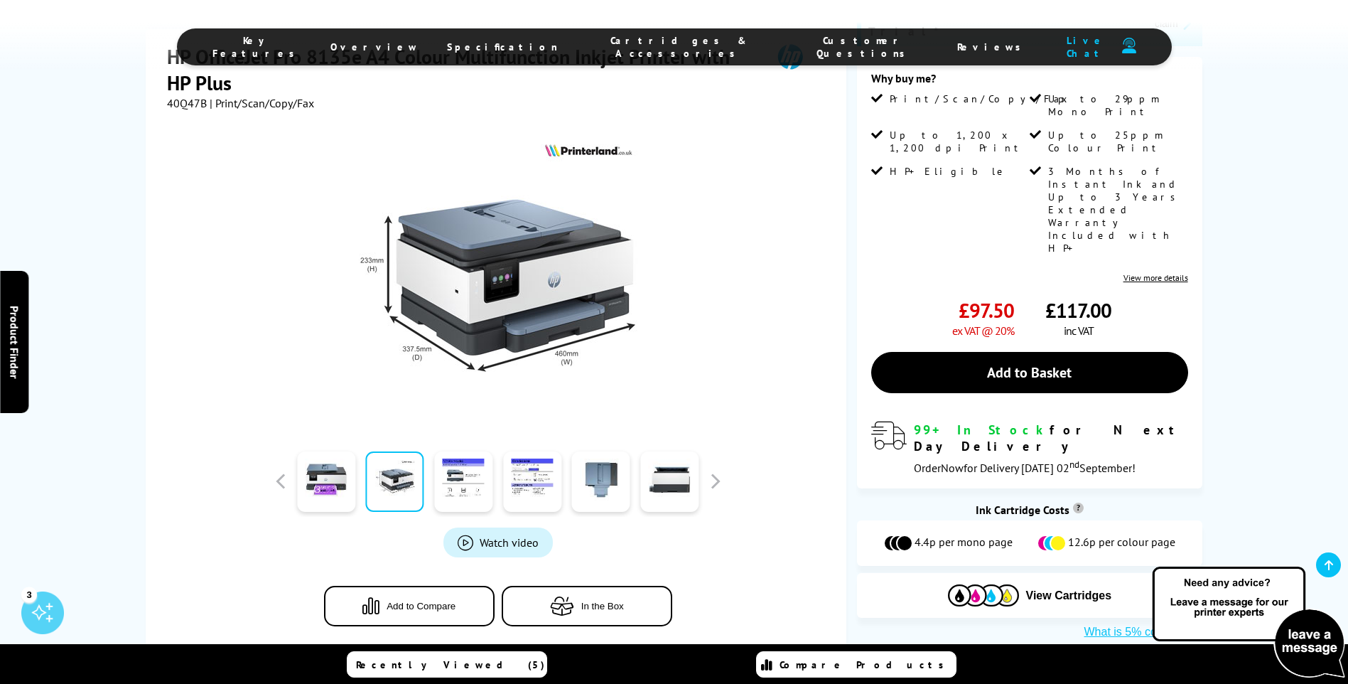
scroll to position [240, 0]
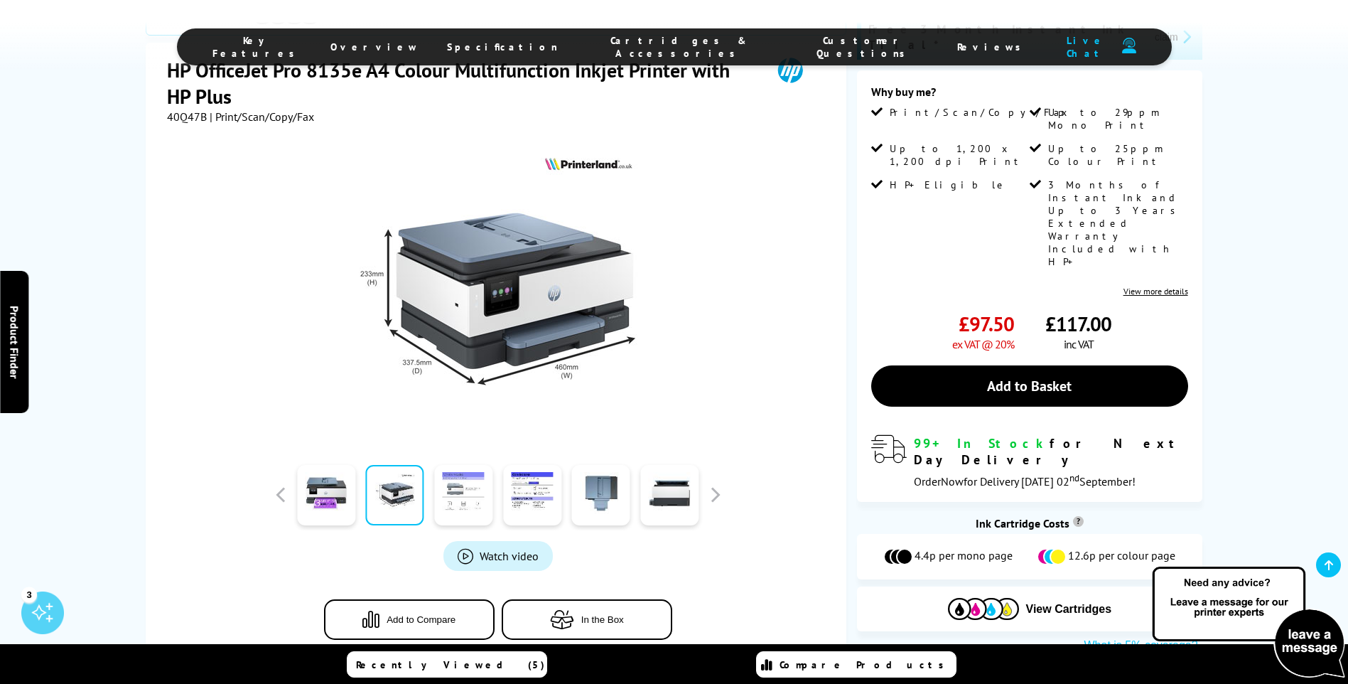
click at [463, 493] on link at bounding box center [463, 495] width 58 height 60
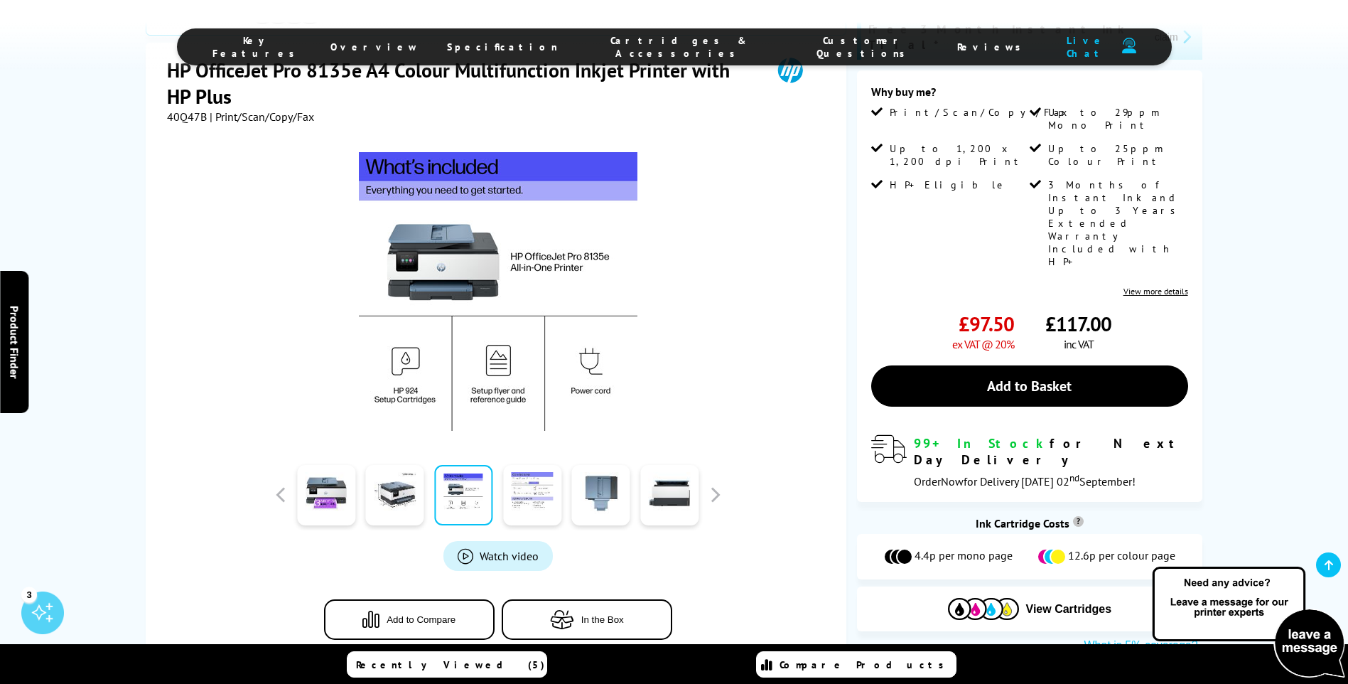
click at [532, 496] on link at bounding box center [532, 495] width 58 height 60
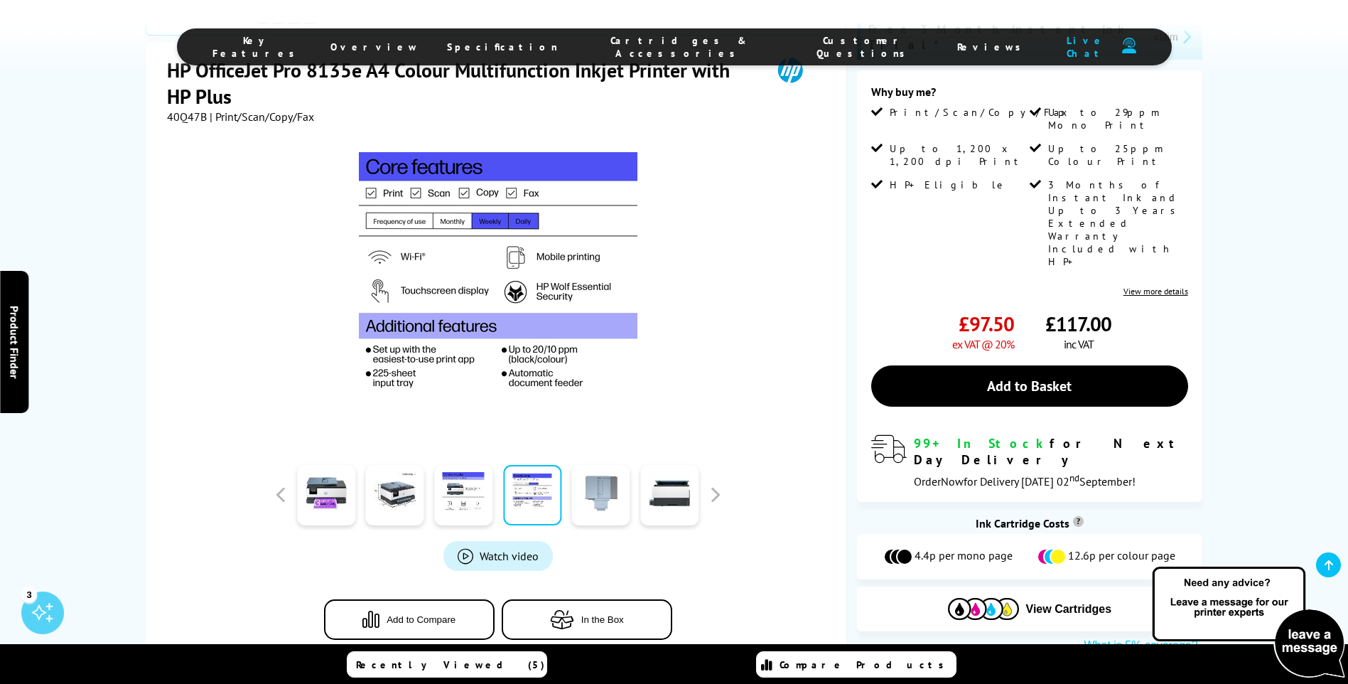
click at [577, 496] on link at bounding box center [601, 495] width 58 height 60
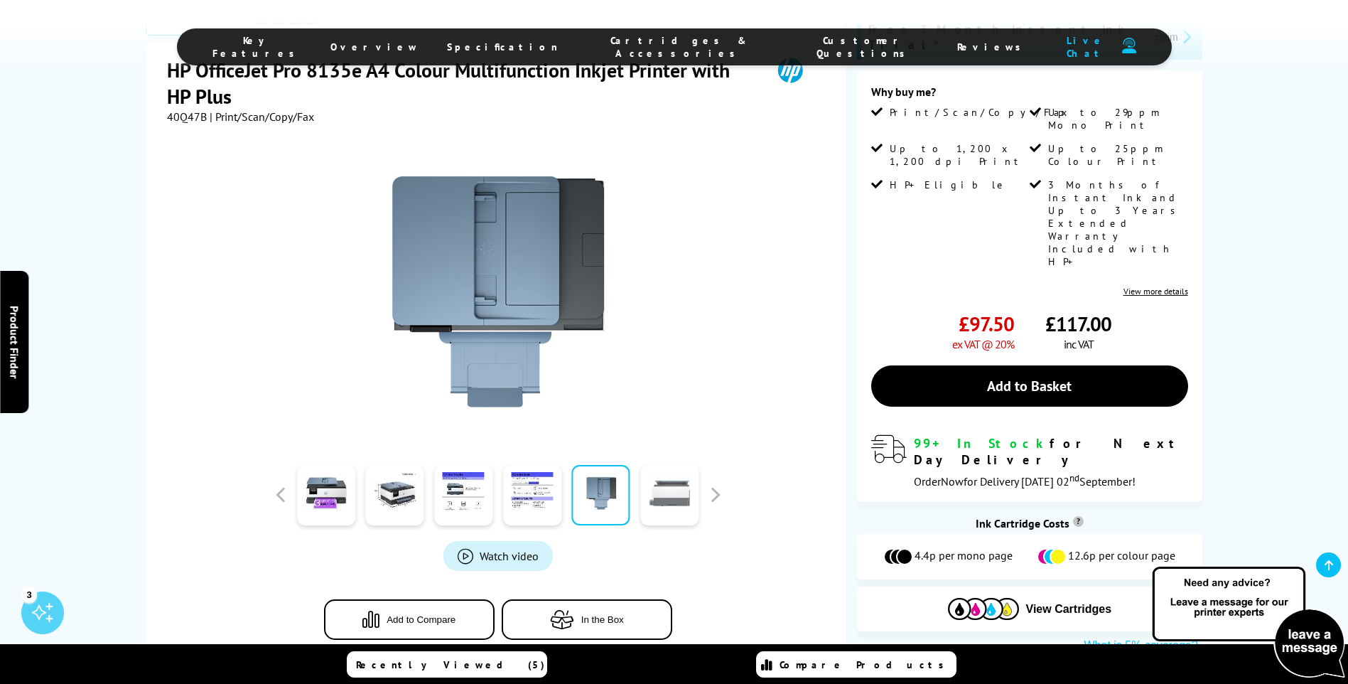
click at [662, 497] on link at bounding box center [669, 495] width 58 height 60
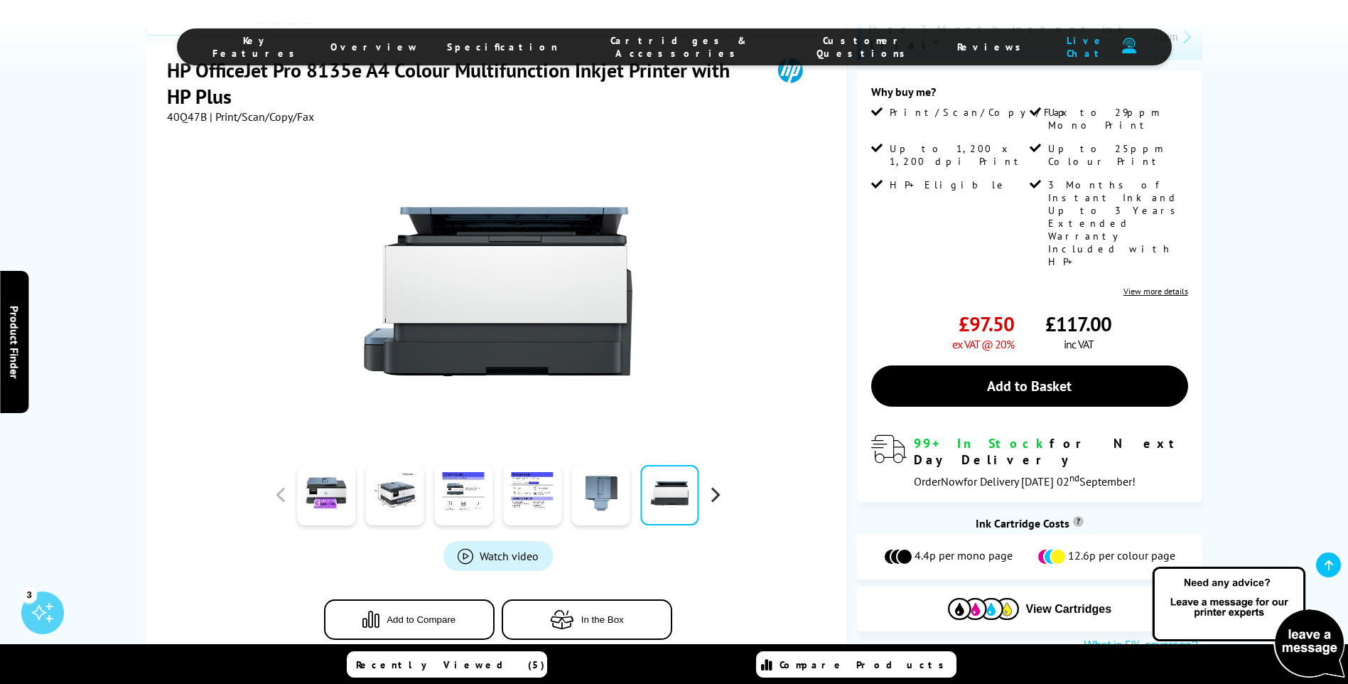
click at [723, 500] on button "button" at bounding box center [714, 494] width 21 height 21
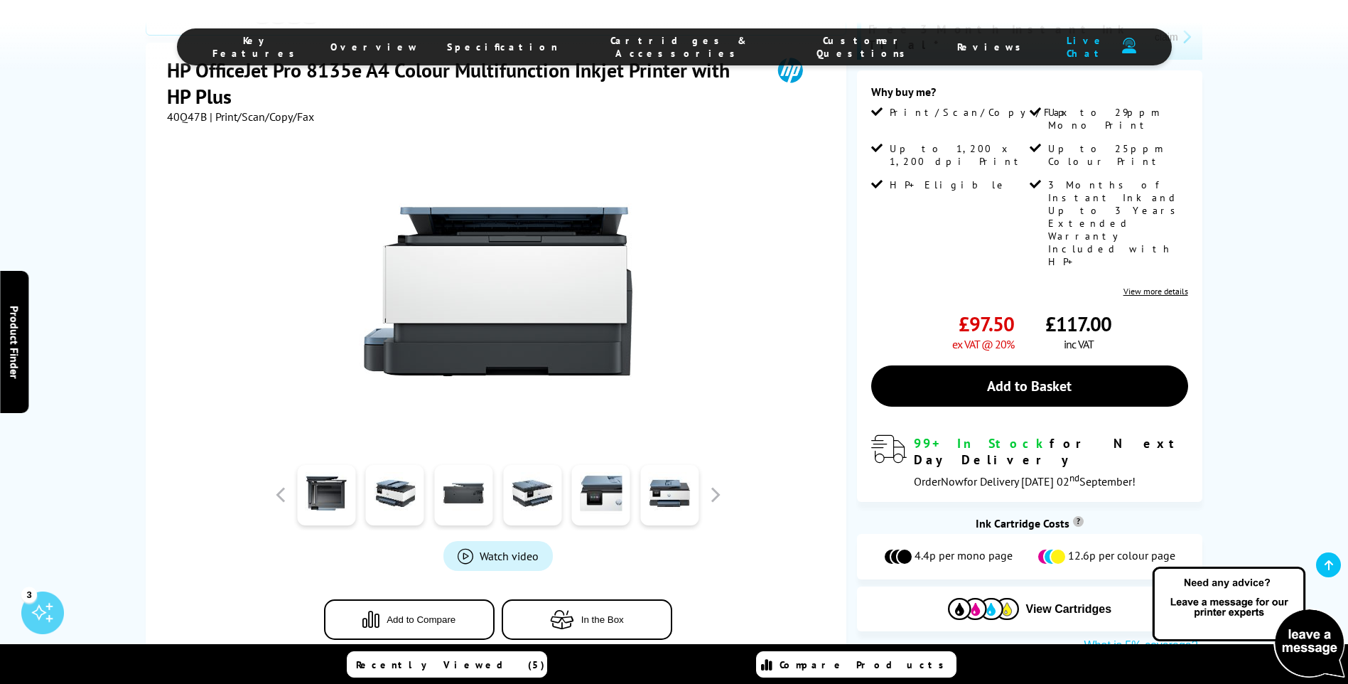
click at [502, 488] on div at bounding box center [532, 494] width 69 height 71
drag, startPoint x: 581, startPoint y: 493, endPoint x: 616, endPoint y: 495, distance: 34.9
click at [581, 493] on link at bounding box center [601, 495] width 58 height 60
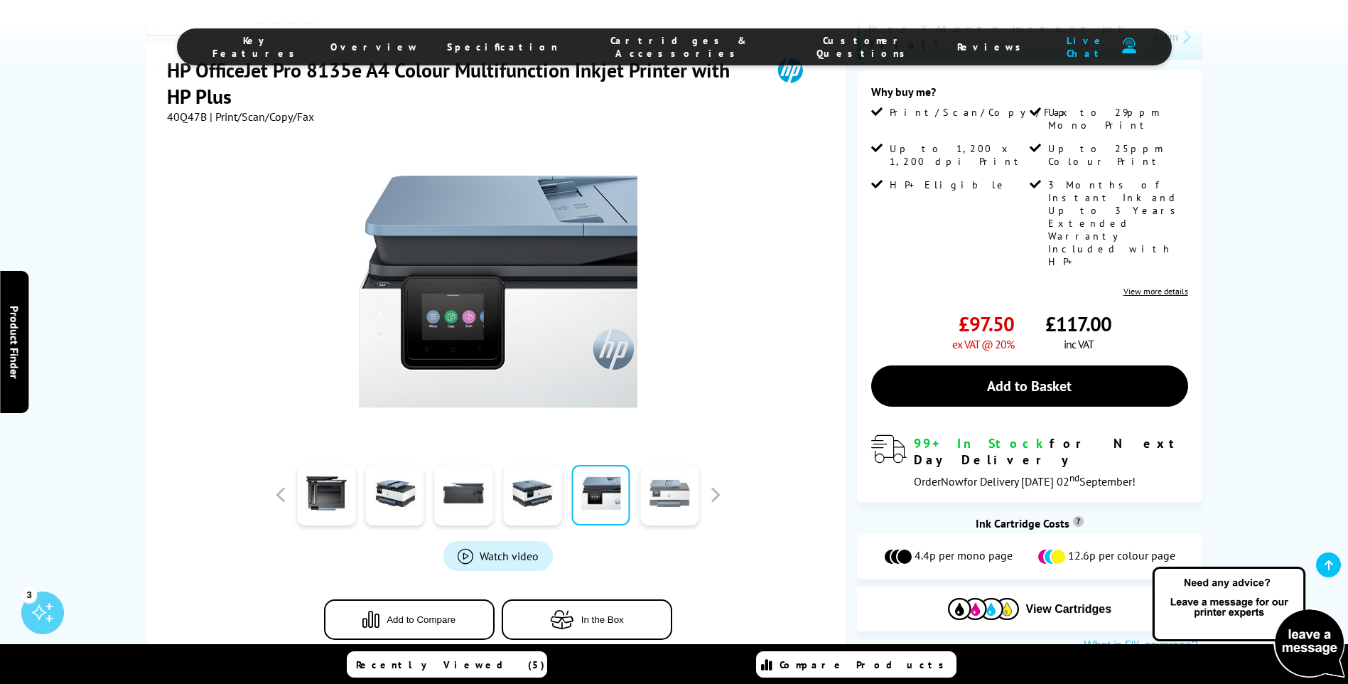
click at [667, 497] on link at bounding box center [669, 495] width 58 height 60
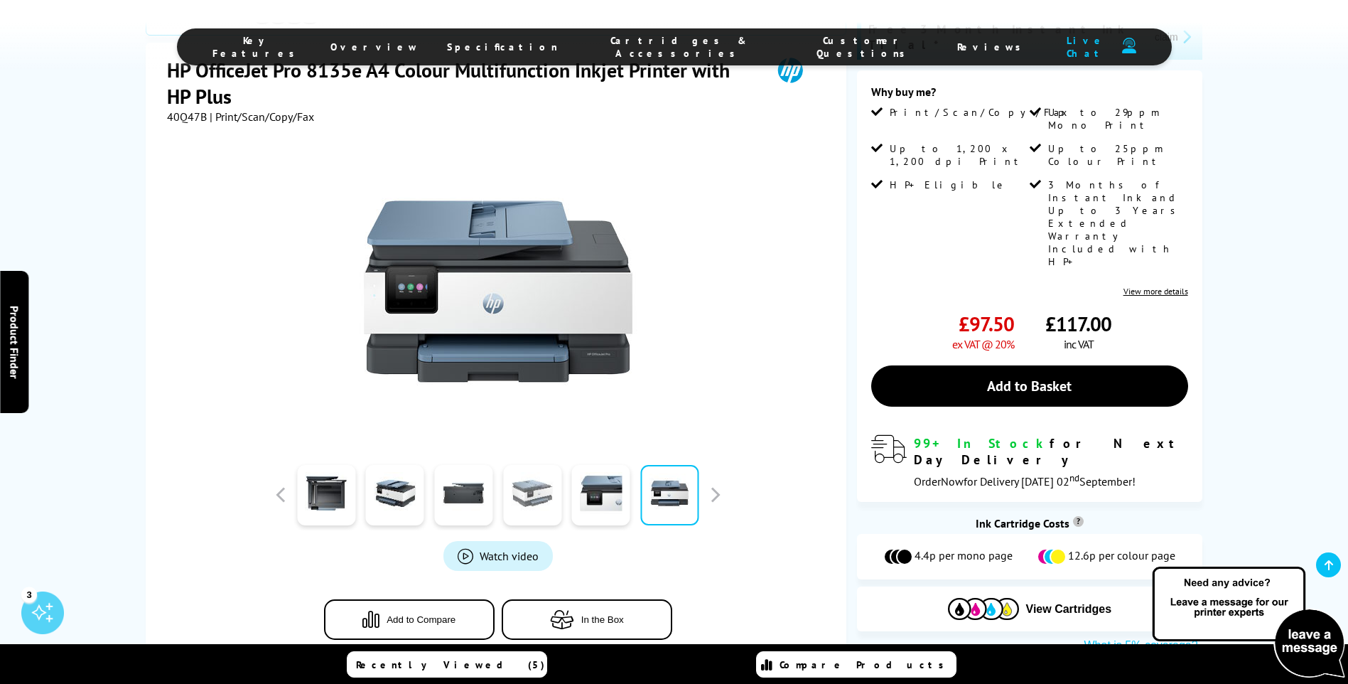
click at [539, 495] on link at bounding box center [532, 495] width 58 height 60
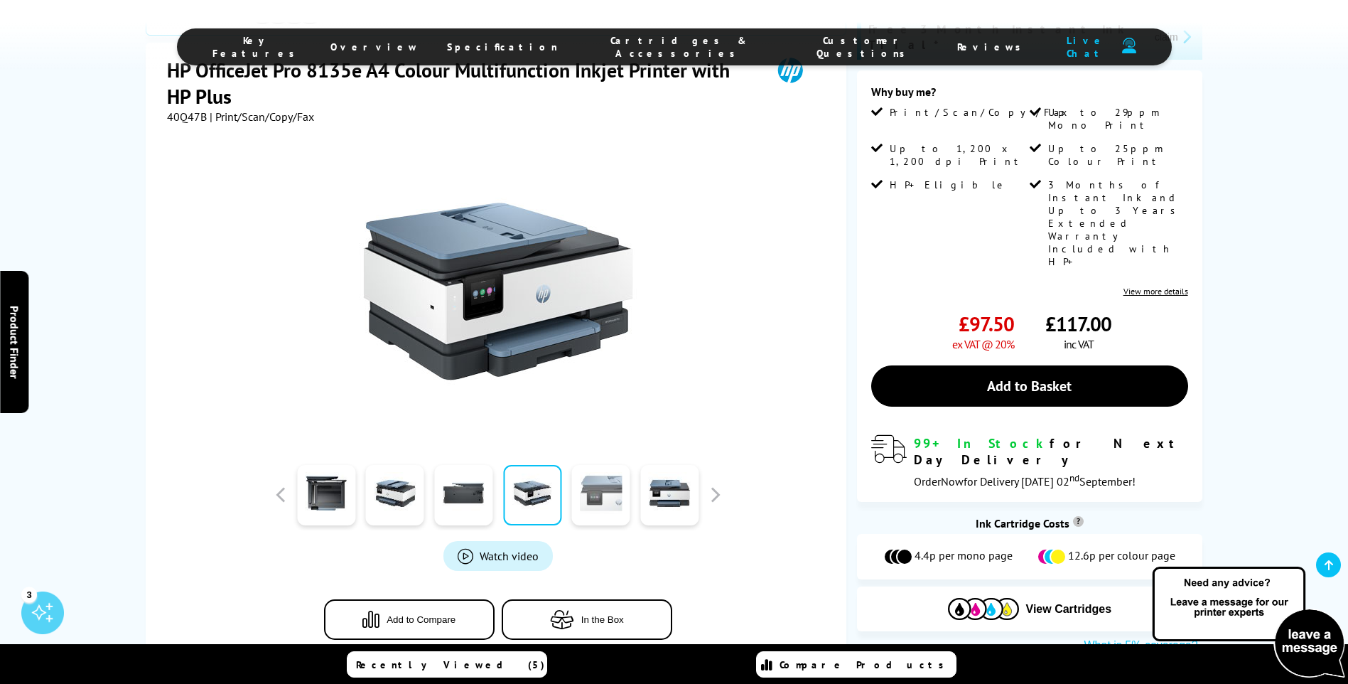
click at [587, 498] on link at bounding box center [601, 495] width 58 height 60
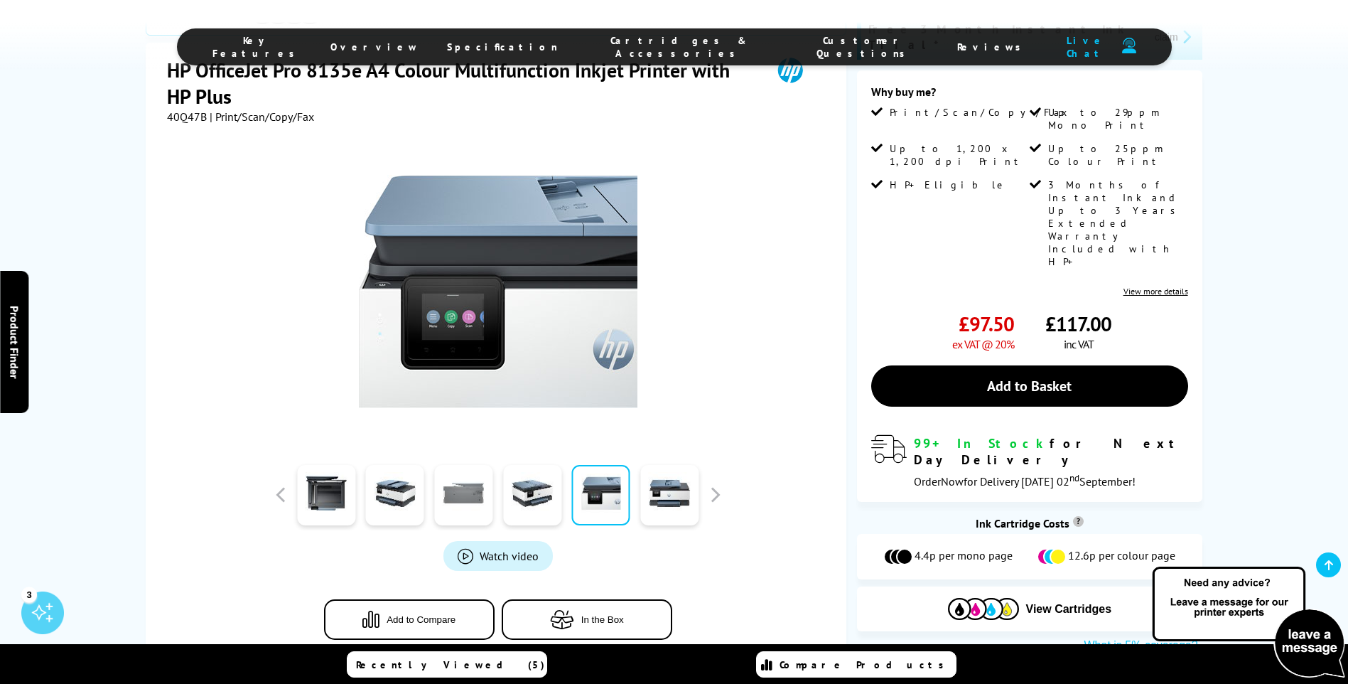
click at [450, 496] on link at bounding box center [463, 495] width 58 height 60
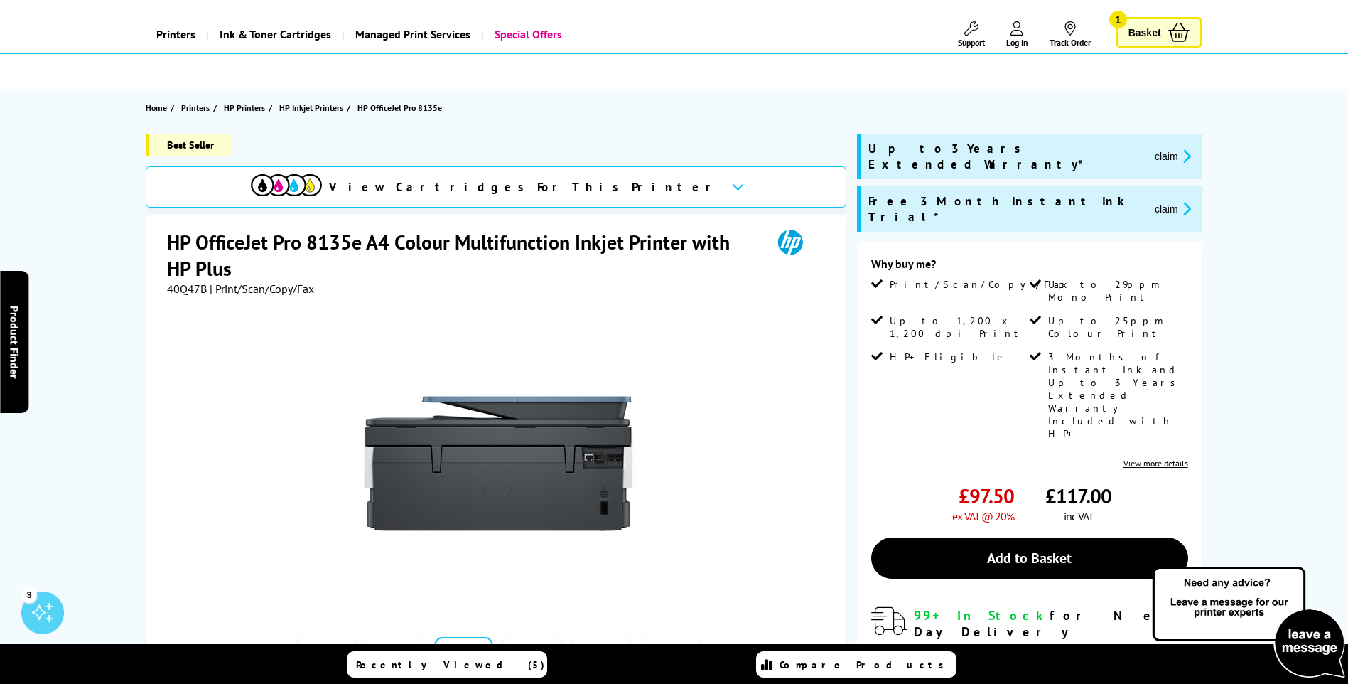
scroll to position [26, 0]
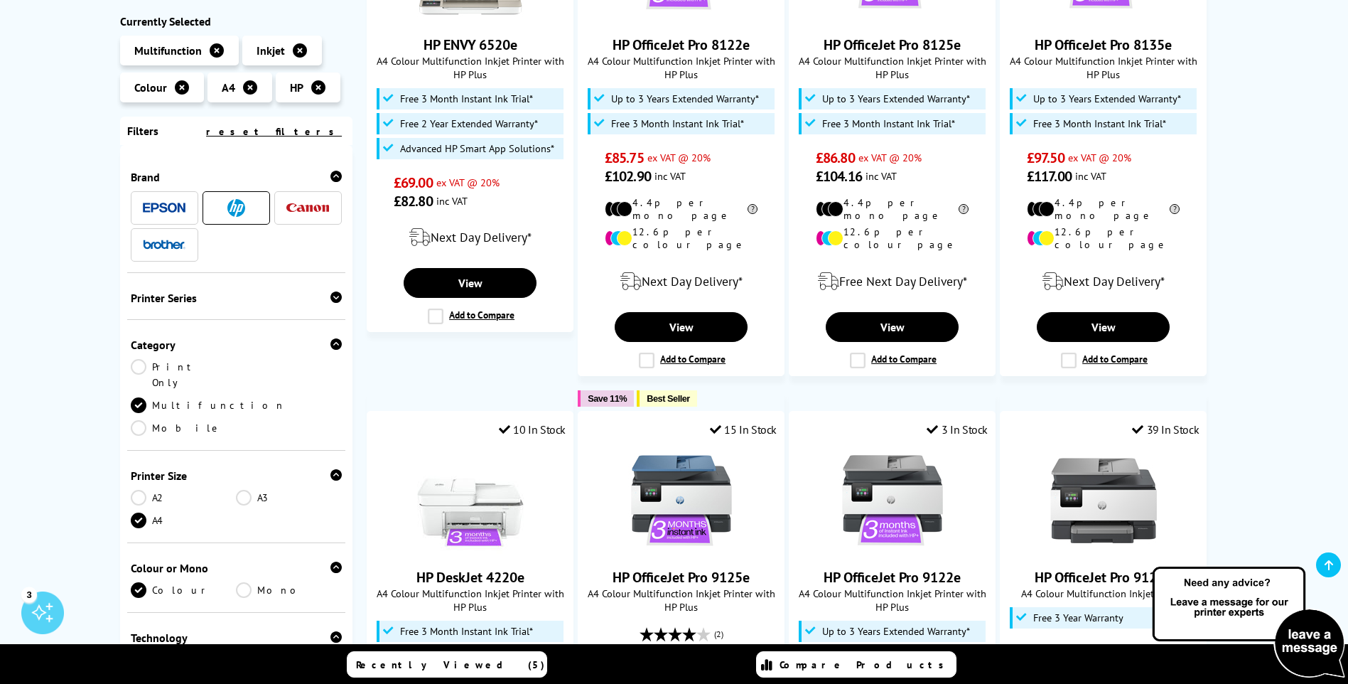
scroll to position [640, 0]
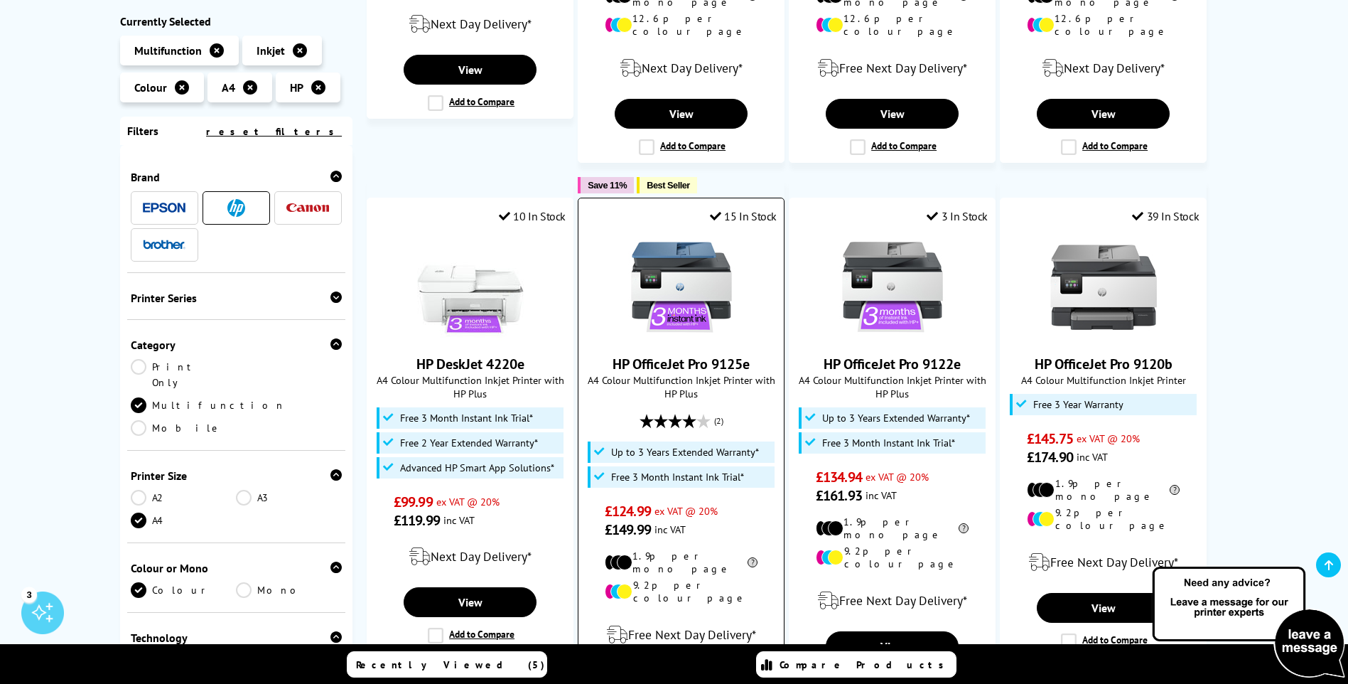
click at [699, 355] on link "HP OfficeJet Pro 9125e" at bounding box center [681, 364] width 137 height 18
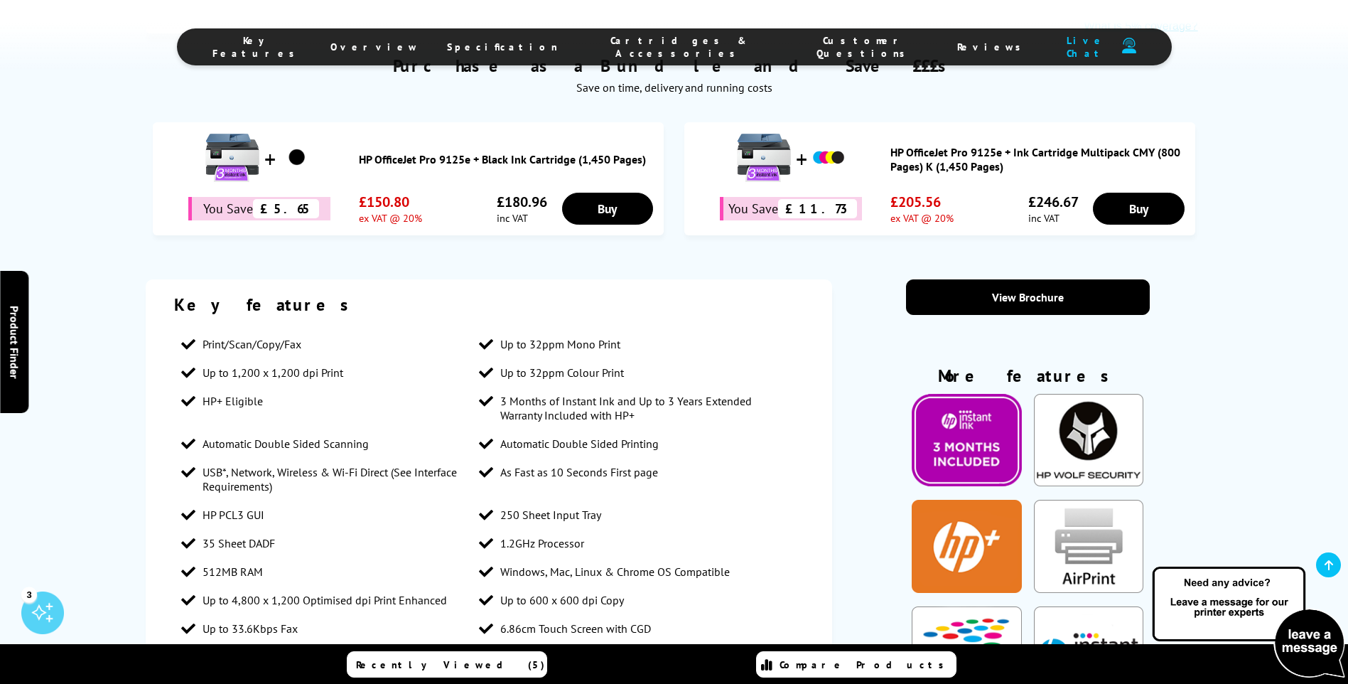
scroll to position [1351, 0]
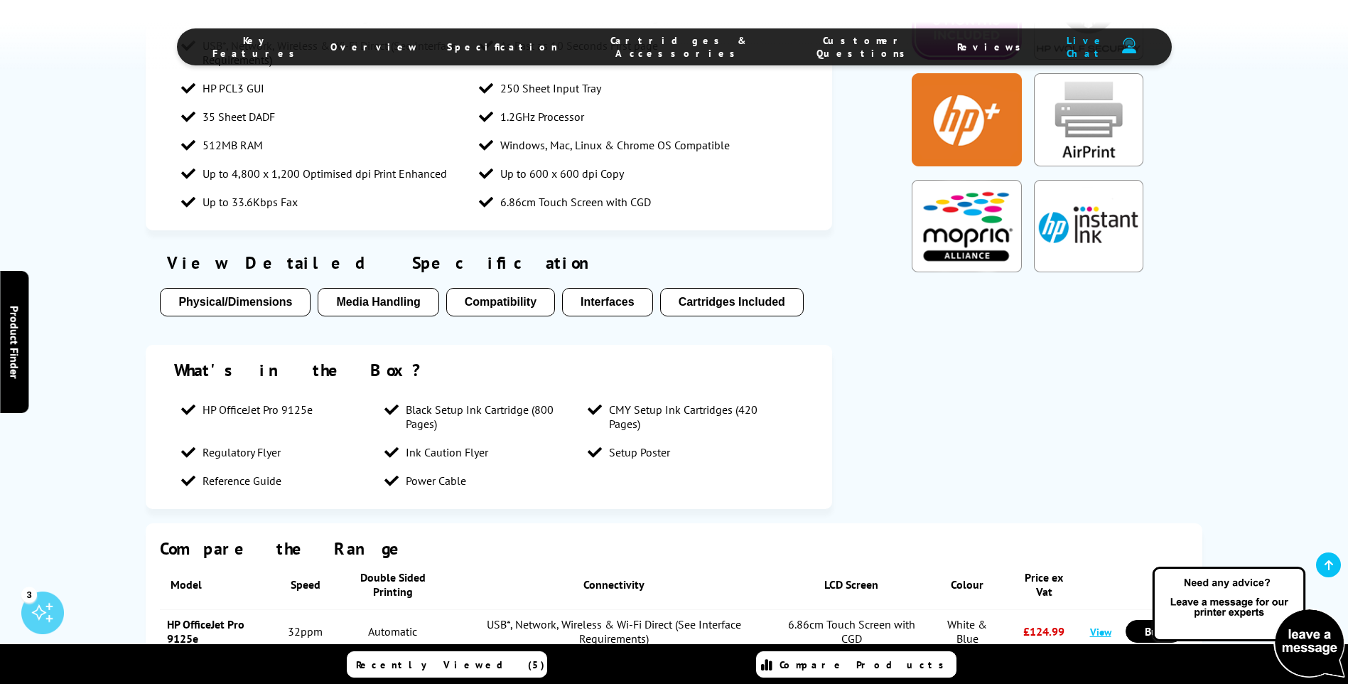
click at [714, 288] on button "Cartridges Included" at bounding box center [732, 302] width 144 height 28
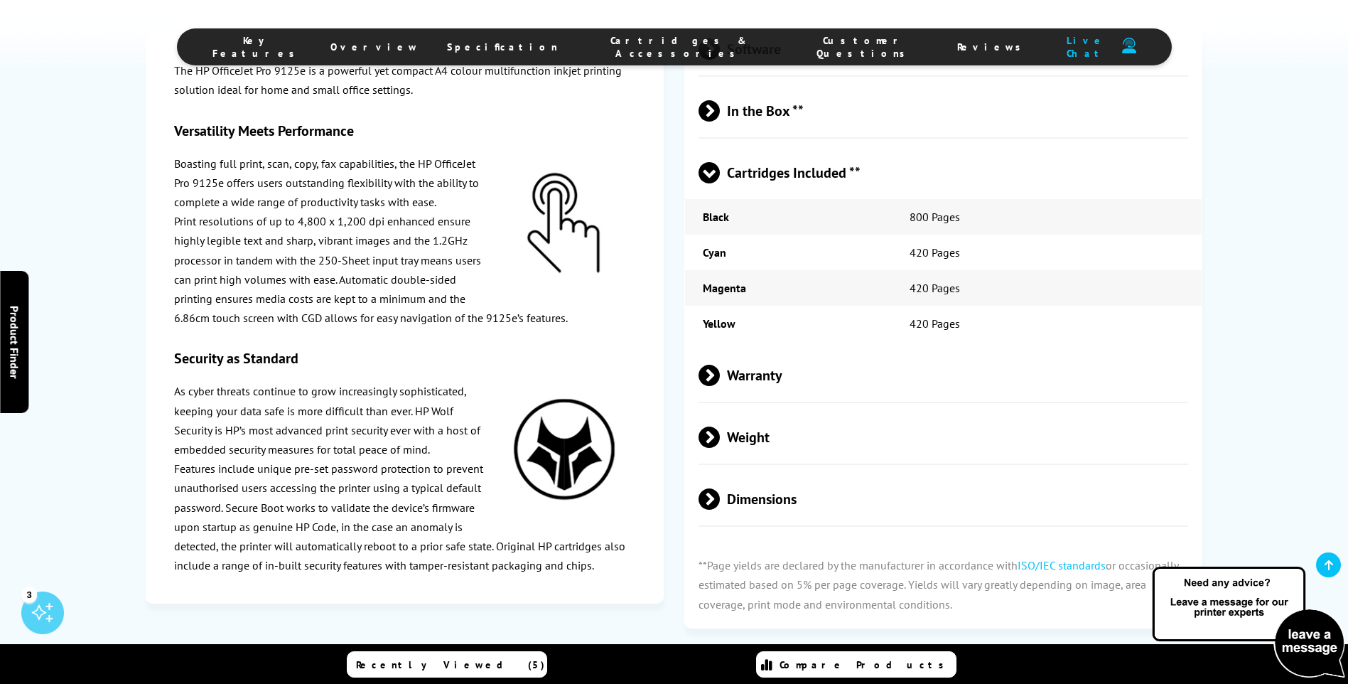
scroll to position [3942, 0]
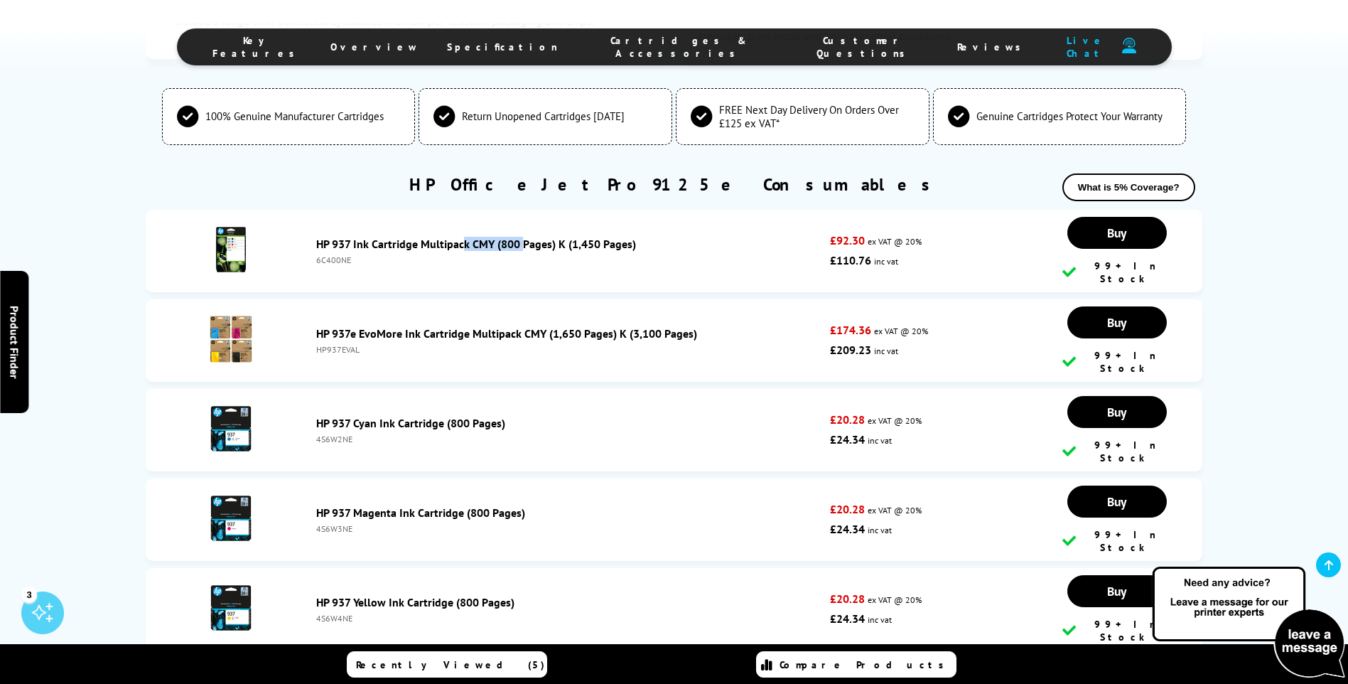
drag, startPoint x: 313, startPoint y: 193, endPoint x: 372, endPoint y: 195, distance: 58.3
click at [372, 237] on div "HP 937 Ink Cartridge Multipack CMY (800 Pages) K (1,450 Pages) 6C400NE" at bounding box center [569, 251] width 521 height 28
copy link "HP 937 Ink"
